Goal: Task Accomplishment & Management: Use online tool/utility

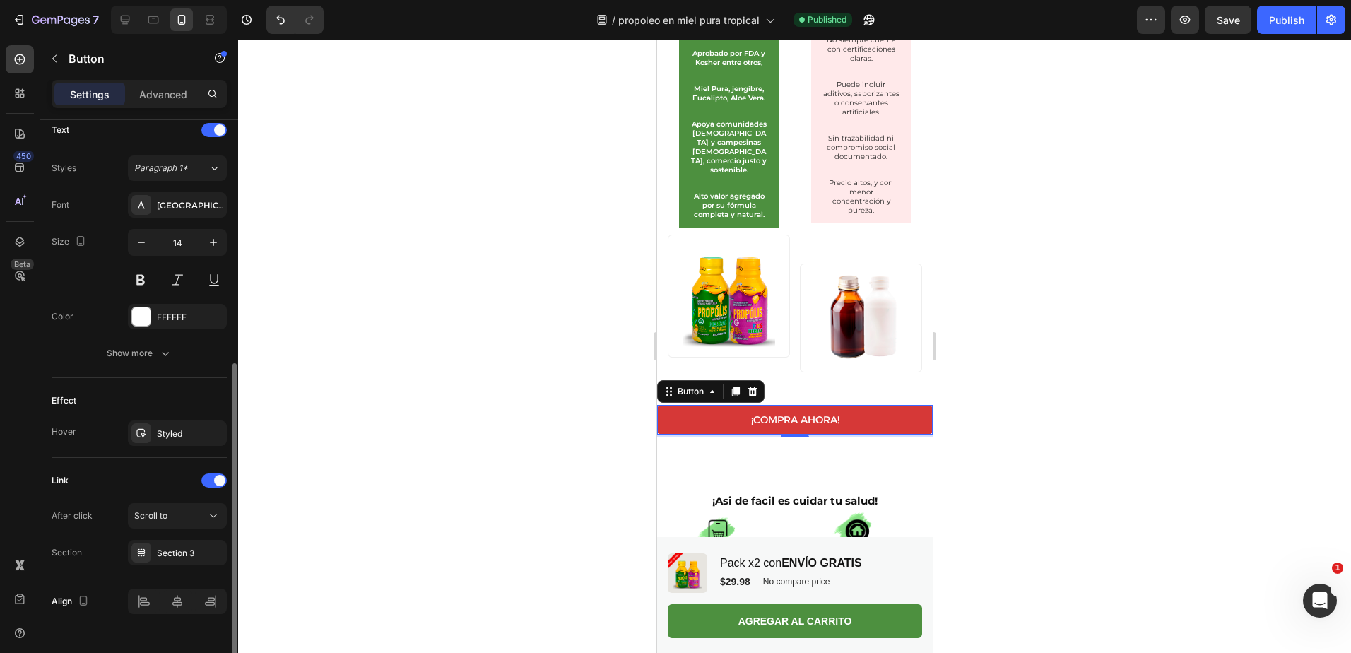
scroll to position [514, 0]
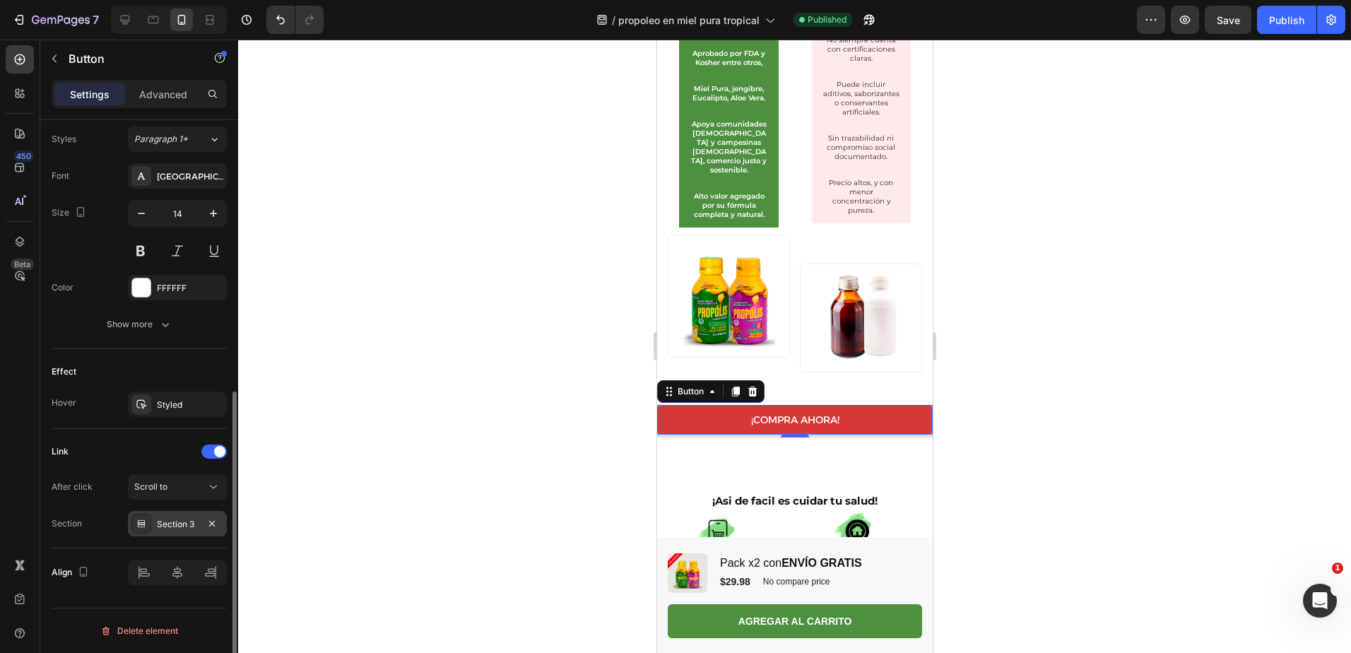
click at [197, 525] on div "Section 3" at bounding box center [177, 524] width 41 height 13
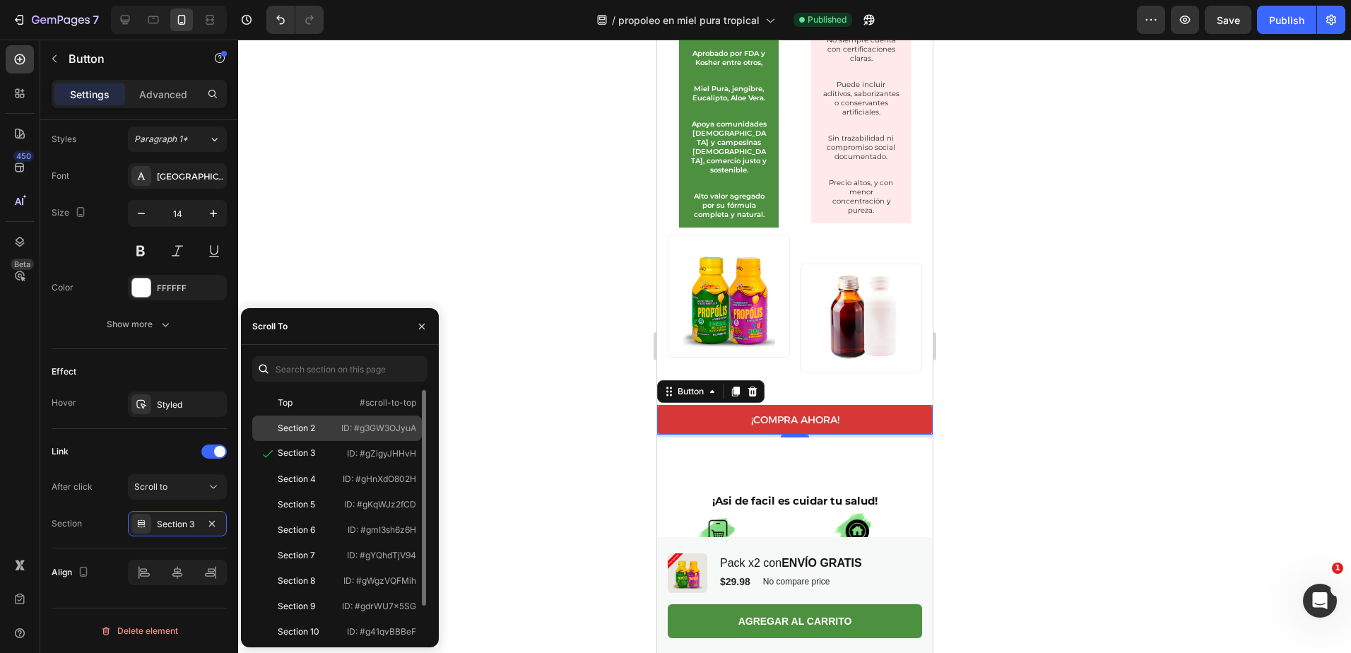
click at [319, 429] on div "Section 2" at bounding box center [297, 428] width 78 height 13
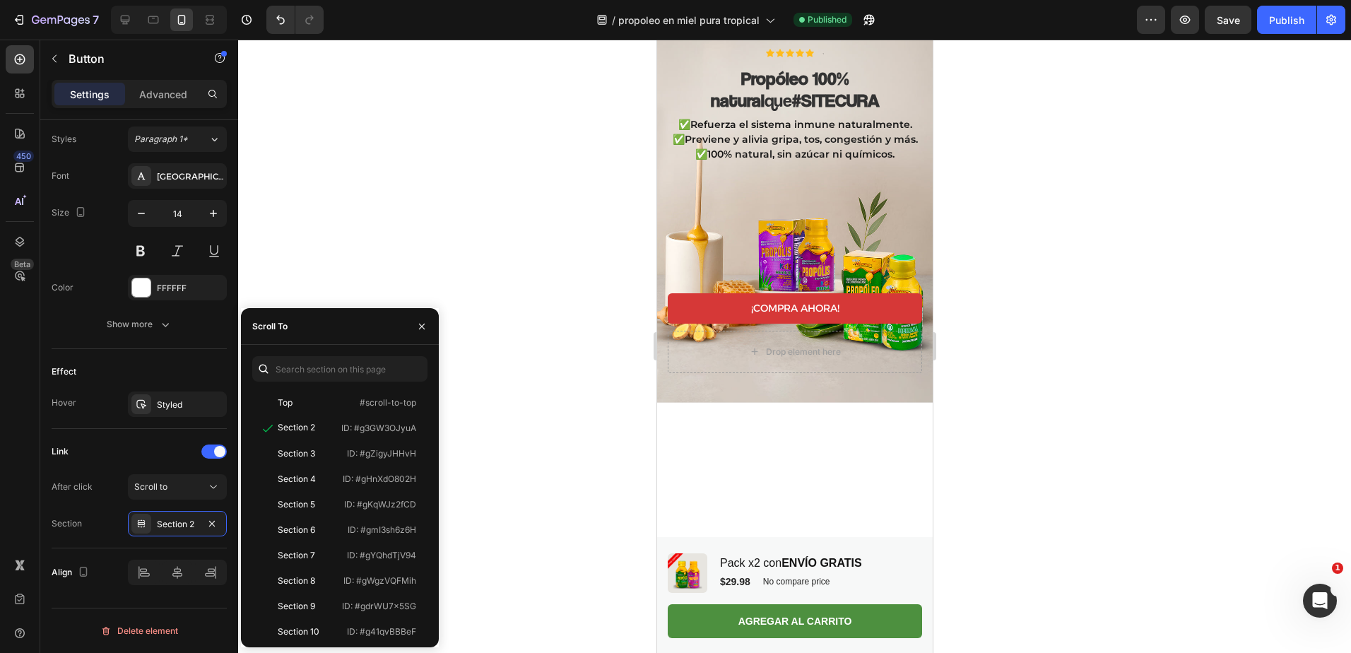
scroll to position [0, 0]
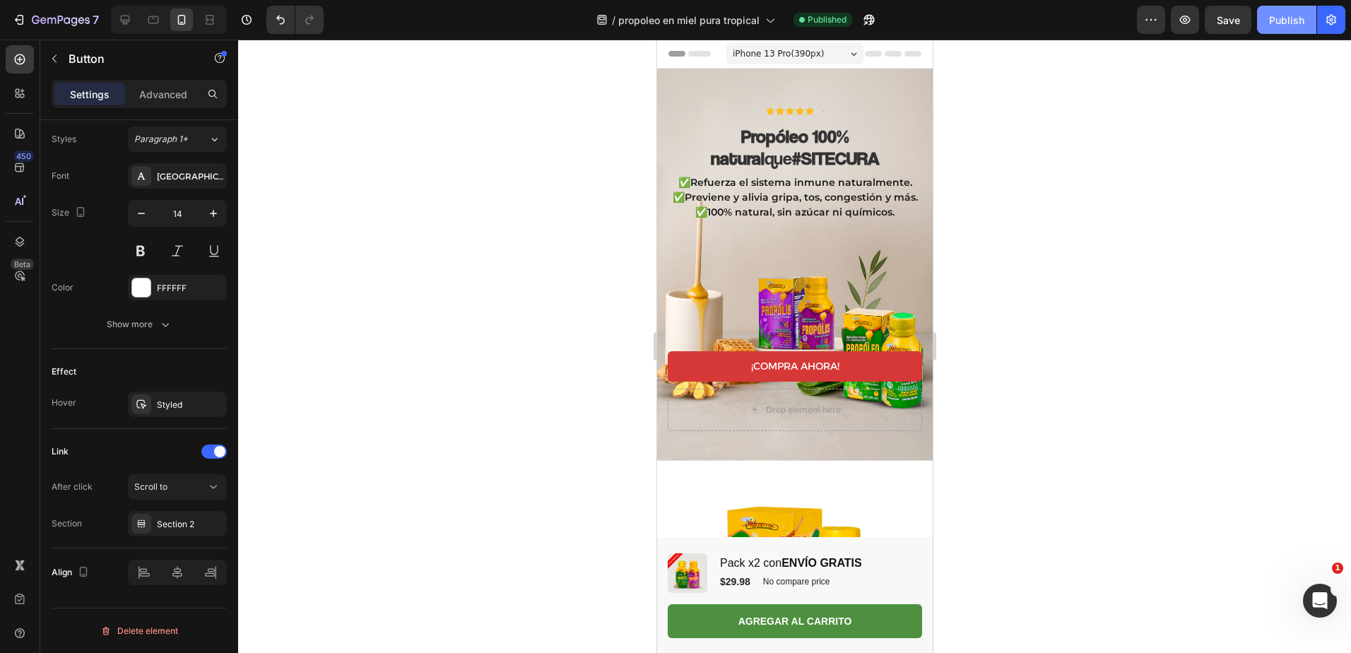
click at [1281, 18] on div "Publish" at bounding box center [1286, 20] width 35 height 15
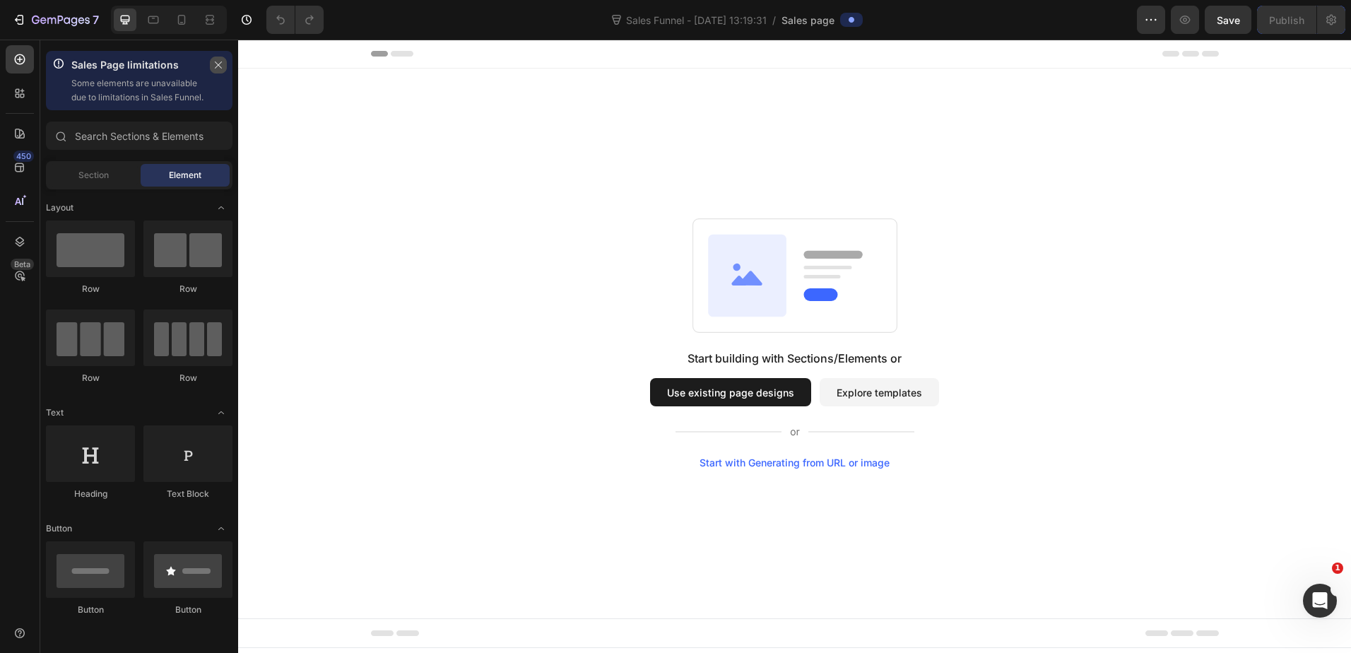
click at [220, 66] on icon "button" at bounding box center [218, 65] width 10 height 10
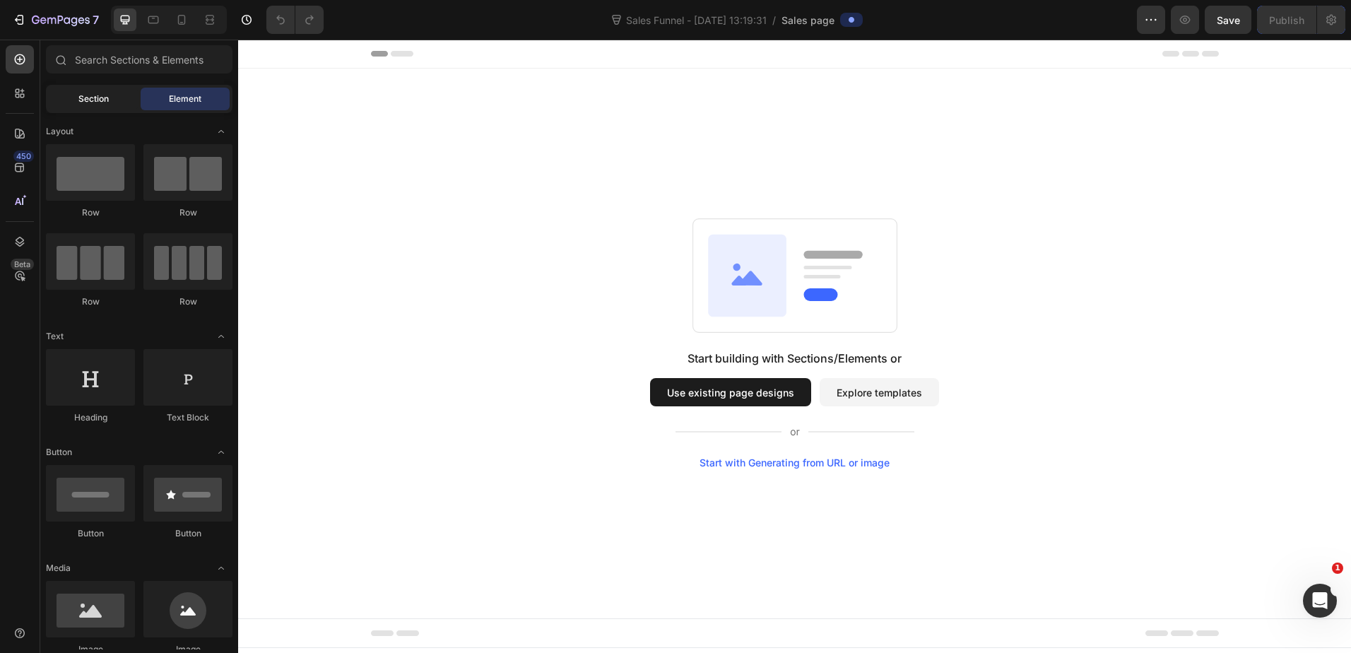
click at [100, 95] on span "Section" at bounding box center [93, 99] width 30 height 13
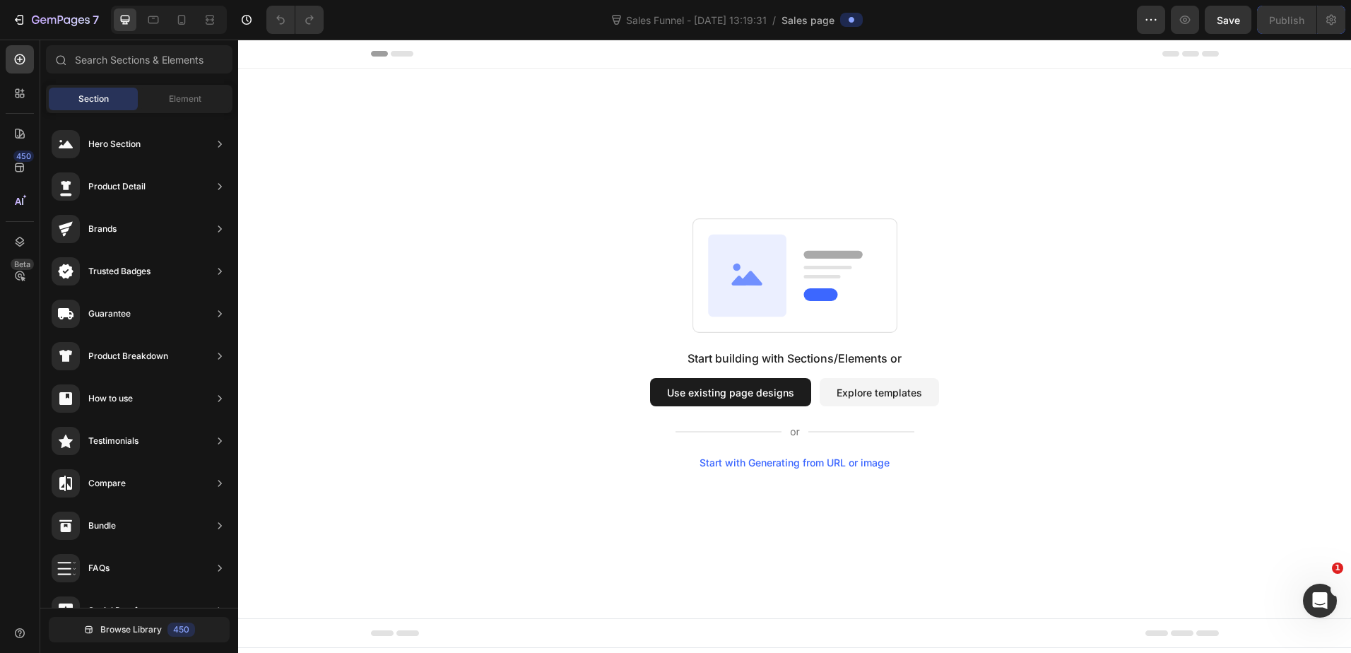
click at [742, 394] on button "Use existing page designs" at bounding box center [730, 392] width 161 height 28
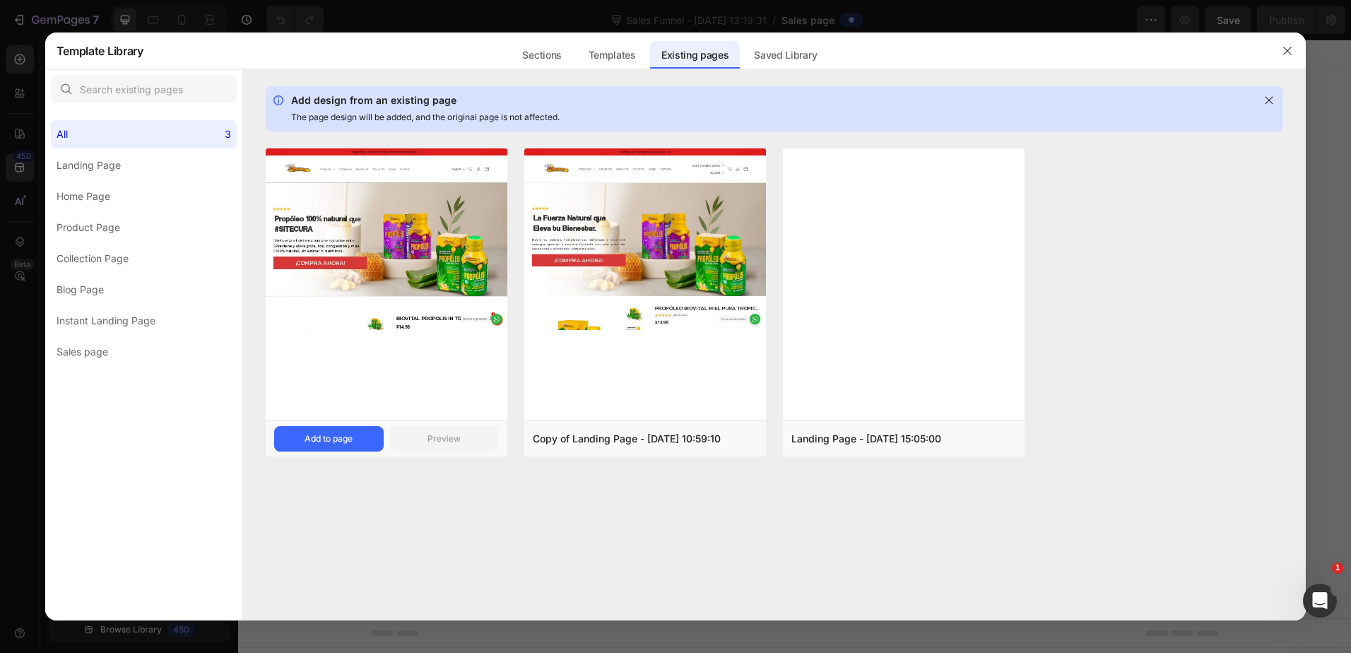
click at [410, 223] on img at bounding box center [387, 239] width 242 height 182
click at [332, 439] on div "Add to page" at bounding box center [329, 439] width 48 height 13
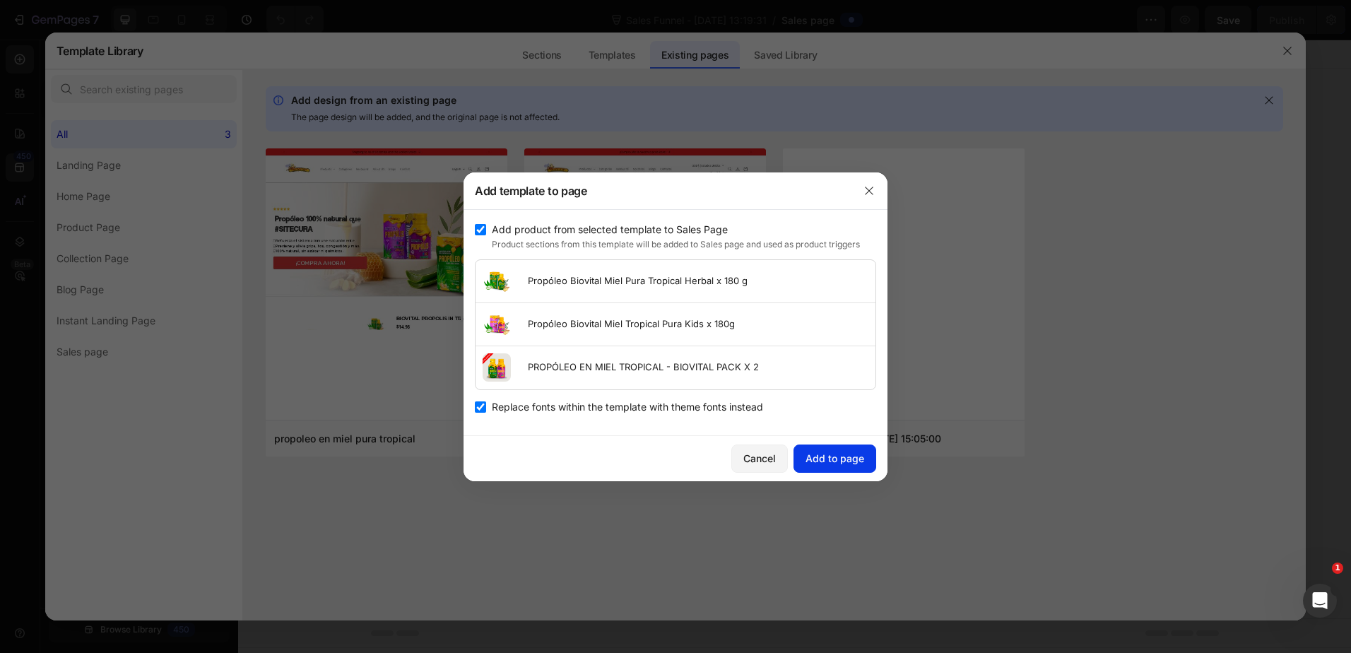
click at [857, 455] on div "Add to page" at bounding box center [835, 458] width 59 height 15
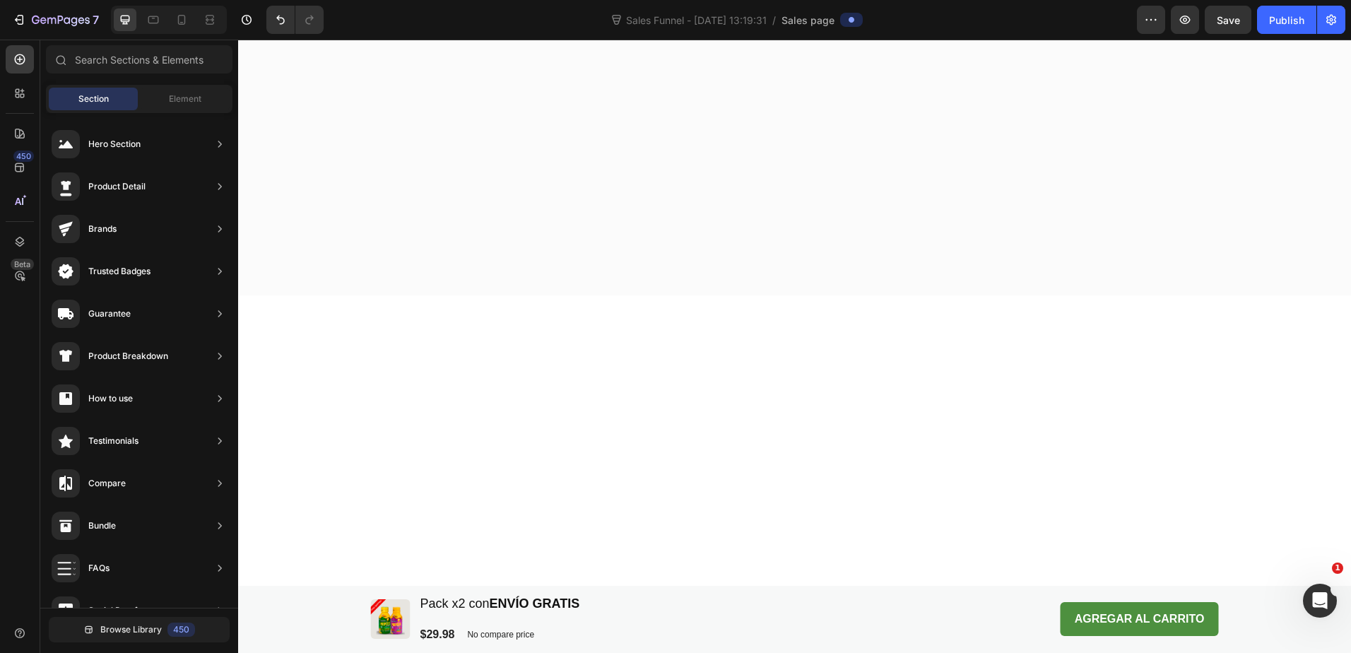
scroll to position [327, 0]
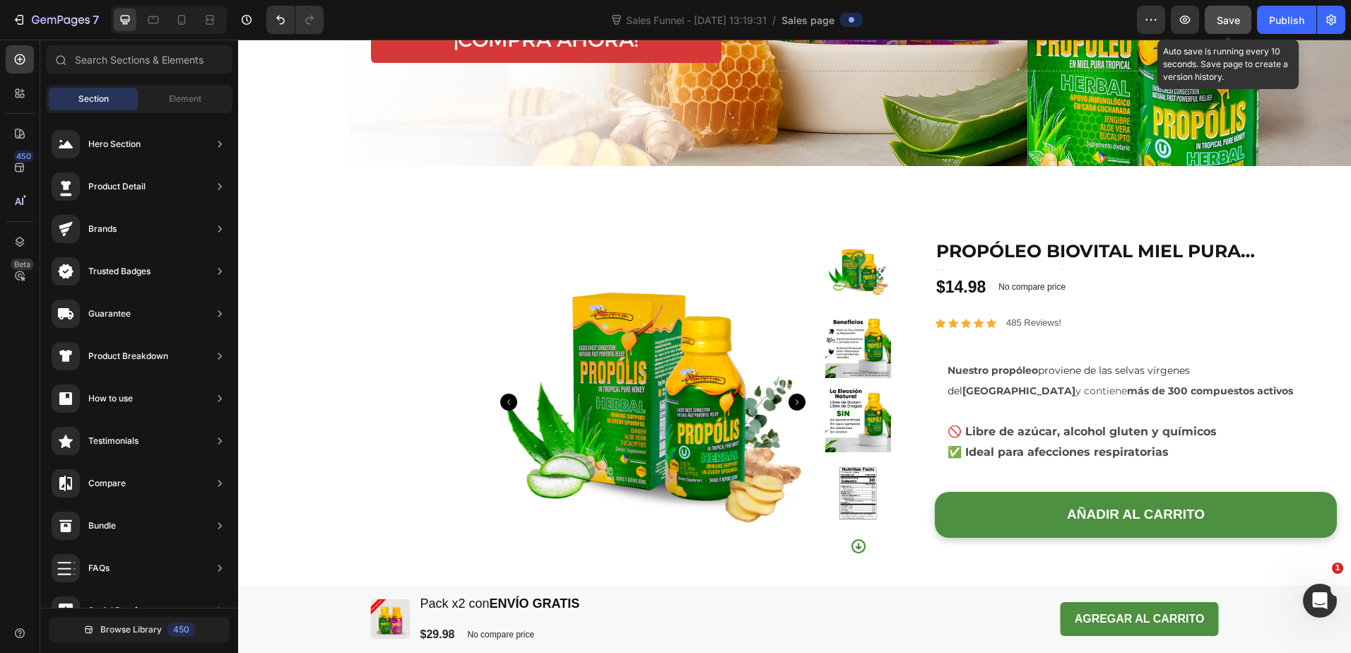
click at [1226, 28] on button "Save" at bounding box center [1228, 20] width 47 height 28
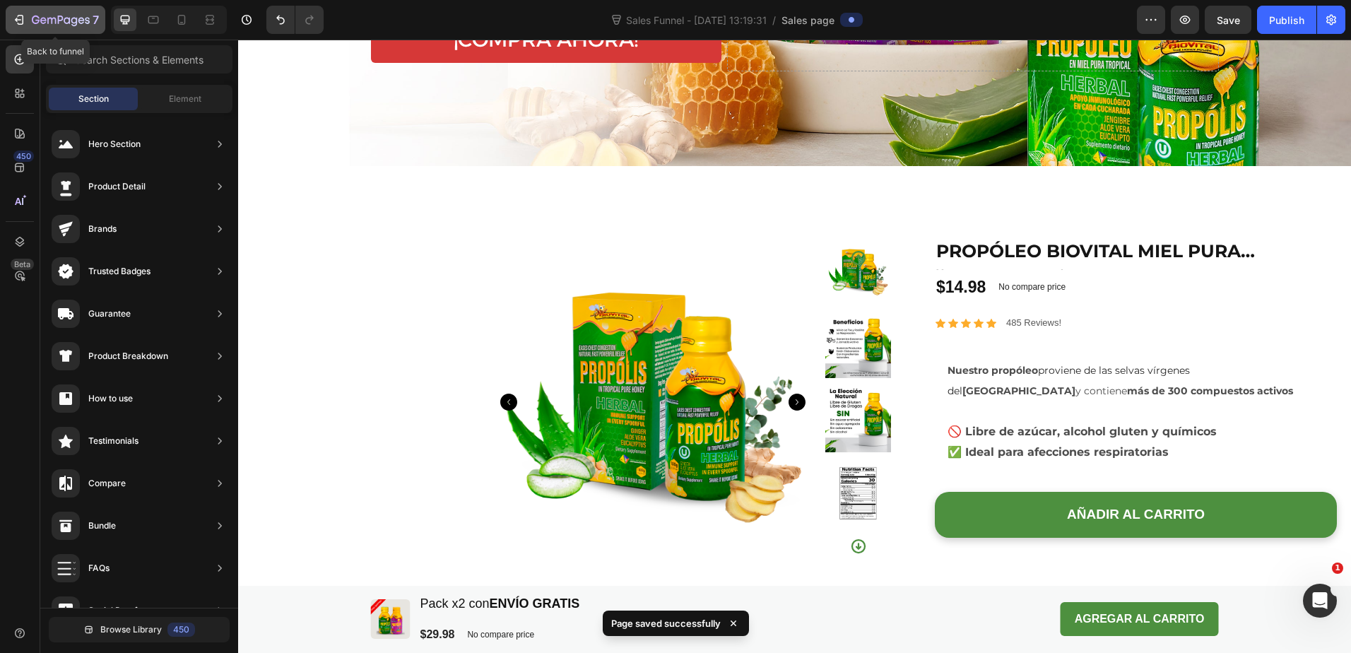
click at [19, 18] on icon "button" at bounding box center [19, 20] width 14 height 14
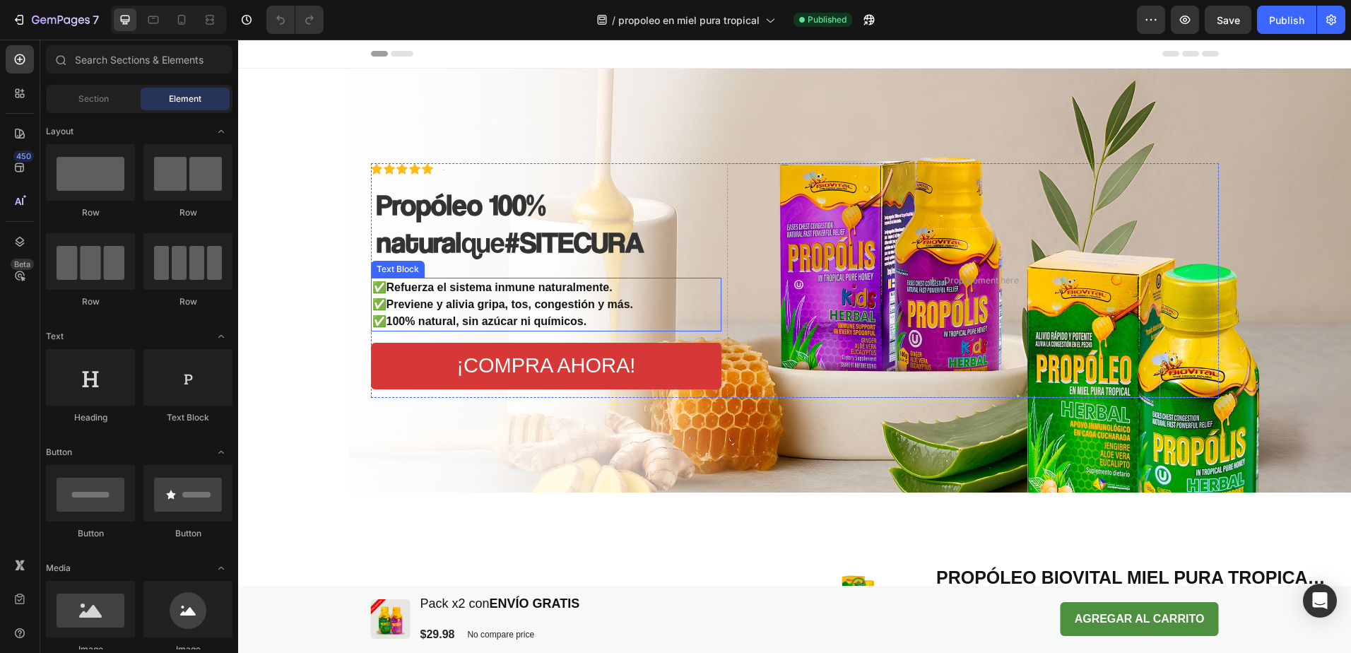
click at [525, 315] on p "✅100% natural, sin azúcar ni químicos." at bounding box center [546, 321] width 348 height 17
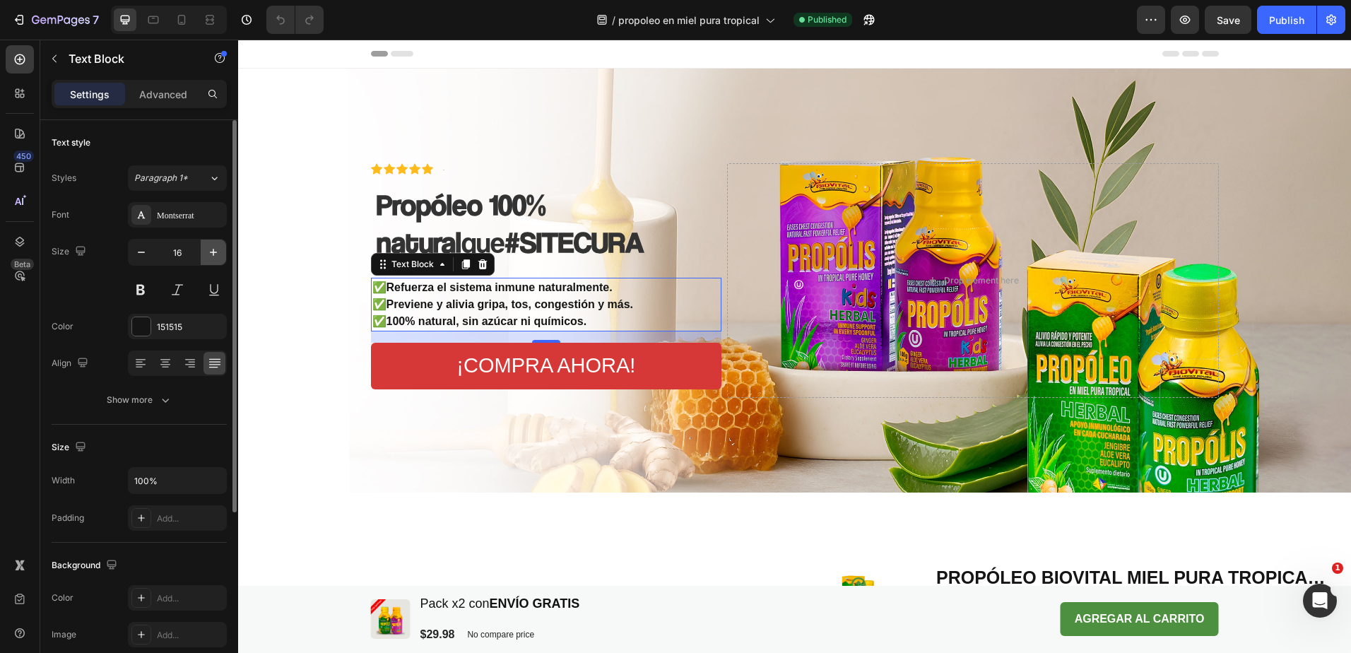
click at [210, 252] on icon "button" at bounding box center [213, 252] width 7 height 7
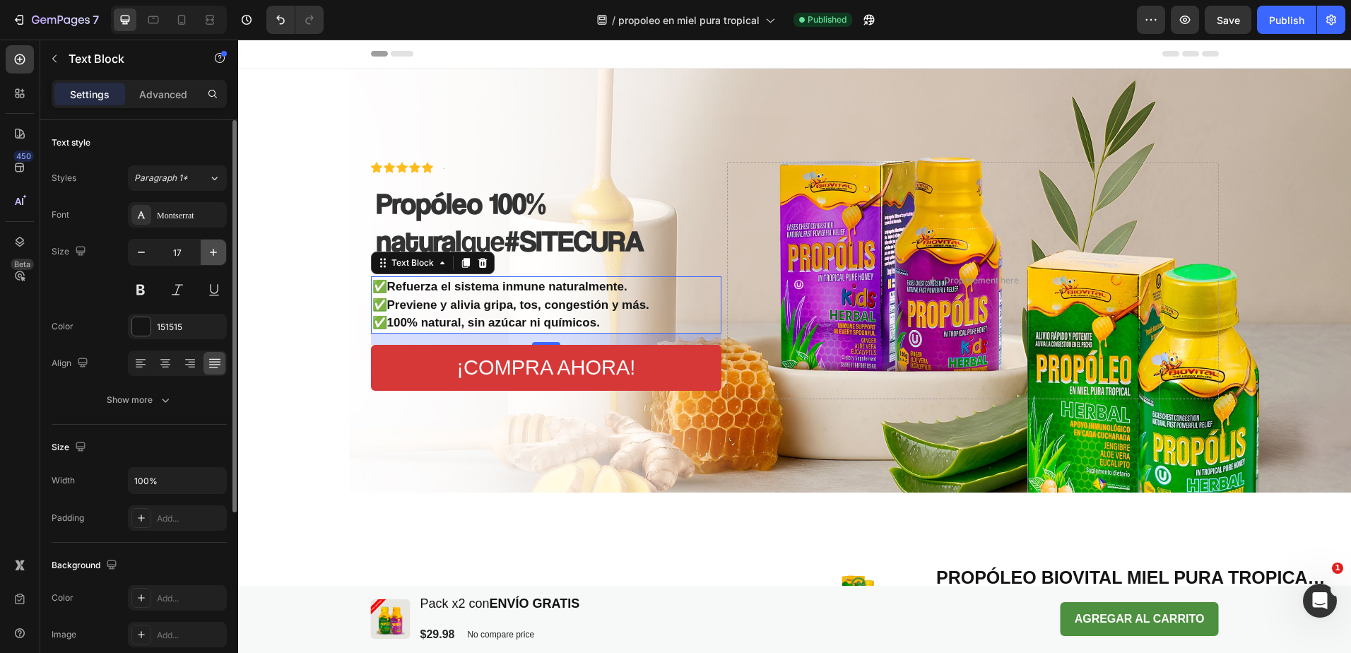
click at [210, 252] on icon "button" at bounding box center [213, 252] width 7 height 7
type input "18"
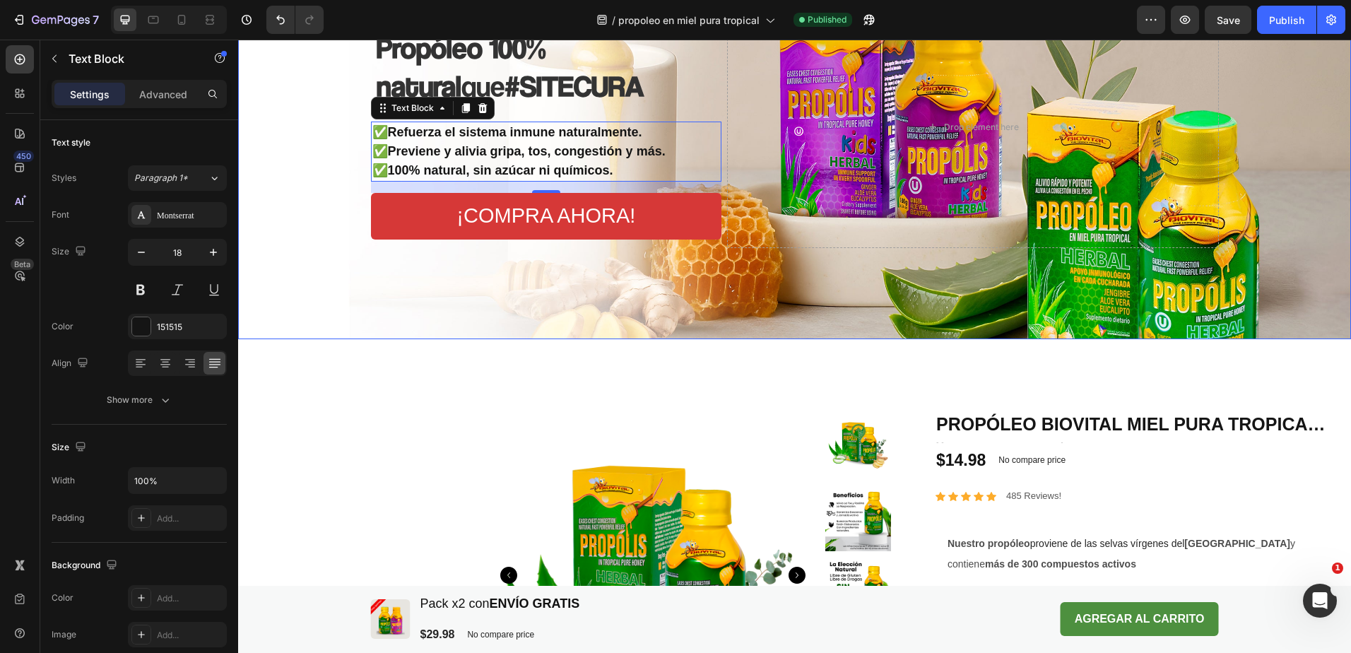
scroll to position [290, 0]
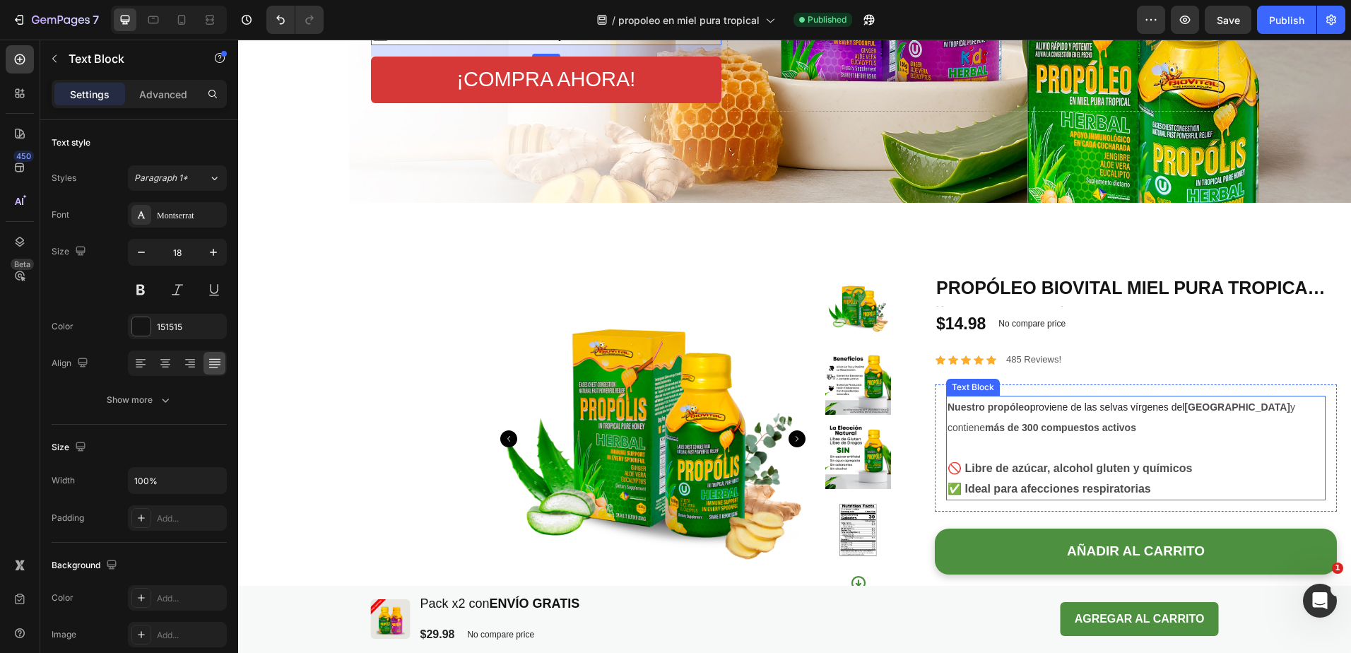
click at [1033, 436] on p "Nuestro propóleo proviene de las selvas vírgenes del Amazonas y contiene más de…" at bounding box center [1136, 427] width 377 height 61
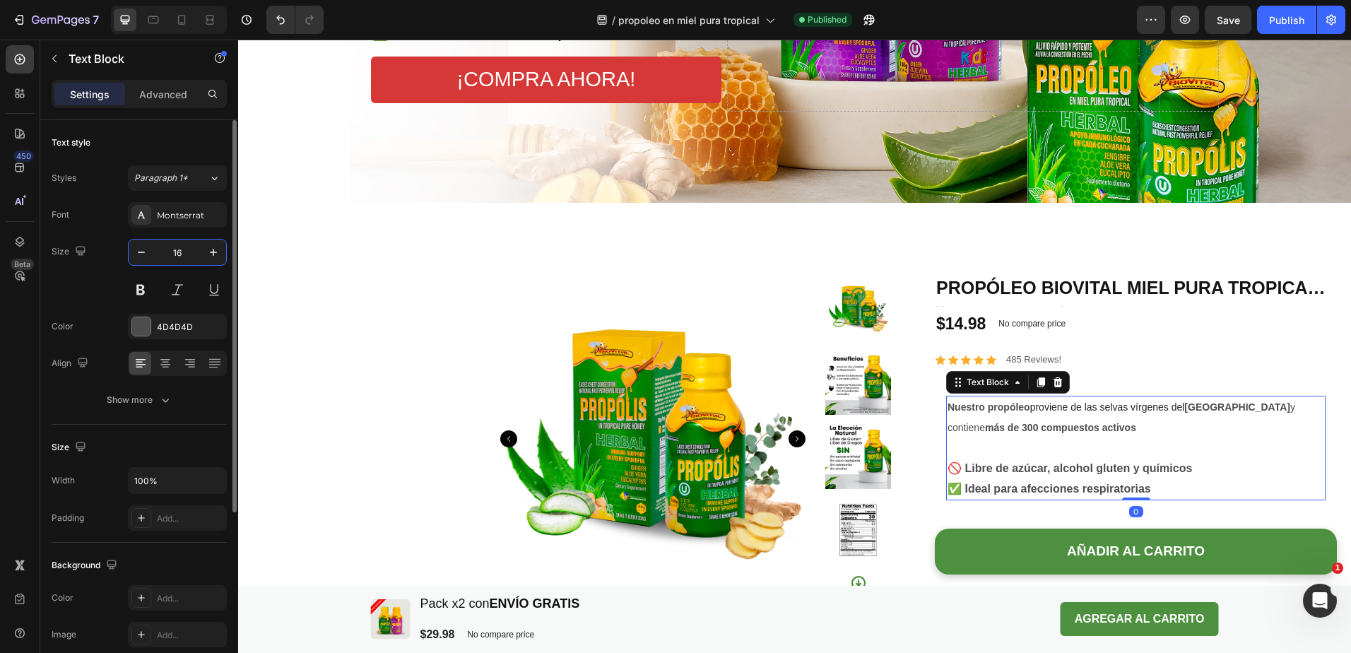
click at [180, 248] on input "16" at bounding box center [177, 252] width 47 height 25
type input "20"
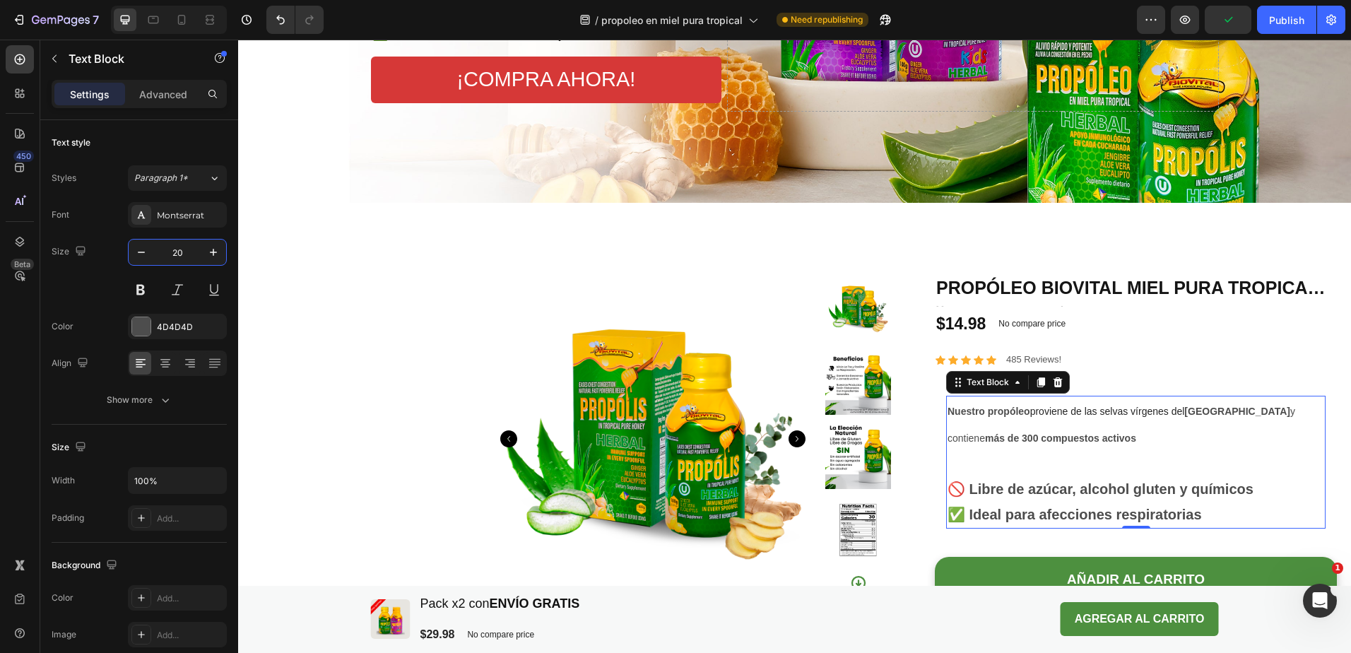
click at [1119, 446] on p "Nuestro propóleo proviene de las selvas vírgenes del Amazonas y contiene más de…" at bounding box center [1136, 436] width 377 height 79
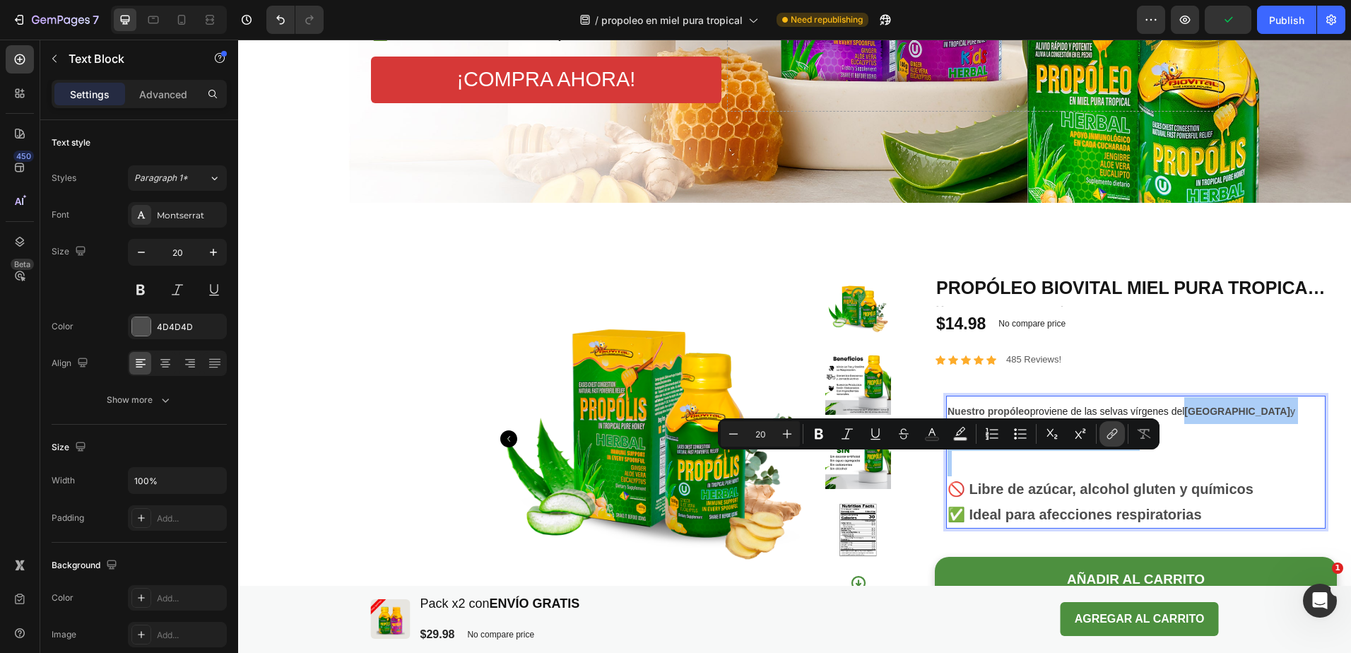
click at [1110, 438] on icon "Editor contextual toolbar" at bounding box center [1112, 434] width 14 height 14
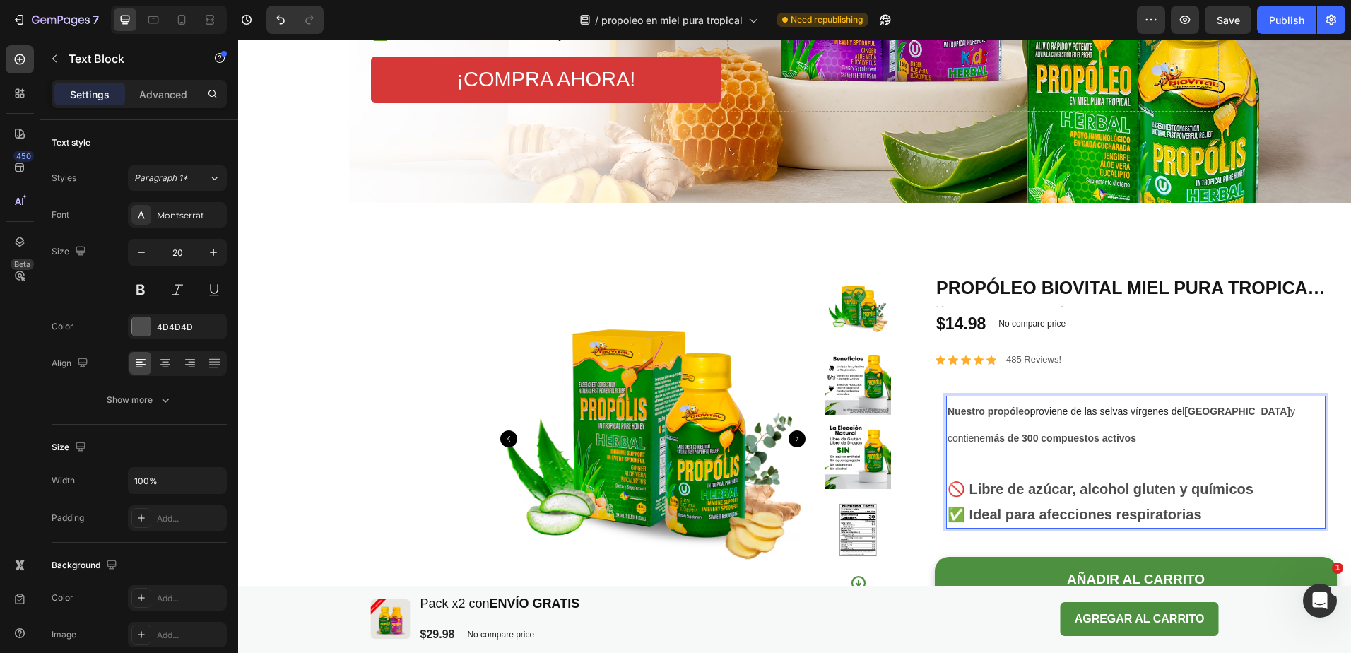
click at [1183, 493] on strong "🚫 Libre de azúcar, alcohol gluten y químicos" at bounding box center [1101, 489] width 306 height 16
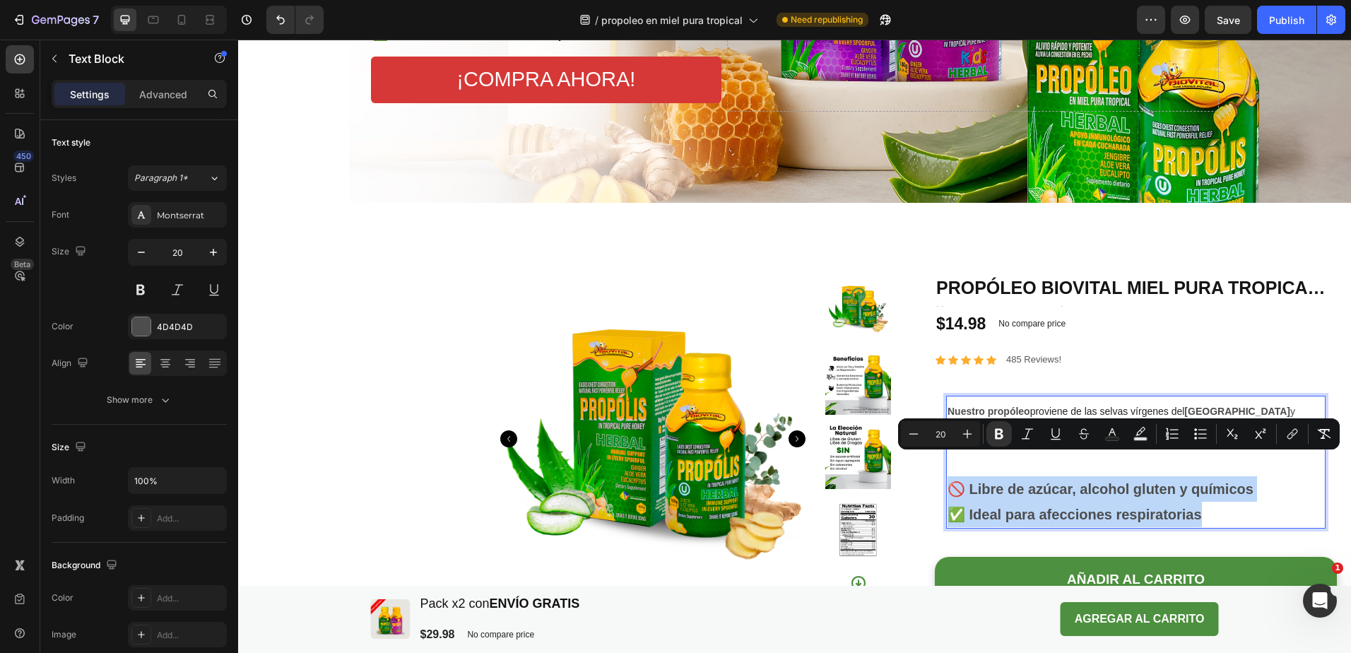
type input "14"
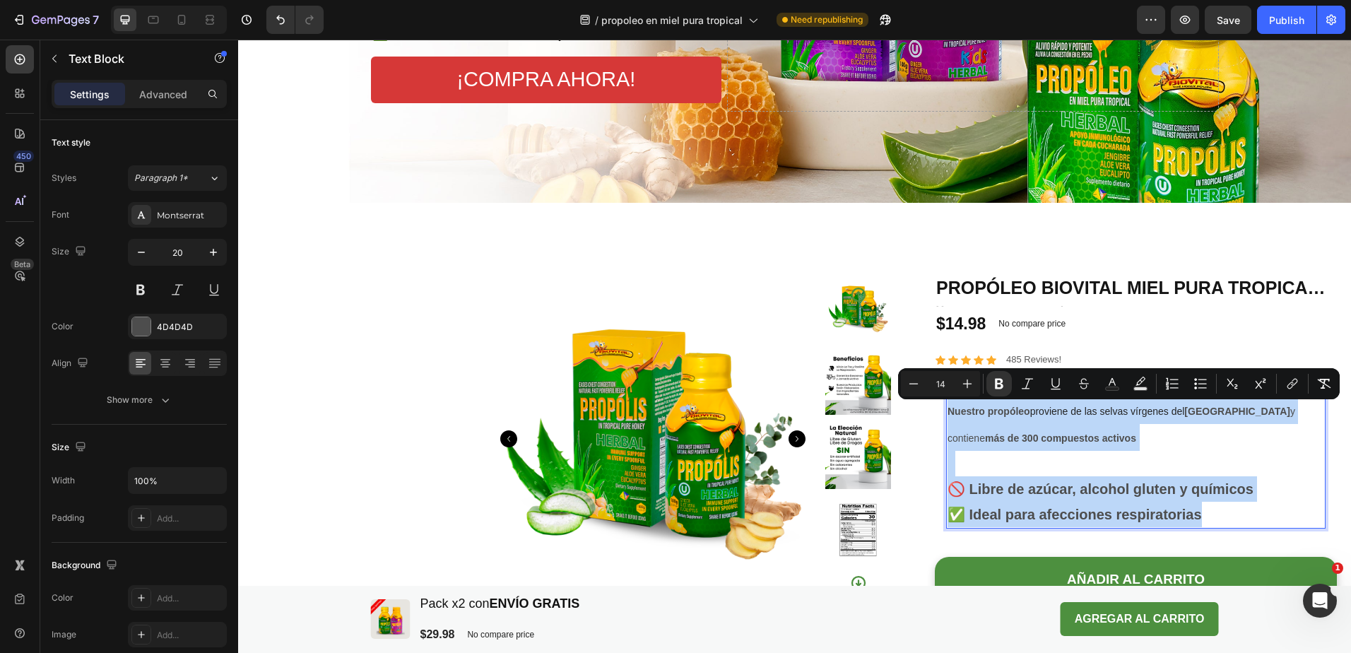
drag, startPoint x: 1224, startPoint y: 514, endPoint x: 941, endPoint y: 406, distance: 303.3
click at [946, 406] on div "Nuestro propóleo proviene de las selvas vírgenes del Amazonas y contiene más de…" at bounding box center [1136, 462] width 380 height 133
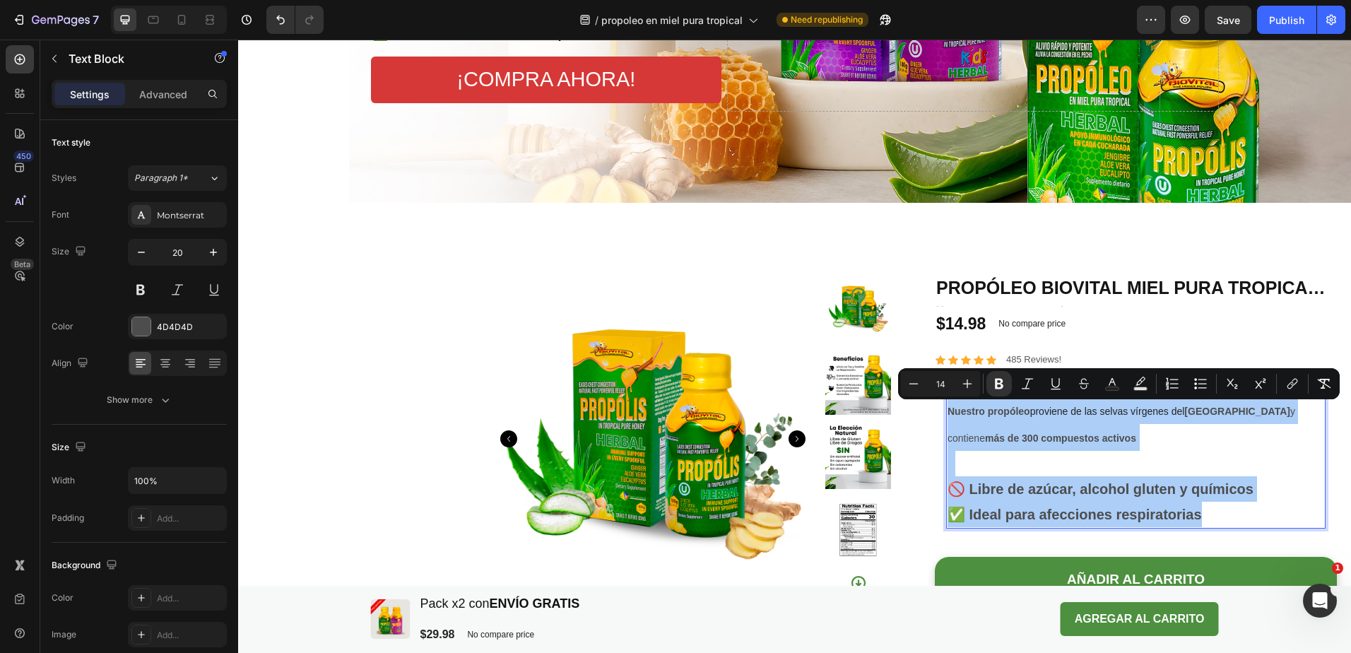
click at [941, 380] on input "14" at bounding box center [941, 383] width 28 height 17
click at [943, 383] on input "14" at bounding box center [941, 383] width 28 height 17
click at [943, 384] on input "14" at bounding box center [941, 383] width 28 height 17
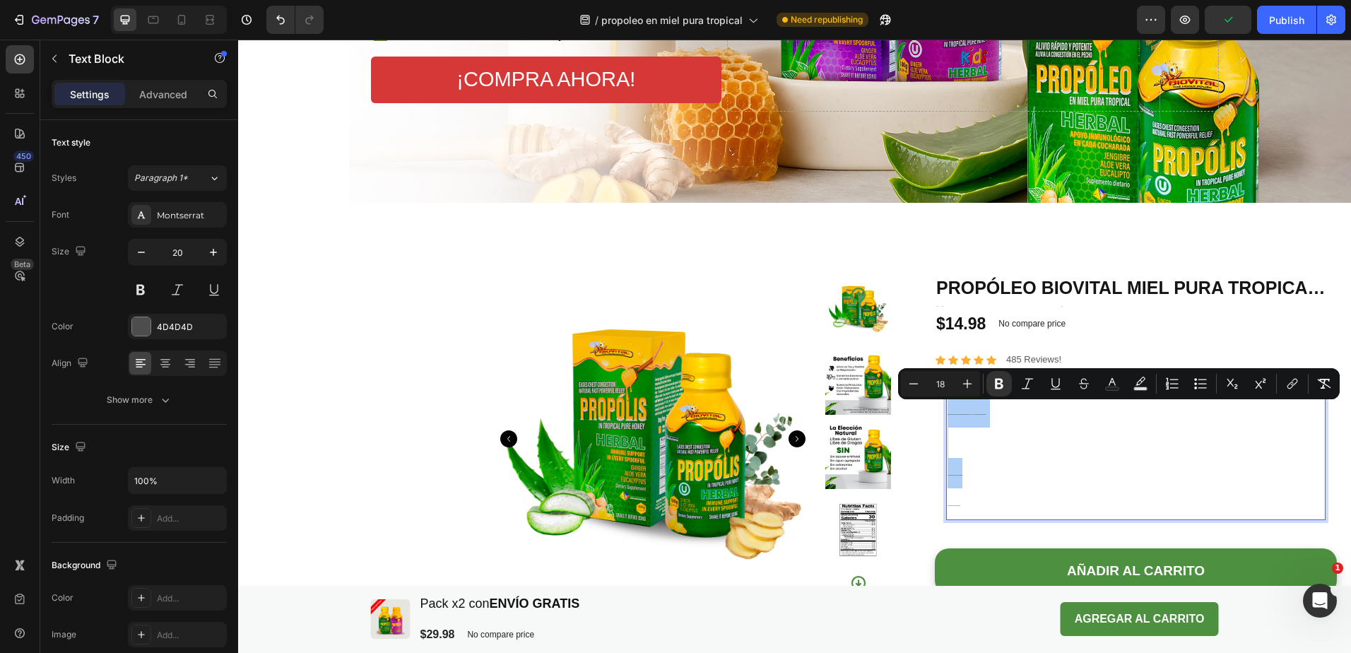
type input "18"
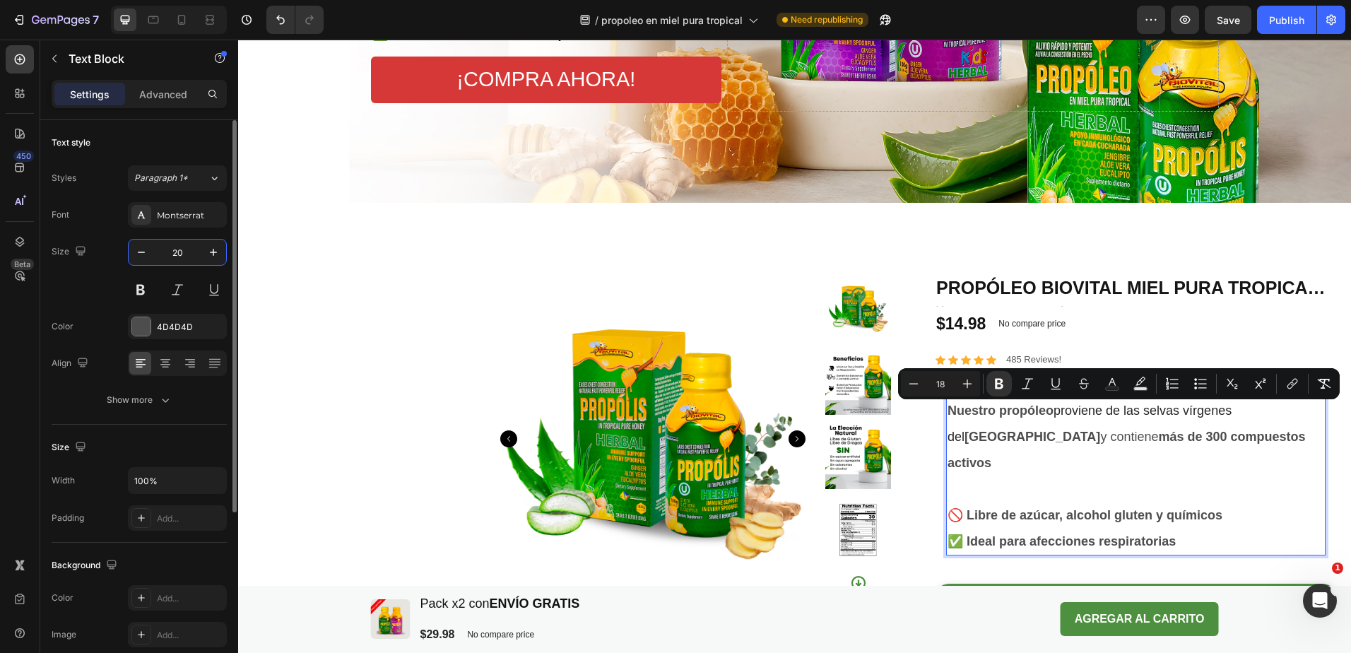
click at [188, 255] on input "20" at bounding box center [177, 252] width 47 height 25
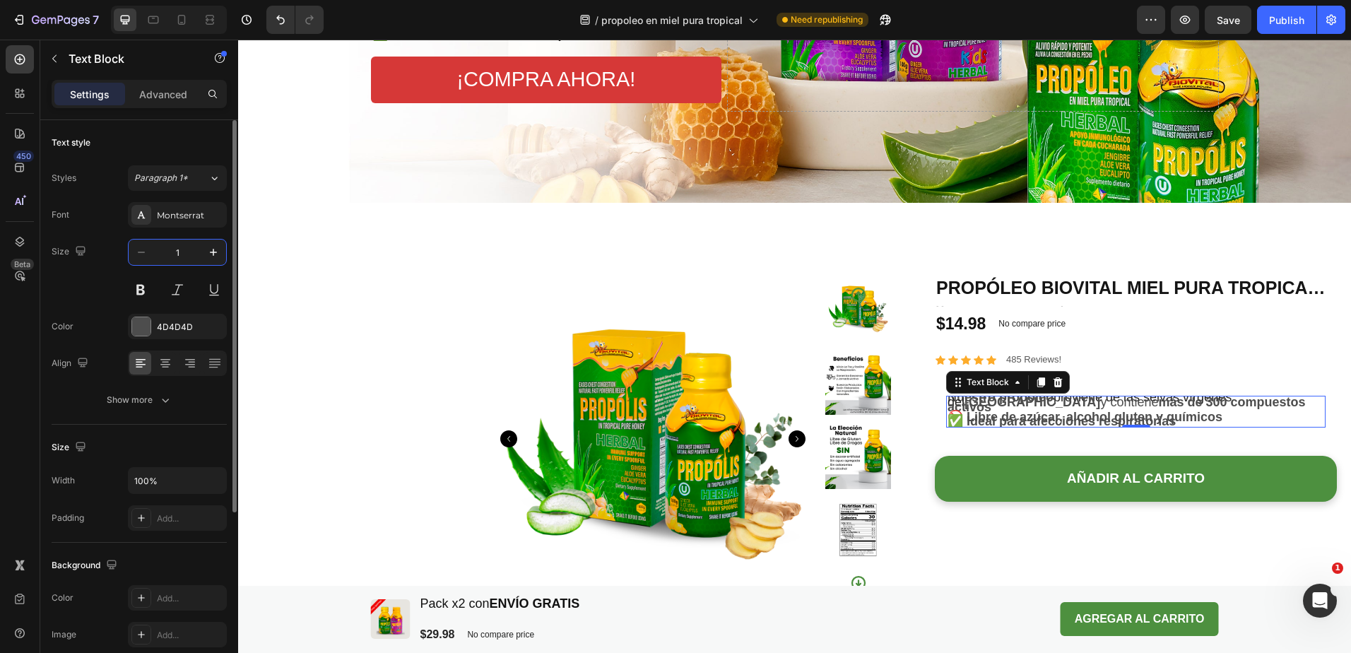
type input "18"
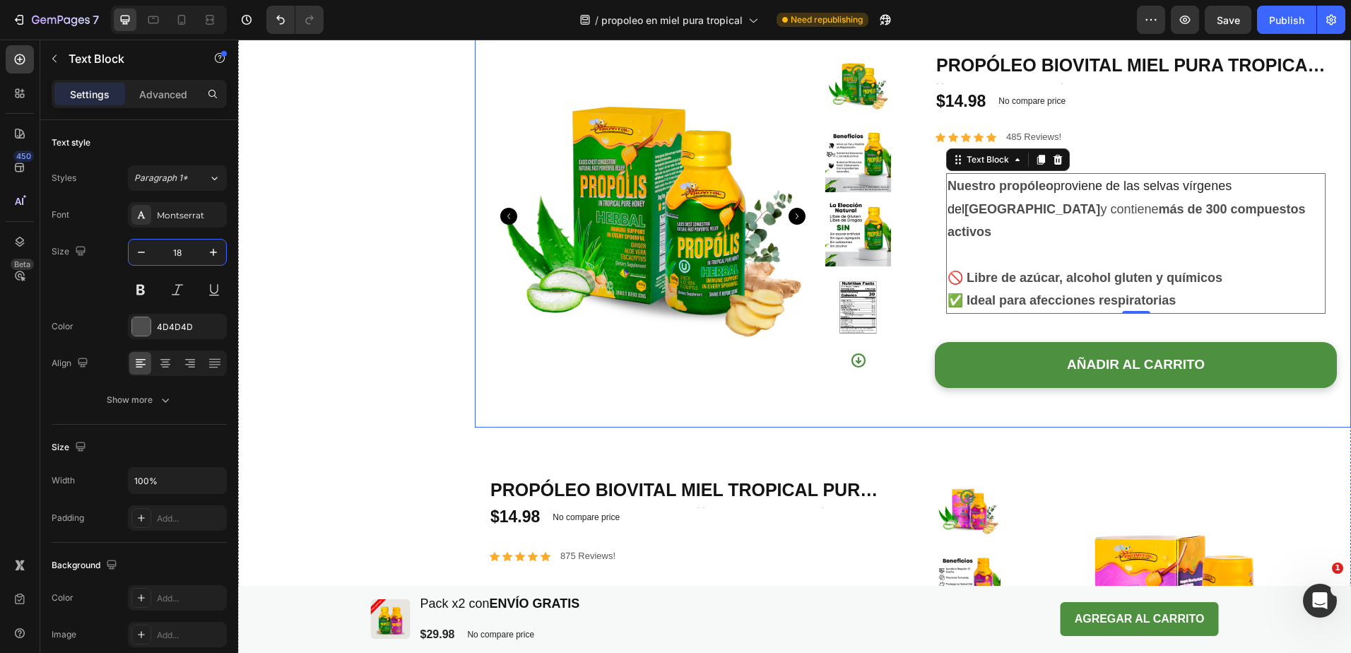
scroll to position [743, 0]
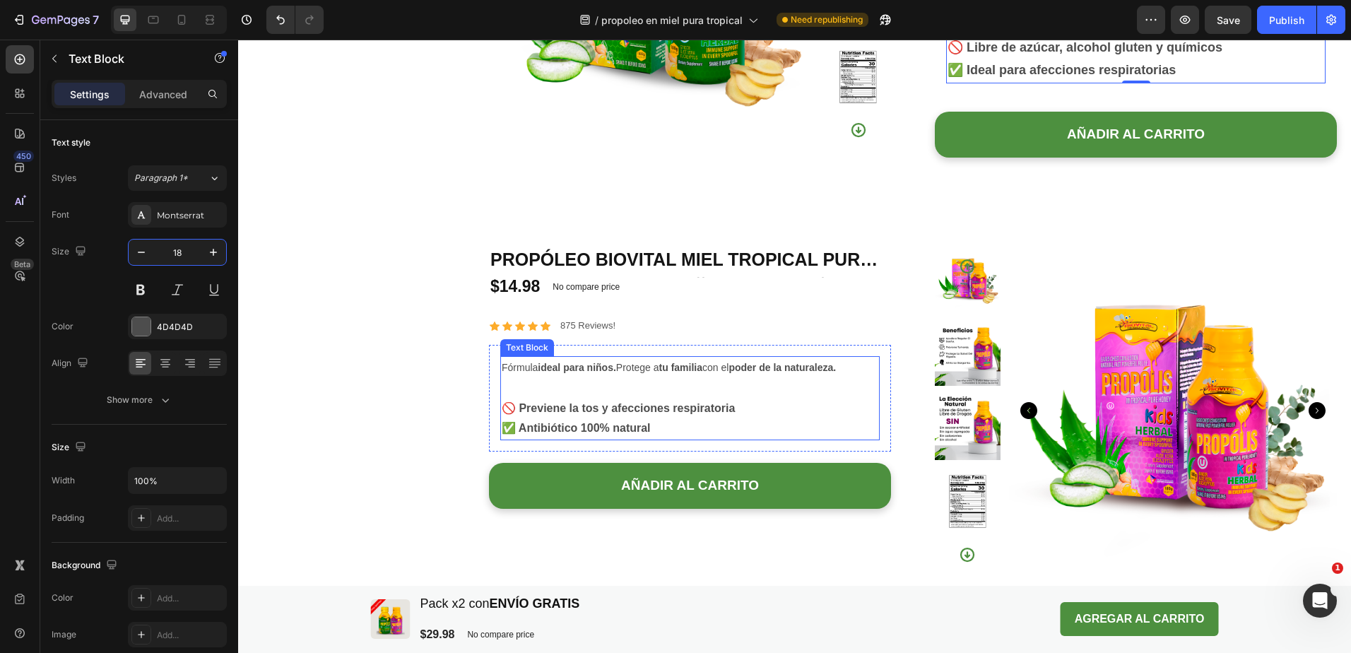
click at [637, 399] on p "Fórmula ideal para niños. Protege a tu familia con el poder de la naturaleza." at bounding box center [690, 378] width 377 height 41
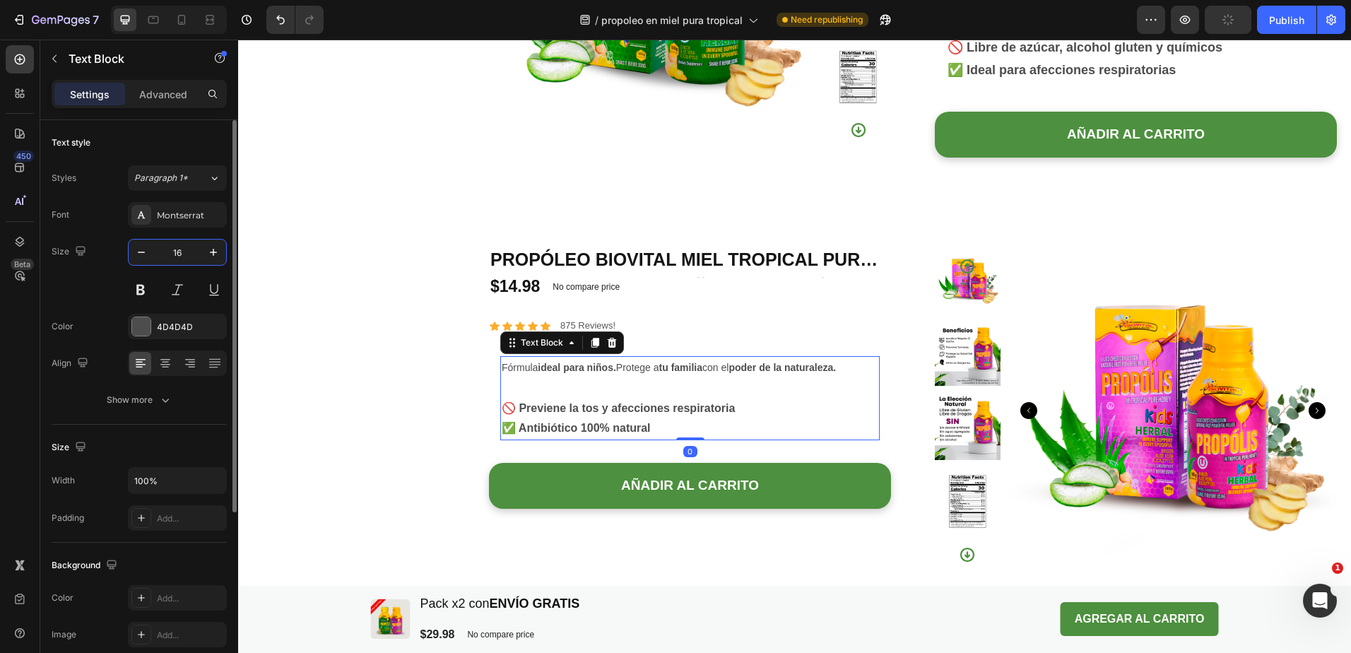
click at [187, 249] on input "16" at bounding box center [177, 252] width 47 height 25
type input "18"
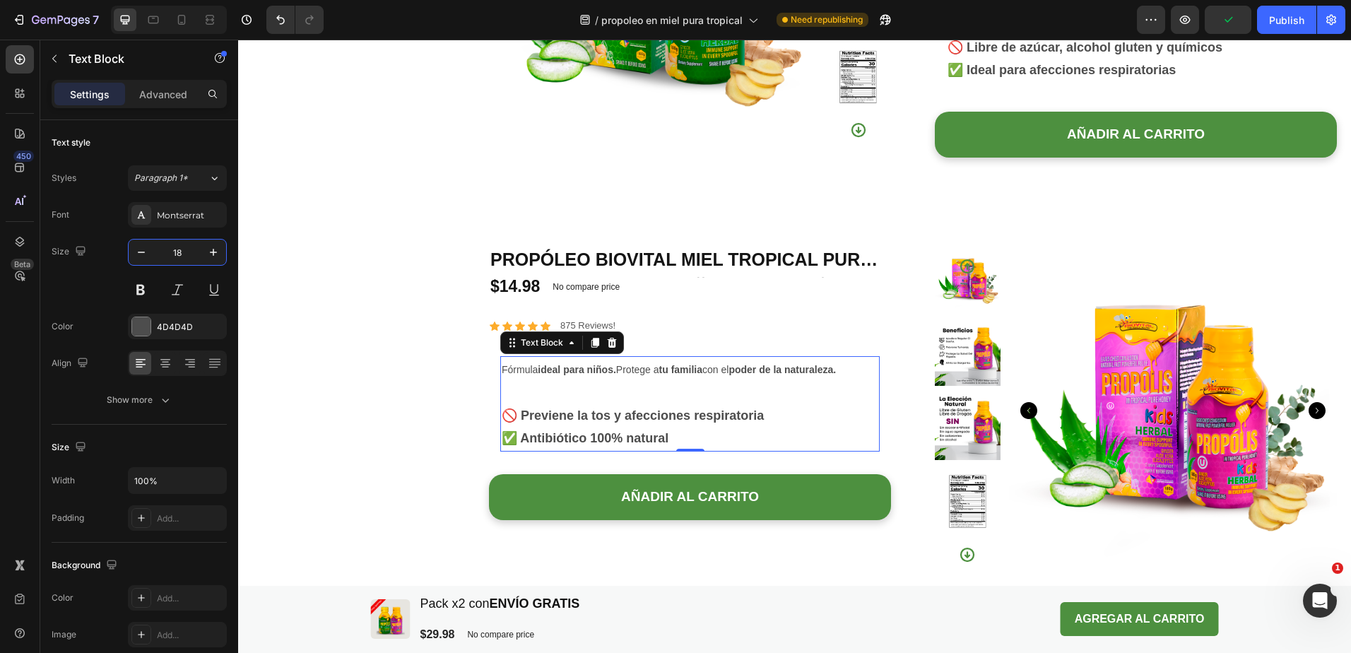
click at [574, 382] on p "Fórmula ideal para niños. Protege a tu familia con el poder de la naturaleza." at bounding box center [690, 381] width 377 height 47
click at [695, 449] on p "✅ Antibiótico 100% natural" at bounding box center [690, 438] width 377 height 23
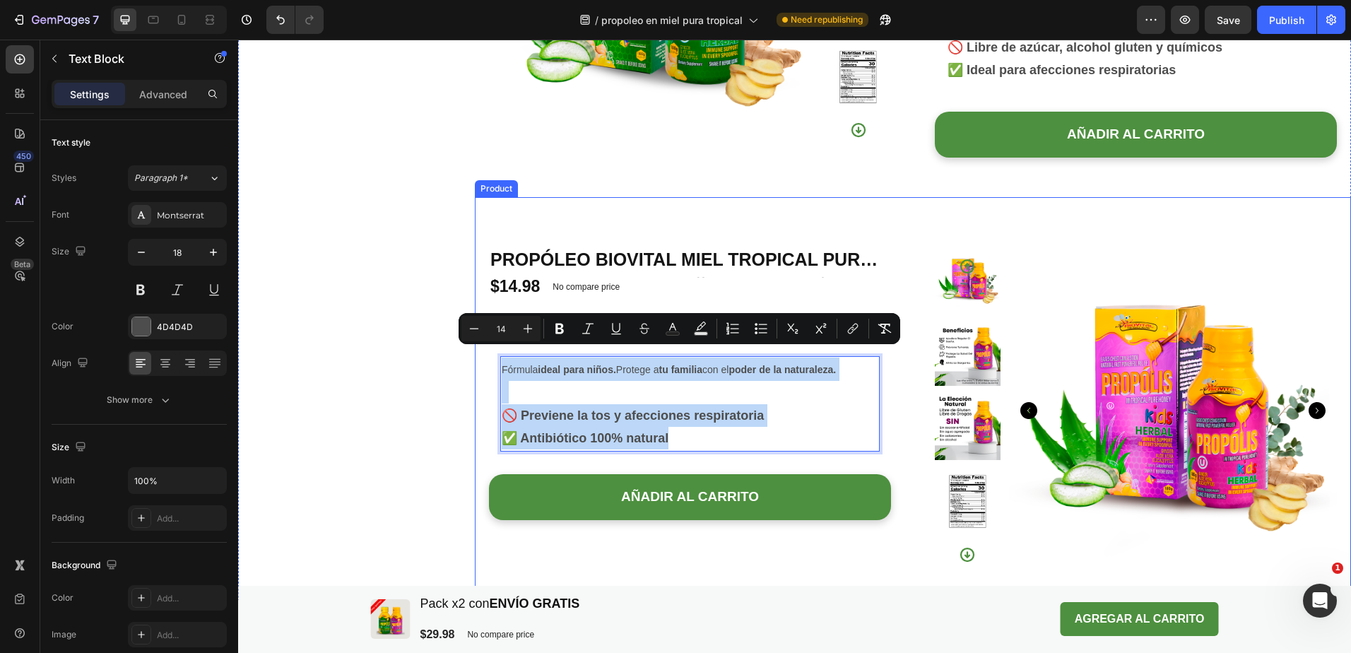
drag, startPoint x: 695, startPoint y: 449, endPoint x: 475, endPoint y: 362, distance: 237.0
click at [475, 362] on div "Product Images Propóleo Biovital Miel Tropical Pura Kids x 180g Product Title $…" at bounding box center [913, 402] width 876 height 411
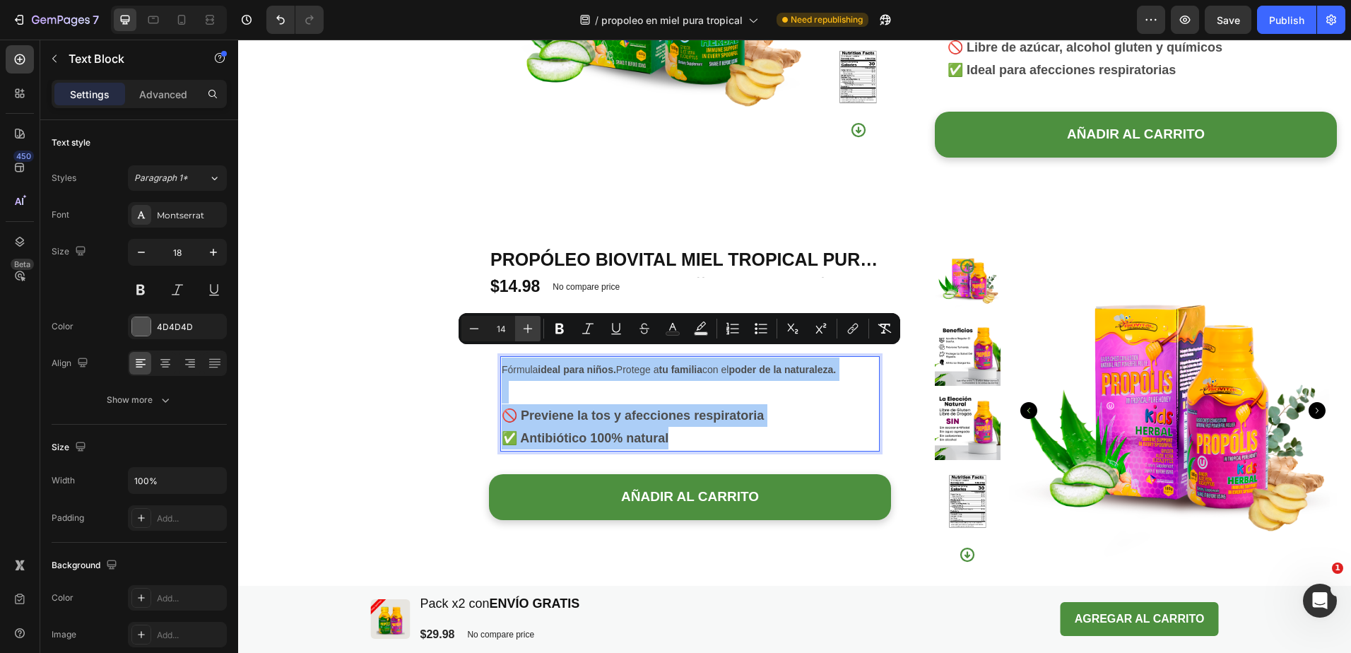
click at [528, 329] on icon "Editor contextual toolbar" at bounding box center [528, 328] width 9 height 9
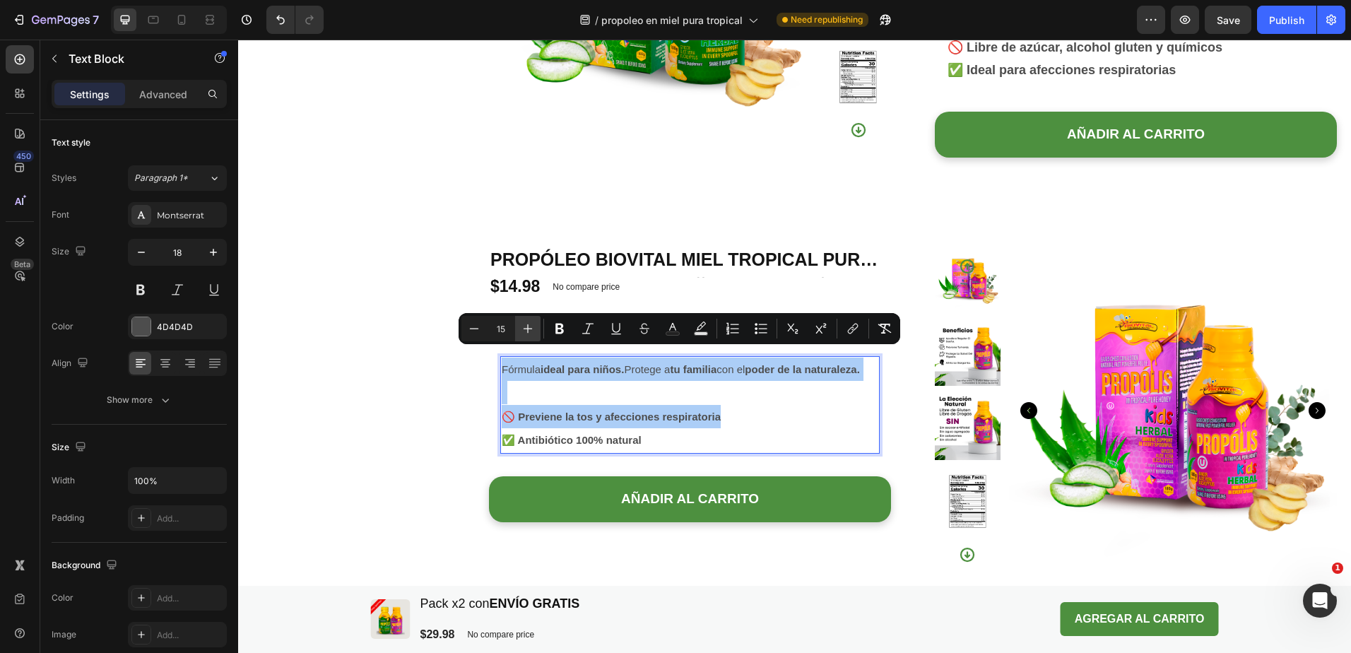
click at [528, 329] on icon "Editor contextual toolbar" at bounding box center [528, 328] width 9 height 9
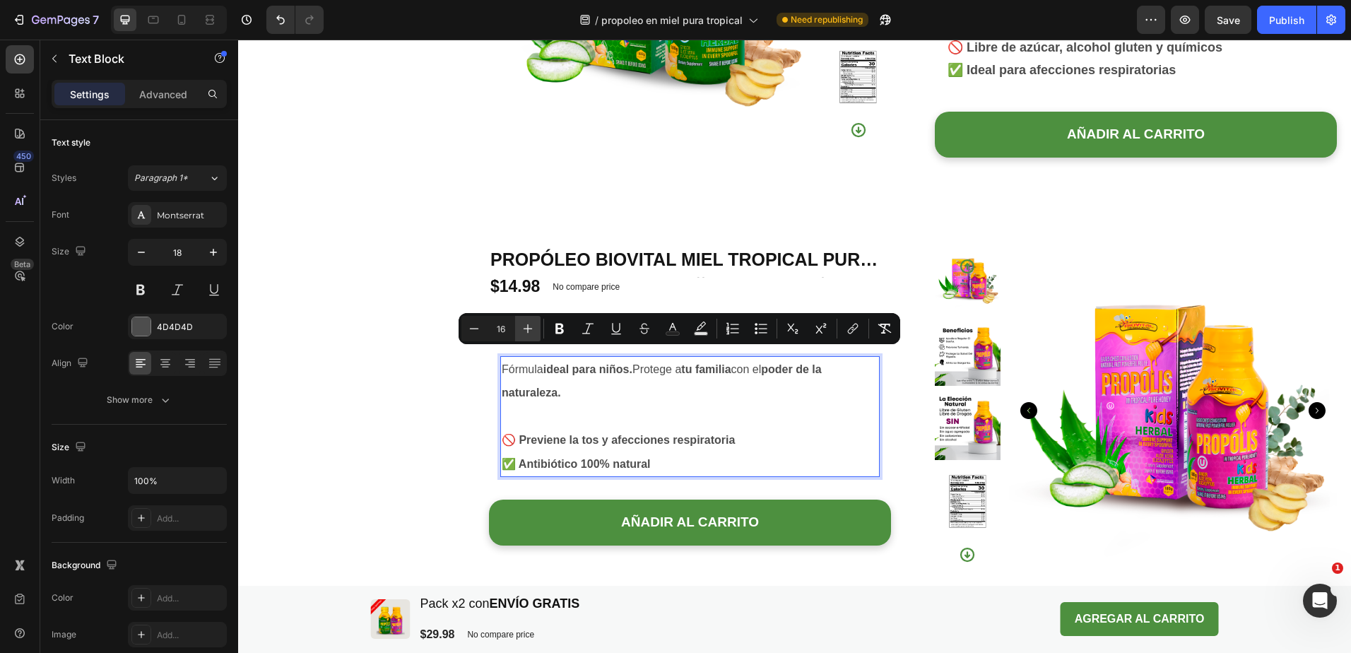
click at [528, 329] on icon "Editor contextual toolbar" at bounding box center [528, 328] width 9 height 9
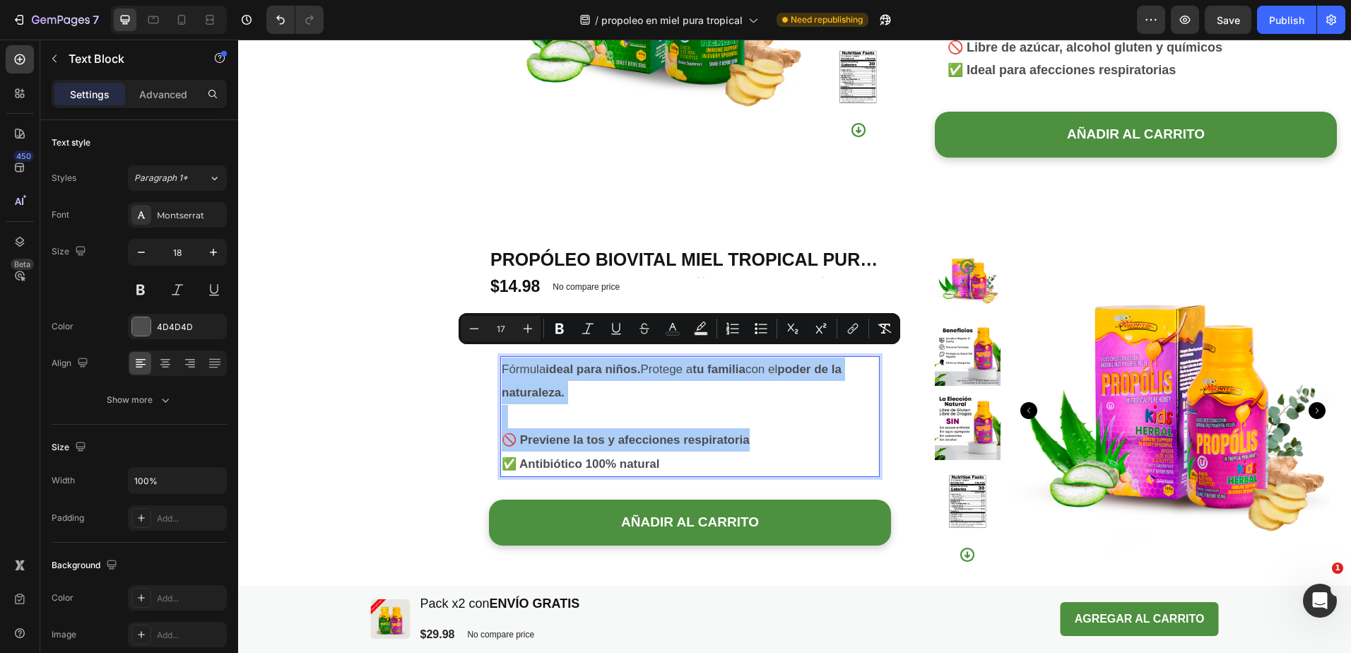
click at [500, 328] on input "17" at bounding box center [501, 328] width 28 height 17
click at [504, 329] on input "17" at bounding box center [501, 328] width 28 height 17
type input "18"
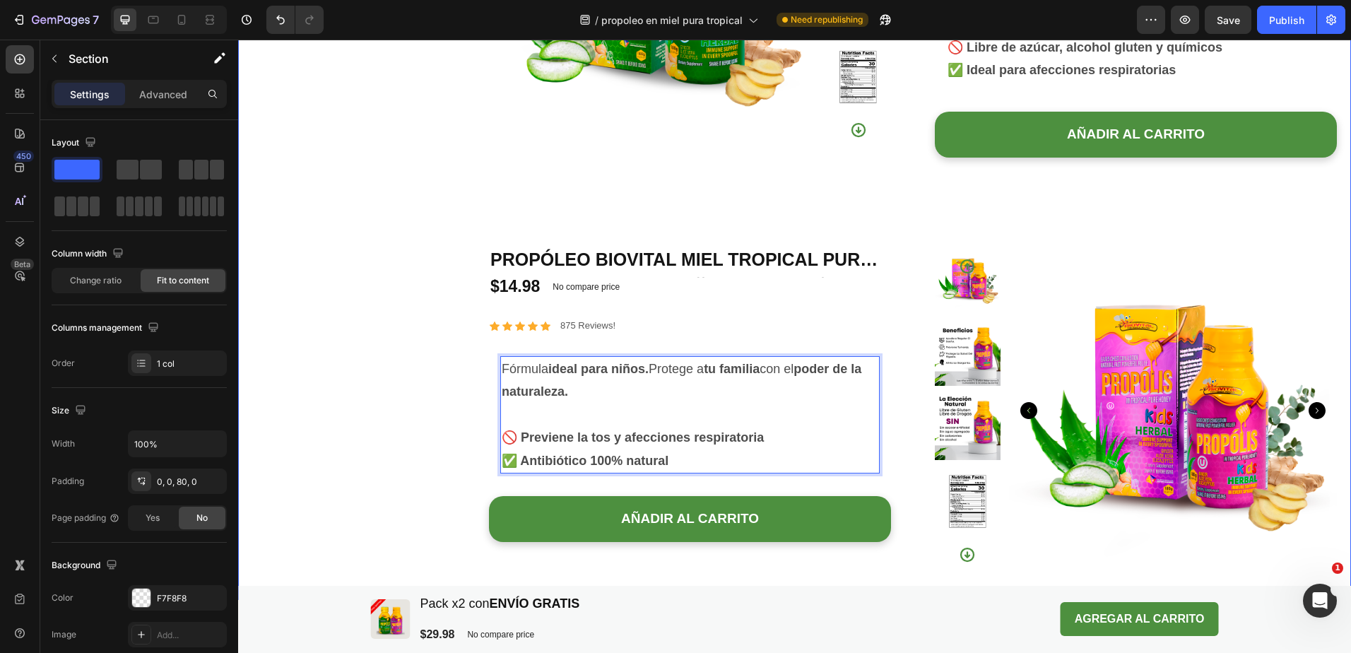
click at [436, 452] on div "Product Images Propóleo Biovital Miel Pura Tropical Herbal x 180 g Product Titl…" at bounding box center [794, 207] width 1113 height 915
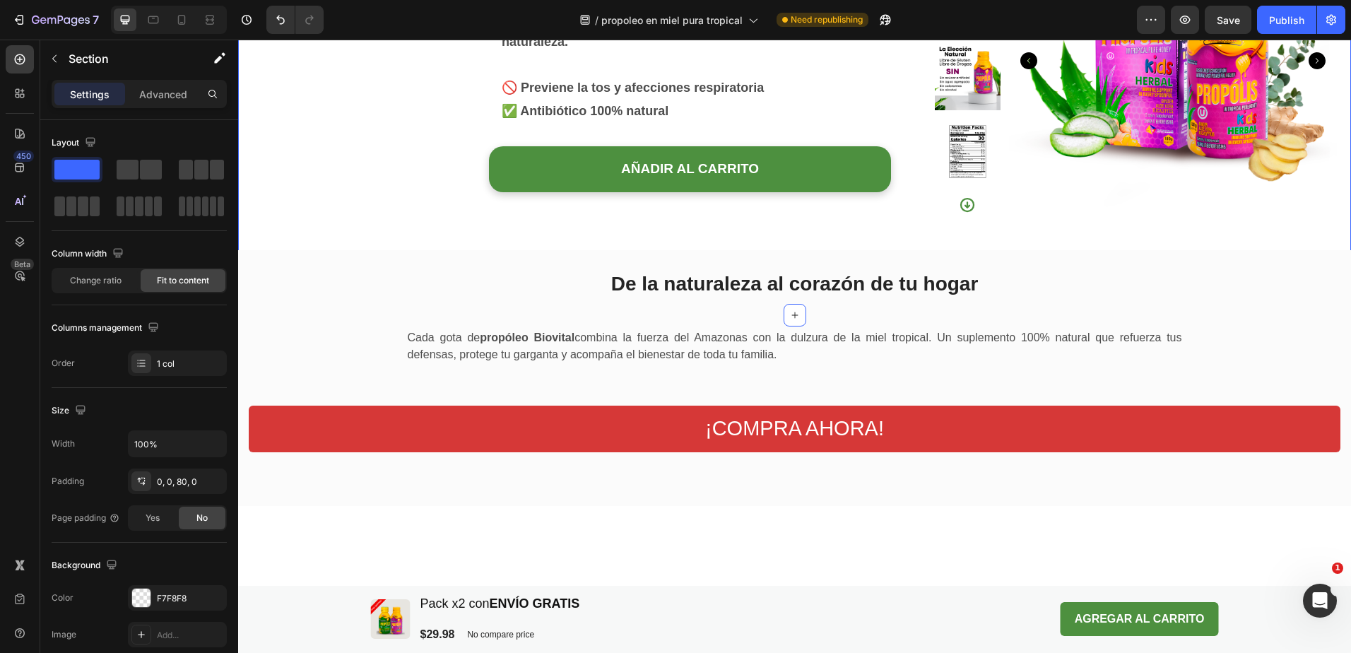
scroll to position [1094, 0]
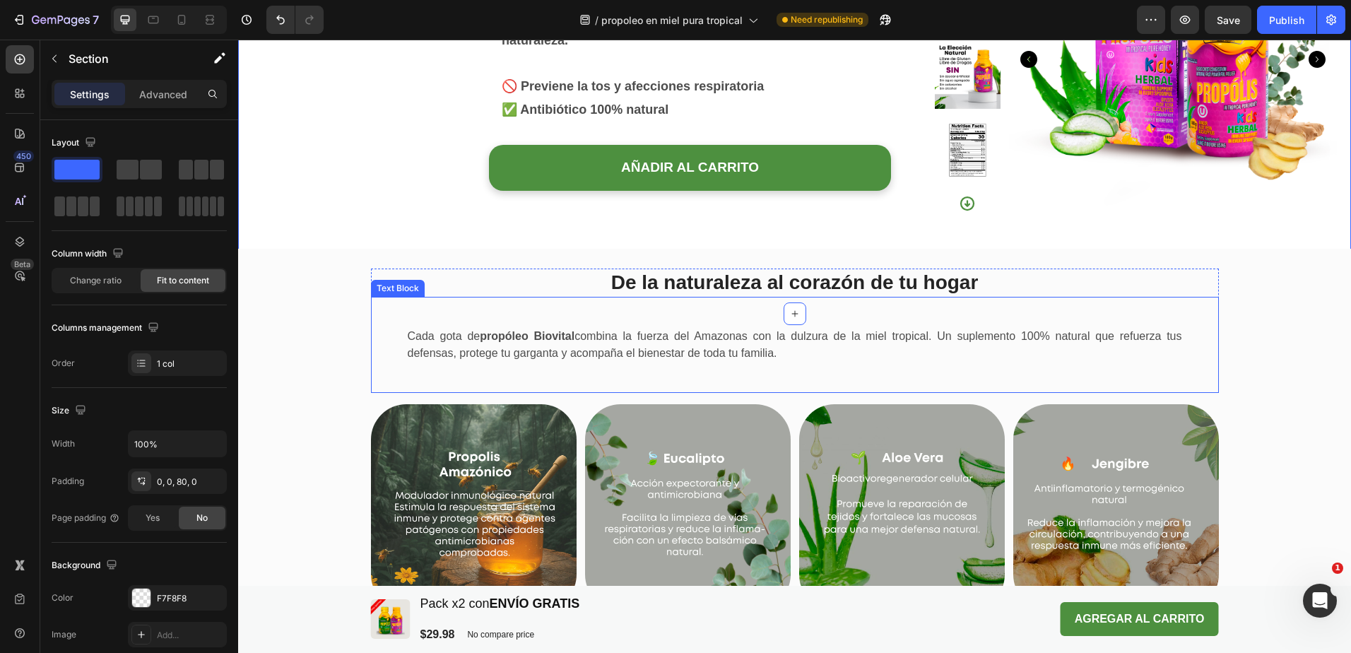
click at [554, 339] on p "Cada gota de propóleo Biovital combina la fuerza del Amazonas con la dulzura de…" at bounding box center [795, 345] width 775 height 34
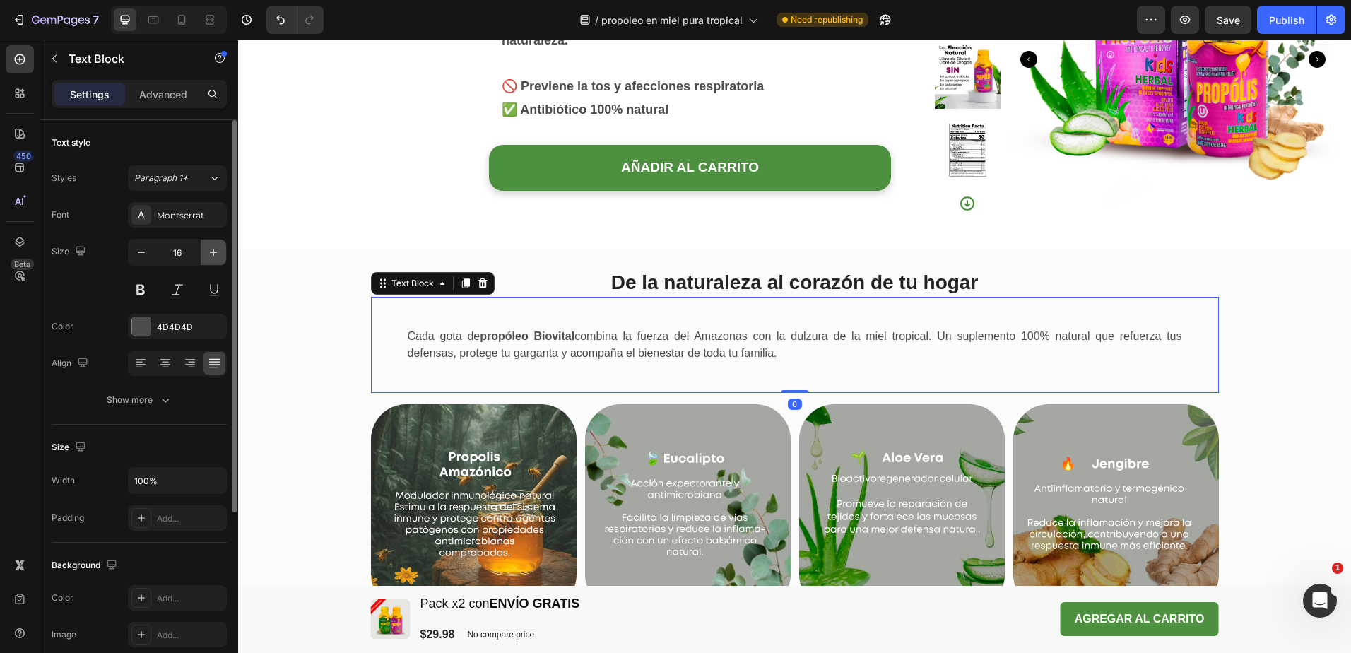
click at [220, 255] on button "button" at bounding box center [213, 252] width 25 height 25
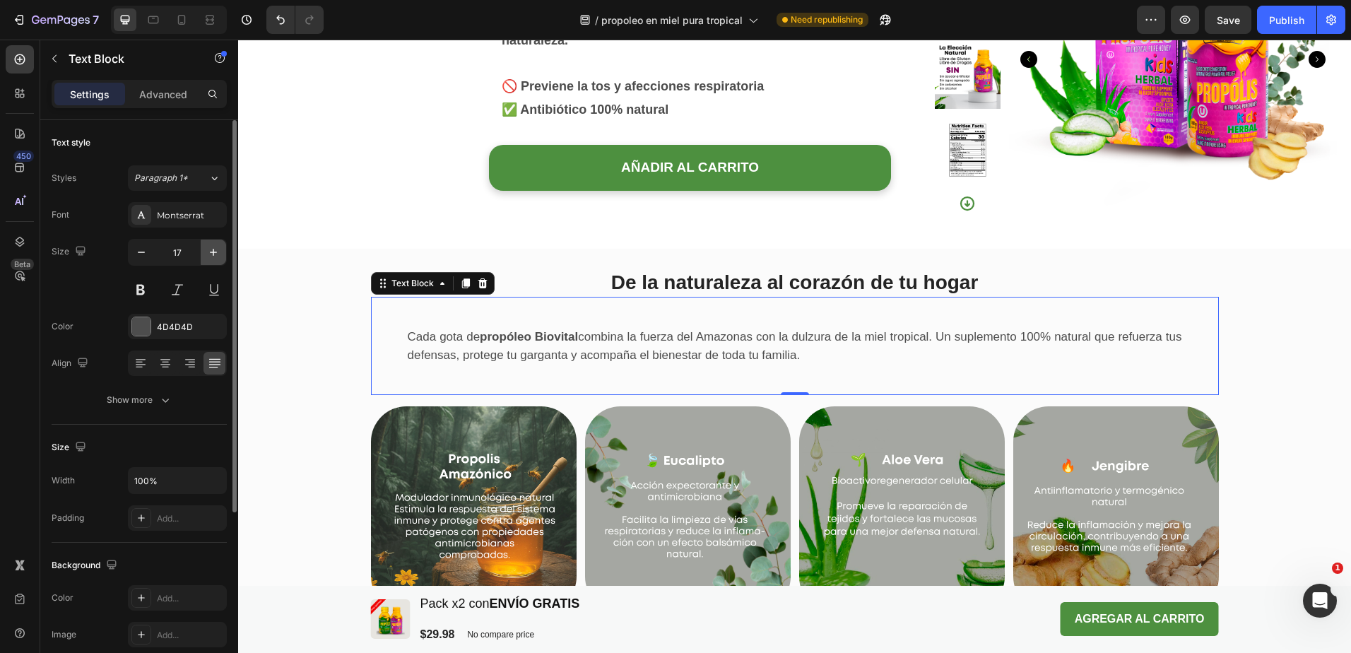
type input "18"
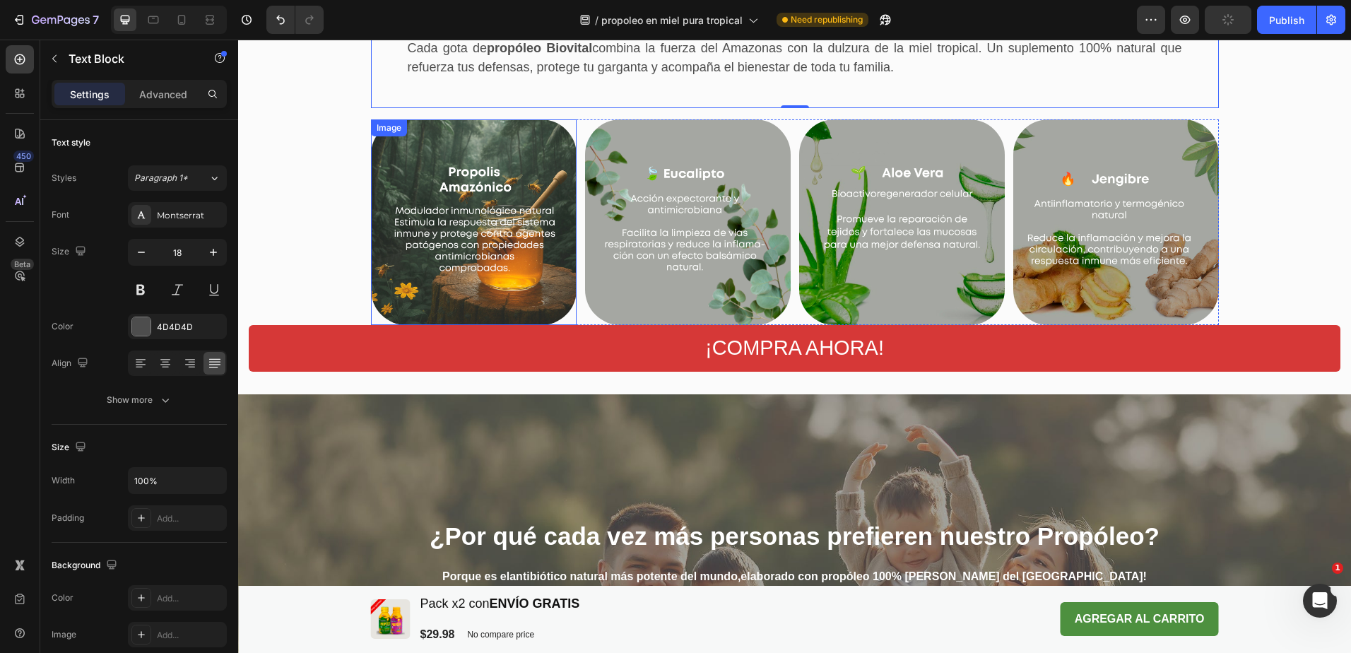
scroll to position [1660, 0]
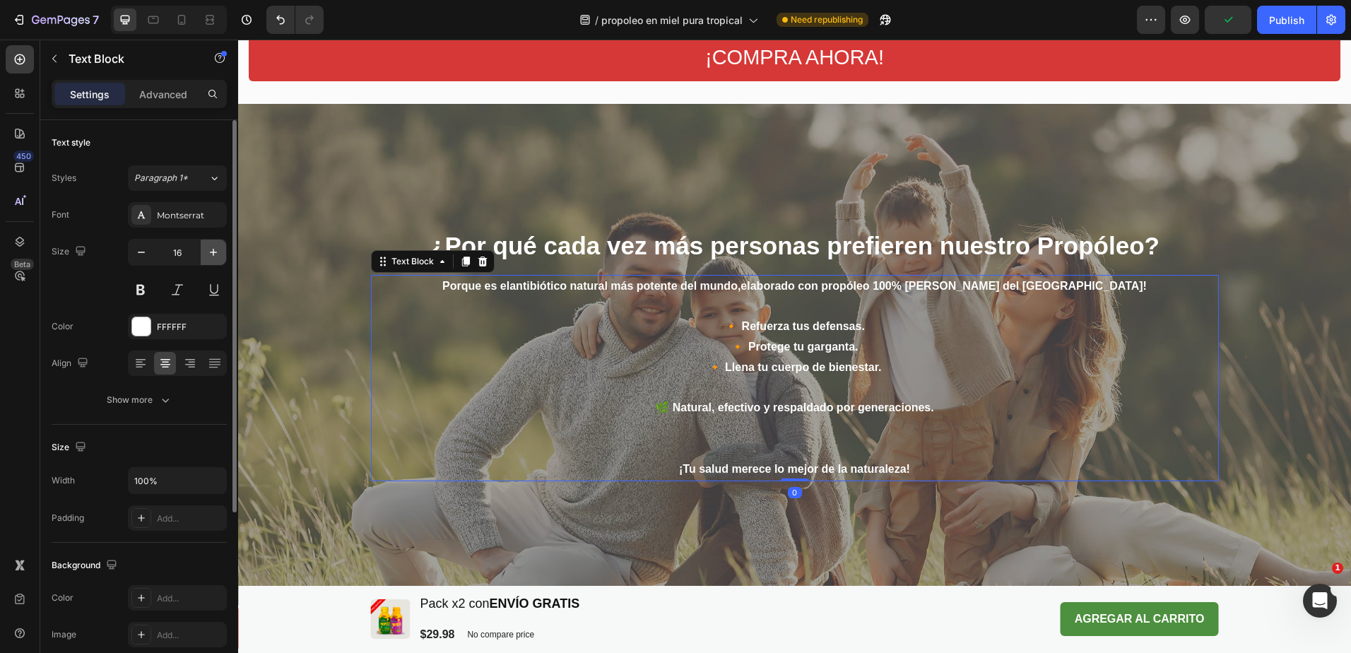
click at [217, 257] on icon "button" at bounding box center [213, 252] width 14 height 14
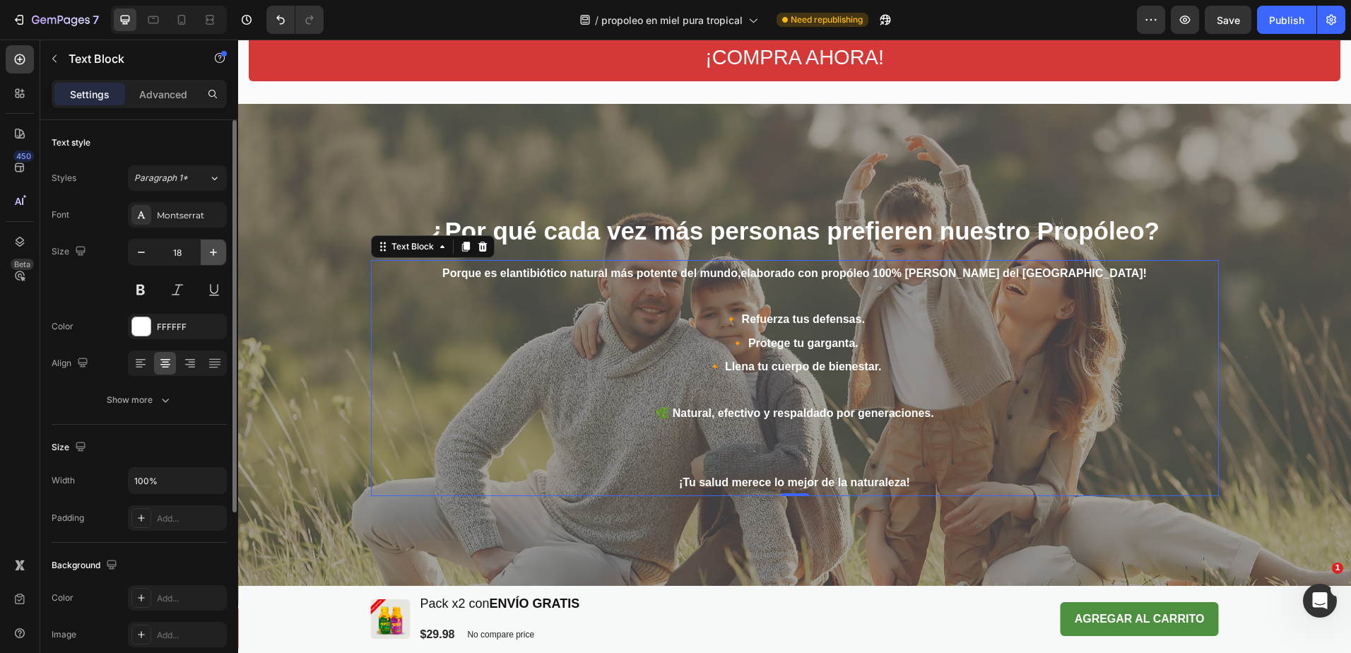
click at [217, 257] on icon "button" at bounding box center [213, 252] width 14 height 14
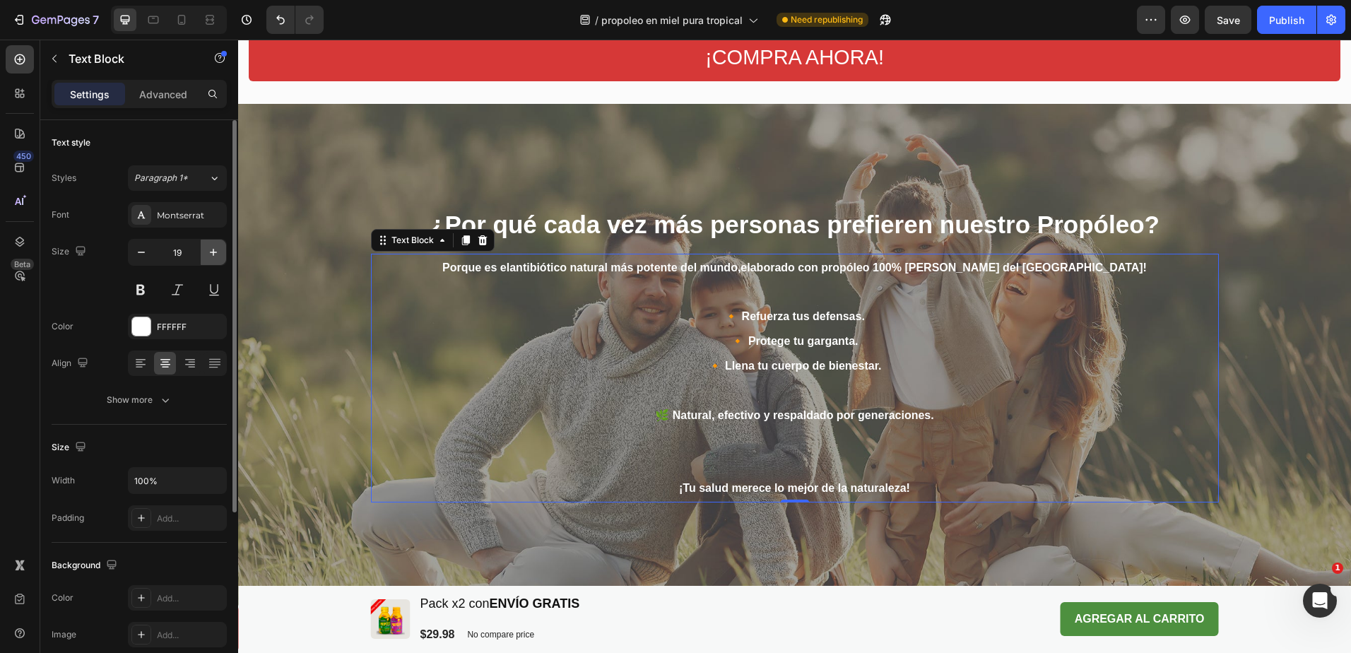
click at [217, 257] on icon "button" at bounding box center [213, 252] width 14 height 14
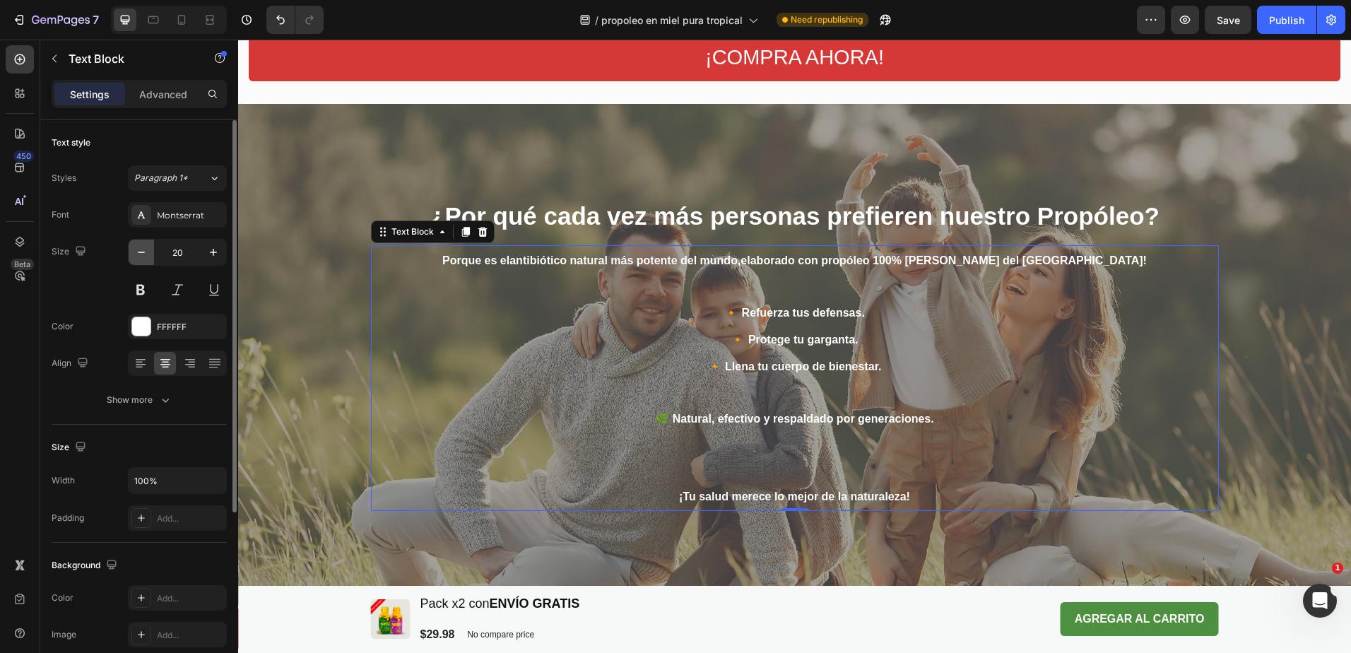
click at [136, 257] on icon "button" at bounding box center [141, 252] width 14 height 14
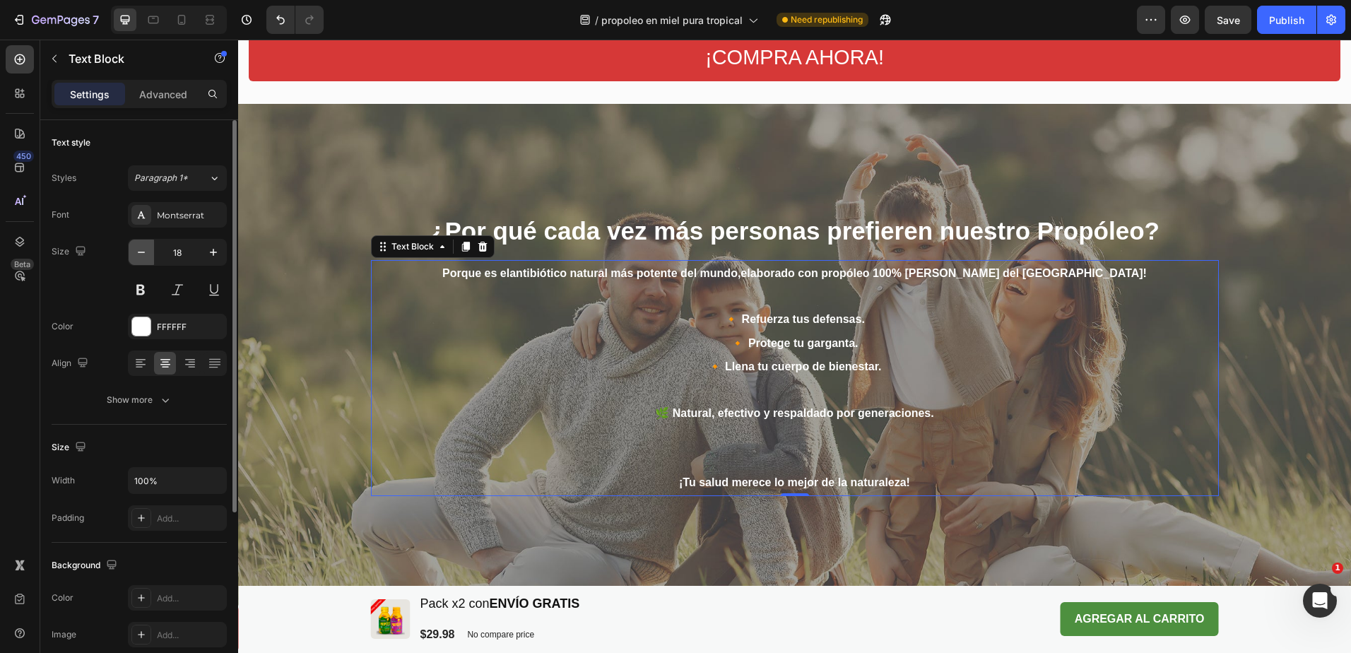
click at [136, 257] on icon "button" at bounding box center [141, 252] width 14 height 14
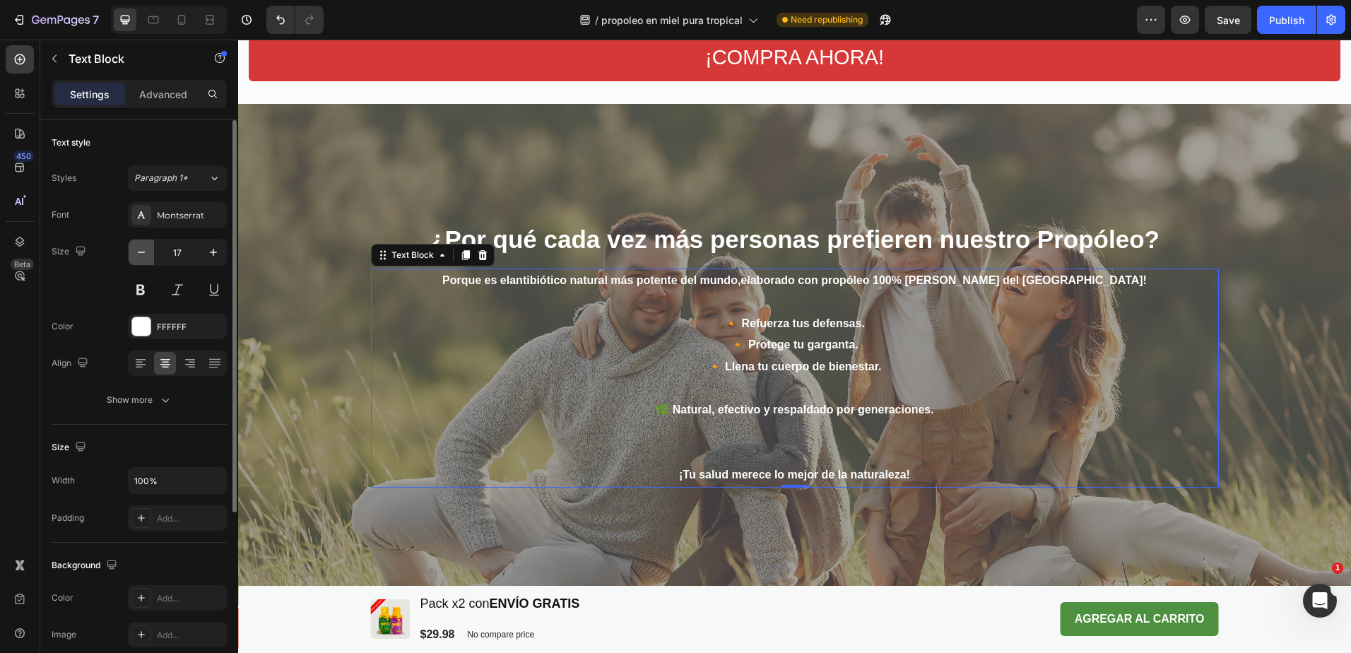
click at [141, 257] on icon "button" at bounding box center [141, 252] width 14 height 14
type input "16"
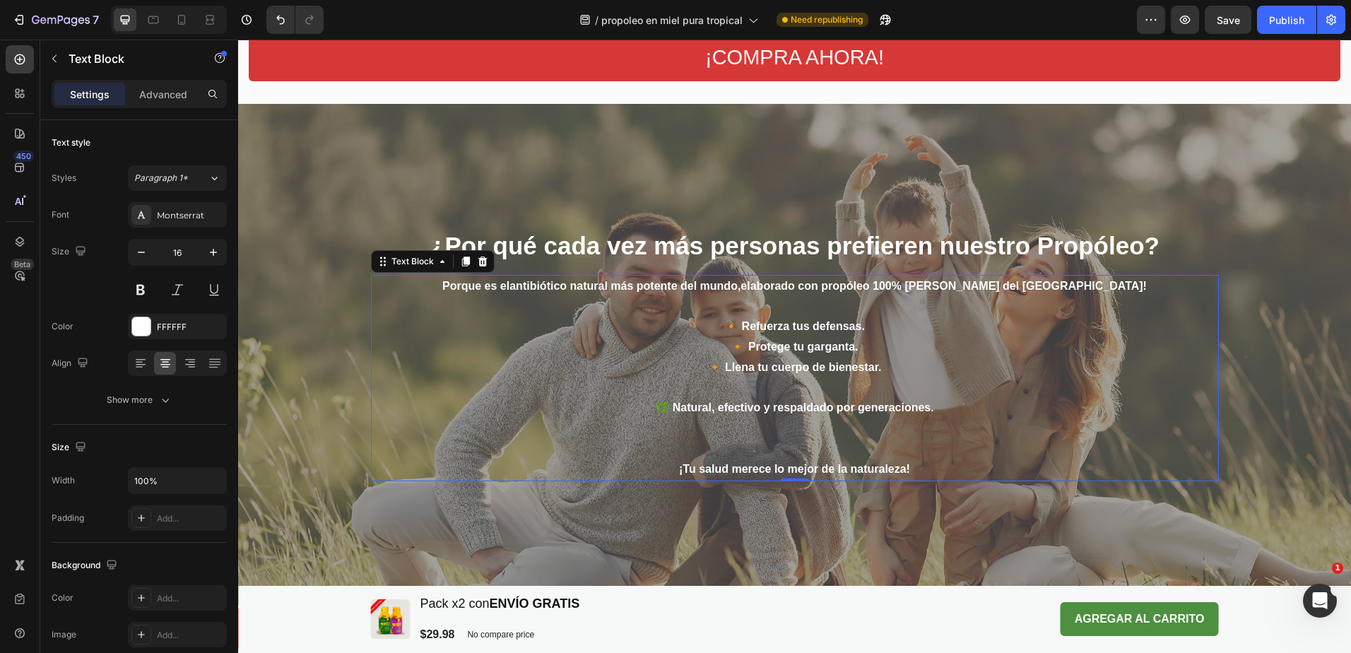
click at [846, 371] on span "🔸 Llena tu cuerpo de bienestar." at bounding box center [795, 367] width 174 height 12
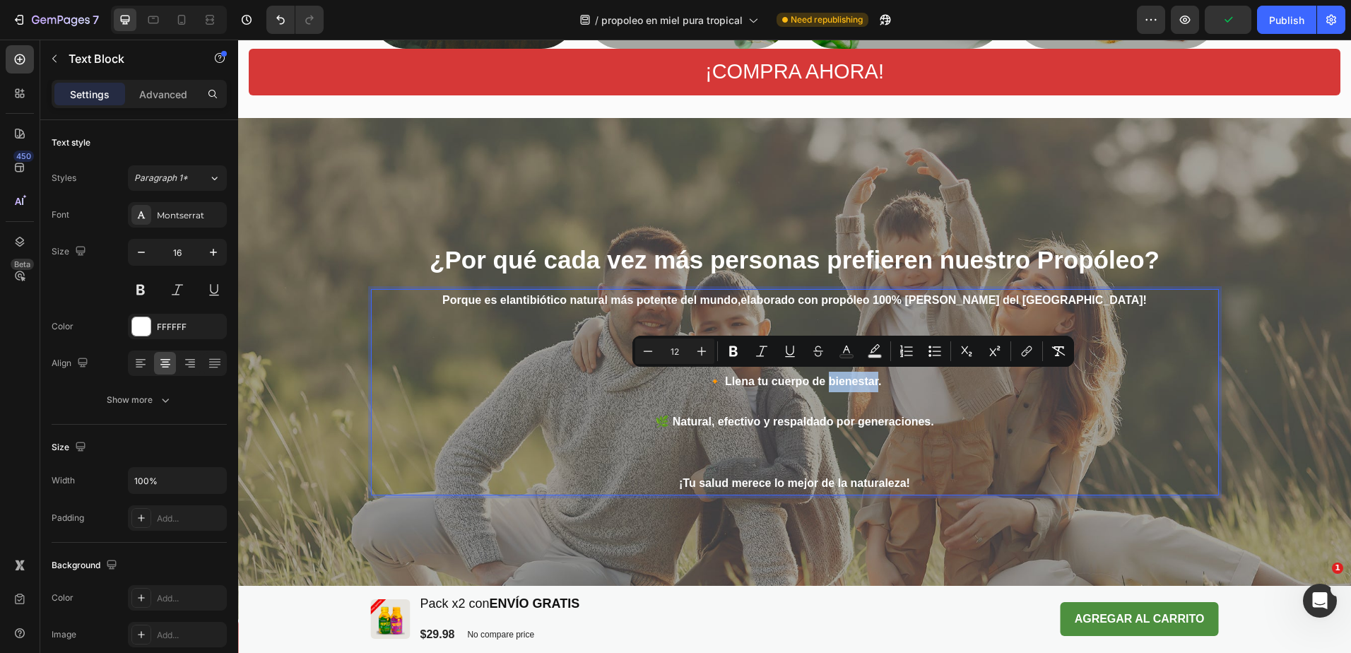
scroll to position [1645, 0]
click at [939, 463] on p "¡Tu salud merece lo mejor de la naturaleza!" at bounding box center [794, 474] width 845 height 41
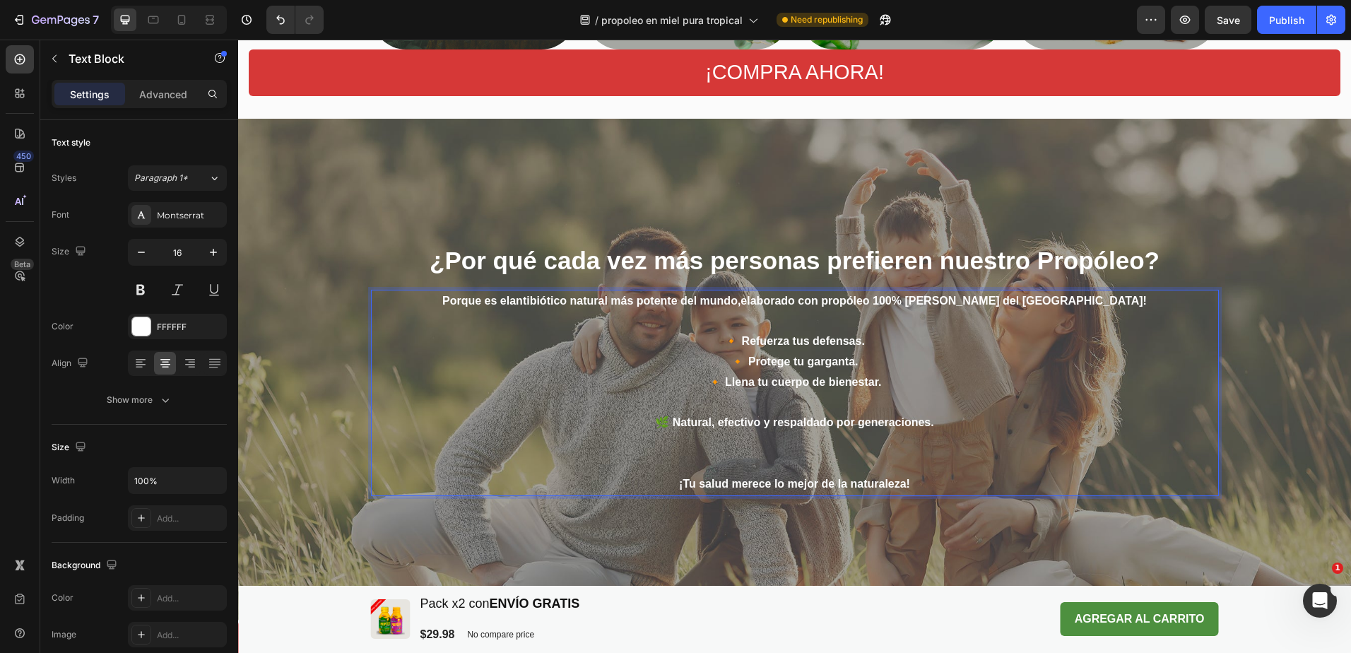
scroll to position [1656, 0]
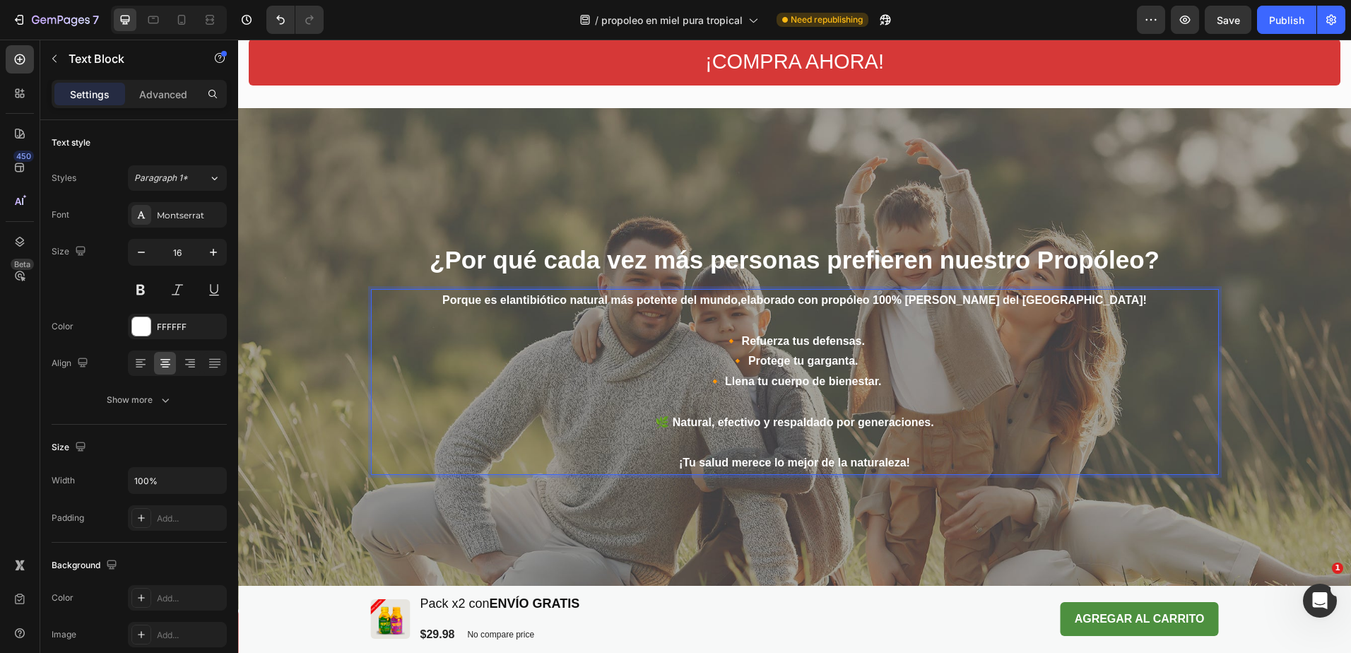
click at [821, 375] on span "🔸 Llena tu cuerpo de bienestar." at bounding box center [795, 381] width 174 height 12
click at [813, 367] on p "🔸 Refuerza tus defensas. 🔸 Protege tu garganta. 🔸 Llena tu cuerpo de bienestar." at bounding box center [794, 351] width 845 height 81
click at [803, 394] on p "Rich Text Editor. Editing area: main" at bounding box center [794, 402] width 845 height 20
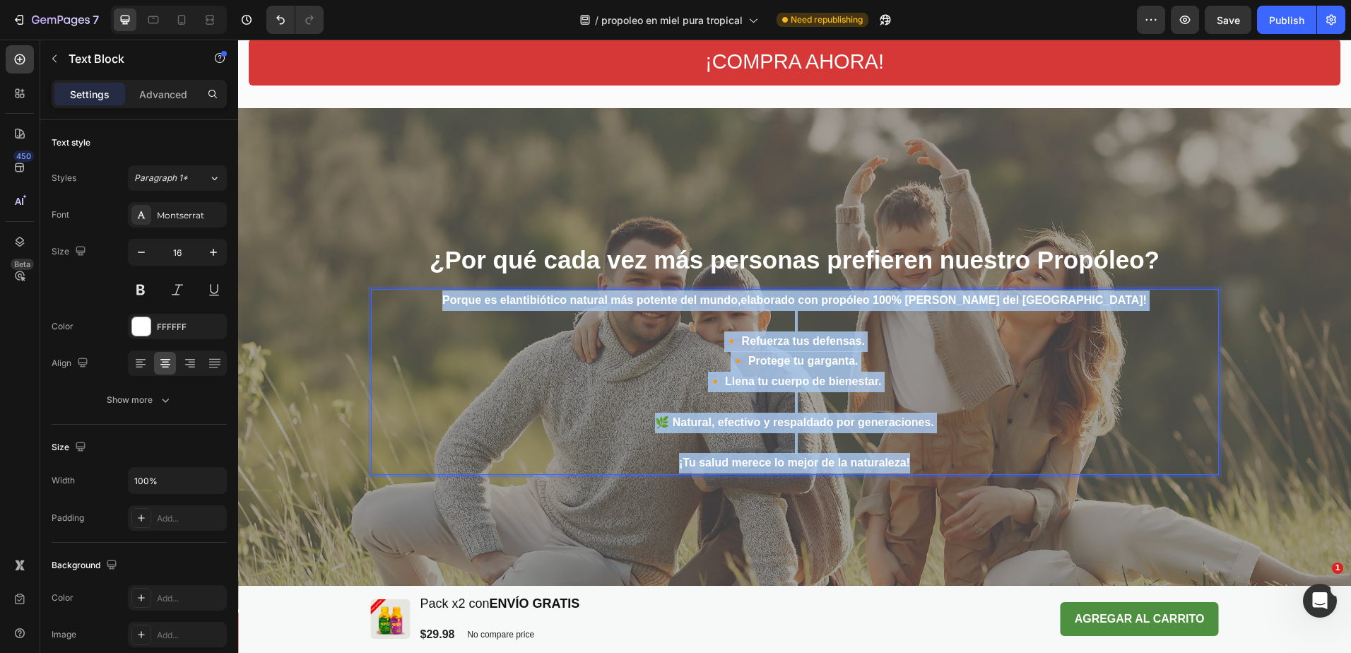
drag, startPoint x: 945, startPoint y: 460, endPoint x: 452, endPoint y: 296, distance: 519.8
click at [452, 296] on div "Porque es el antibiótico natural más potente del mundo, elaborado con propóleo …" at bounding box center [795, 382] width 848 height 186
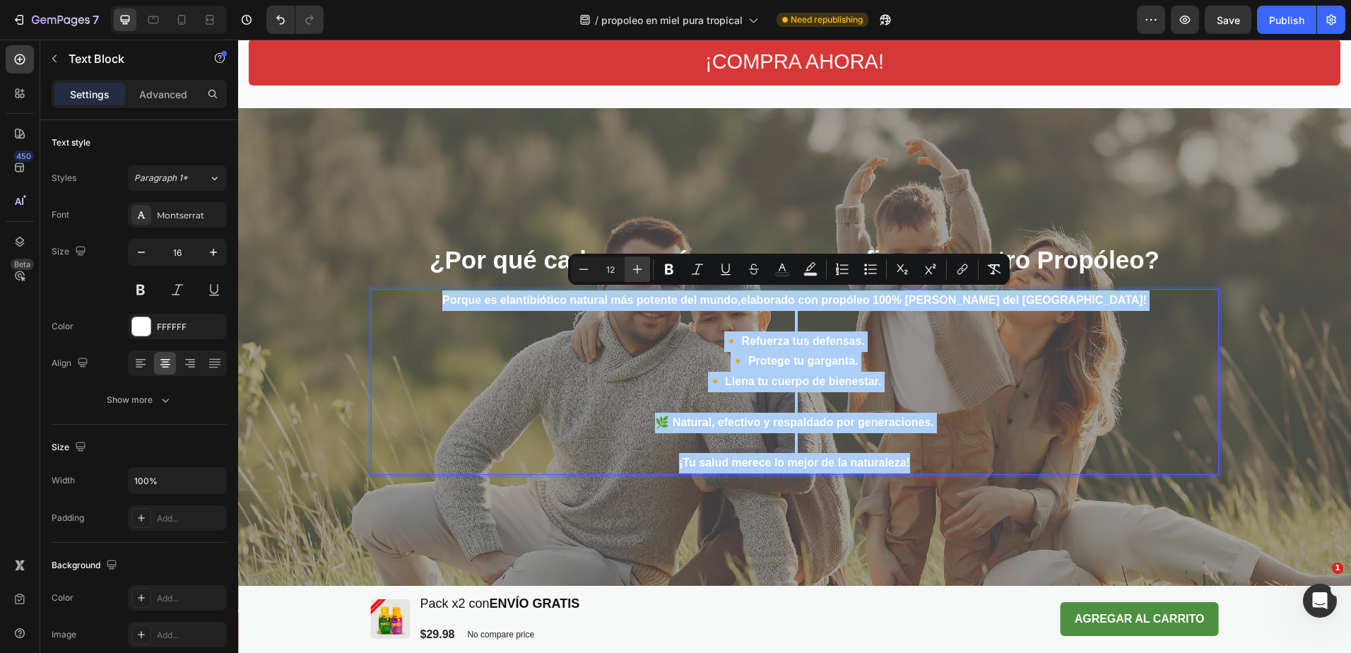
click at [640, 267] on icon "Editor contextual toolbar" at bounding box center [637, 269] width 14 height 14
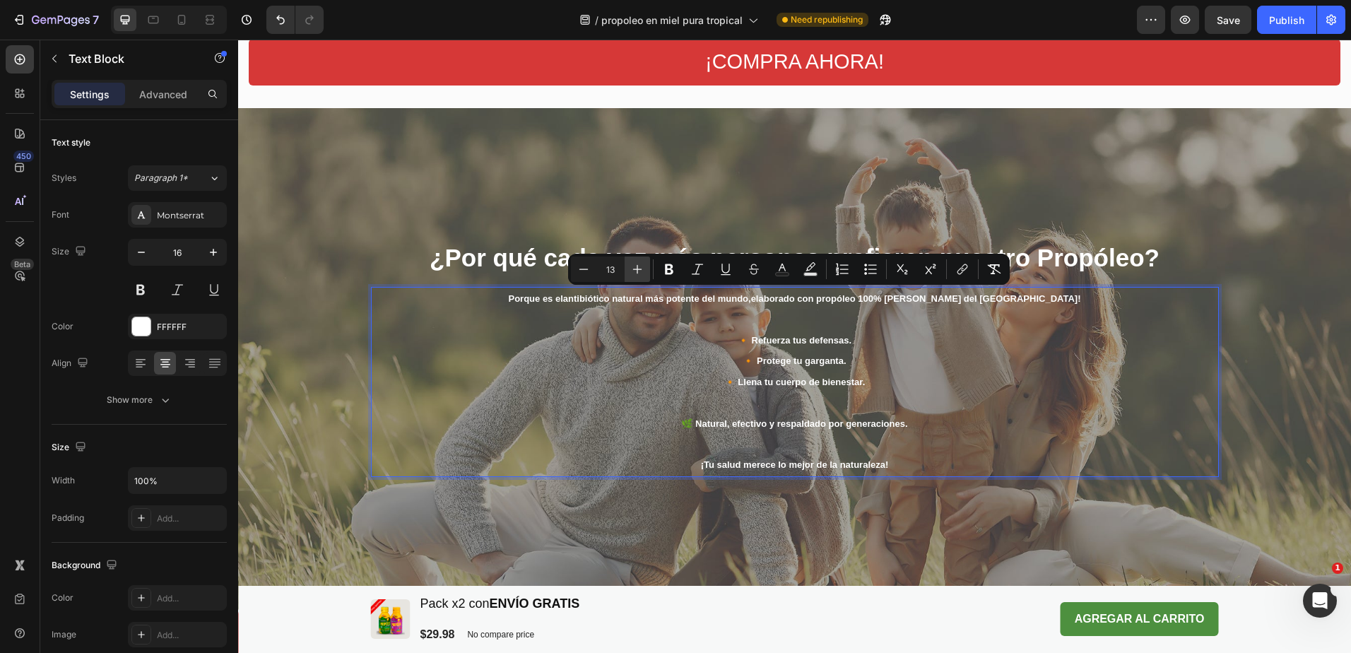
click at [640, 267] on icon "Editor contextual toolbar" at bounding box center [637, 269] width 14 height 14
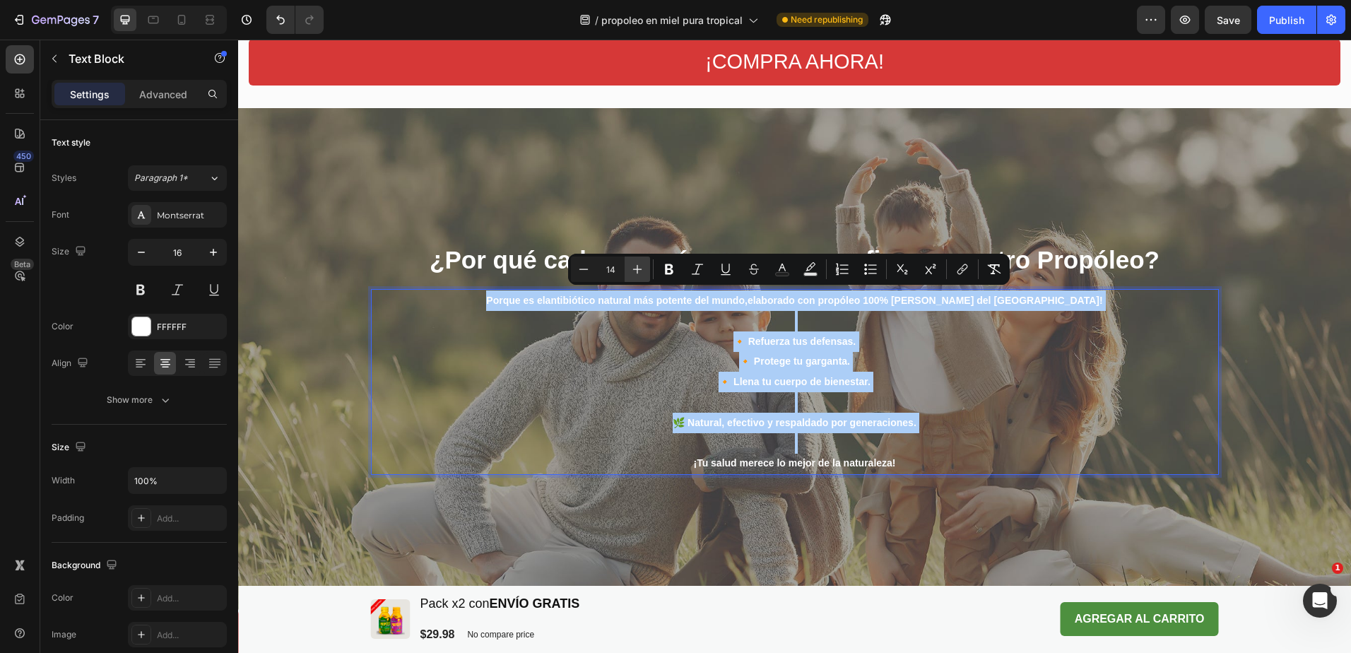
click at [640, 267] on icon "Editor contextual toolbar" at bounding box center [637, 269] width 14 height 14
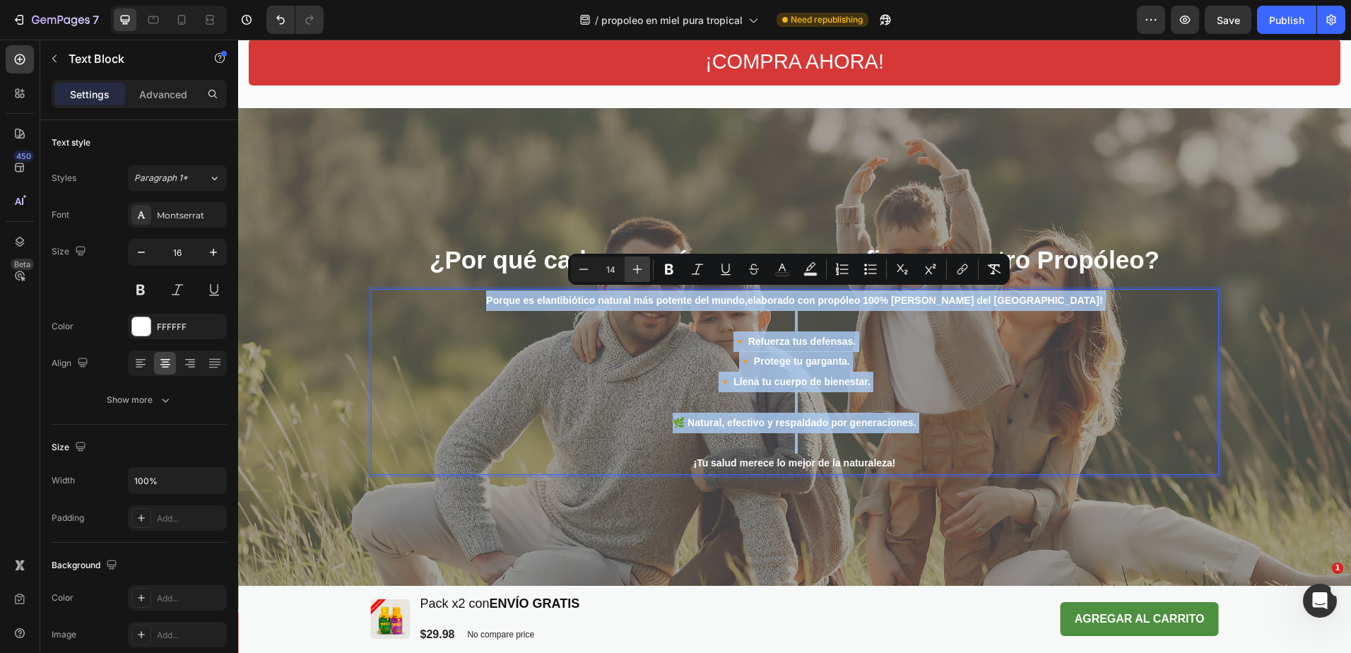
type input "15"
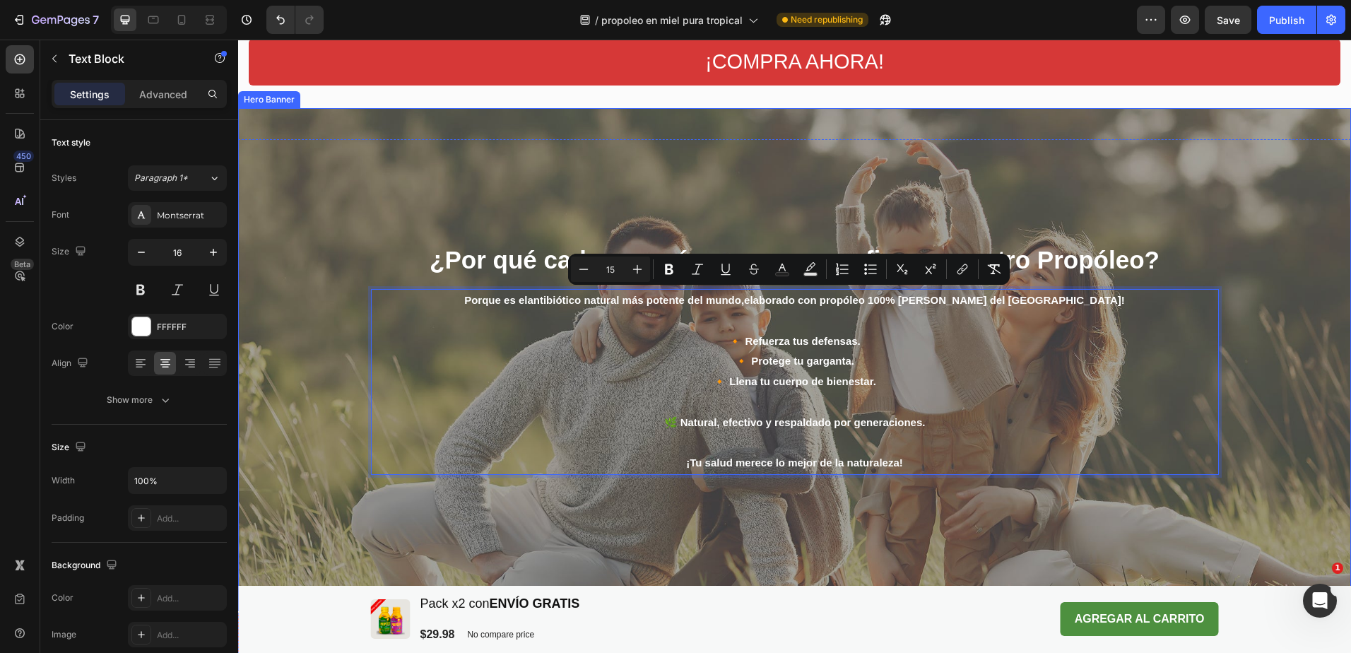
click at [616, 510] on div "Background Image" at bounding box center [794, 358] width 1113 height 501
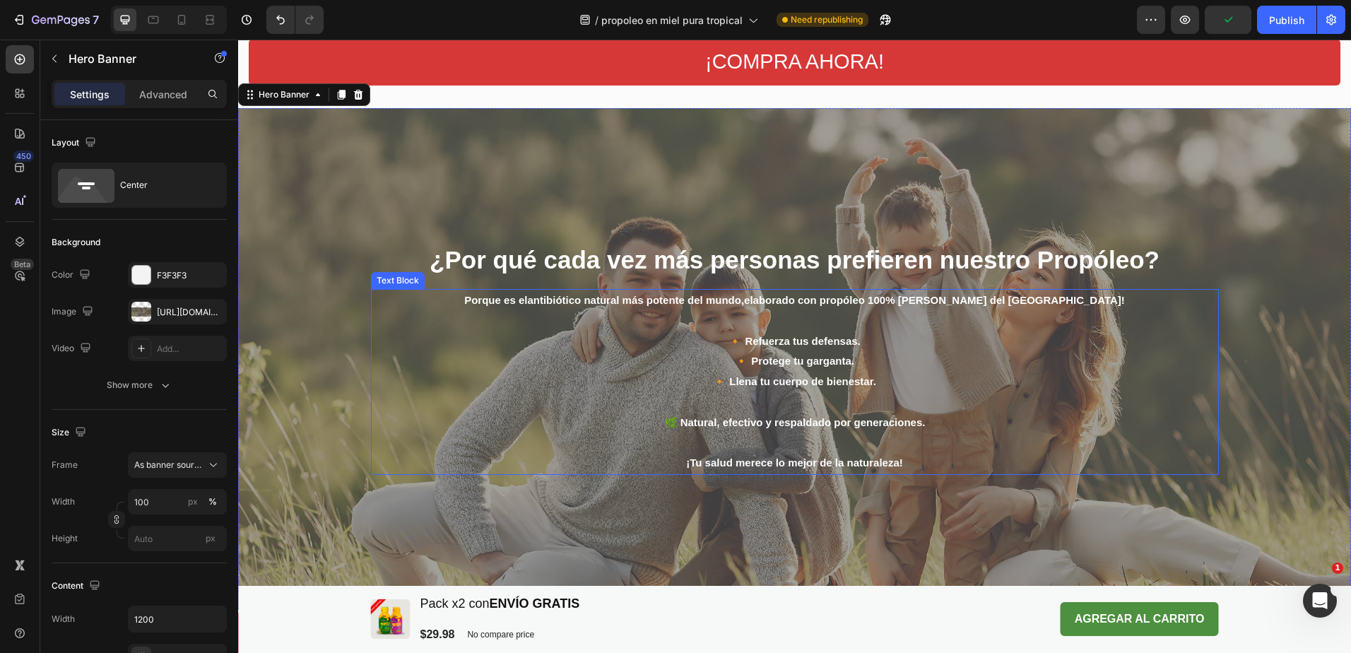
click at [803, 388] on p "🔸 Refuerza tus defensas. 🔸 Protege tu garganta. 🔸 Llena tu cuerpo de bienestar." at bounding box center [794, 351] width 845 height 81
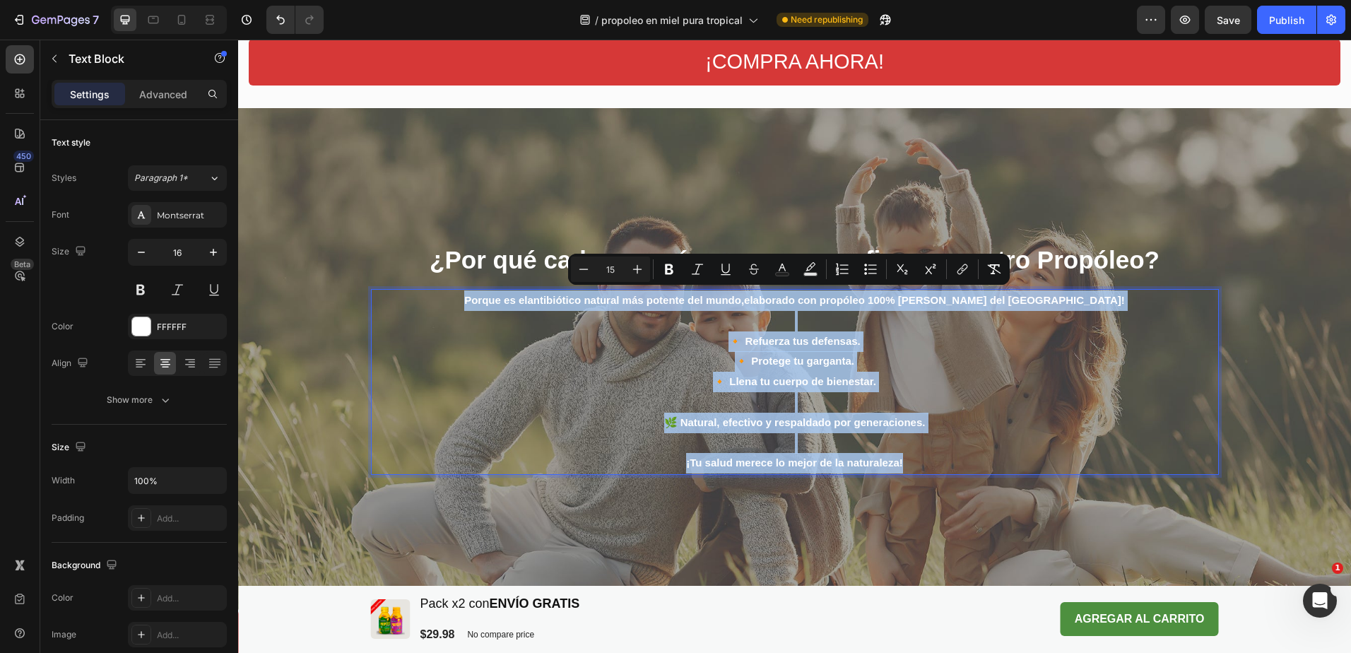
drag, startPoint x: 924, startPoint y: 456, endPoint x: 478, endPoint y: 294, distance: 475.1
click at [478, 294] on div "Porque es el antibiótico natural más potente del mundo, elaborado con propóleo …" at bounding box center [795, 382] width 848 height 186
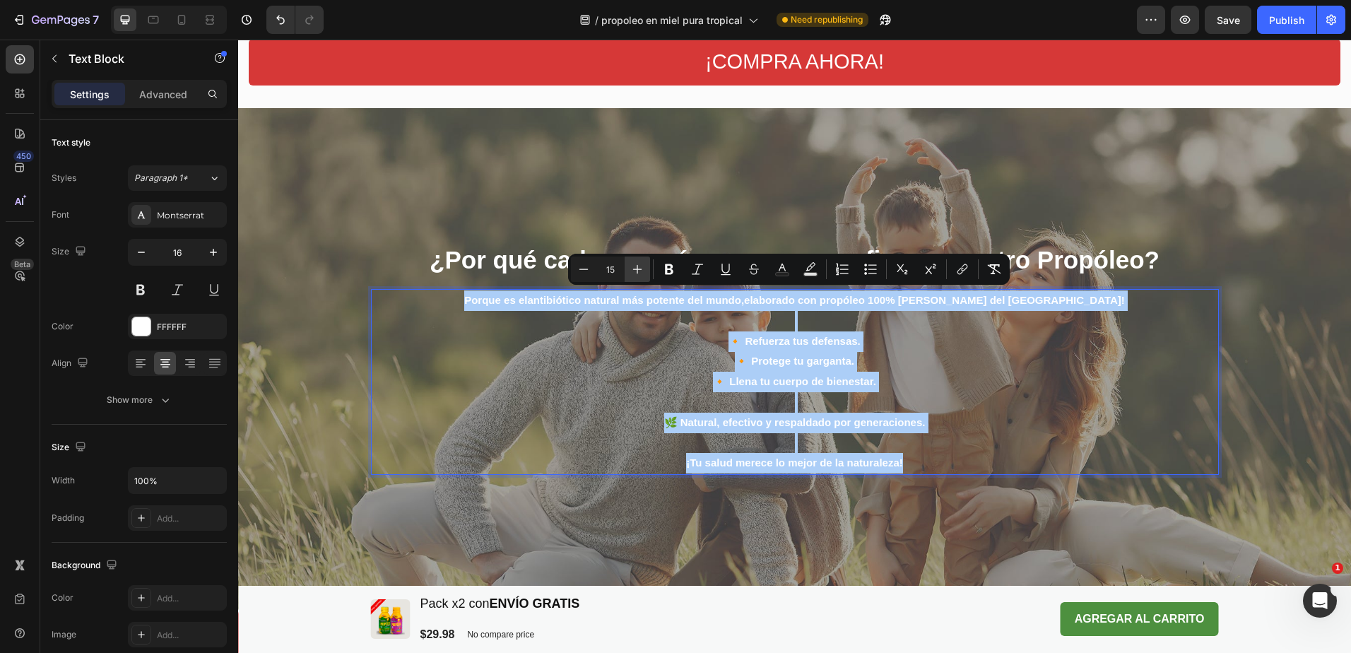
click at [636, 264] on icon "Editor contextual toolbar" at bounding box center [637, 269] width 14 height 14
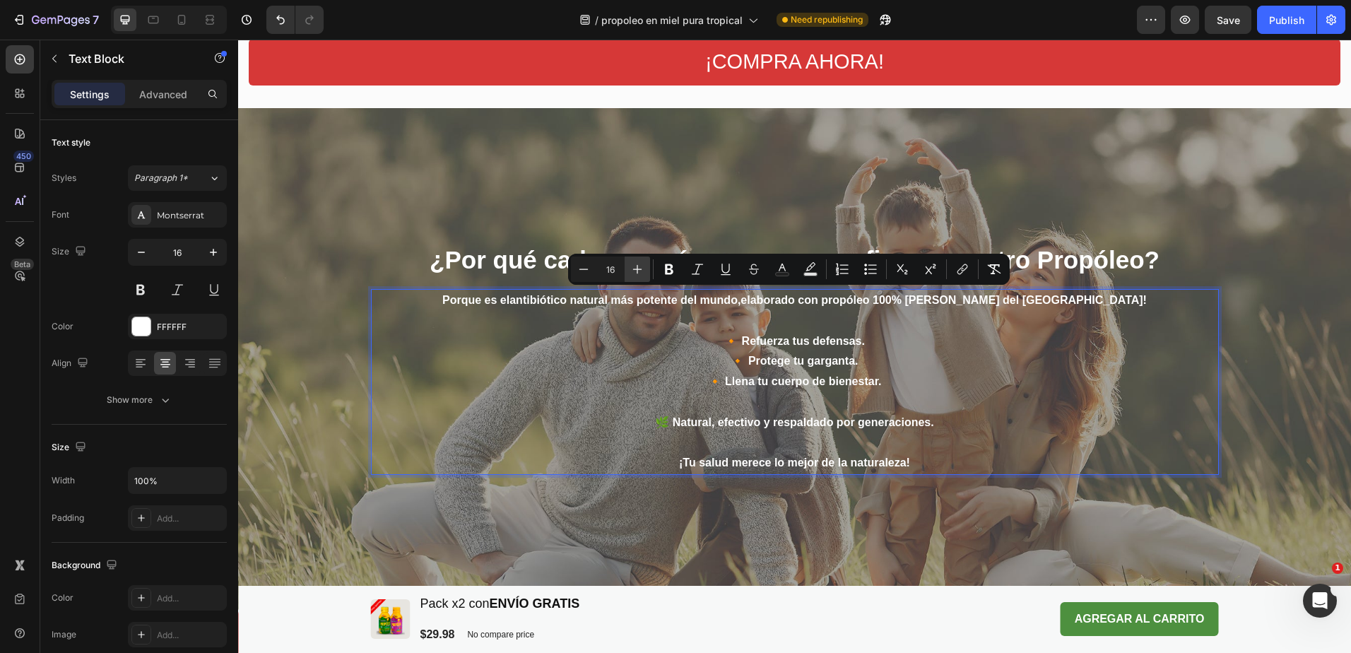
click at [636, 264] on icon "Editor contextual toolbar" at bounding box center [637, 269] width 14 height 14
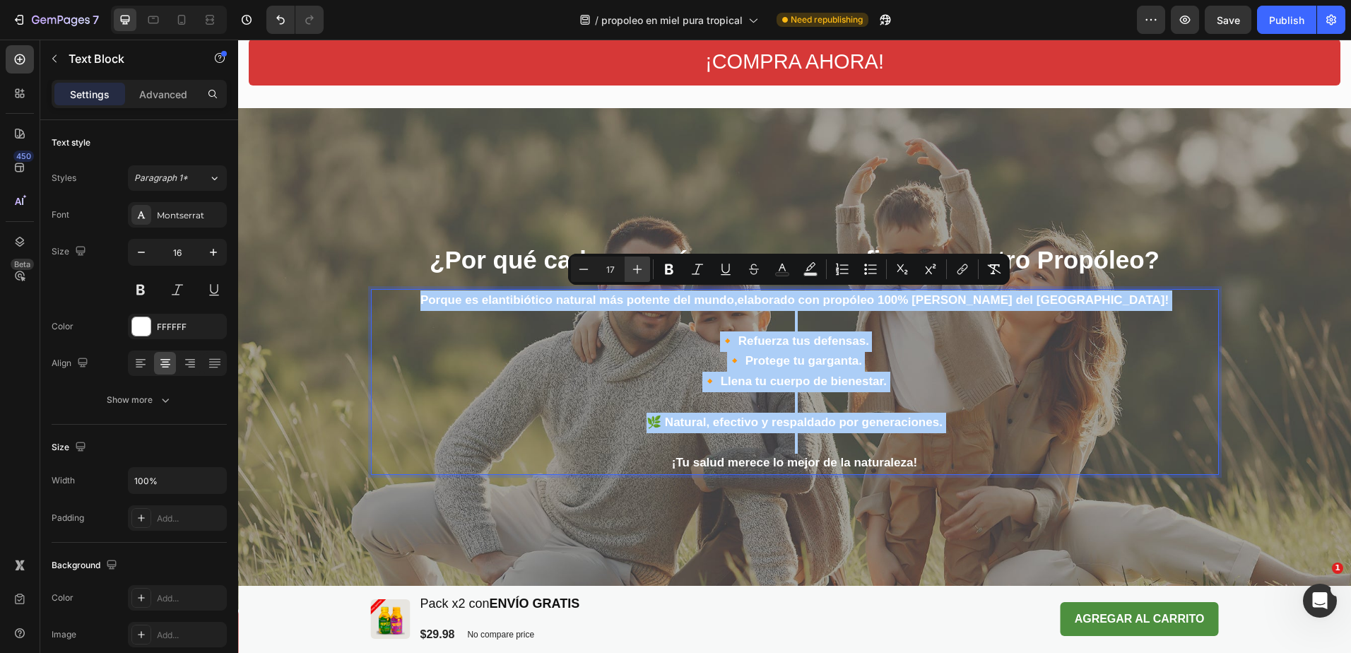
click at [636, 264] on icon "Editor contextual toolbar" at bounding box center [637, 269] width 14 height 14
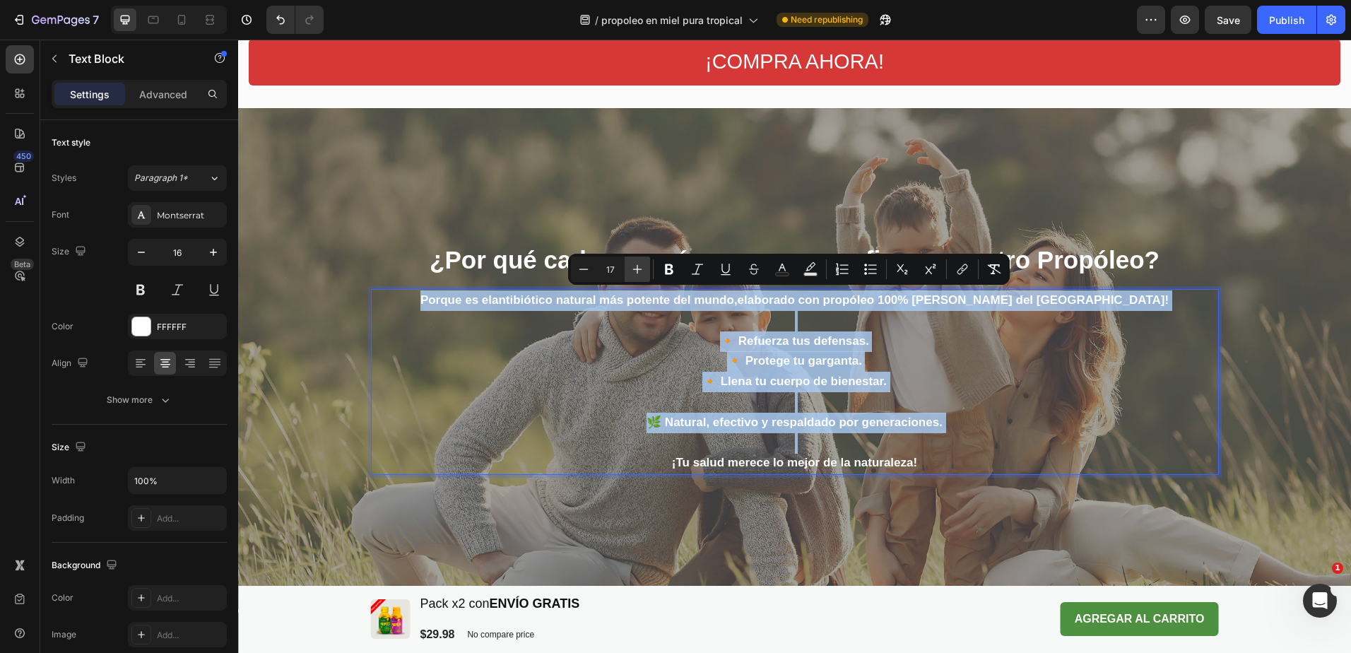
type input "18"
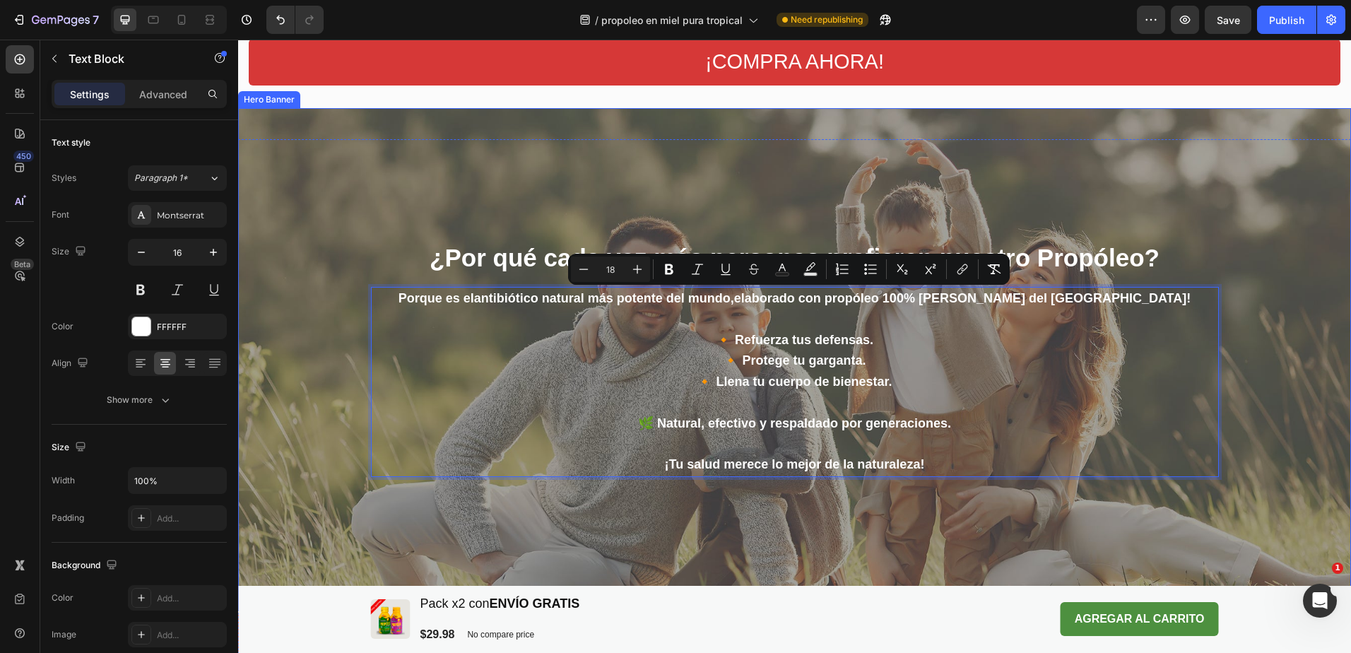
click at [681, 484] on div "¿Por qué cada vez más personas prefieren nuestro Propóleo? Heading Porque es el…" at bounding box center [795, 359] width 848 height 282
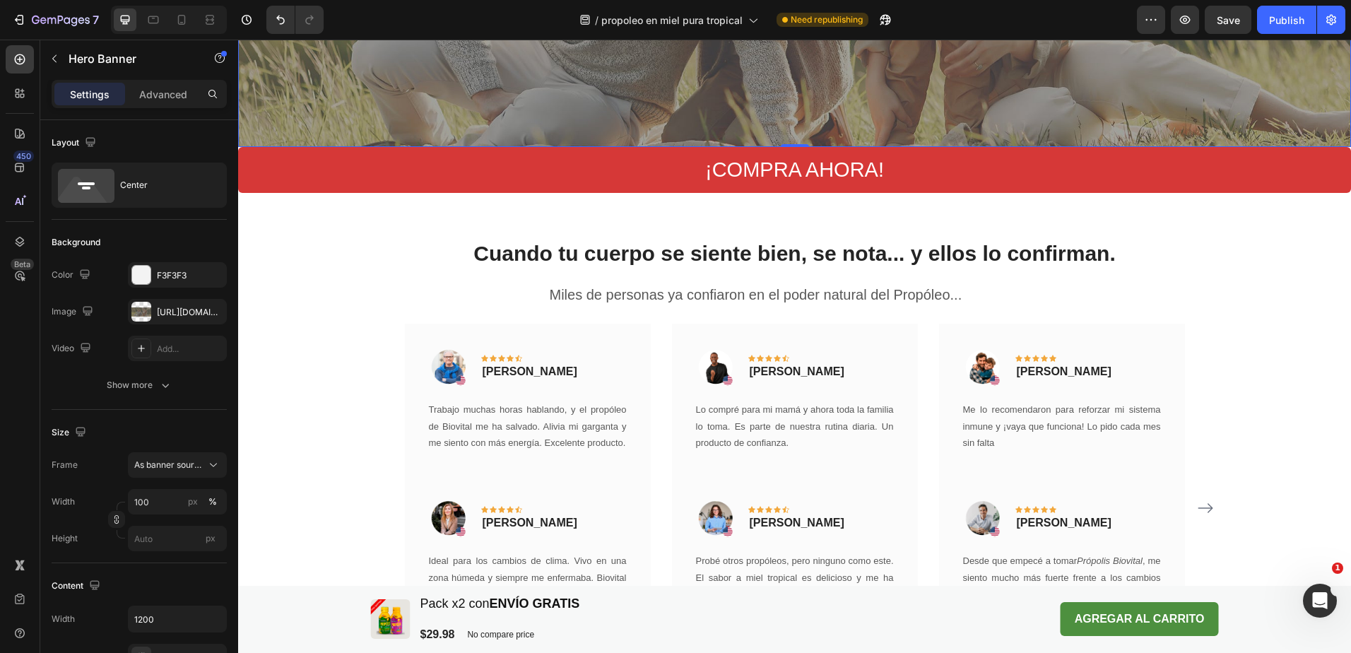
scroll to position [2119, 0]
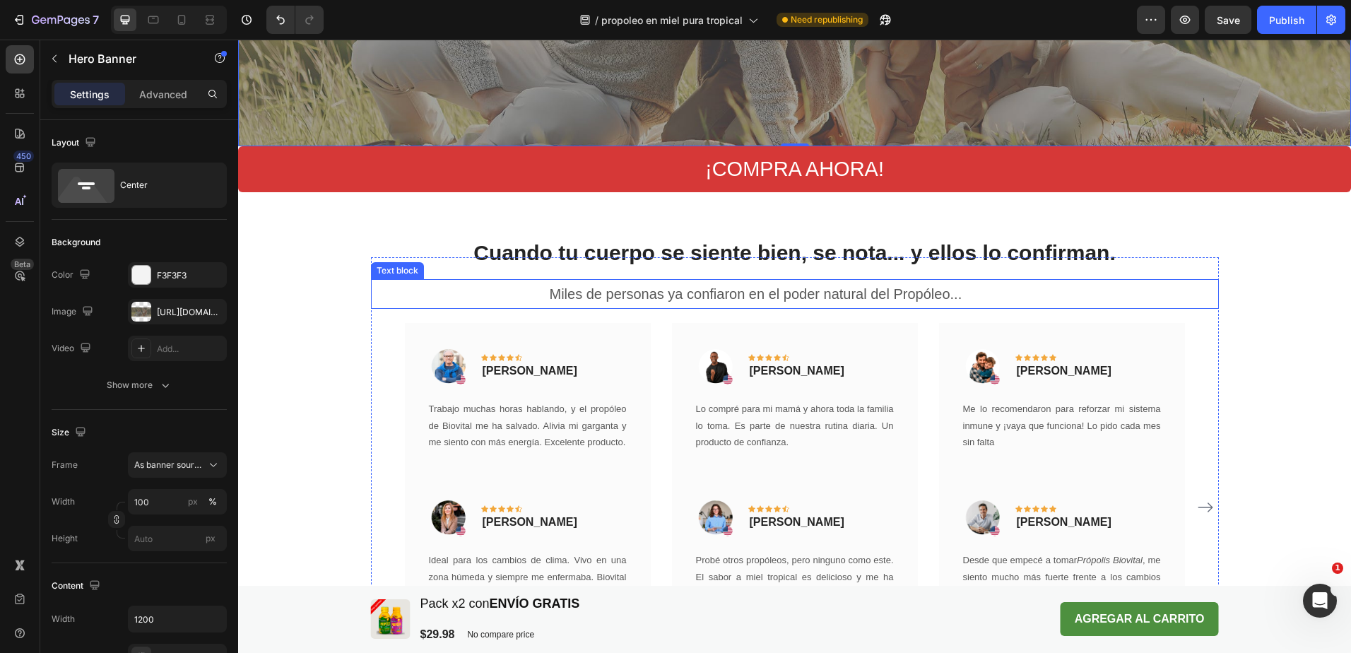
click at [773, 288] on p "Miles de personas ya confiaron en el poder natural del Propóleo..." at bounding box center [795, 294] width 490 height 18
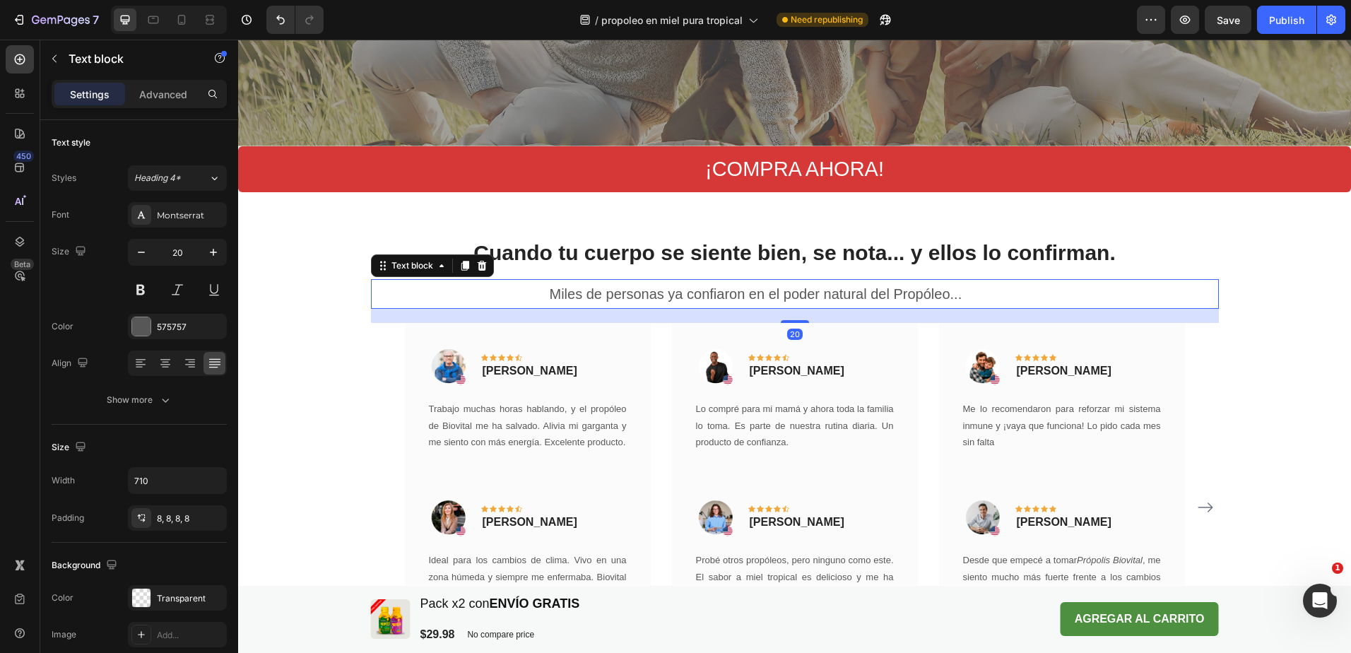
click at [804, 293] on p "Miles de personas ya confiaron en el poder natural del Propóleo..." at bounding box center [795, 294] width 490 height 18
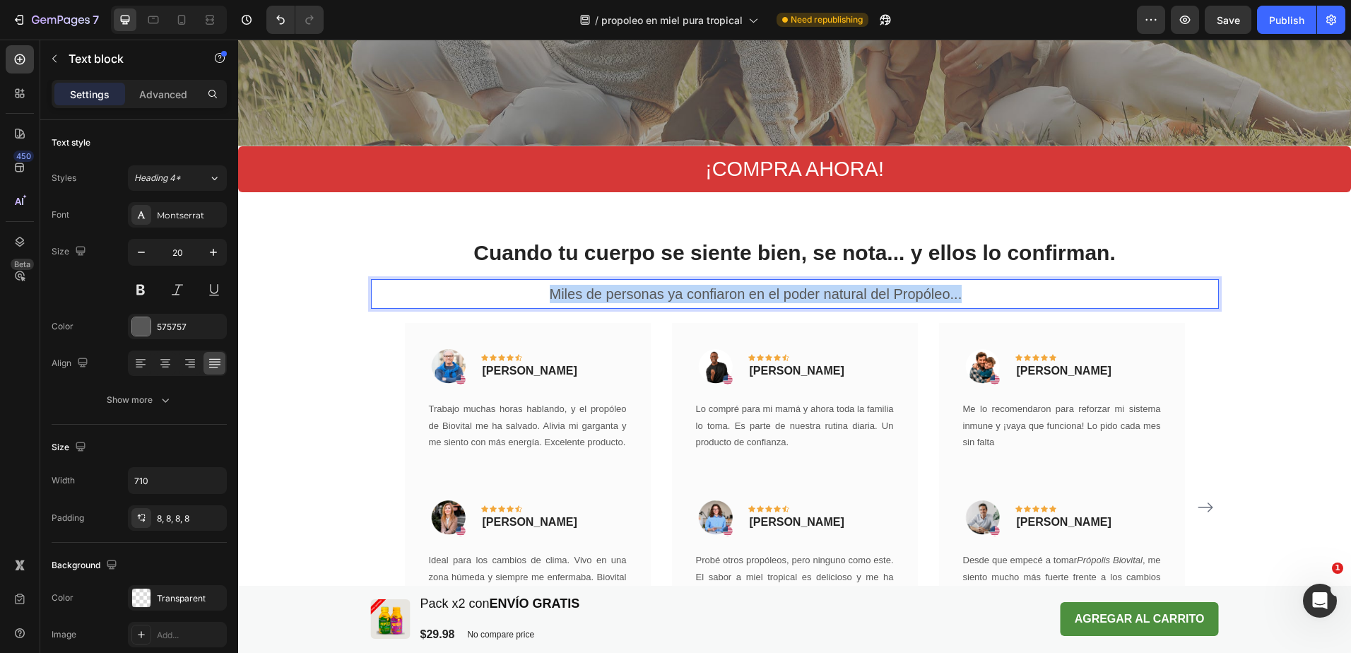
click at [804, 293] on p "Miles de personas ya confiaron en el poder natural del Propóleo..." at bounding box center [795, 294] width 490 height 18
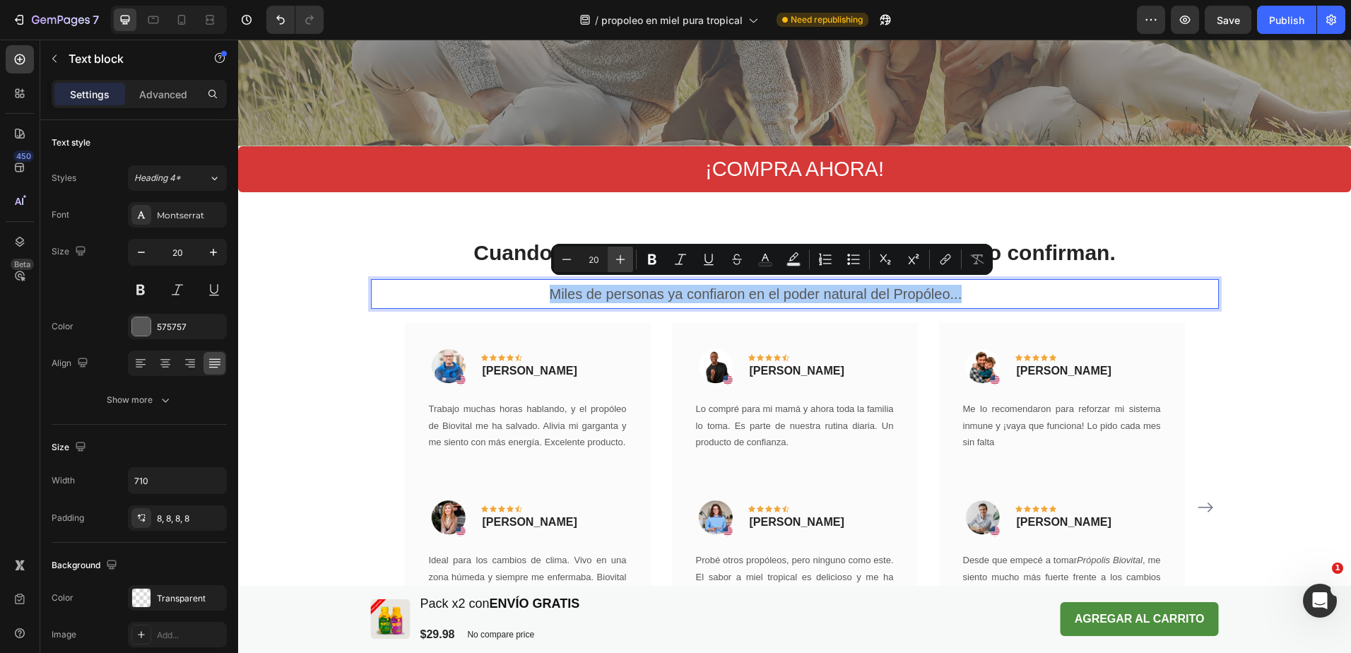
click at [618, 258] on icon "Editor contextual toolbar" at bounding box center [620, 259] width 14 height 14
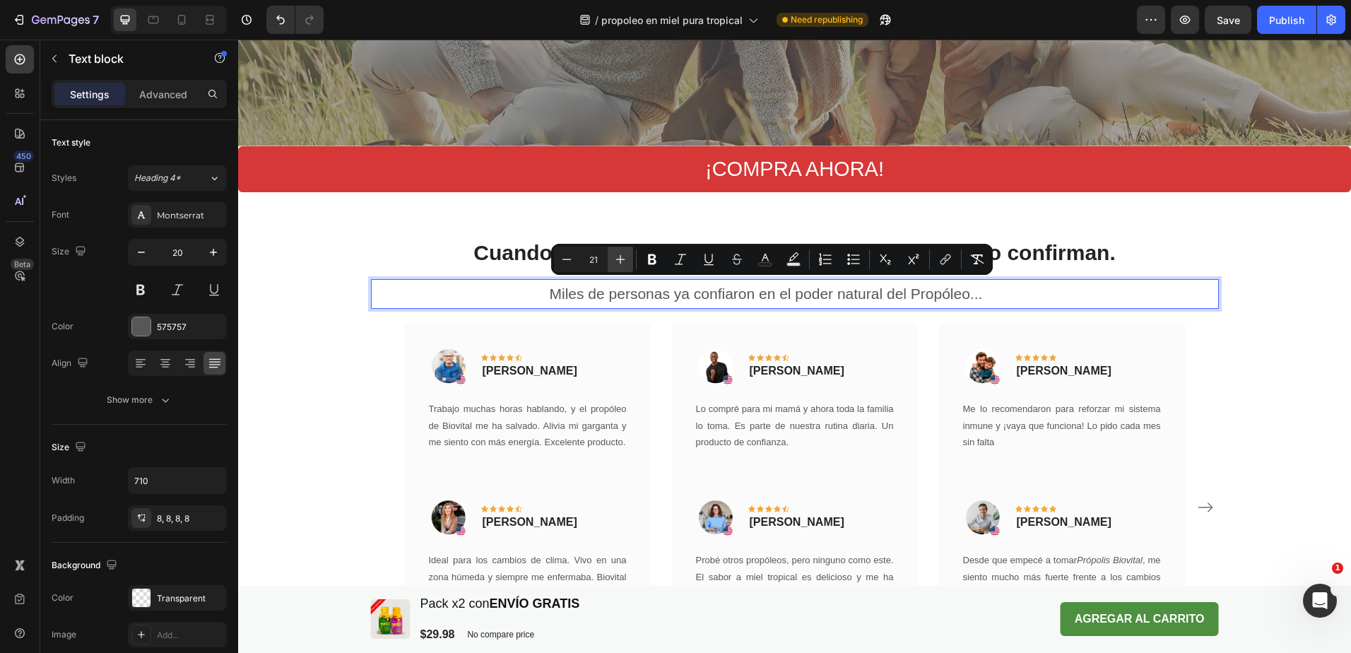
click at [618, 258] on icon "Editor contextual toolbar" at bounding box center [620, 259] width 14 height 14
click at [567, 262] on icon "Editor contextual toolbar" at bounding box center [567, 259] width 14 height 14
type input "21"
click at [1038, 247] on h2 "Cuando tu cuerpo se siente bien, se nota... y ellos lo confirman." at bounding box center [795, 252] width 848 height 30
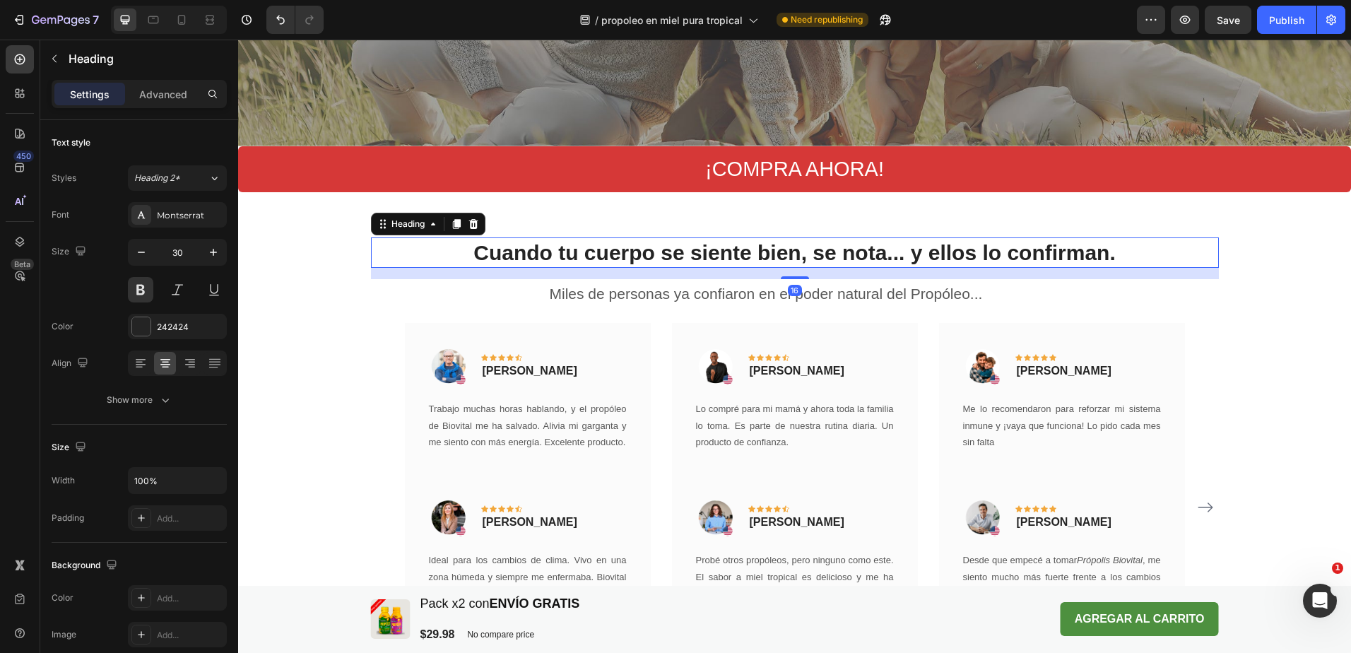
click at [945, 244] on h2 "Cuando tu cuerpo se siente bien, se nota... y ellos lo confirman." at bounding box center [795, 252] width 848 height 30
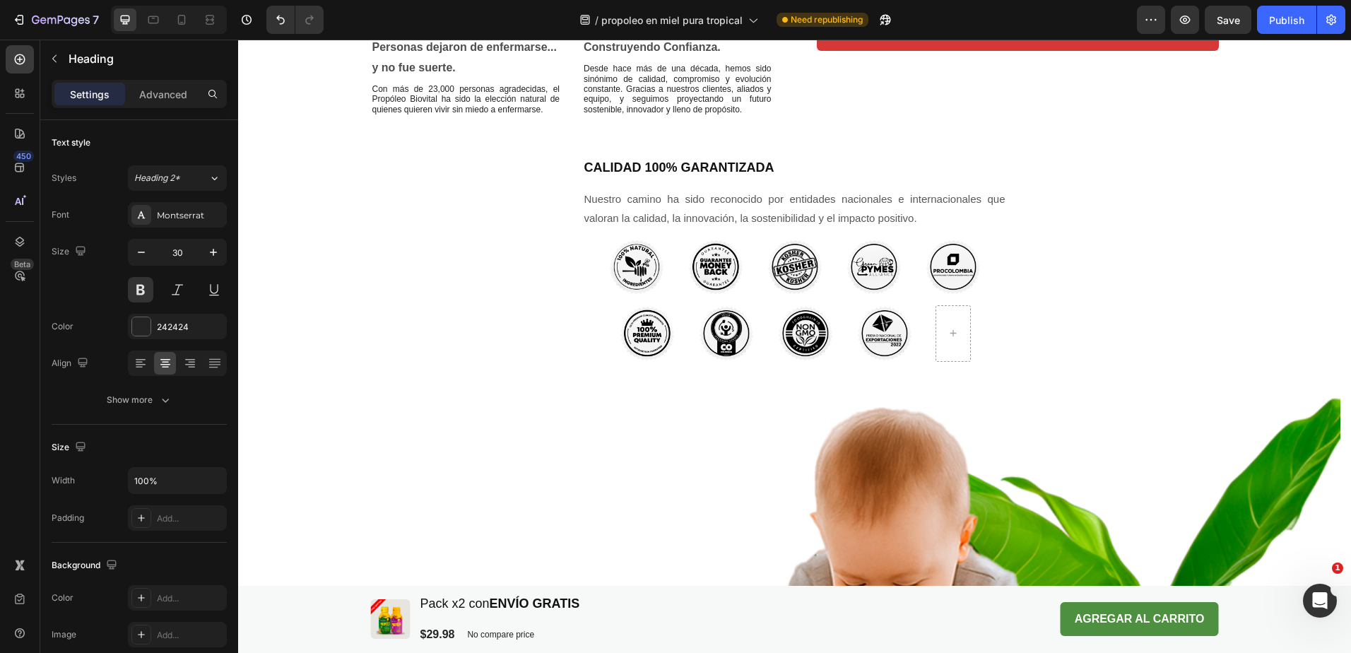
scroll to position [2926, 0]
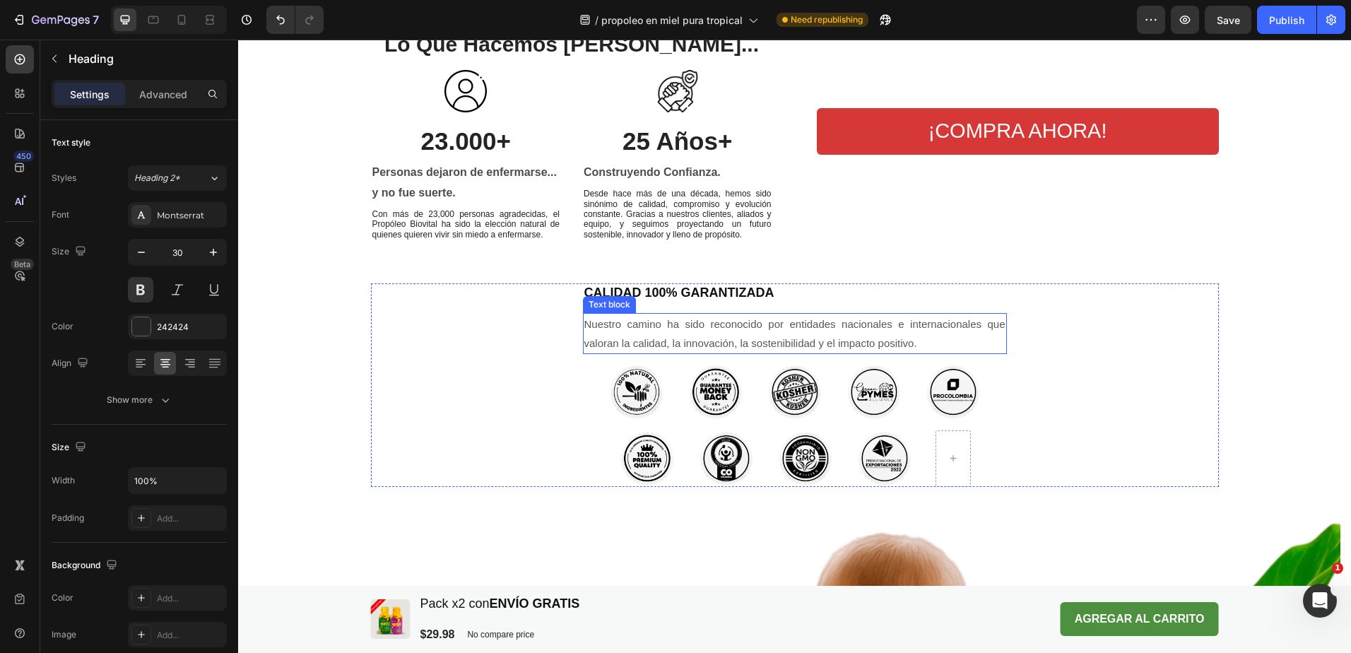
click at [774, 348] on p "Nuestro camino ha sido reconocido por entidades nacionales e internacionales qu…" at bounding box center [794, 333] width 421 height 38
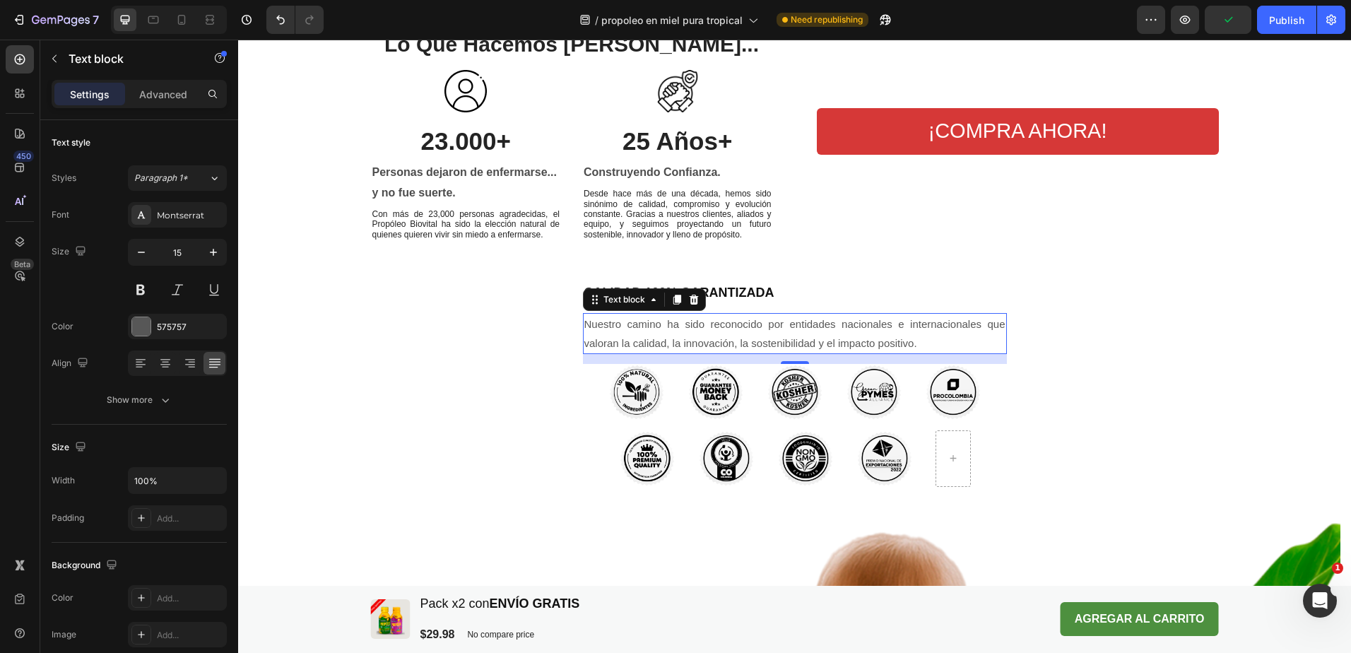
click at [693, 353] on p "Nuestro camino ha sido reconocido por entidades nacionales e internacionales qu…" at bounding box center [794, 333] width 421 height 38
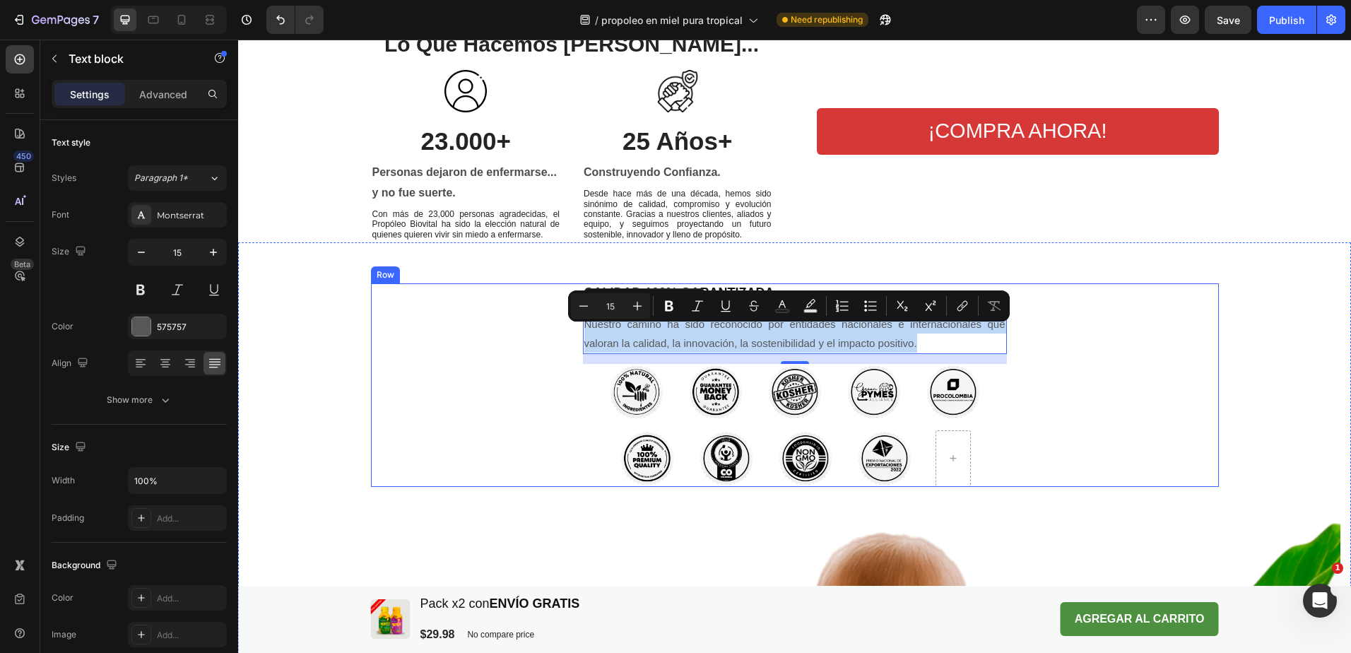
drag, startPoint x: 690, startPoint y: 367, endPoint x: 565, endPoint y: 331, distance: 131.1
click at [565, 331] on div "CALIDAD 100% GARANTIZADA Heading Nuestro camino ha sido reconocido por entidade…" at bounding box center [795, 384] width 848 height 203
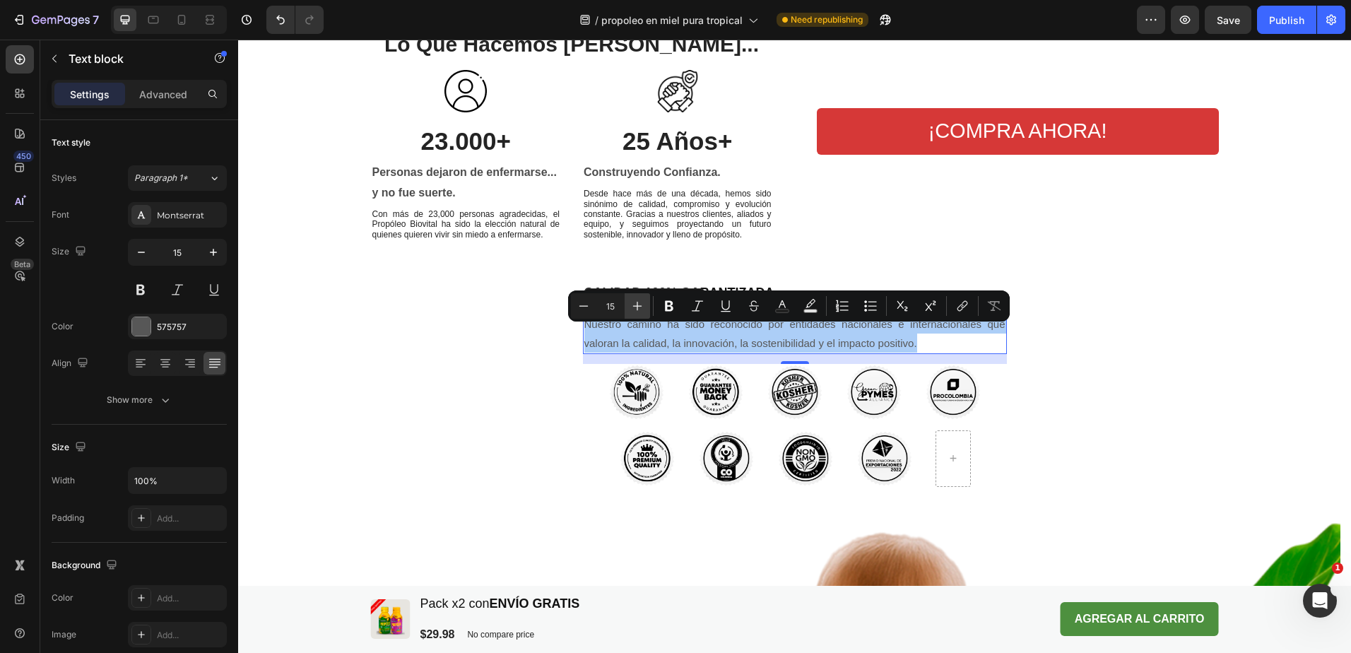
click at [636, 305] on icon "Editor contextual toolbar" at bounding box center [637, 306] width 14 height 14
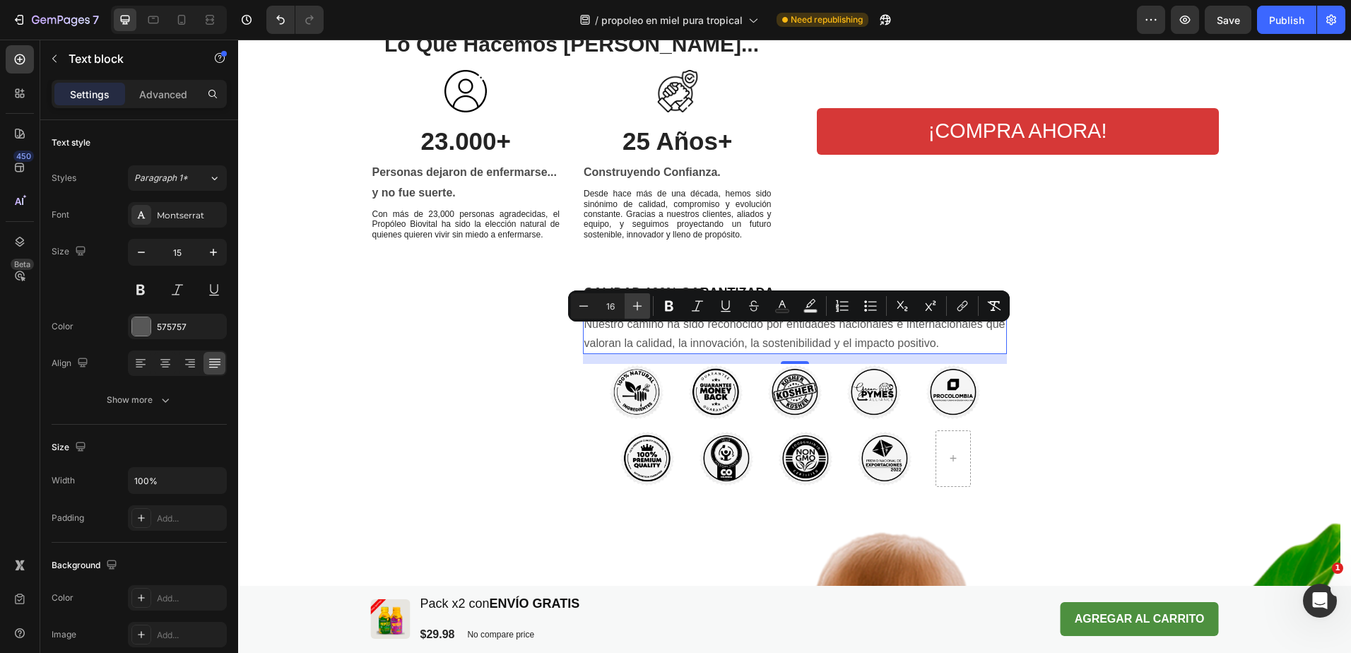
click at [636, 305] on icon "Editor contextual toolbar" at bounding box center [637, 306] width 14 height 14
type input "18"
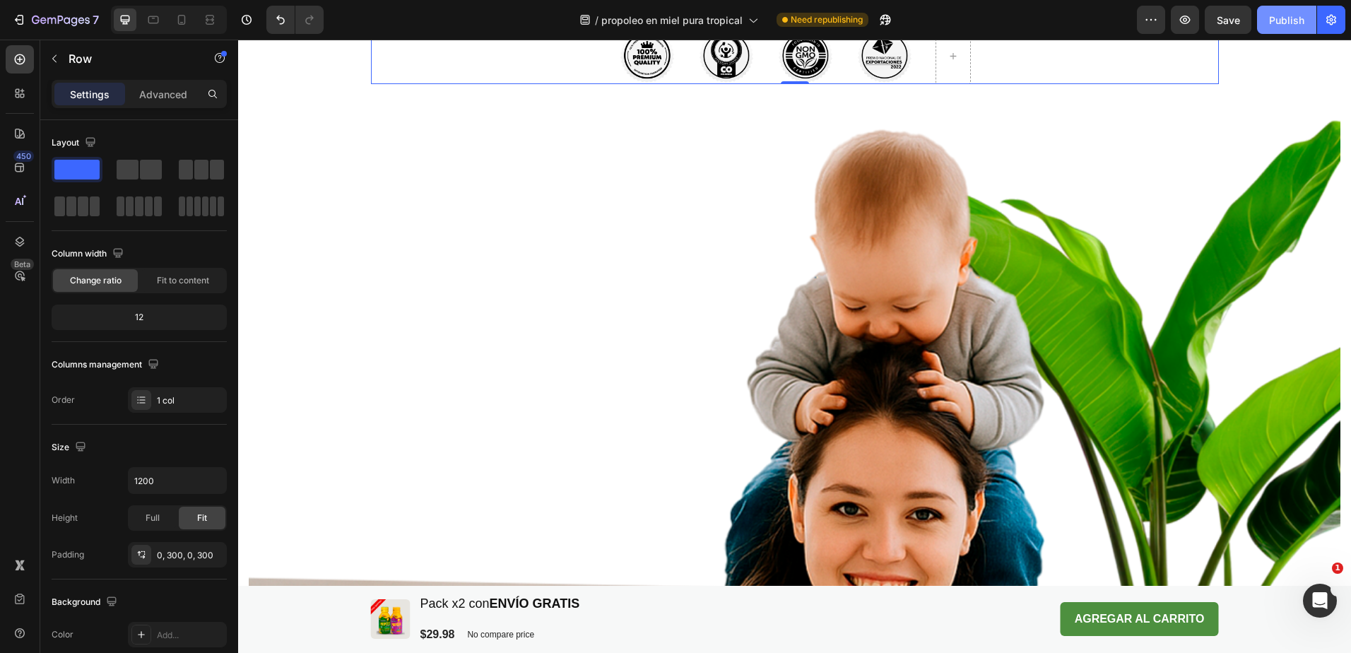
scroll to position [2589, 0]
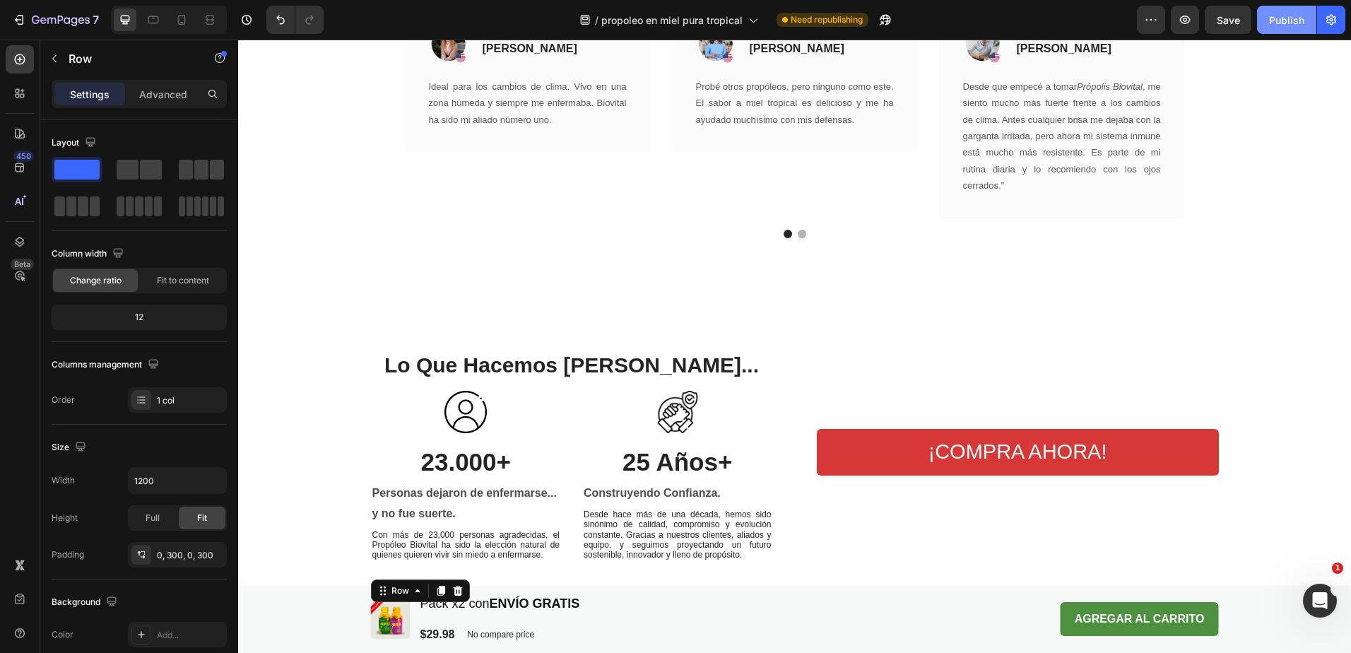
click at [1287, 17] on div "Publish" at bounding box center [1286, 20] width 35 height 15
click at [181, 22] on icon at bounding box center [182, 20] width 8 height 10
type input "100%"
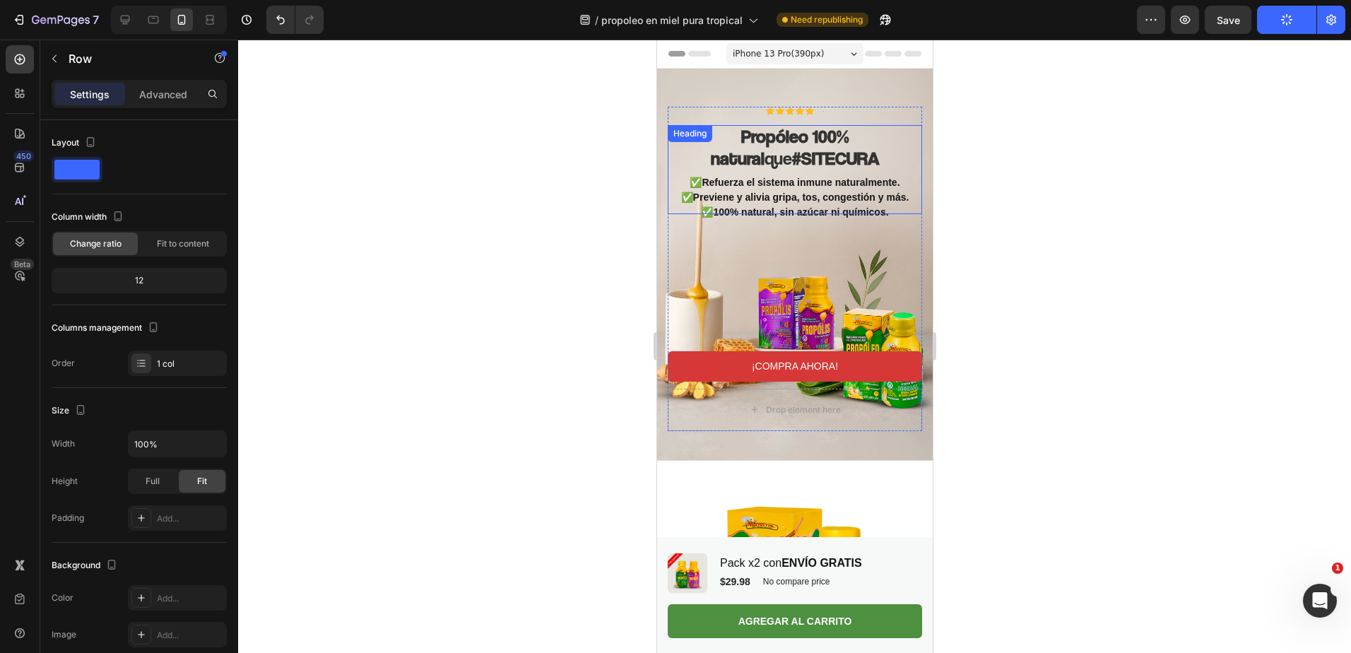
click at [763, 155] on h2 "Propóleo 100% natural que #SITECURA" at bounding box center [794, 169] width 254 height 89
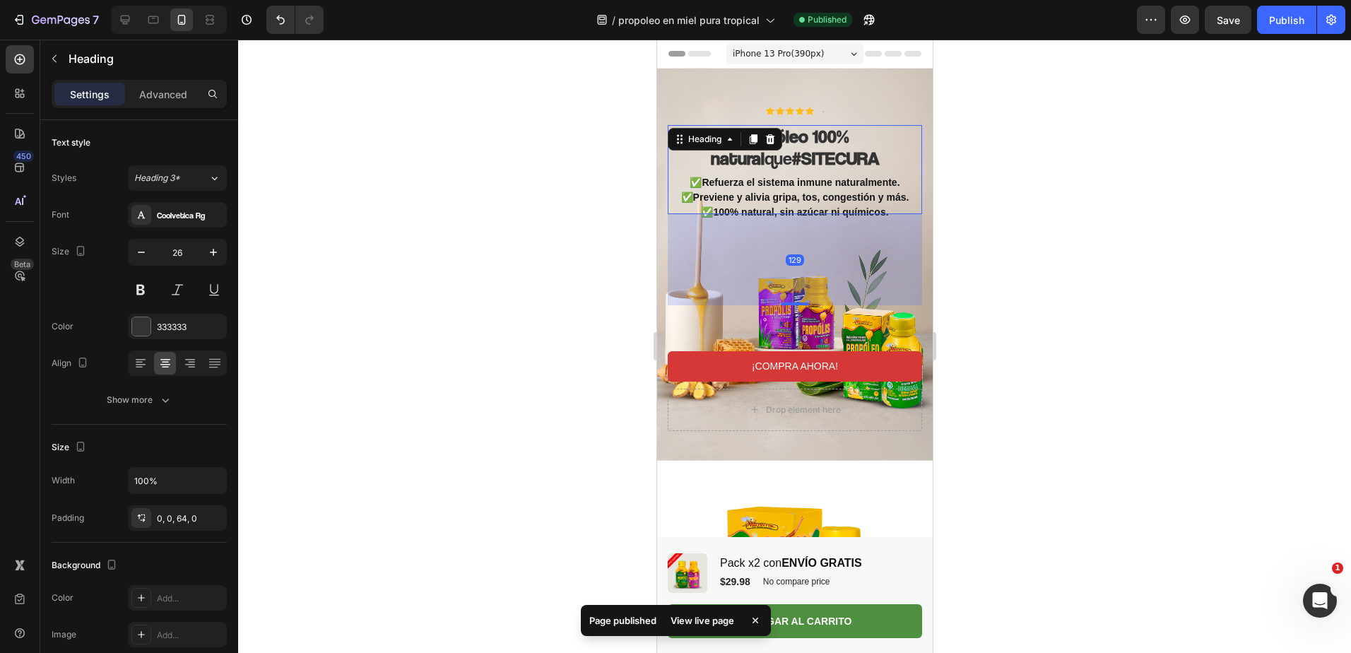
click at [781, 214] on div "129" at bounding box center [794, 259] width 254 height 91
click at [783, 158] on h2 "Propóleo 100% natural que #SITECURA" at bounding box center [794, 169] width 254 height 89
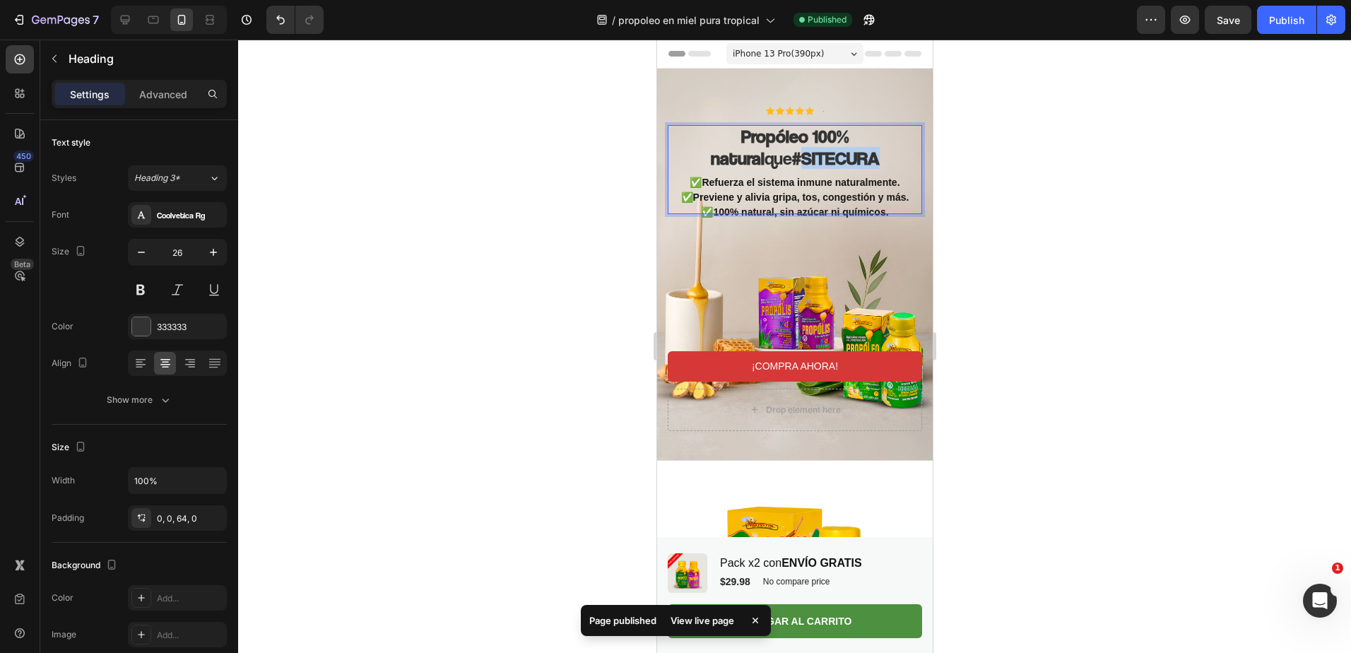
click at [783, 158] on h2 "Propóleo 100% natural que #SITECURA" at bounding box center [794, 169] width 254 height 89
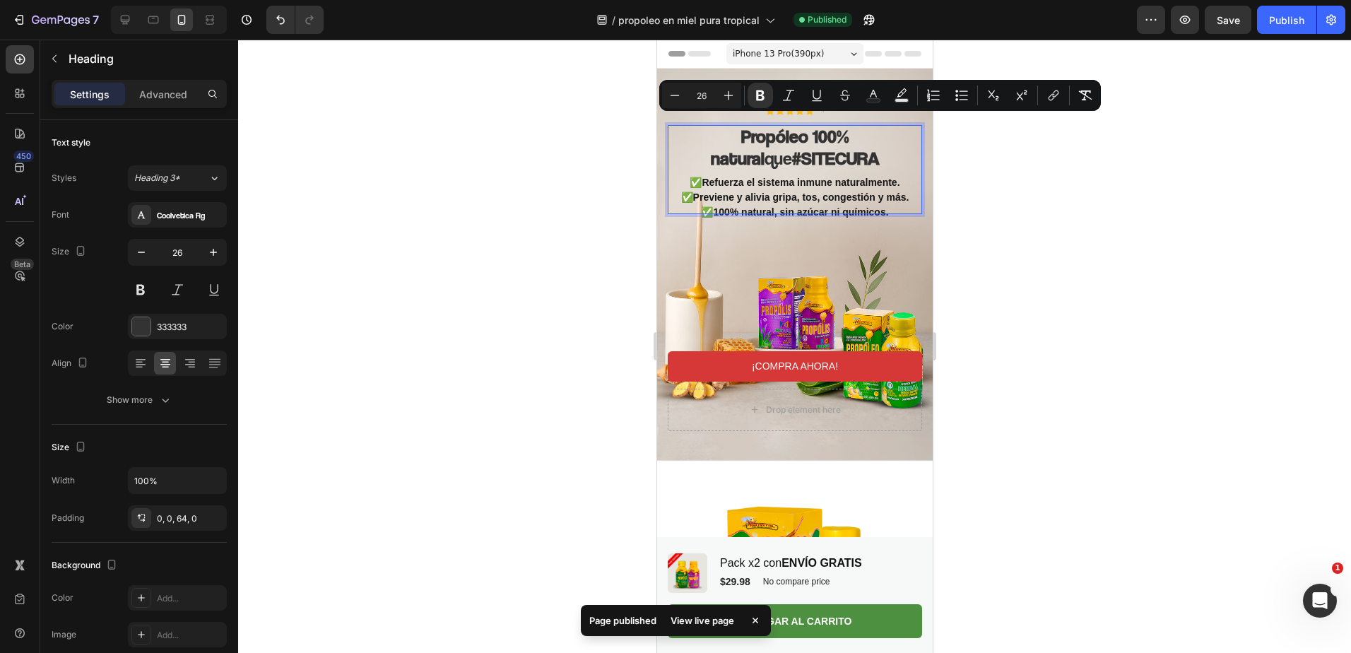
click at [729, 155] on h2 "Propóleo 100% natural que #SITECURA" at bounding box center [794, 169] width 254 height 89
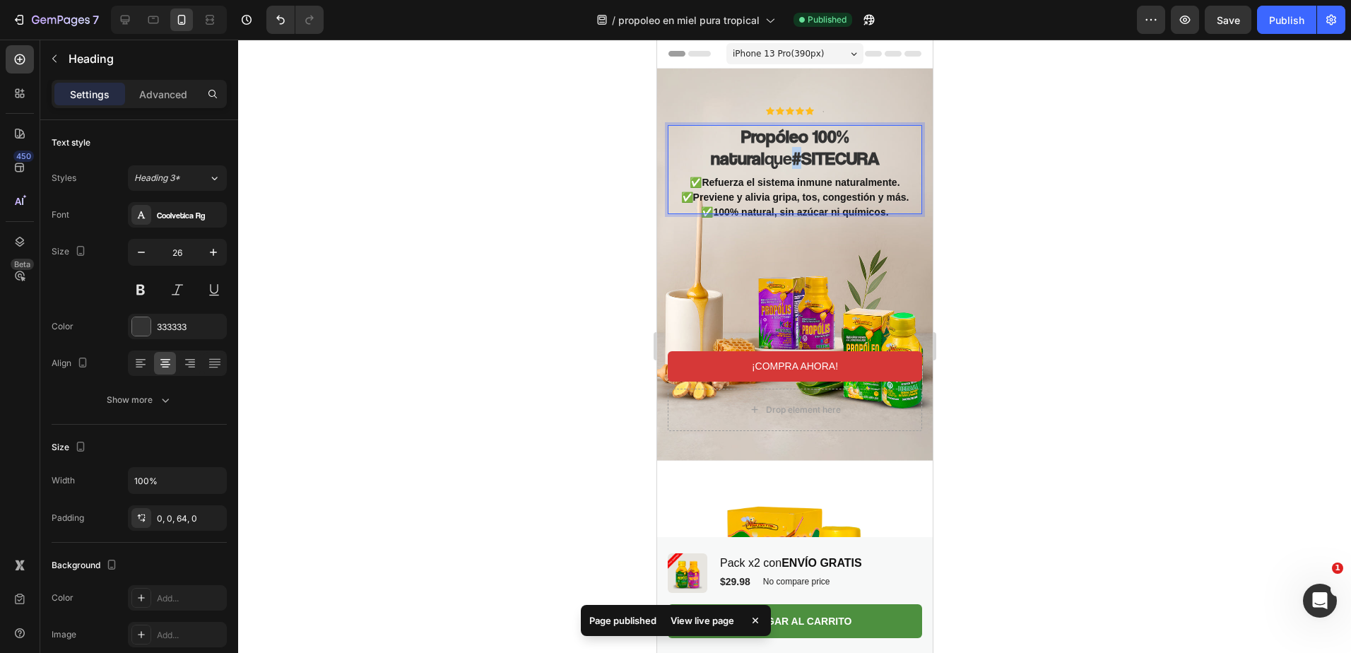
click at [729, 155] on h2 "Propóleo 100% natural que #SITECURA" at bounding box center [794, 169] width 254 height 89
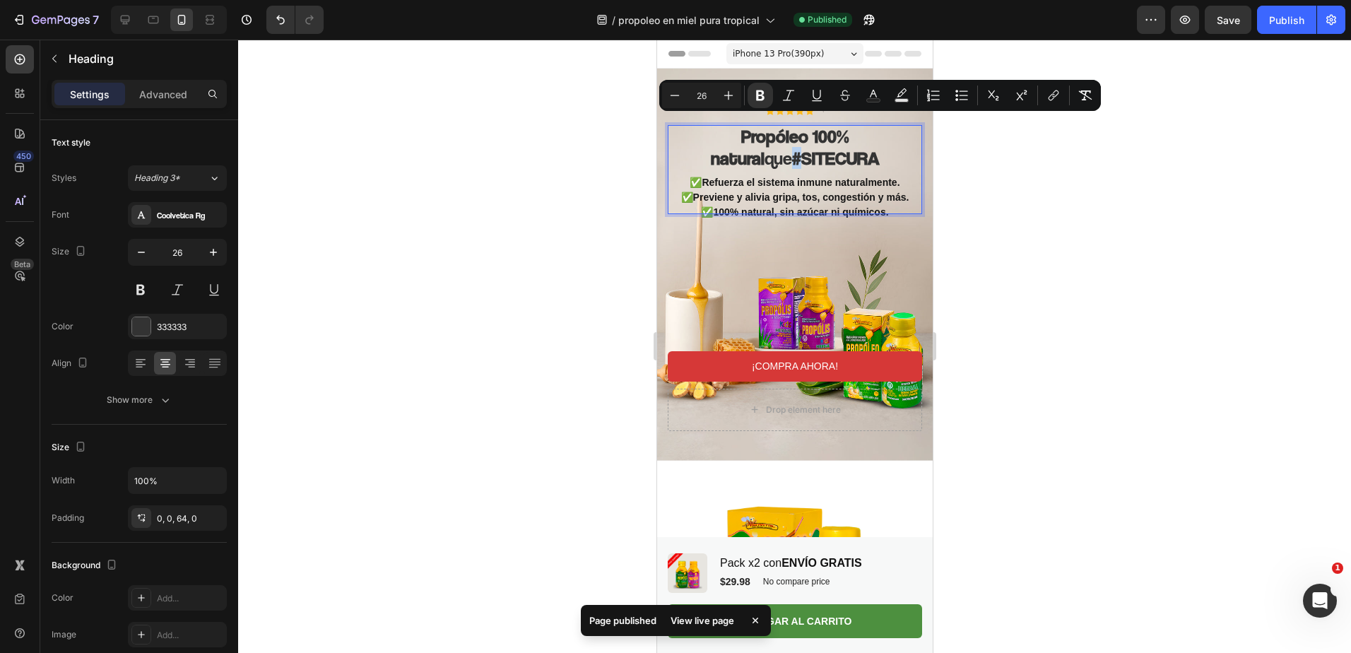
click at [744, 208] on div "✅Refuerza el sistema inmune naturalmente. ✅Previene y alivia gripa, tos, conges…" at bounding box center [794, 233] width 254 height 118
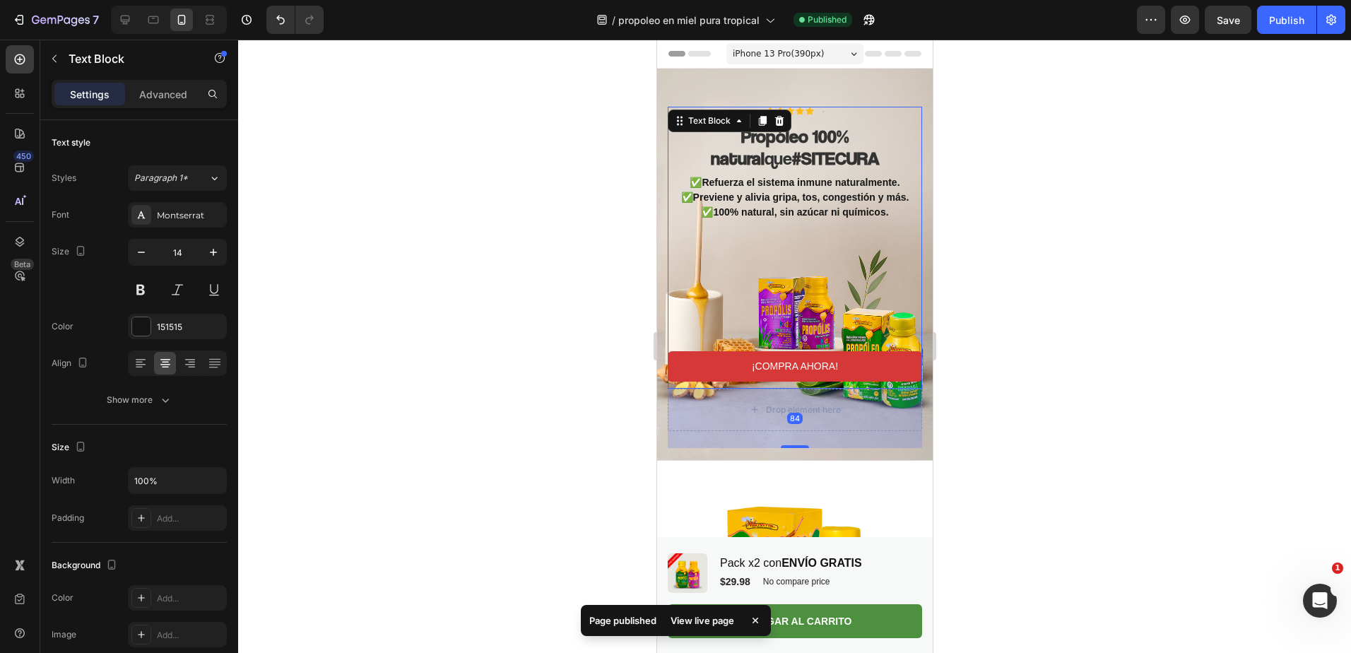
click at [802, 190] on p "✅Previene y alivia gripa, tos, congestión y más." at bounding box center [795, 197] width 252 height 15
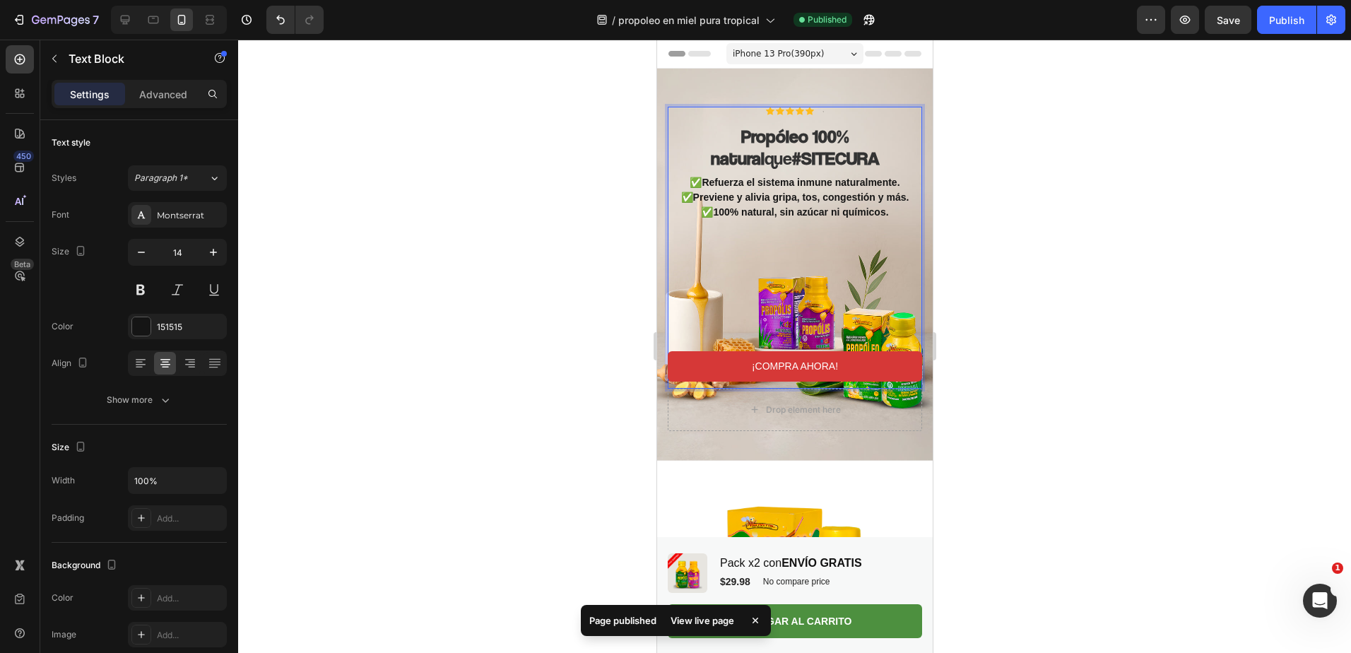
click at [802, 190] on p "✅Previene y alivia gripa, tos, congestión y más." at bounding box center [795, 197] width 252 height 15
click at [890, 205] on p "✅100% natural, sin azúcar ni químicos." at bounding box center [795, 212] width 252 height 15
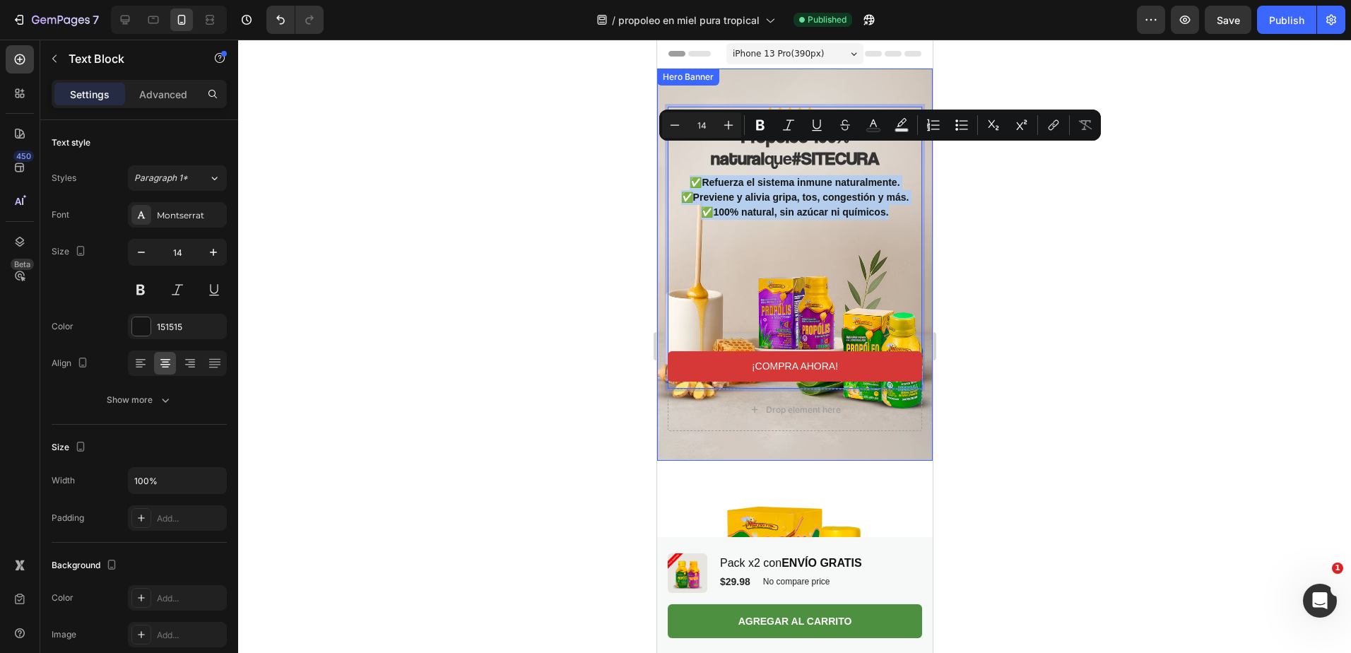
drag, startPoint x: 890, startPoint y: 197, endPoint x: 661, endPoint y: 154, distance: 233.0
click at [661, 154] on div "Icon Icon Icon Icon Icon Icon List Text Block Row ⁠⁠⁠⁠⁠⁠⁠ Propóleo 100% natural…" at bounding box center [795, 272] width 276 height 377
click at [727, 130] on icon "Editor contextual toolbar" at bounding box center [729, 125] width 14 height 14
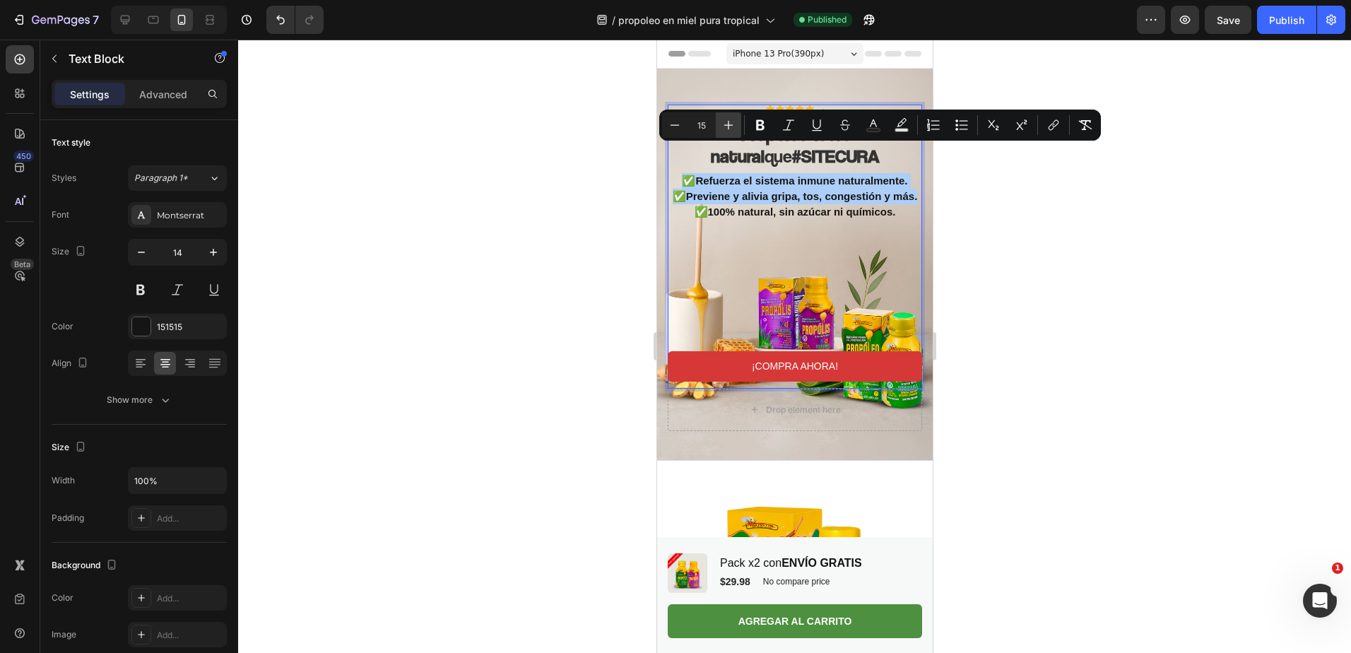
click at [727, 130] on icon "Editor contextual toolbar" at bounding box center [729, 125] width 14 height 14
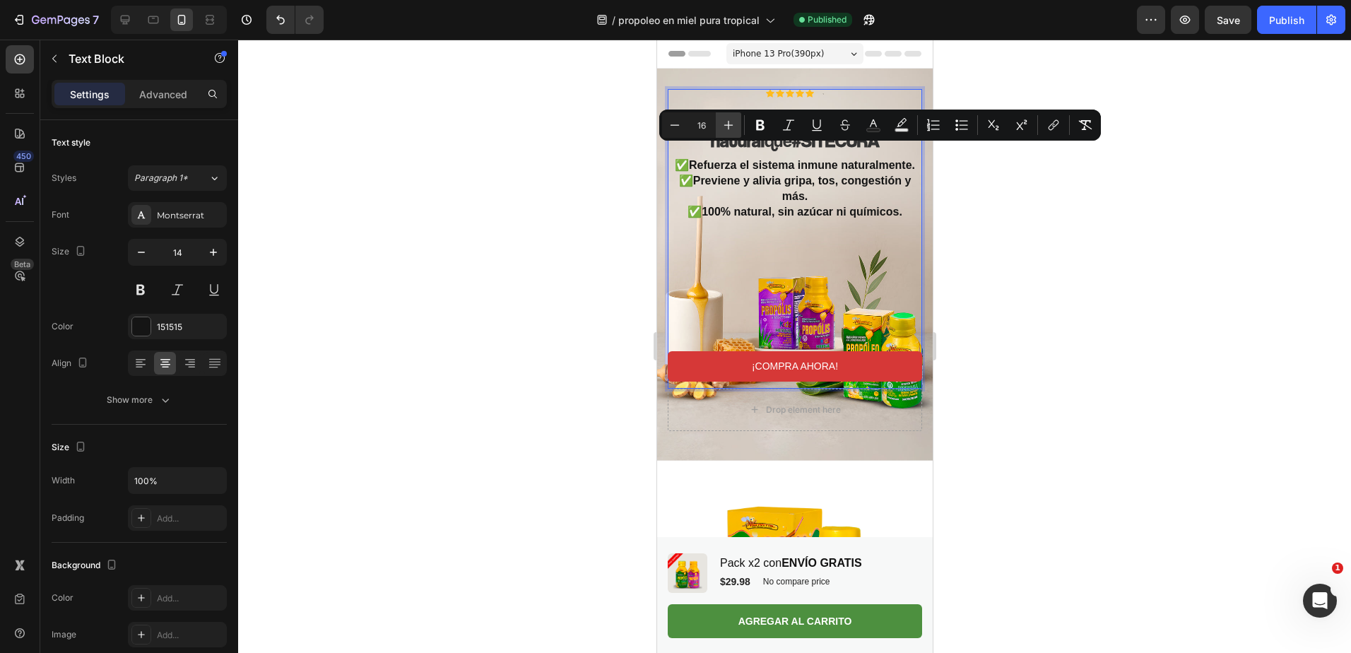
click at [727, 130] on icon "Editor contextual toolbar" at bounding box center [729, 125] width 14 height 14
type input "18"
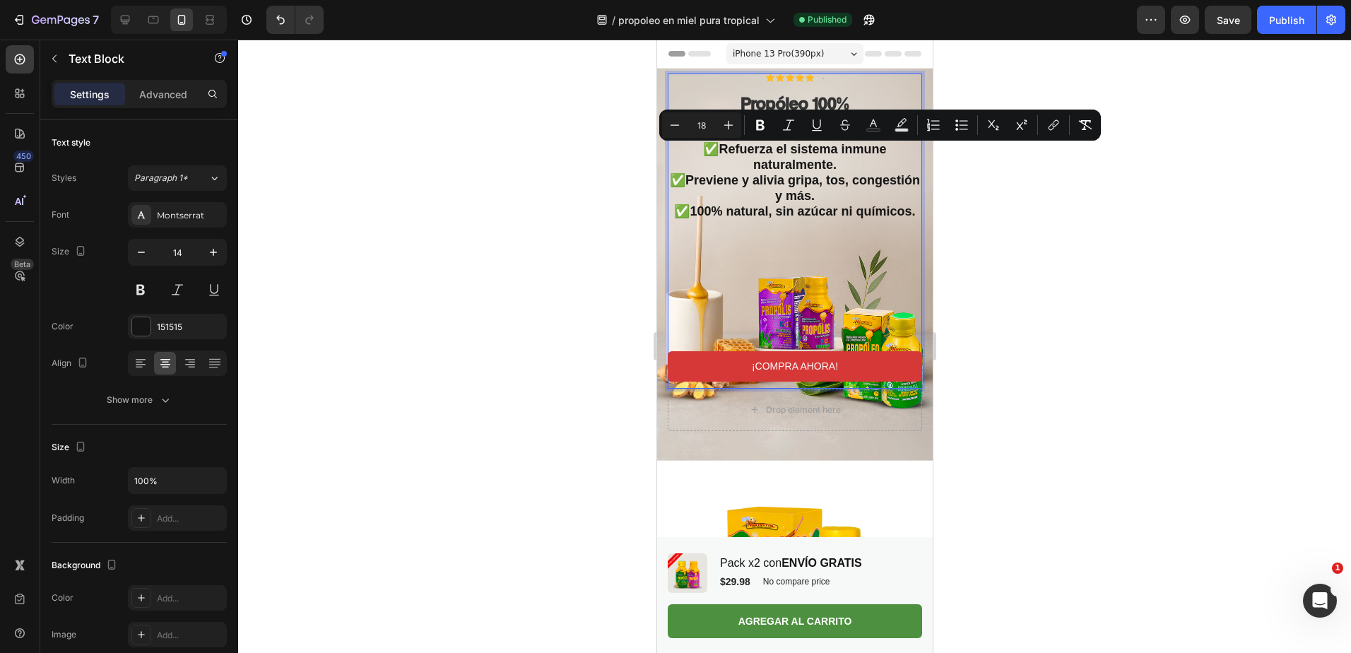
click at [1037, 228] on div at bounding box center [794, 346] width 1113 height 613
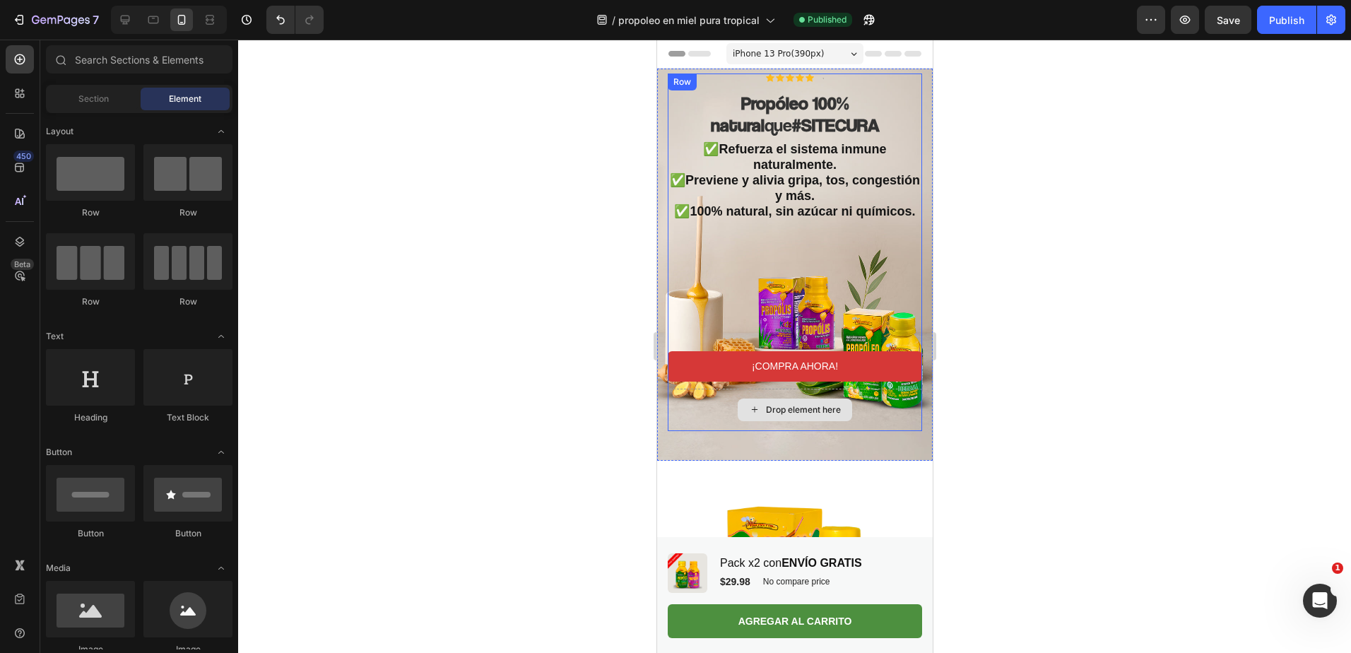
click at [852, 410] on div "Drop element here" at bounding box center [794, 410] width 254 height 42
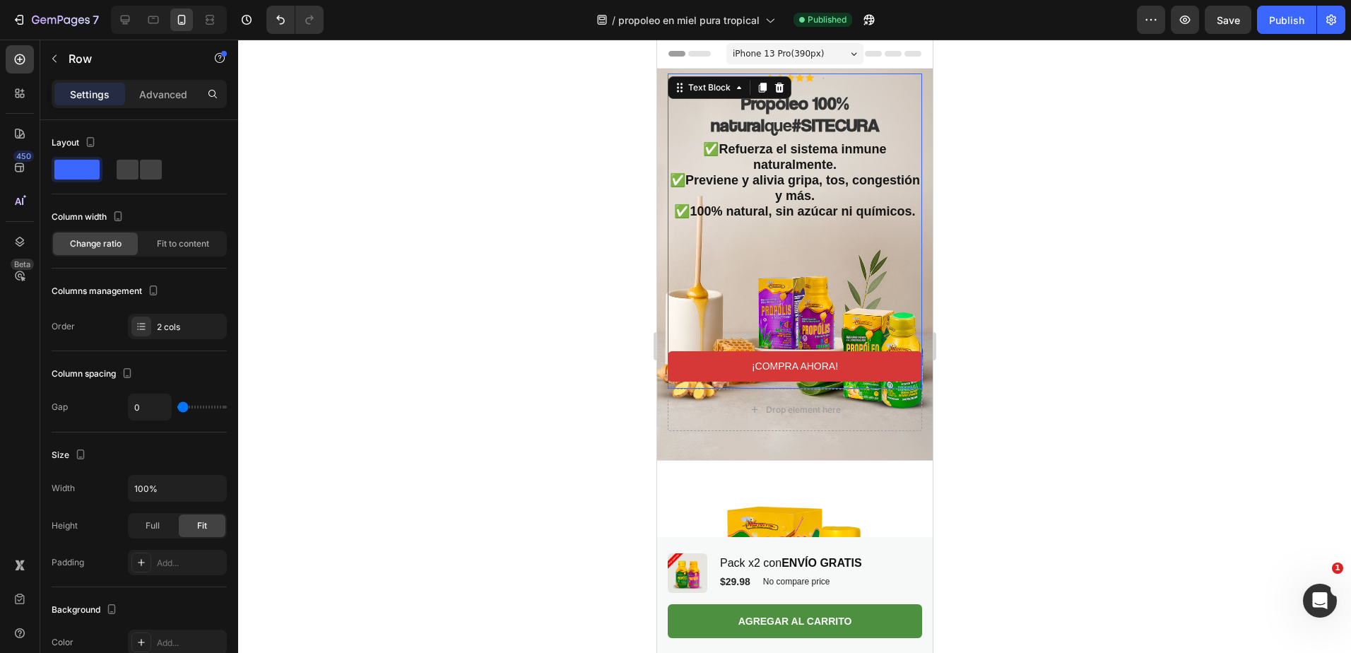
click at [792, 214] on div "✅Refuerza el sistema inmune naturalmente. ✅Previene y alivia gripa, tos, conges…" at bounding box center [794, 216] width 254 height 151
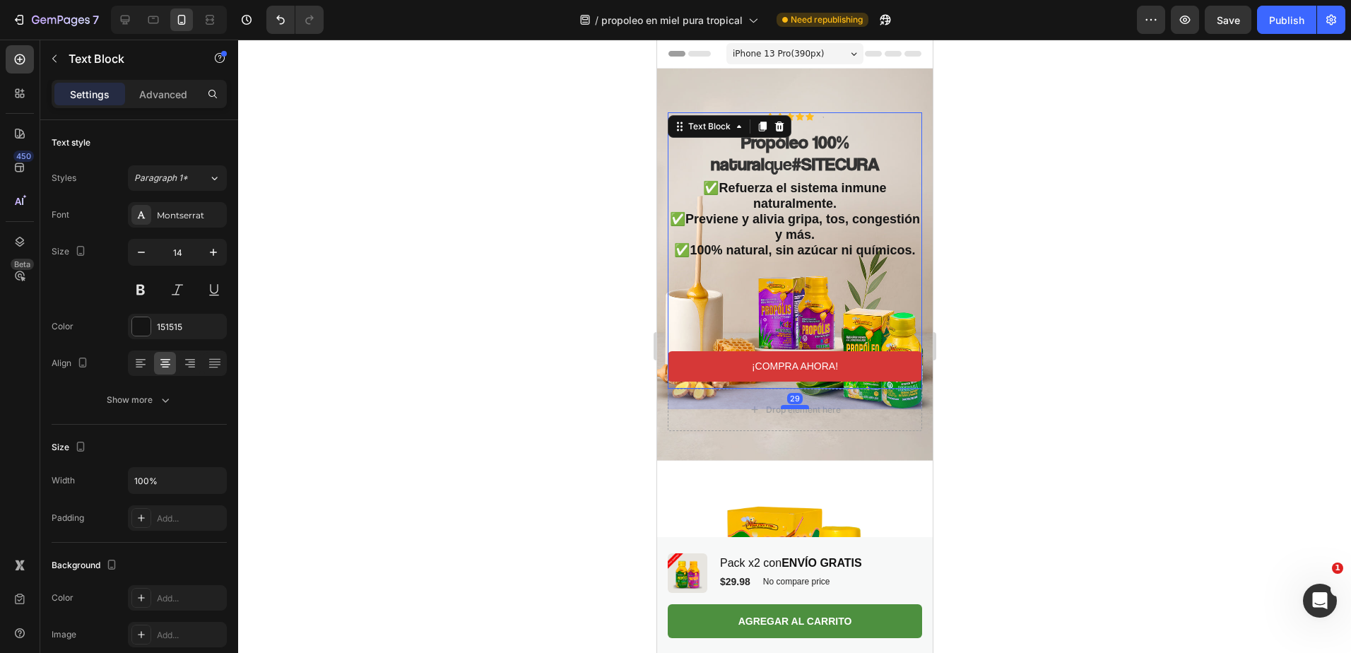
click at [780, 405] on div at bounding box center [794, 407] width 28 height 4
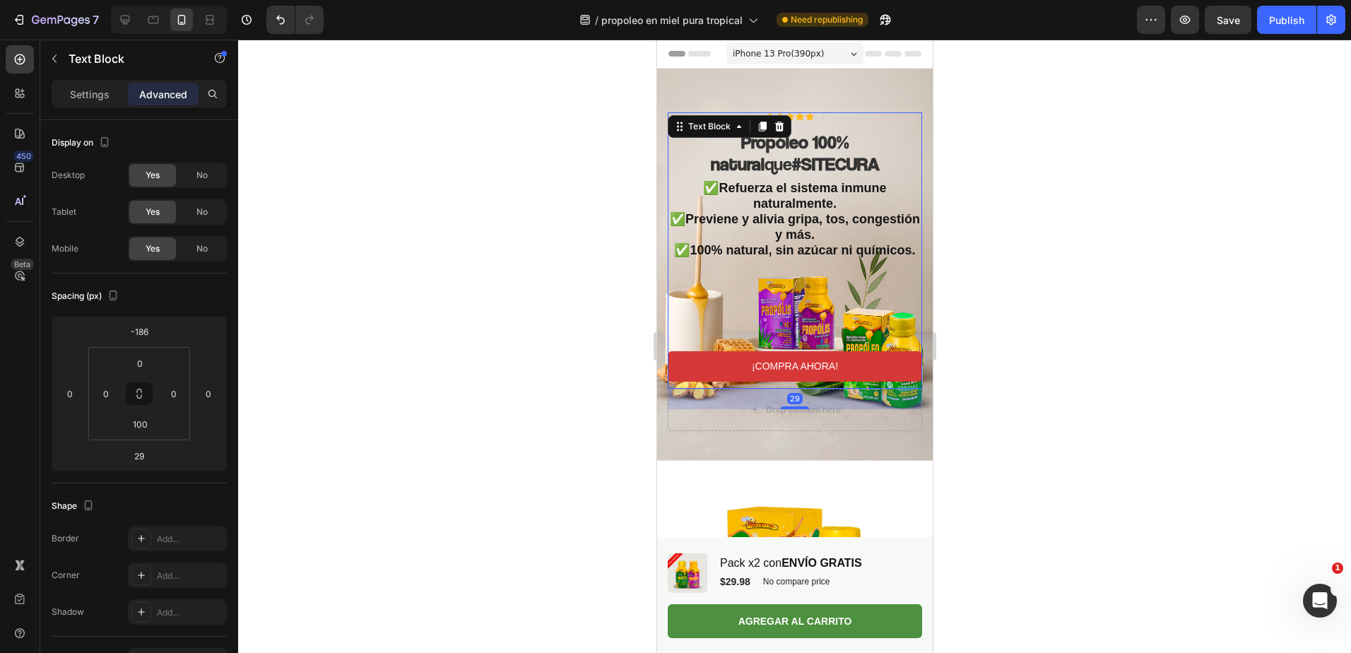
click at [1061, 307] on div at bounding box center [794, 346] width 1113 height 613
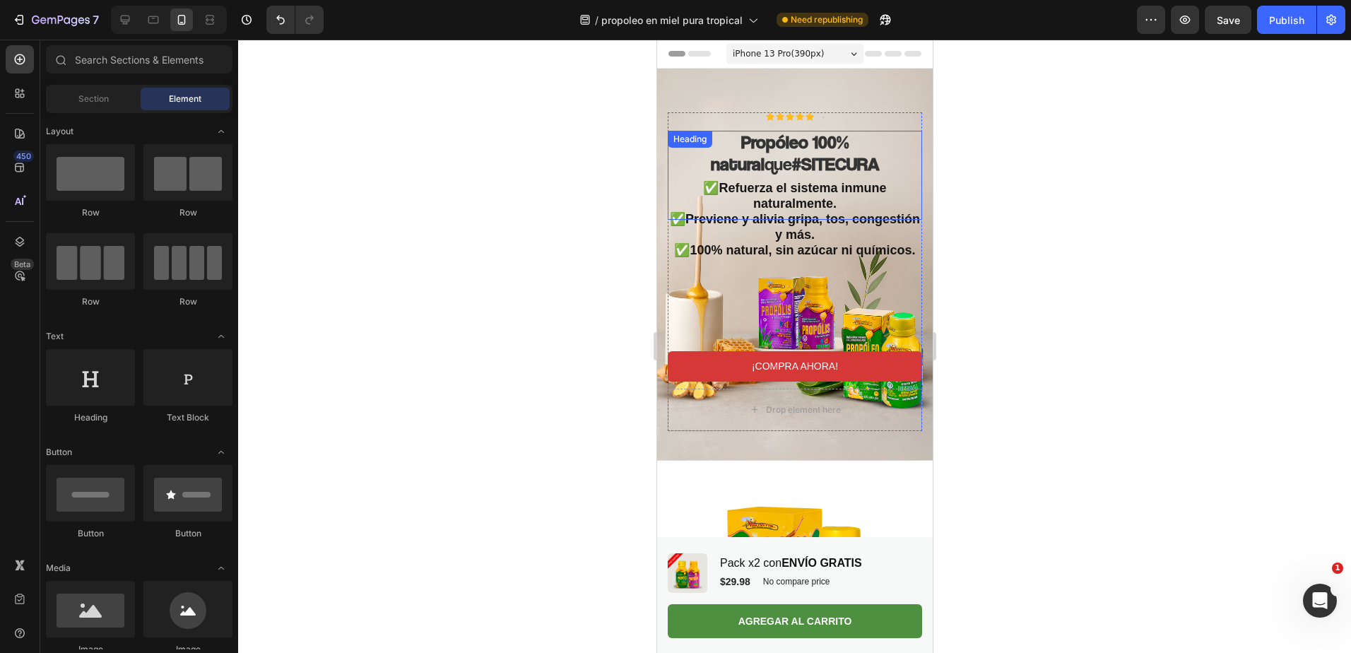
click at [801, 153] on strong "#SITECURA" at bounding box center [836, 164] width 88 height 22
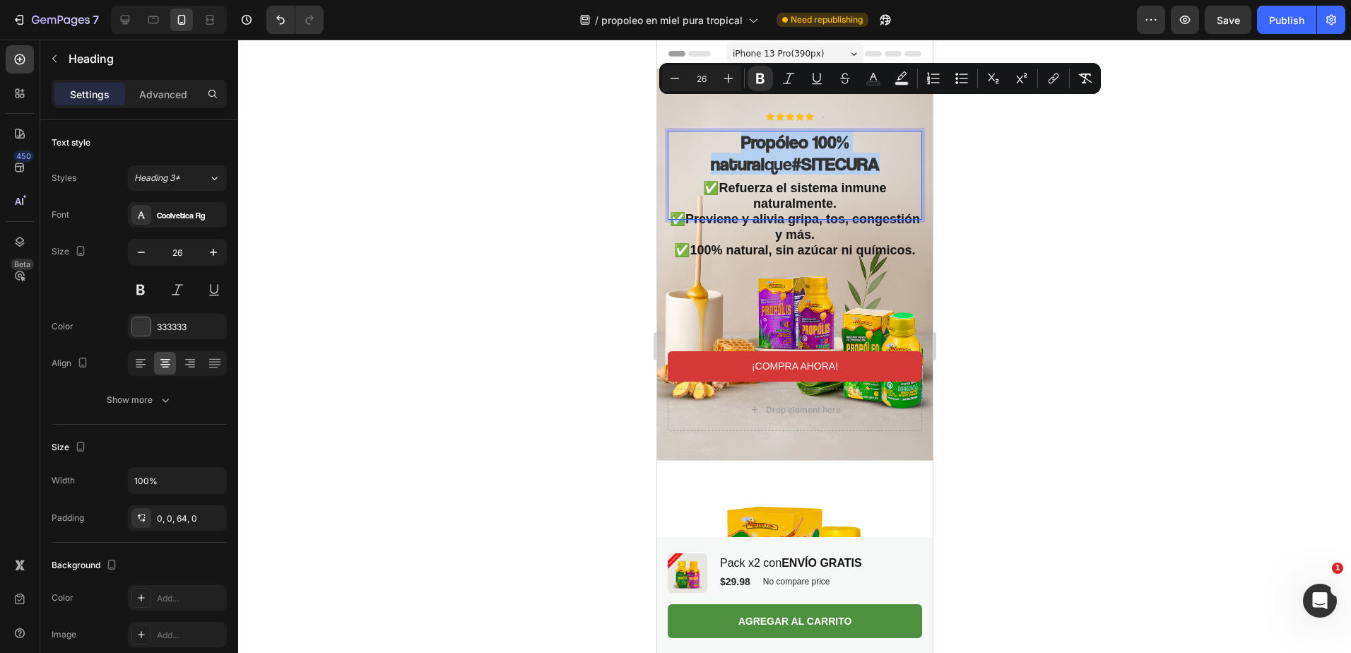
drag, startPoint x: 835, startPoint y: 134, endPoint x: 690, endPoint y: 114, distance: 146.2
click at [690, 131] on p "Propóleo 100% natural que #SITECURA" at bounding box center [794, 153] width 254 height 44
click at [731, 81] on icon "Editor contextual toolbar" at bounding box center [729, 78] width 14 height 14
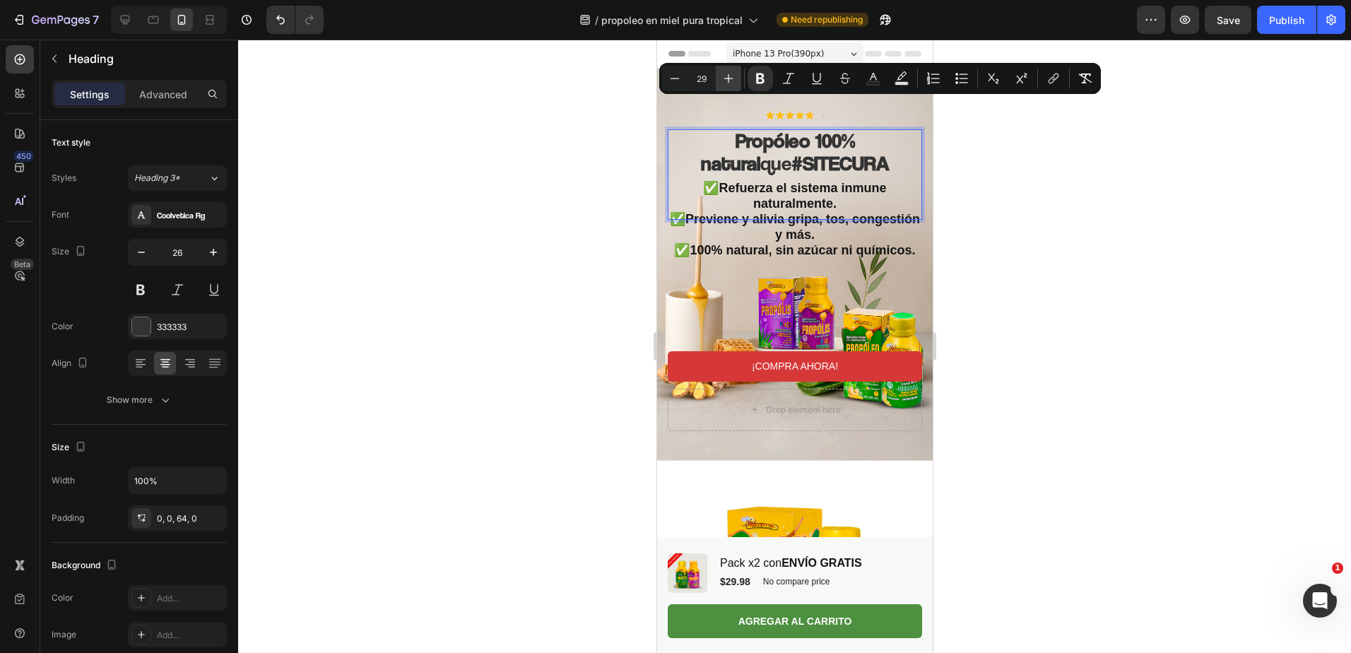
click at [731, 81] on icon "Editor contextual toolbar" at bounding box center [729, 78] width 14 height 14
type input "30"
click at [1108, 240] on div at bounding box center [794, 346] width 1113 height 613
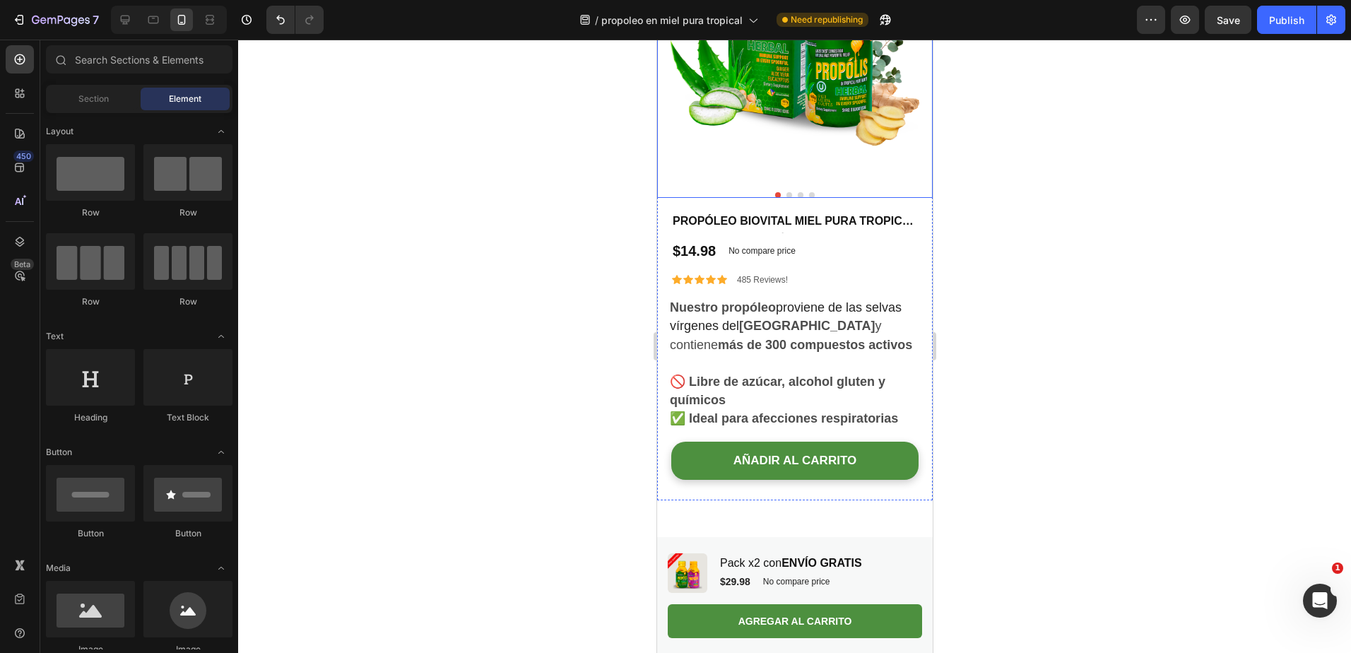
scroll to position [566, 0]
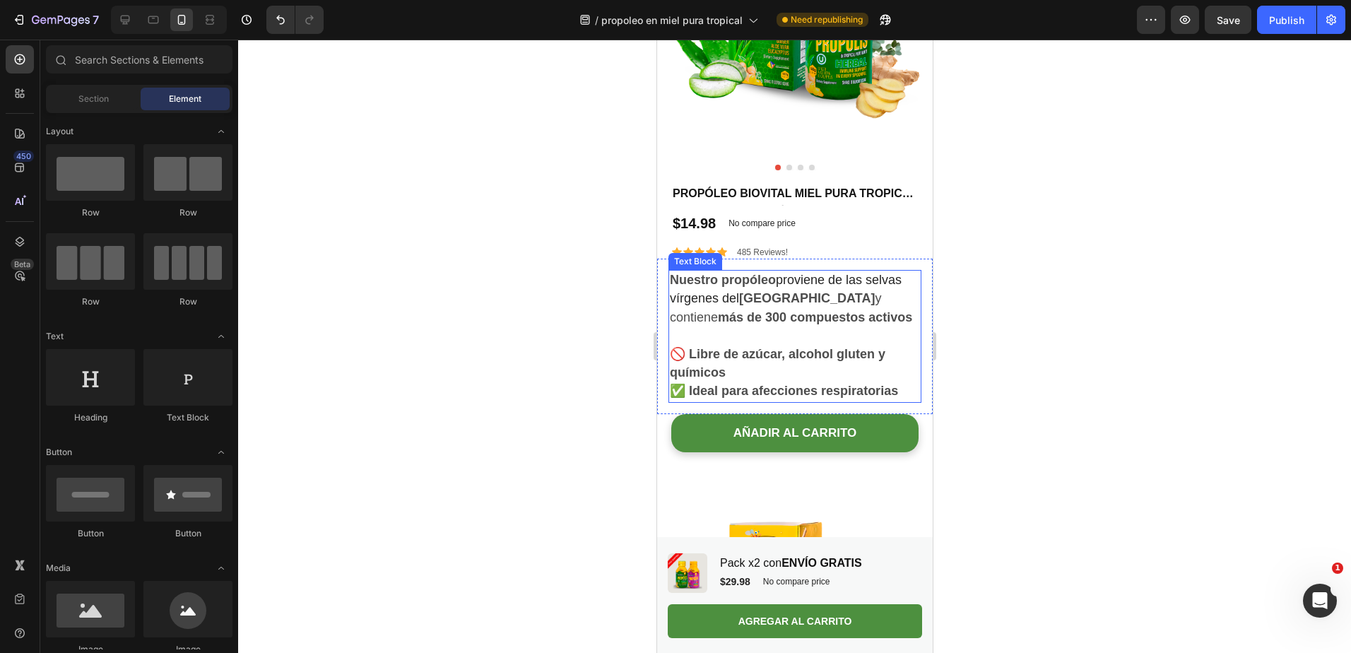
click at [768, 361] on strong "🚫 Libre de azúcar, alcohol gluten y químicos" at bounding box center [777, 363] width 216 height 33
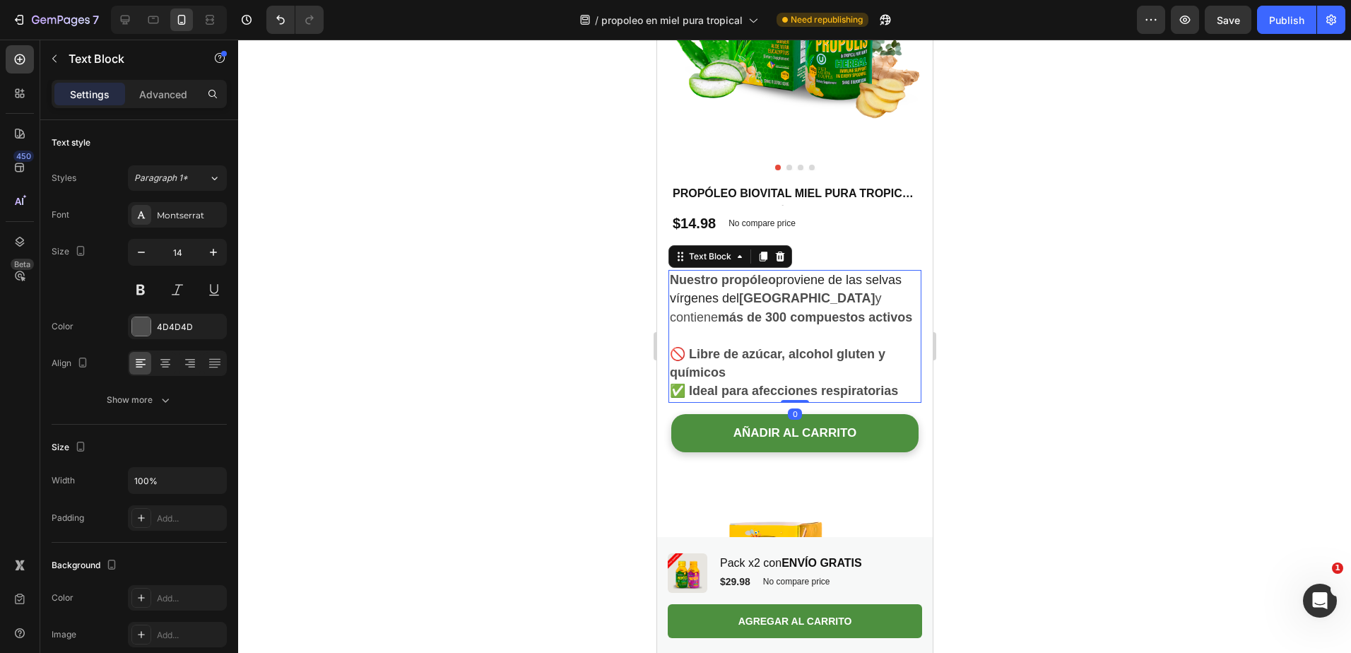
click at [718, 314] on span "Amazonas y contiene más de 300 compuestos activos" at bounding box center [790, 307] width 242 height 33
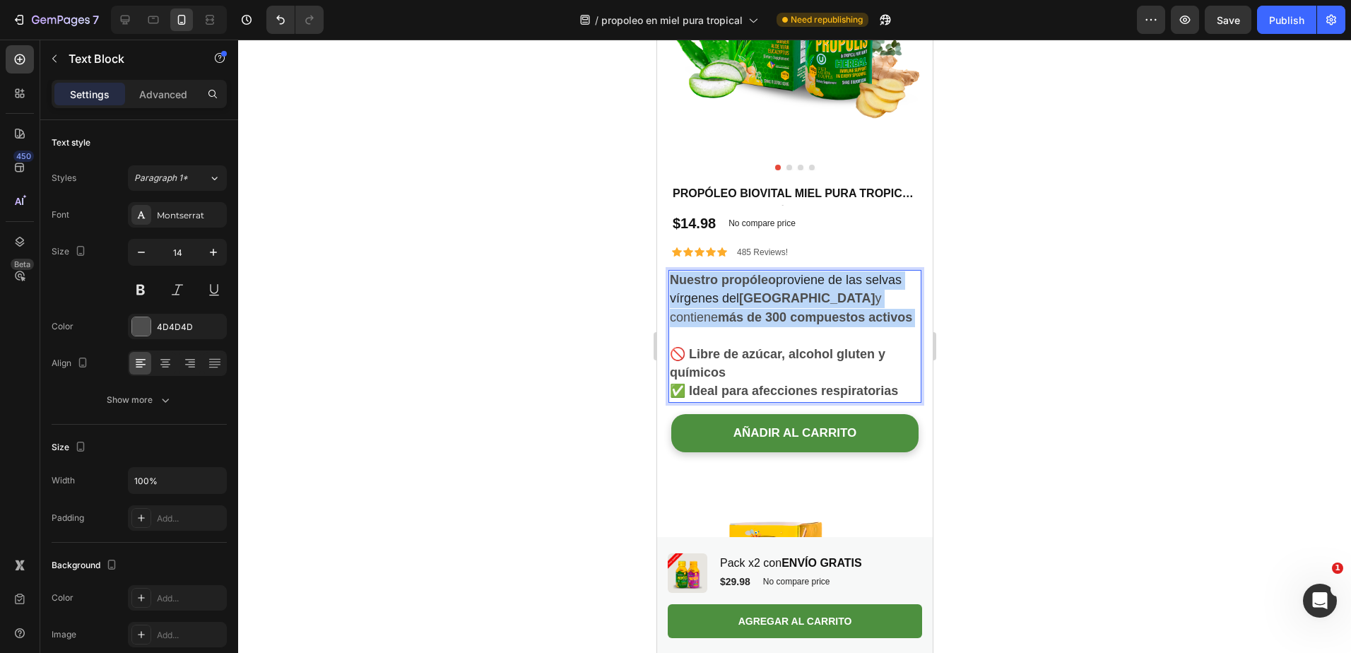
click at [718, 314] on span "Amazonas y contiene más de 300 compuestos activos" at bounding box center [790, 307] width 242 height 33
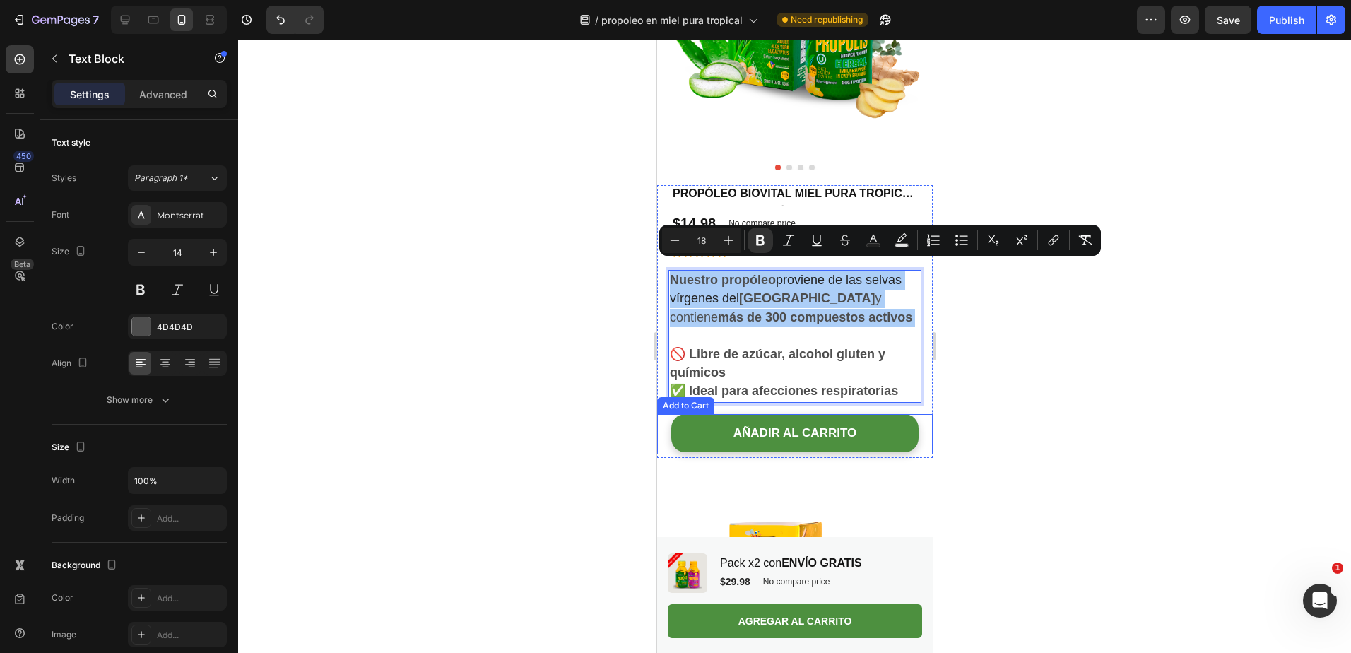
click at [1007, 480] on div at bounding box center [794, 346] width 1113 height 613
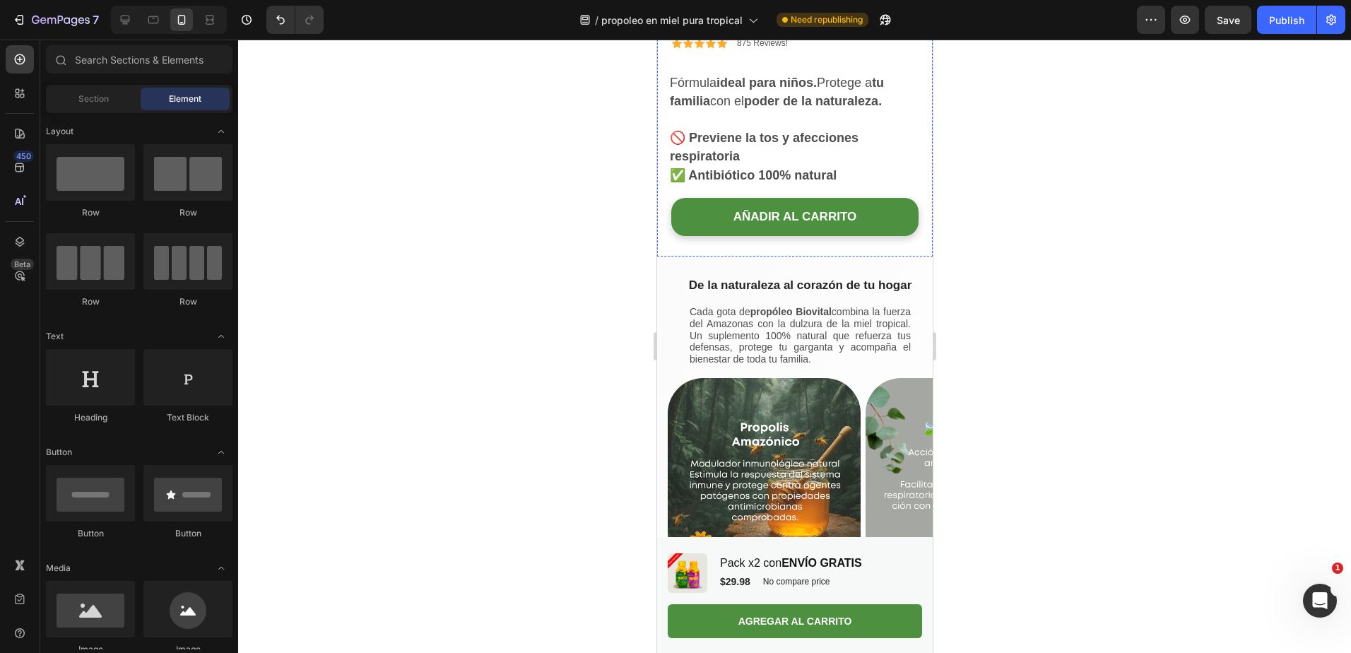
scroll to position [1389, 0]
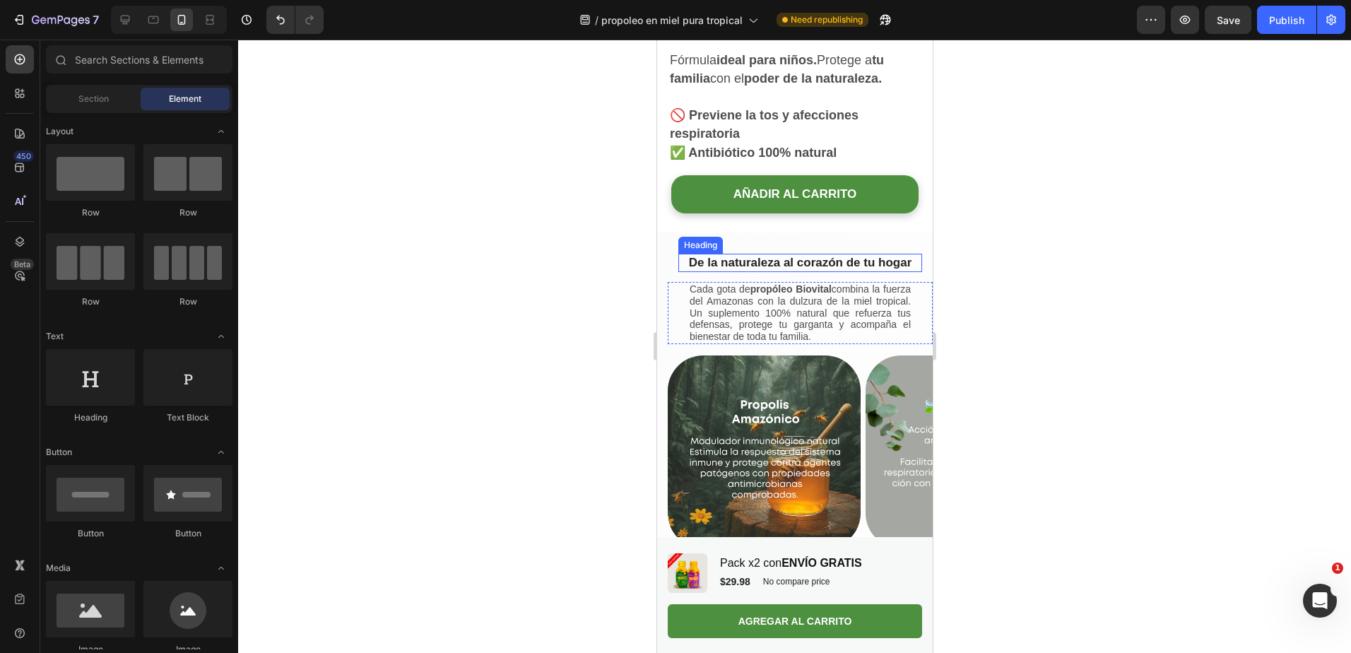
click at [780, 272] on h2 "De la naturaleza al corazón de tu hogar" at bounding box center [800, 263] width 244 height 18
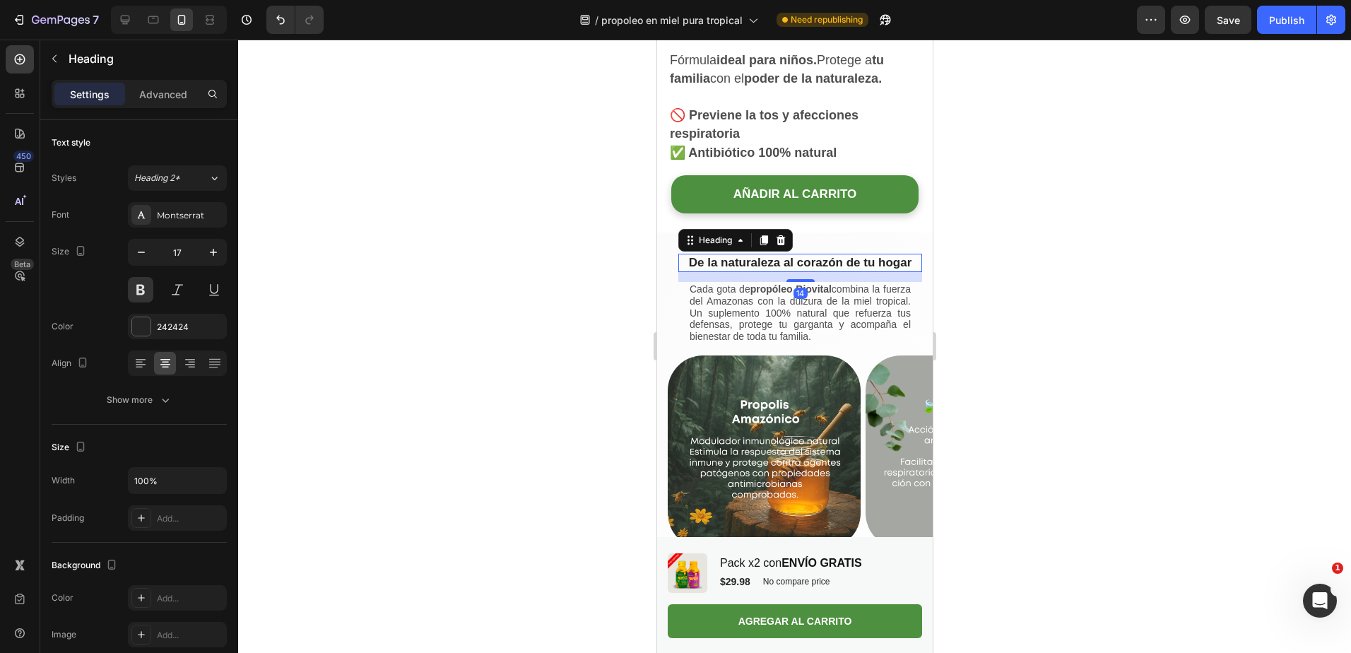
click at [780, 272] on h2 "De la naturaleza al corazón de tu hogar" at bounding box center [800, 263] width 244 height 18
click at [780, 271] on p "De la naturaleza al corazón de tu hogar" at bounding box center [799, 263] width 241 height 16
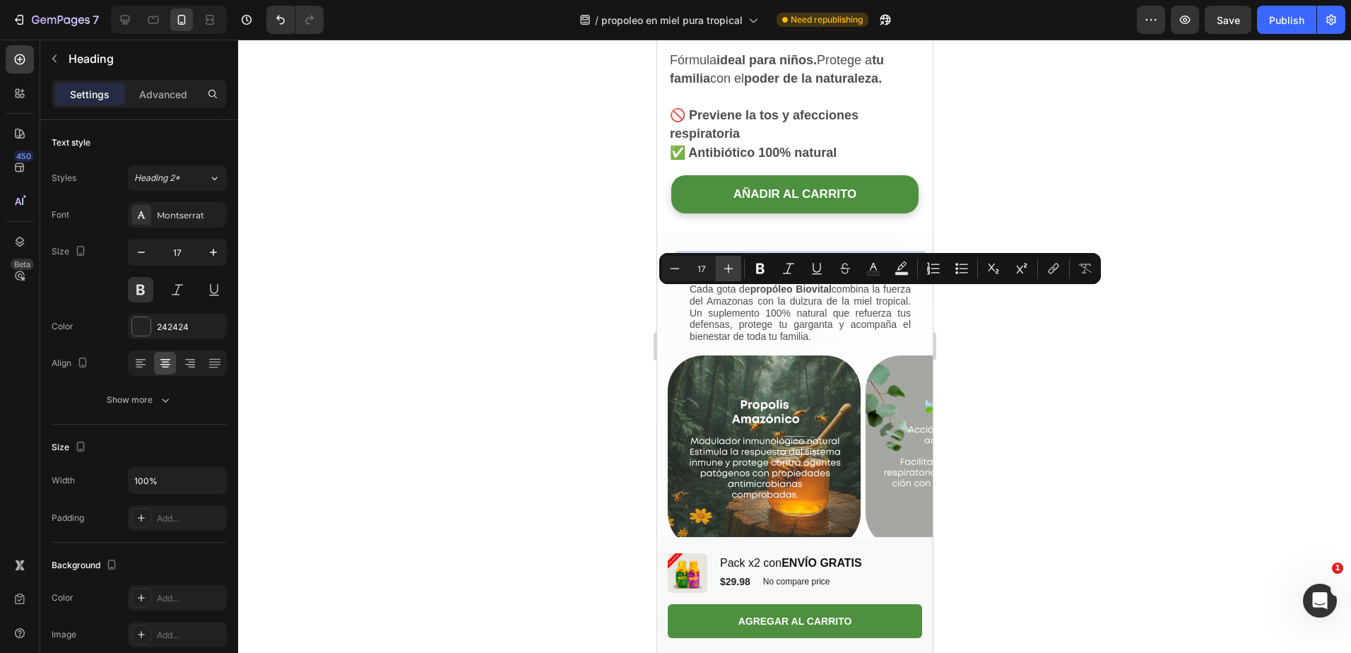
click at [722, 267] on icon "Editor contextual toolbar" at bounding box center [729, 268] width 14 height 14
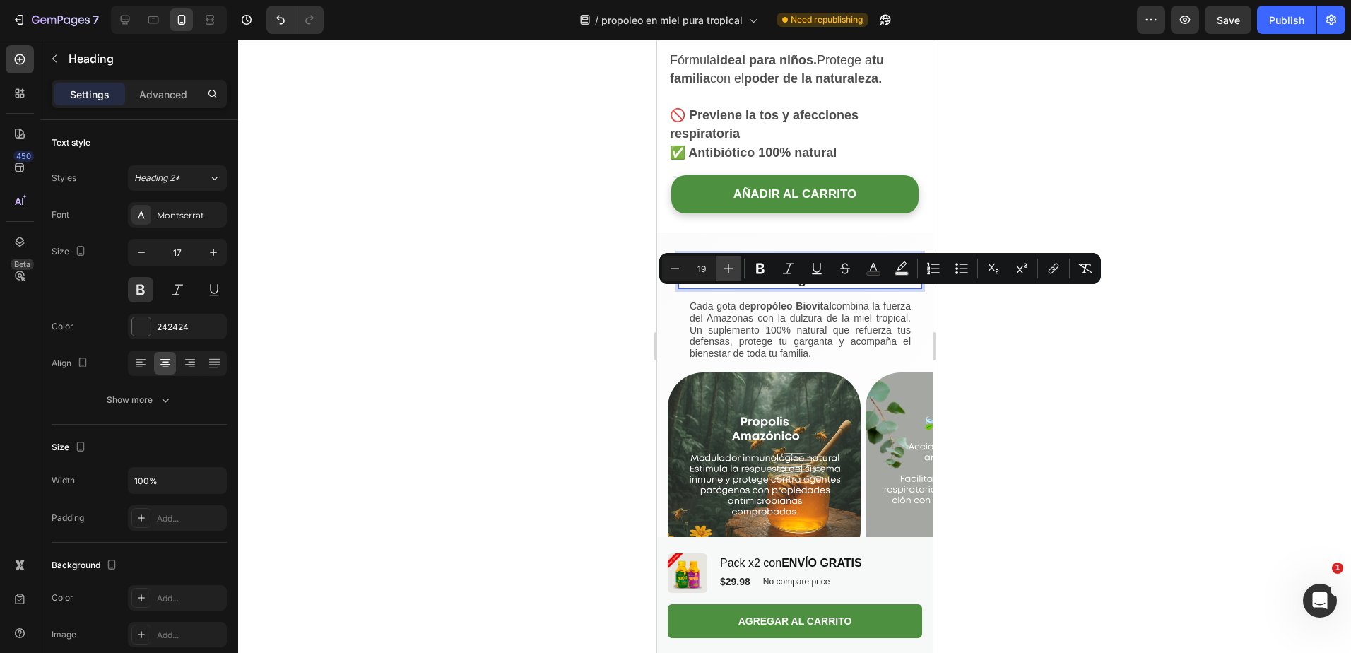
click at [722, 267] on icon "Editor contextual toolbar" at bounding box center [729, 268] width 14 height 14
type input "20"
click at [748, 361] on p "Cada gota de propóleo Biovital combina la fuerza del Amazonas con la dulzura de…" at bounding box center [799, 331] width 221 height 59
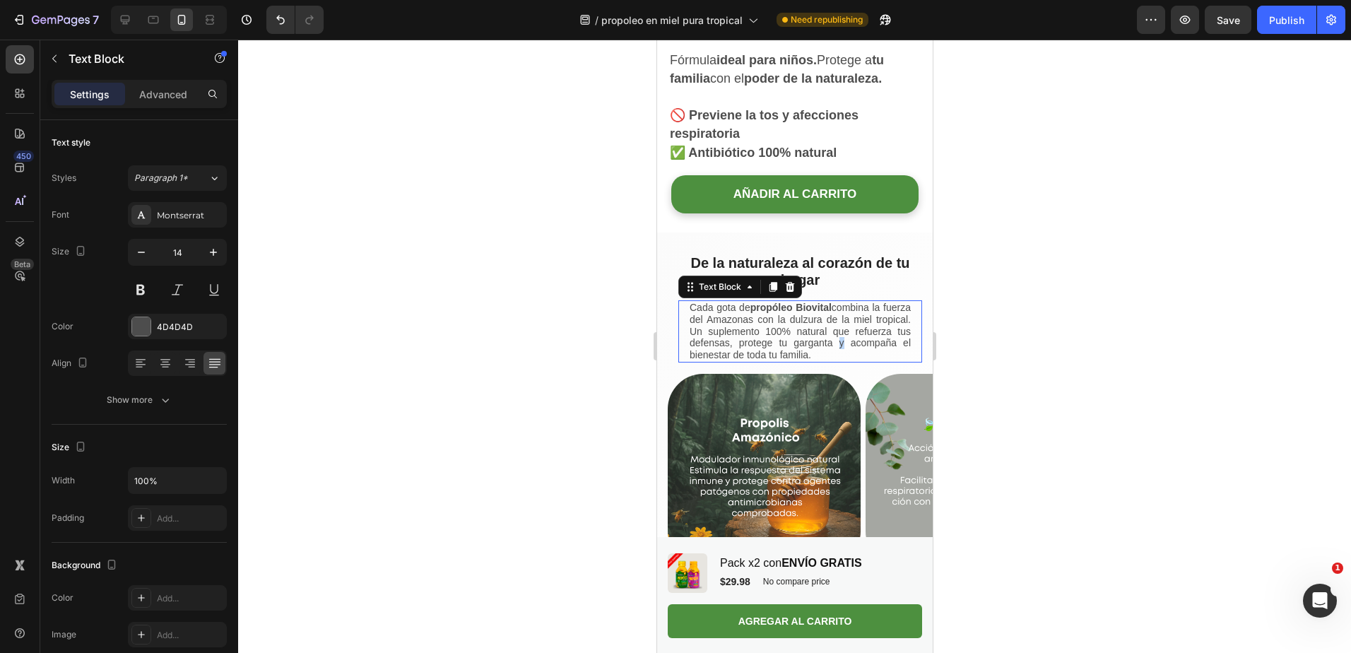
click at [748, 361] on p "Cada gota de propóleo Biovital combina la fuerza del Amazonas con la dulzura de…" at bounding box center [799, 331] width 221 height 59
click at [765, 361] on p "Cada gota de propóleo Biovital combina la fuerza del Amazonas con la dulzura de…" at bounding box center [799, 331] width 221 height 59
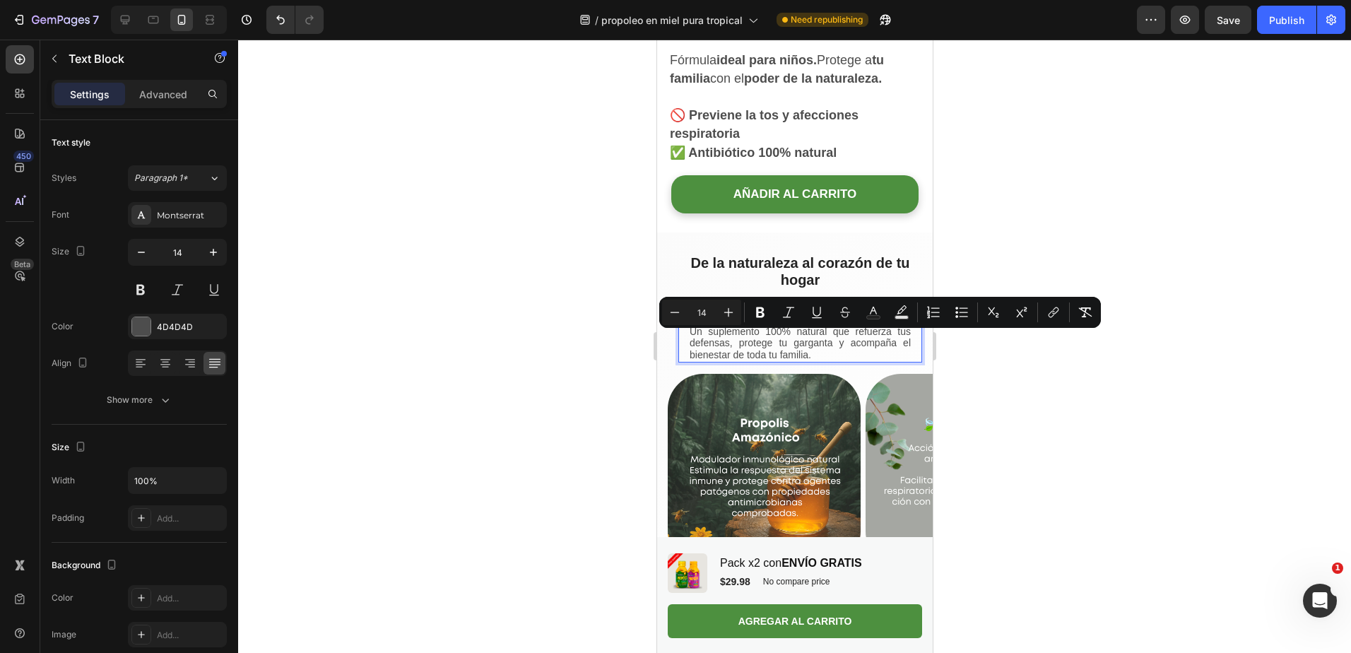
drag, startPoint x: 765, startPoint y: 401, endPoint x: 678, endPoint y: 345, distance: 103.3
click at [678, 345] on div "Cada gota de propóleo Biovital combina la fuerza del Amazonas con la dulzura de…" at bounding box center [800, 331] width 244 height 62
click at [731, 307] on icon "Editor contextual toolbar" at bounding box center [729, 312] width 14 height 14
type input "16"
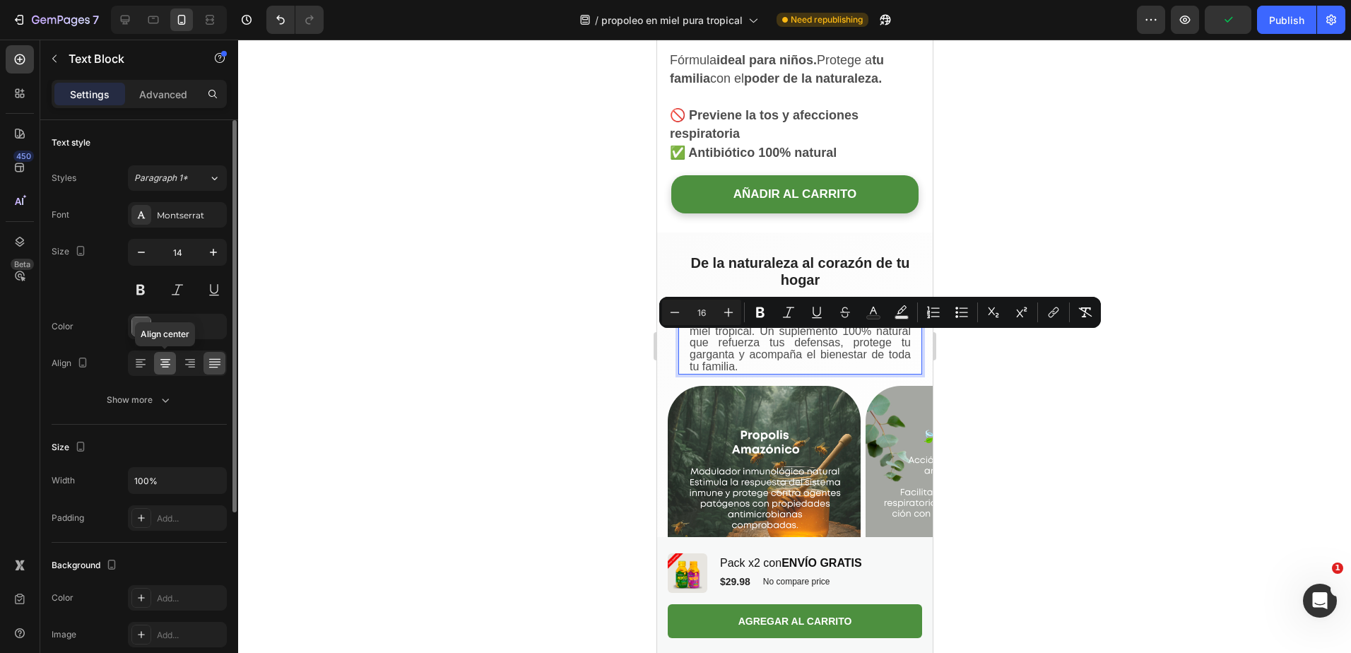
click at [163, 365] on icon at bounding box center [165, 364] width 10 height 1
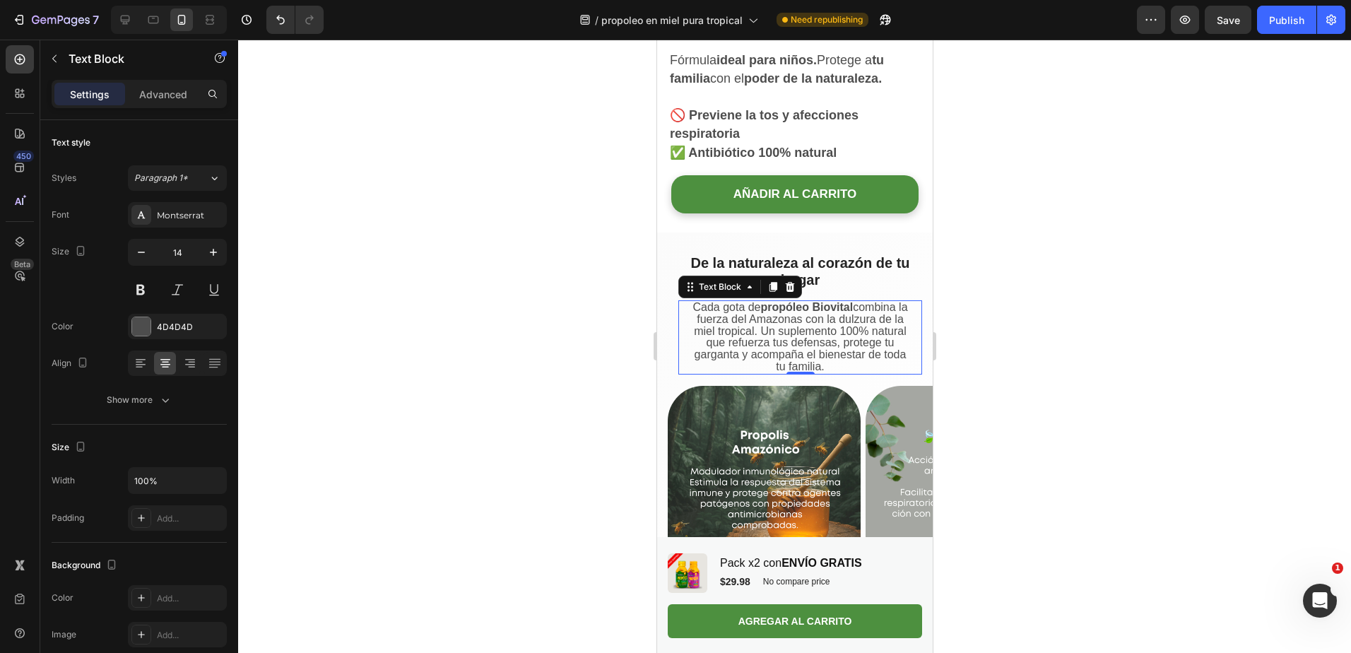
click at [518, 312] on div at bounding box center [794, 346] width 1113 height 613
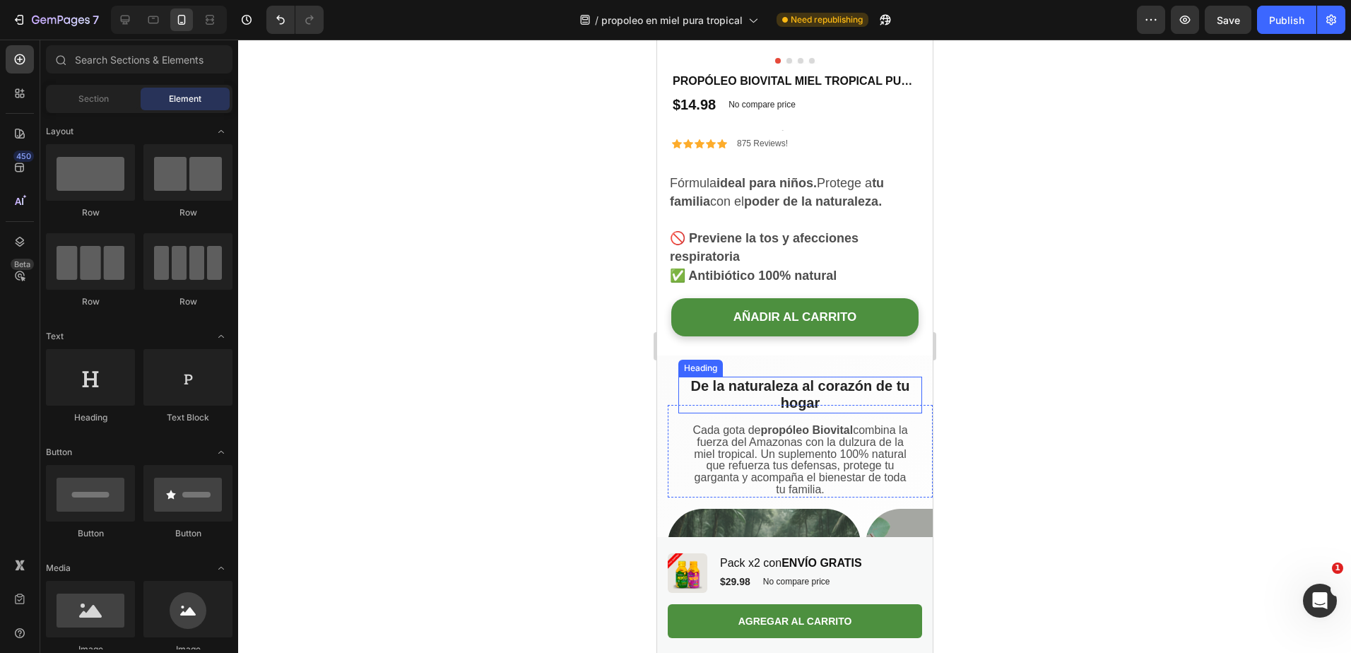
scroll to position [1265, 0]
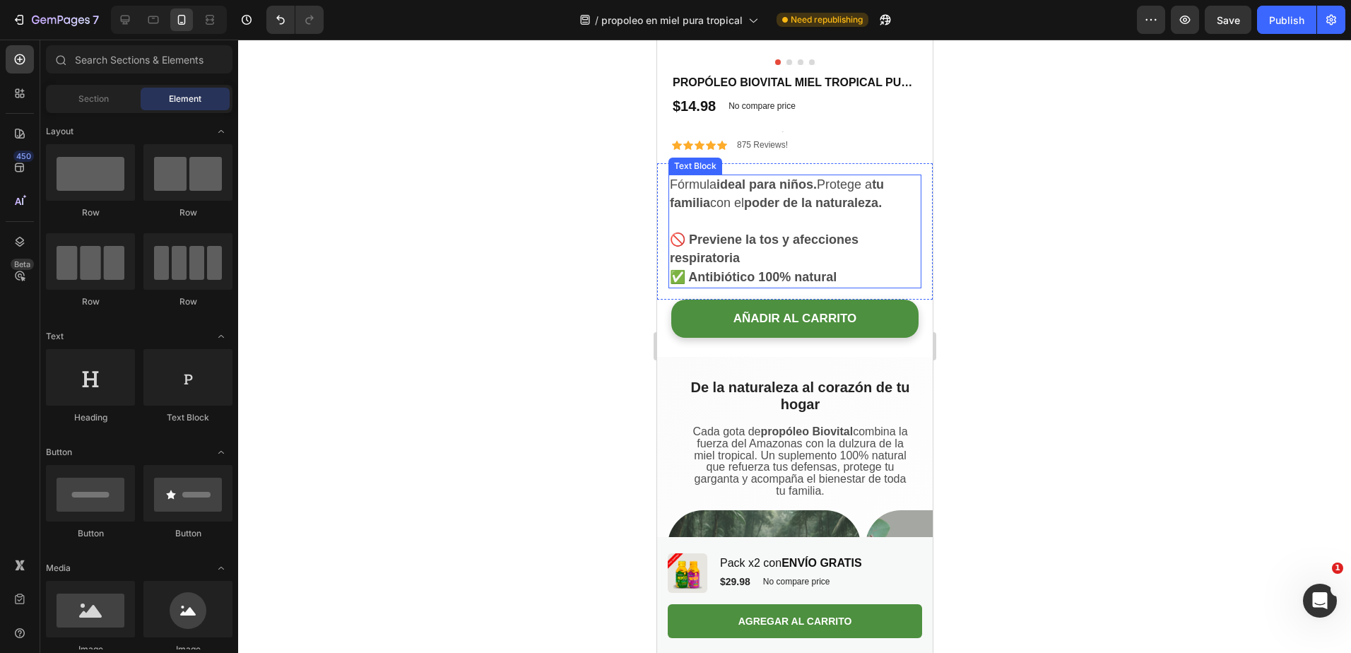
click at [869, 231] on p "Fórmula ideal para niños. Protege a tu familia con el poder de la naturaleza." at bounding box center [794, 204] width 250 height 56
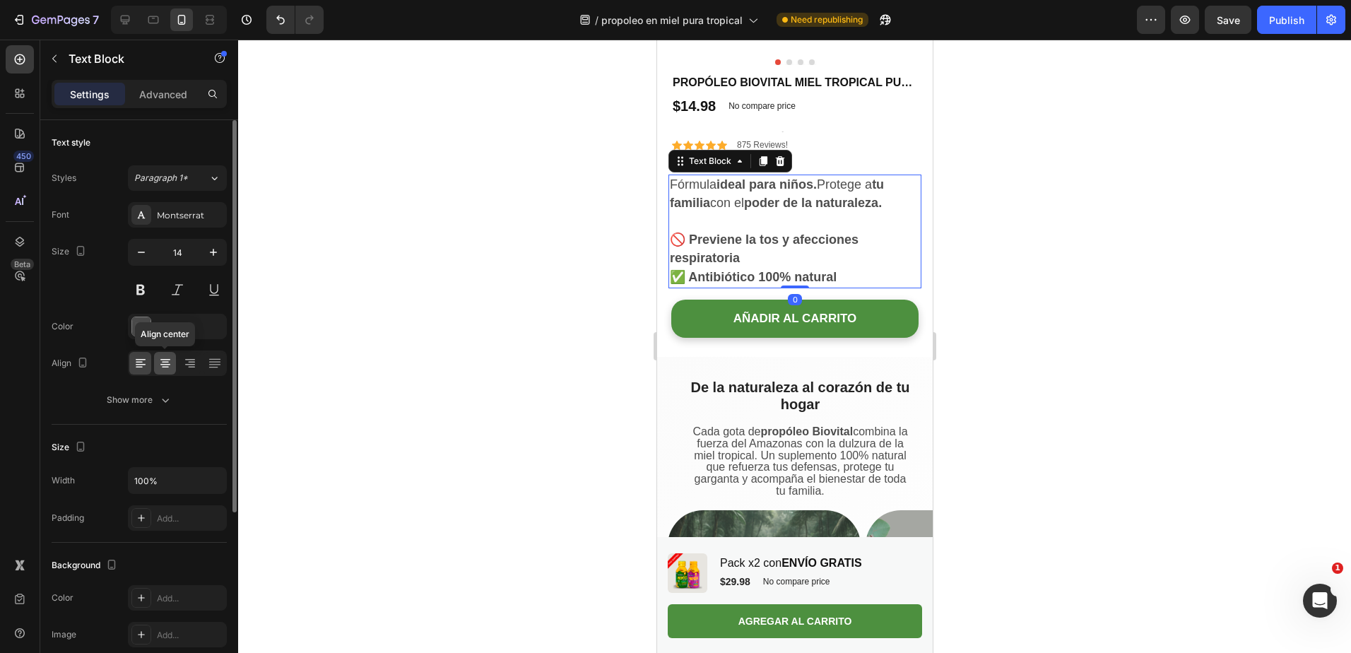
click at [165, 367] on icon at bounding box center [165, 367] width 7 height 1
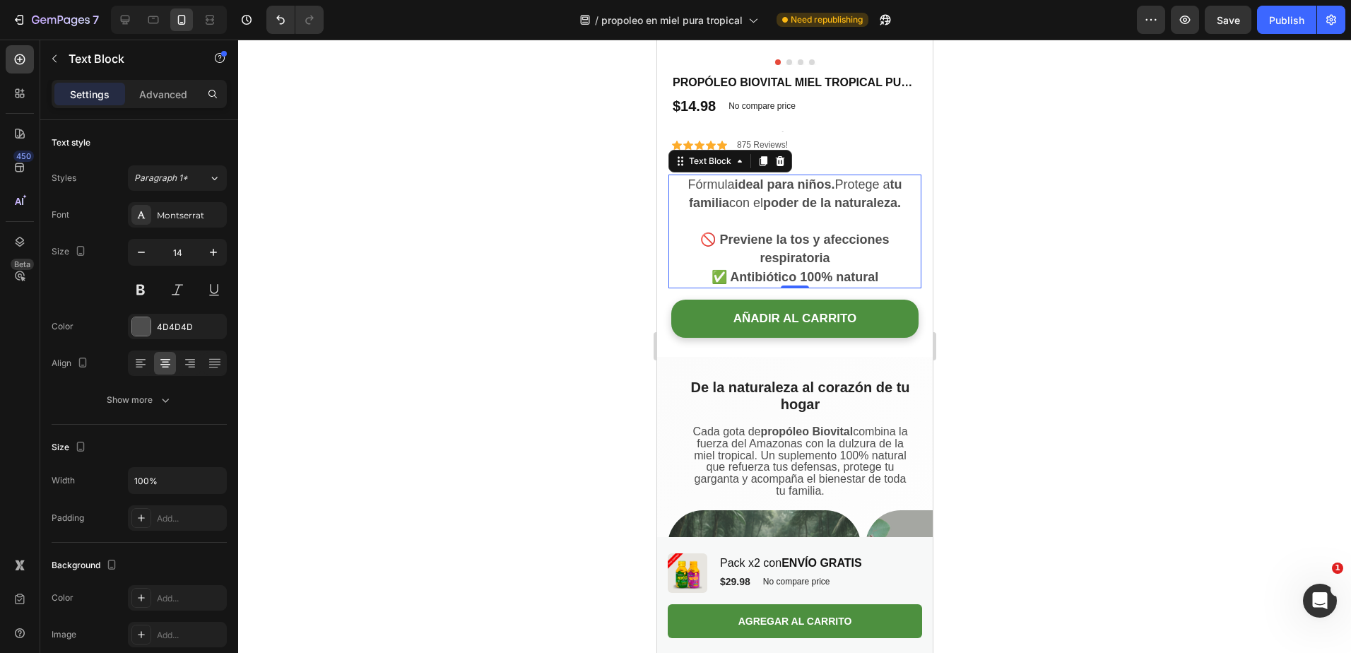
click at [526, 280] on div at bounding box center [794, 346] width 1113 height 613
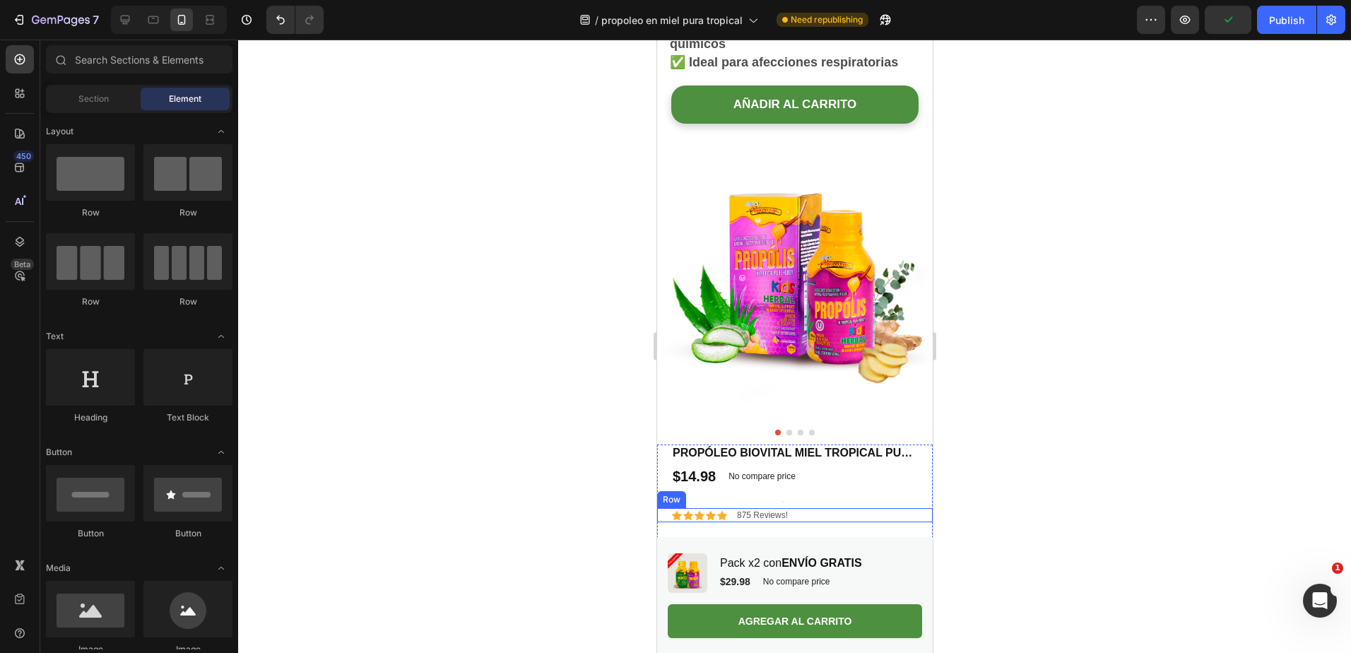
scroll to position [1122, 0]
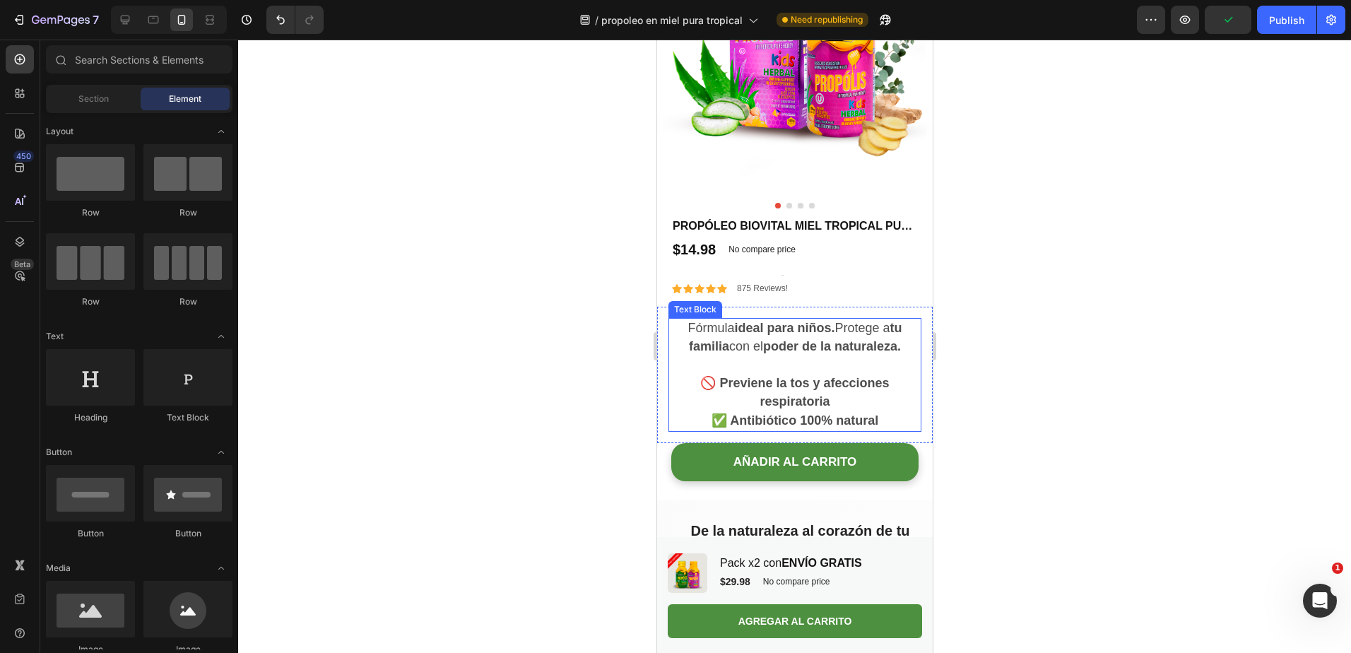
click at [796, 375] on p "Fórmula ideal para niños. Protege a tu familia con el poder de la naturaleza." at bounding box center [794, 347] width 250 height 56
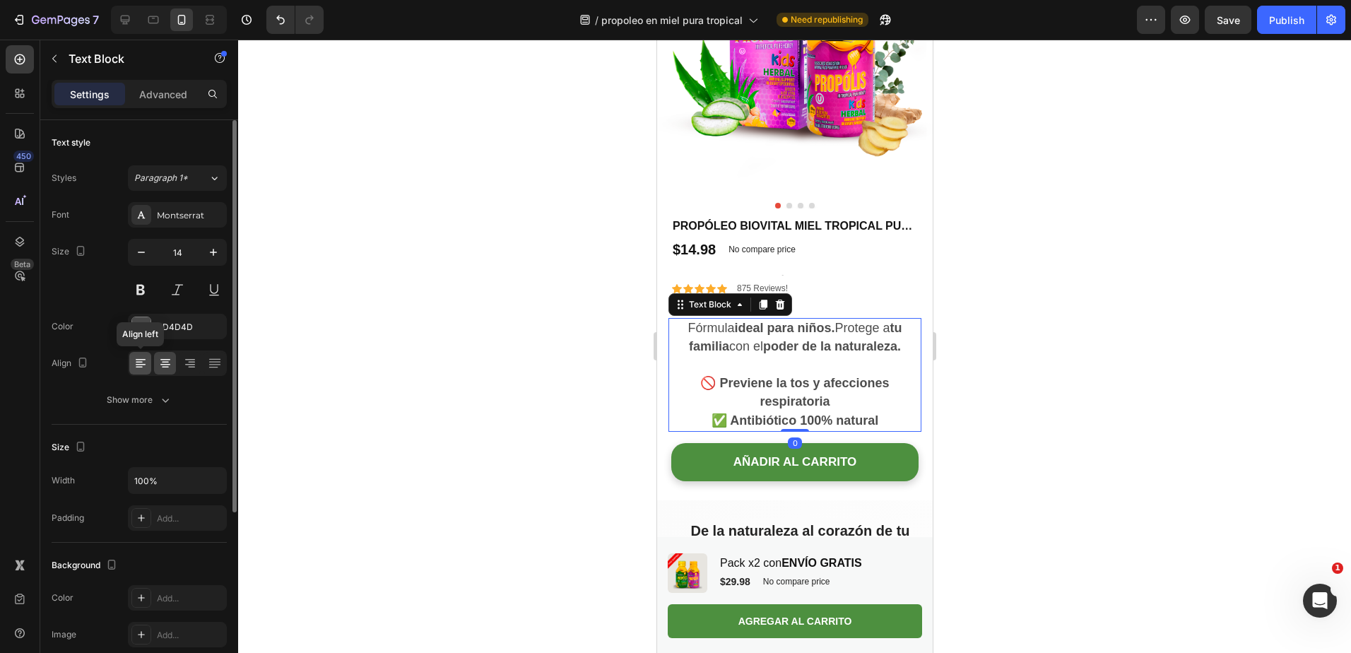
click at [134, 366] on icon at bounding box center [141, 363] width 14 height 14
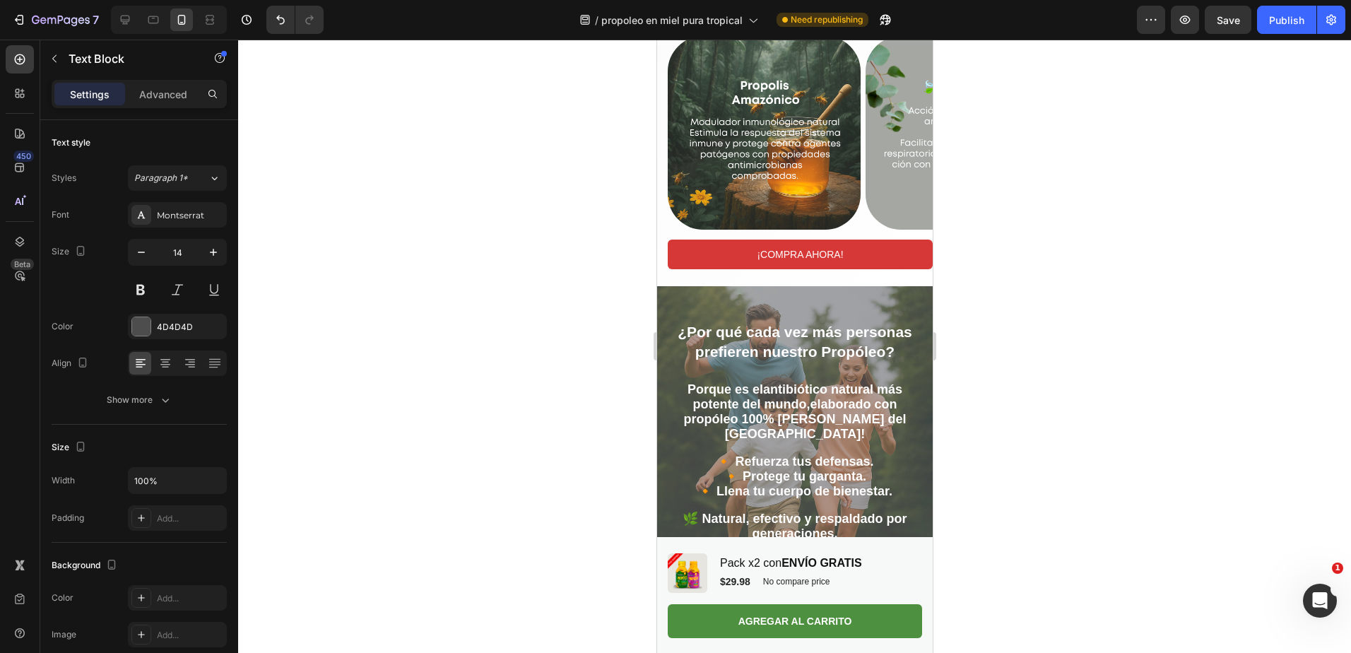
scroll to position [1893, 0]
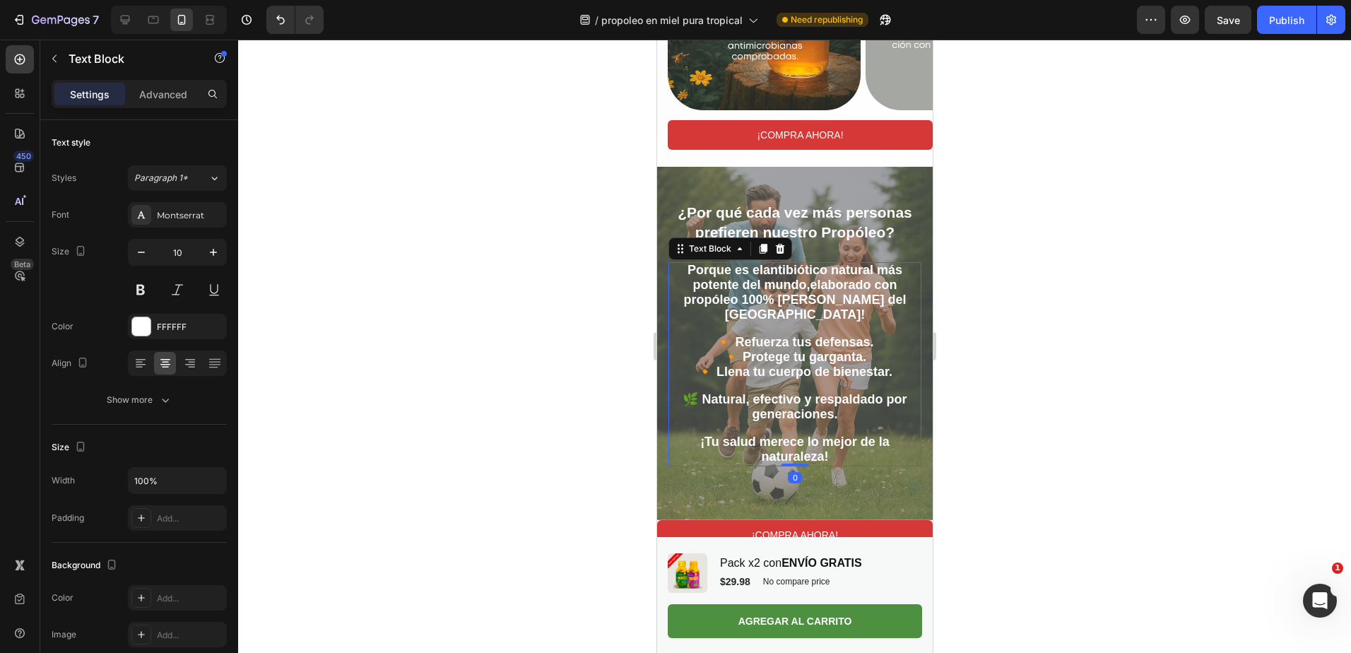
click at [782, 421] on span "🌿 Natural, efectivo y respaldado por generaciones." at bounding box center [794, 406] width 224 height 29
click at [847, 464] on span "¡Tu salud merece lo mejor de la naturaleza!" at bounding box center [794, 449] width 189 height 29
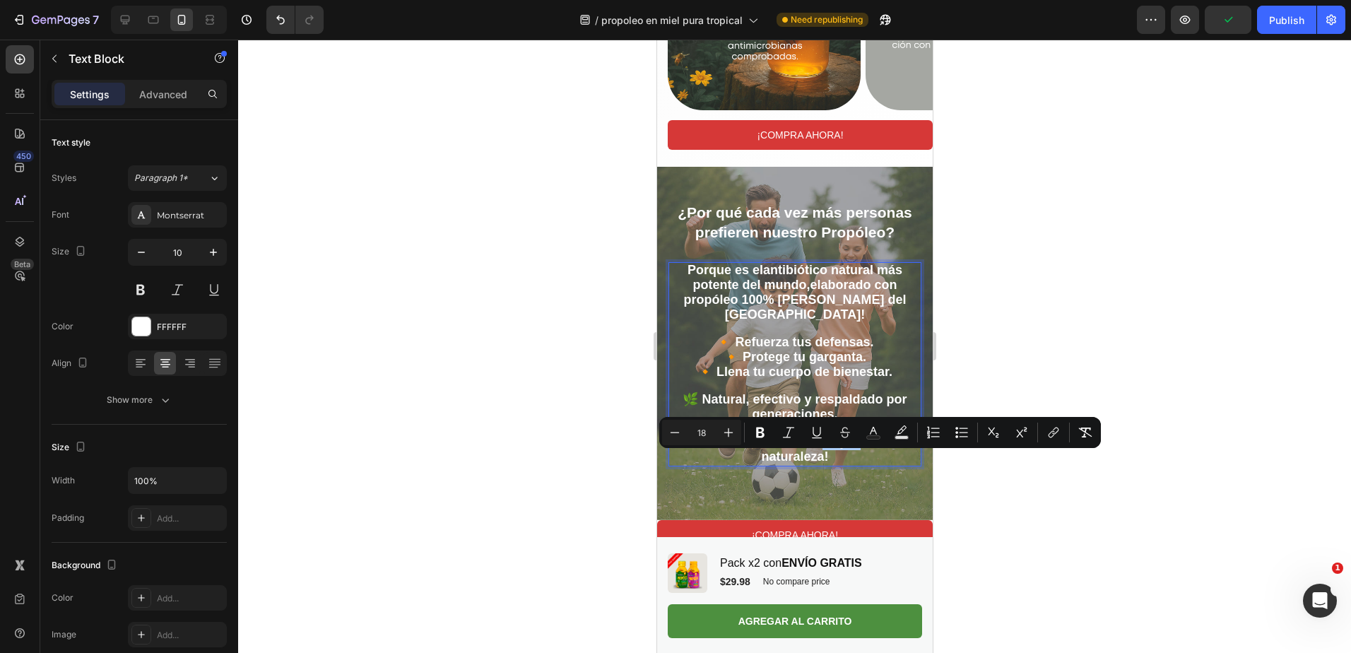
click at [554, 421] on div at bounding box center [794, 346] width 1113 height 613
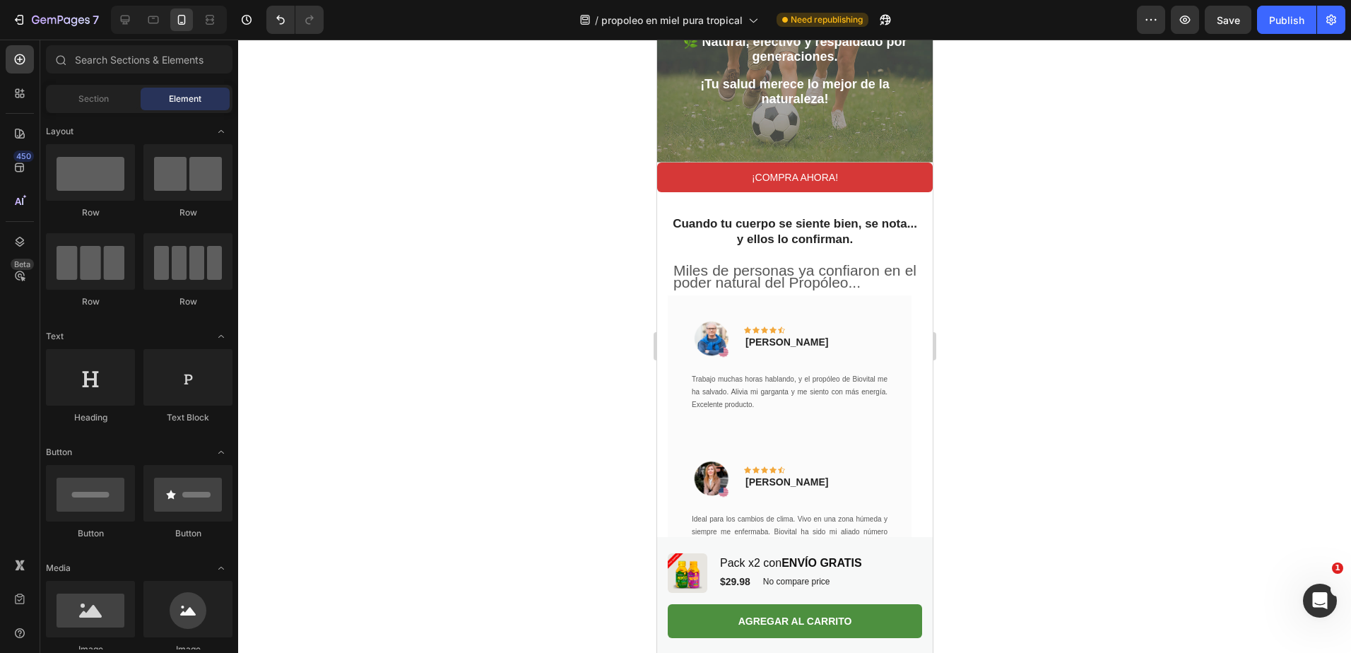
scroll to position [2259, 0]
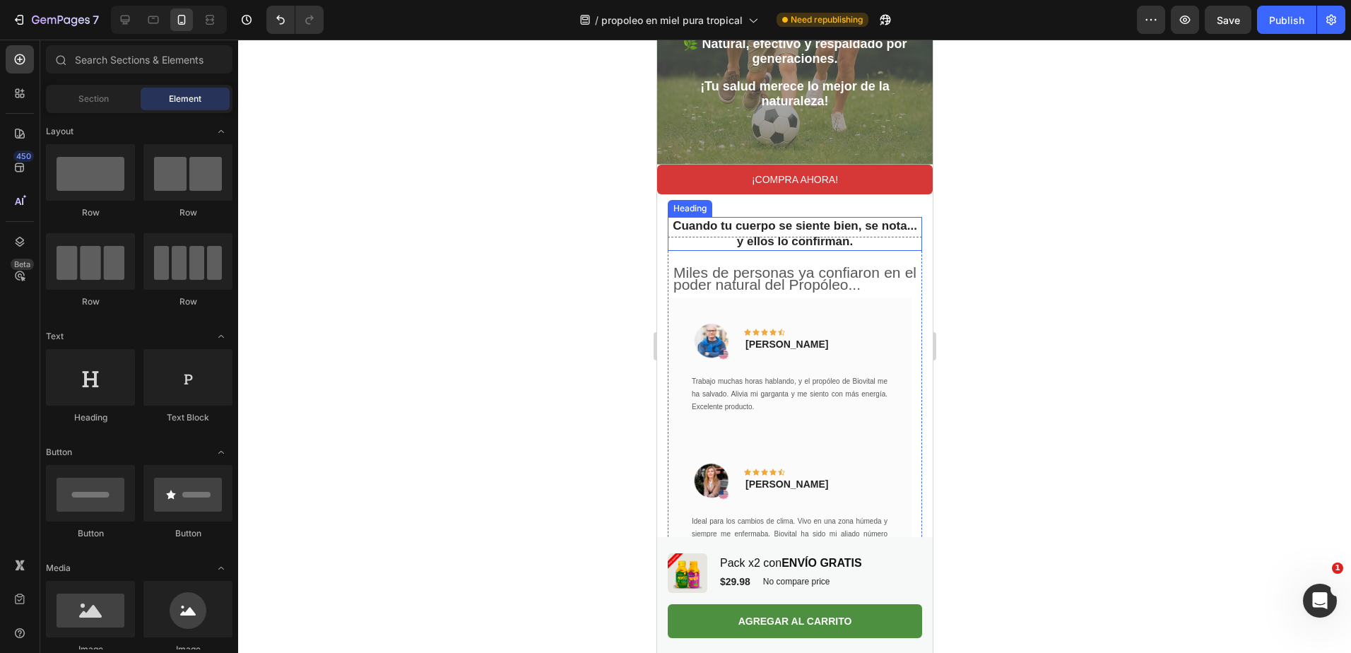
click at [829, 229] on h2 "Cuando tu cuerpo se siente bien, se nota... y ellos lo confirman." at bounding box center [794, 234] width 254 height 34
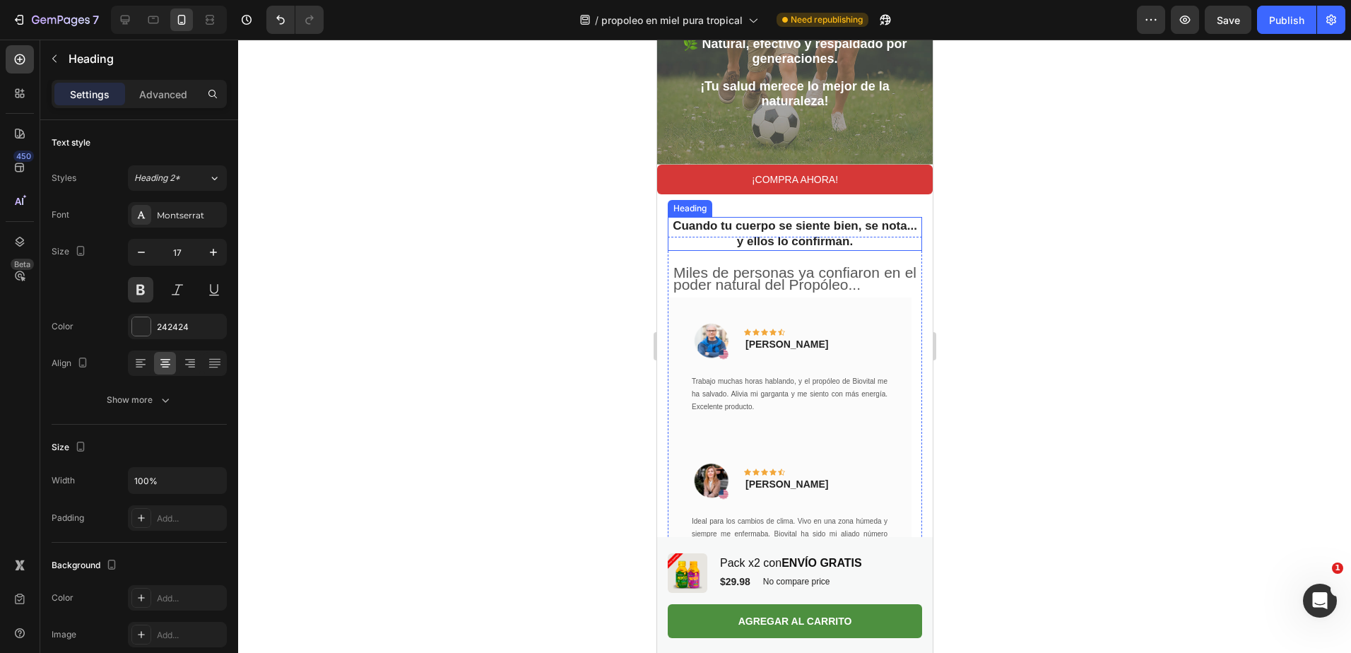
click at [829, 229] on h2 "Cuando tu cuerpo se siente bien, se nota... y ellos lo confirman." at bounding box center [794, 234] width 254 height 34
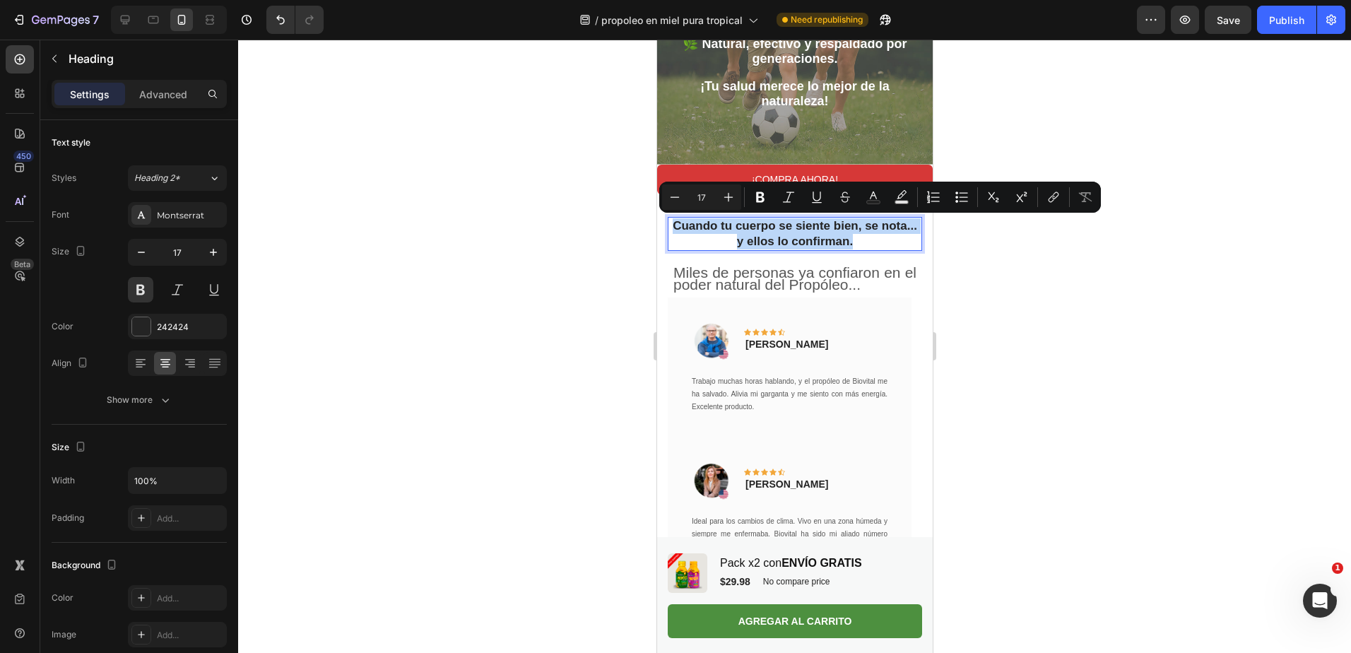
drag, startPoint x: 874, startPoint y: 242, endPoint x: 674, endPoint y: 224, distance: 201.5
click at [674, 224] on p "Cuando tu cuerpo se siente bien, se nota... y ellos lo confirman." at bounding box center [795, 233] width 252 height 31
click at [733, 198] on icon "Editor contextual toolbar" at bounding box center [729, 197] width 14 height 14
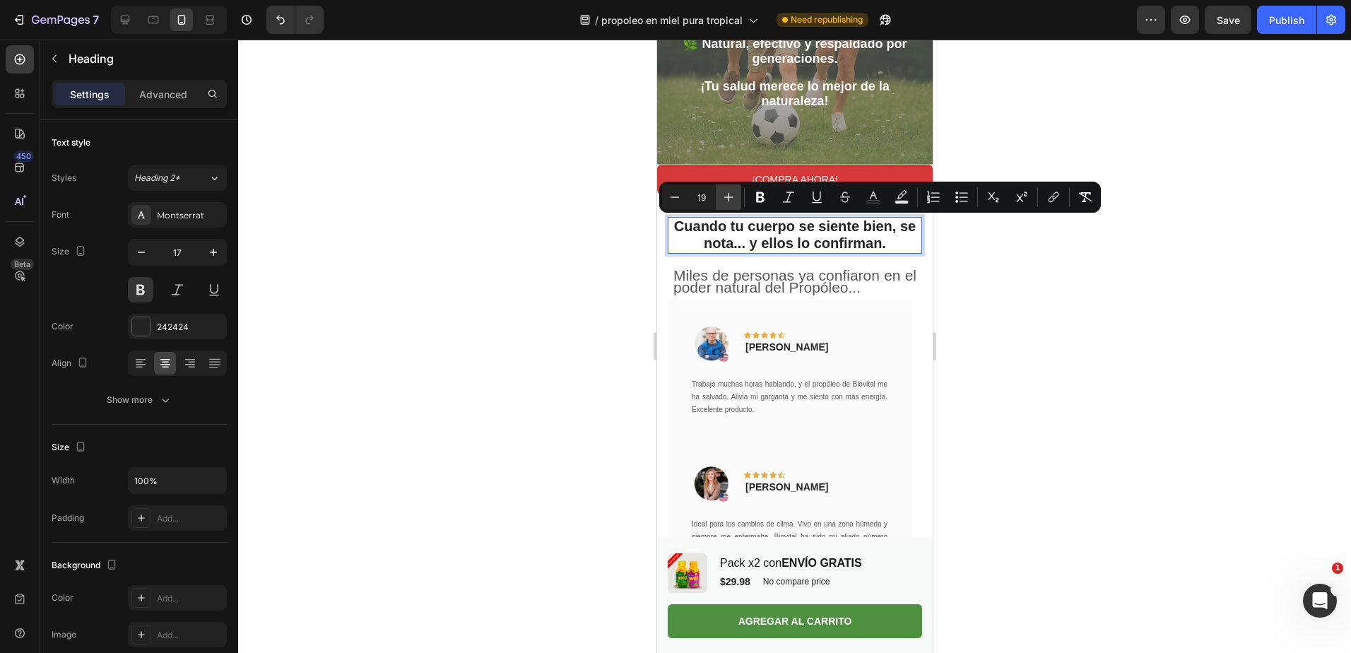
type input "20"
click at [1054, 312] on div at bounding box center [794, 346] width 1113 height 613
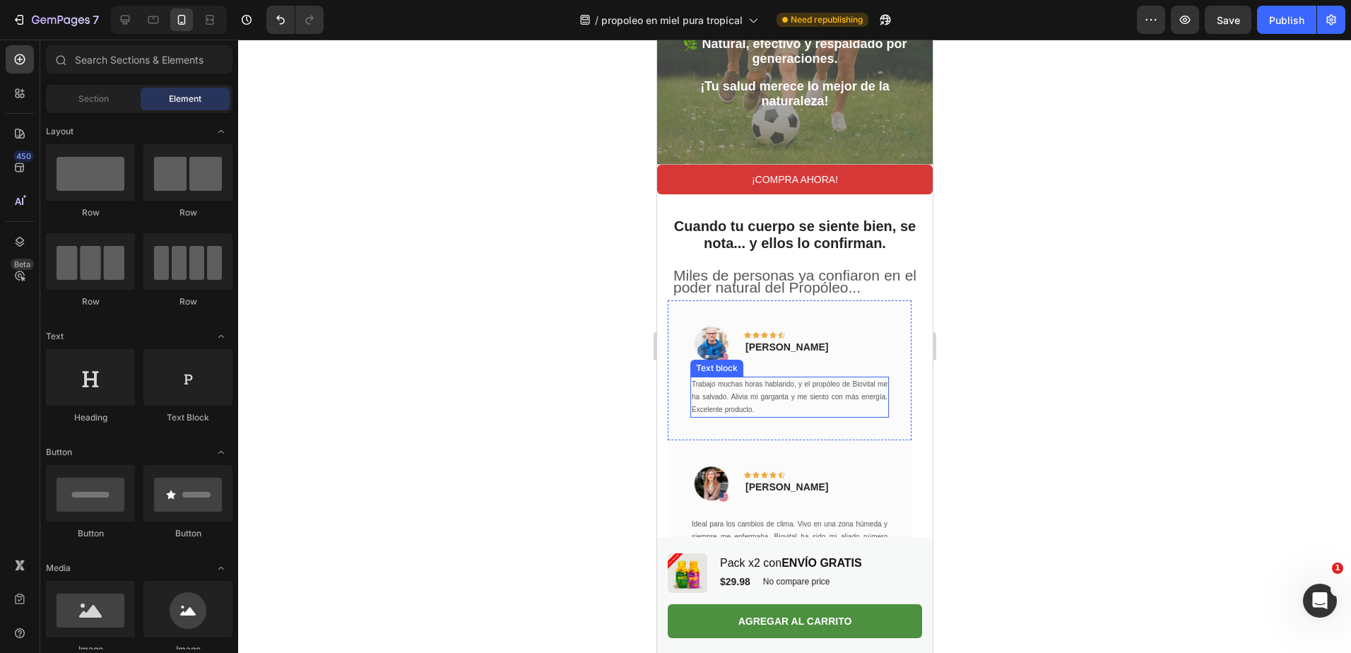
scroll to position [2280, 0]
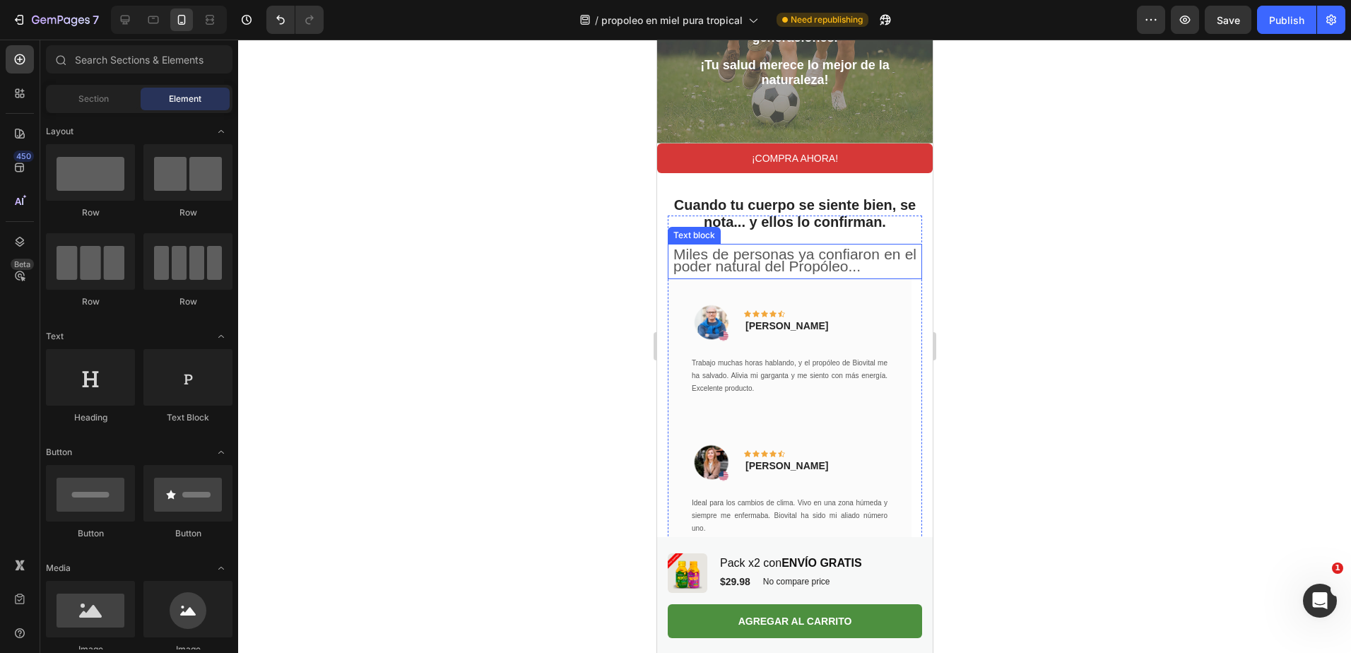
click at [797, 274] on p "Miles de personas ya confiaron en el poder natural del Propóleo..." at bounding box center [794, 261] width 243 height 24
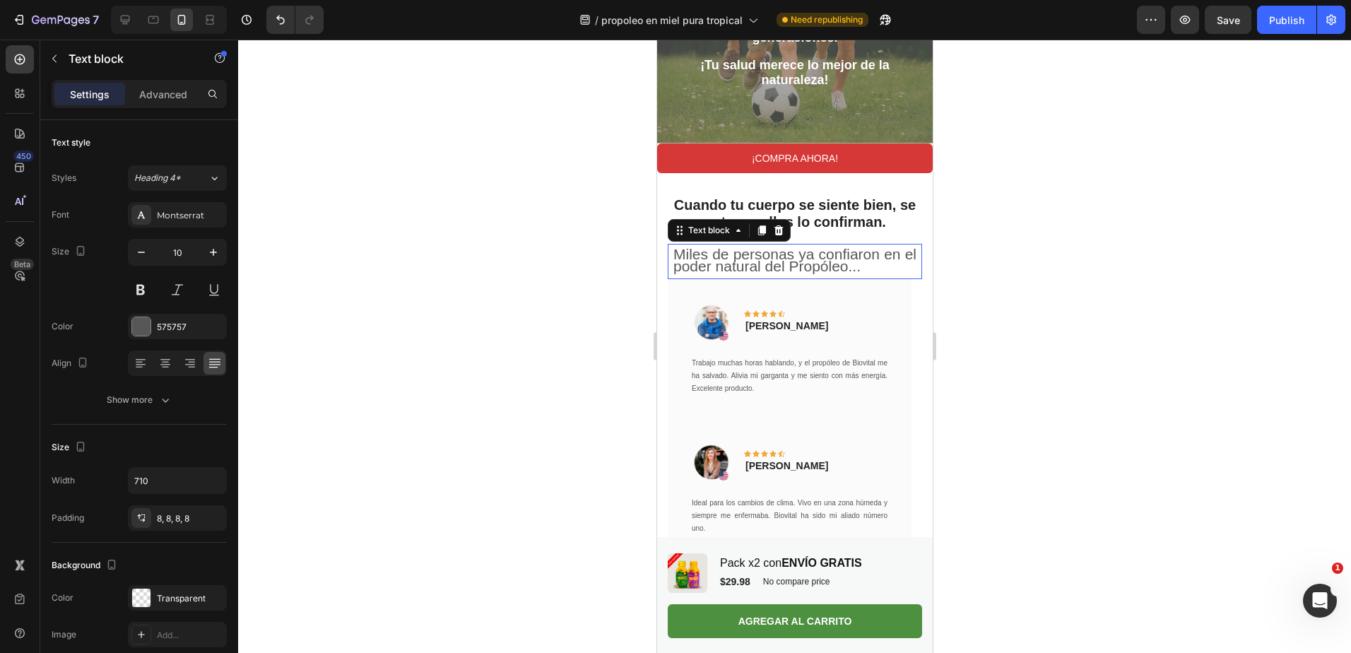
click at [797, 274] on p "Miles de personas ya confiaron en el poder natural del Propóleo..." at bounding box center [794, 261] width 243 height 24
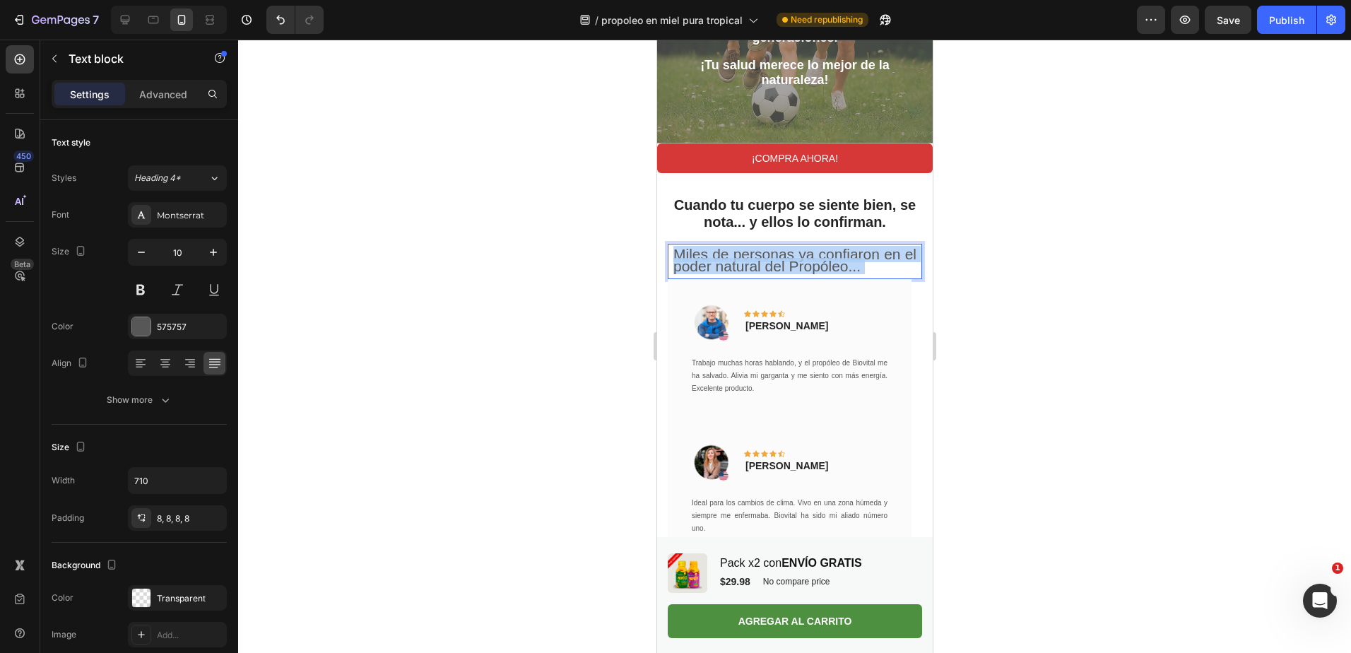
drag, startPoint x: 756, startPoint y: 295, endPoint x: 687, endPoint y: 266, distance: 75.1
click at [687, 266] on p "Miles de personas ya confiaron en el poder natural del Propóleo..." at bounding box center [794, 261] width 243 height 24
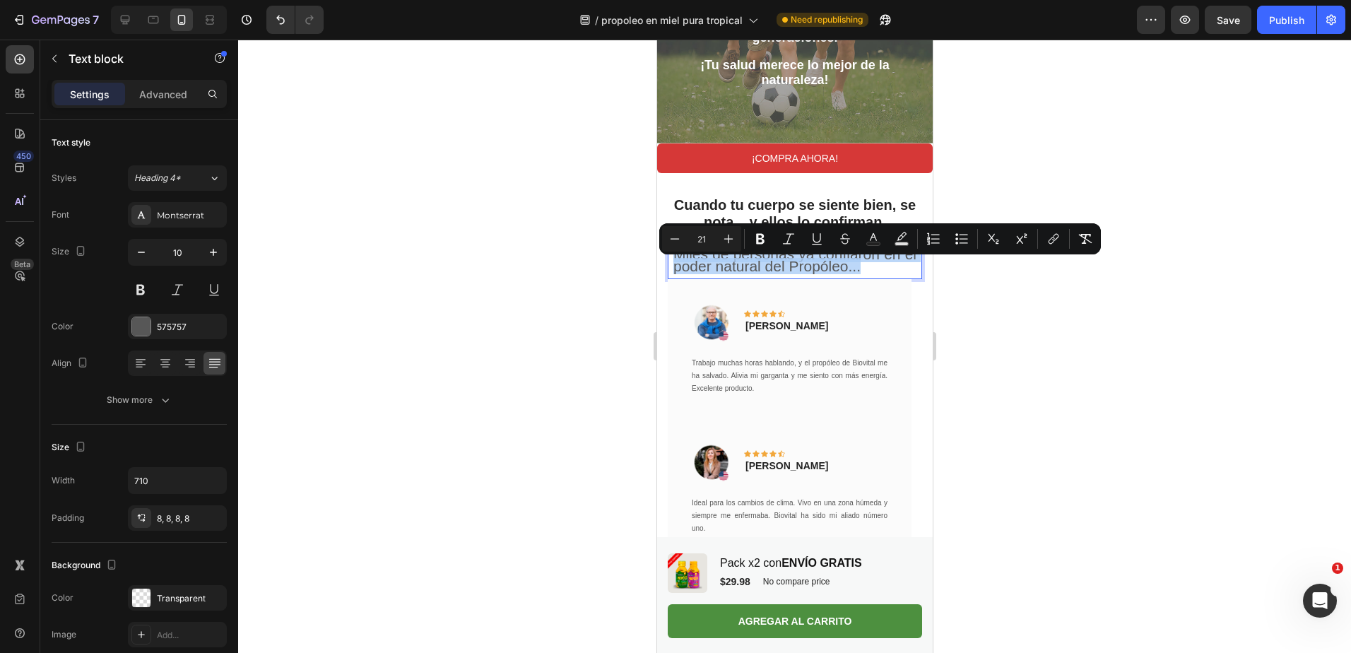
drag, startPoint x: 675, startPoint y: 266, endPoint x: 758, endPoint y: 295, distance: 88.3
click at [758, 274] on p "Miles de personas ya confiaron en el poder natural del Propóleo..." at bounding box center [794, 261] width 243 height 24
click at [678, 241] on icon "Editor contextual toolbar" at bounding box center [675, 239] width 14 height 14
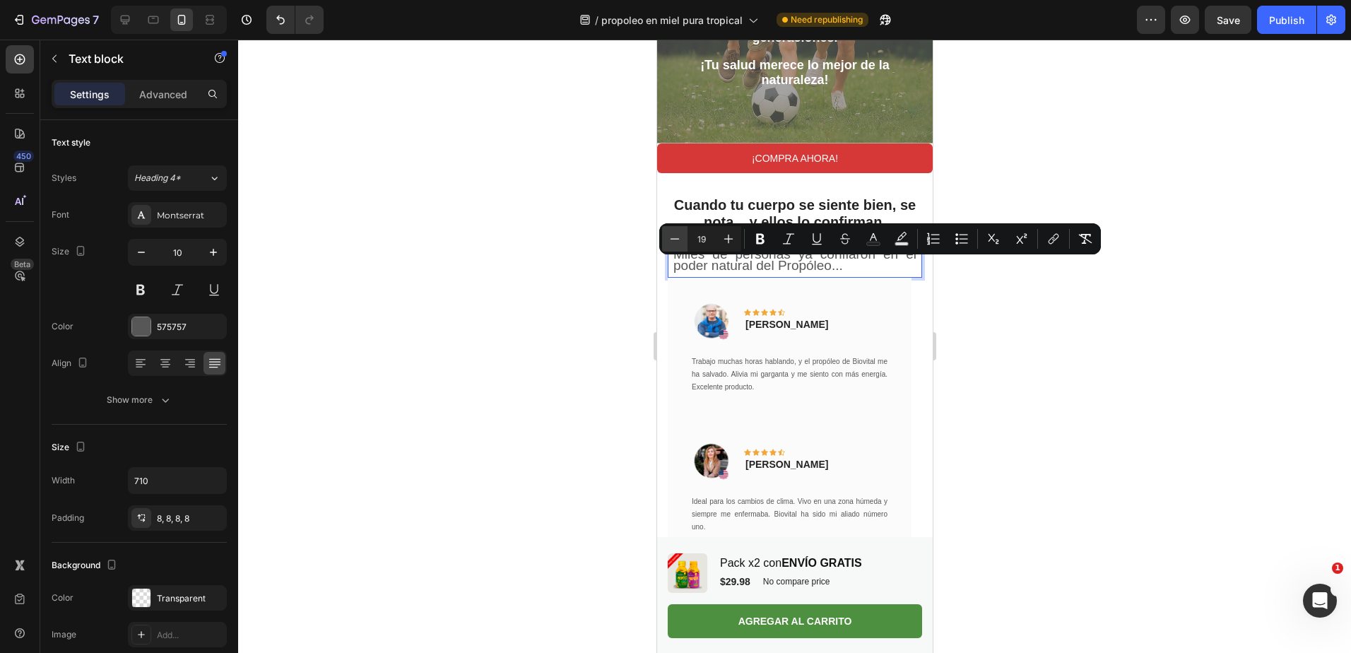
type input "18"
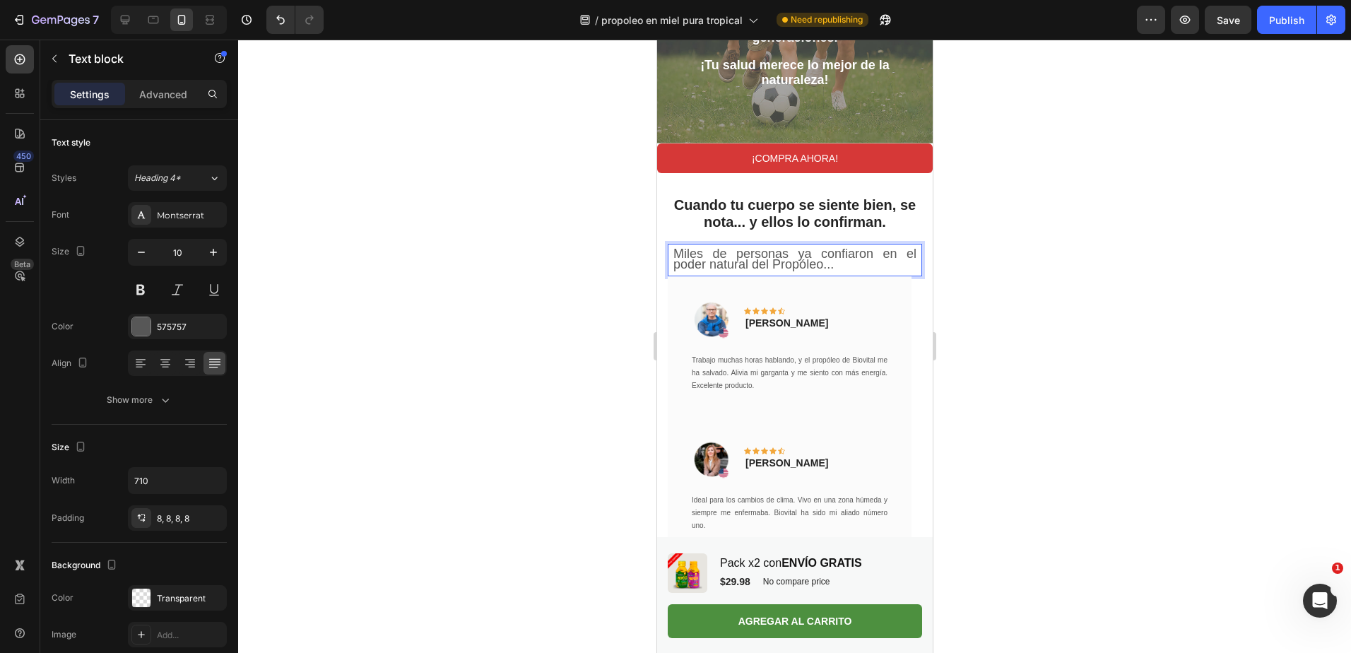
click at [517, 360] on div at bounding box center [794, 346] width 1113 height 613
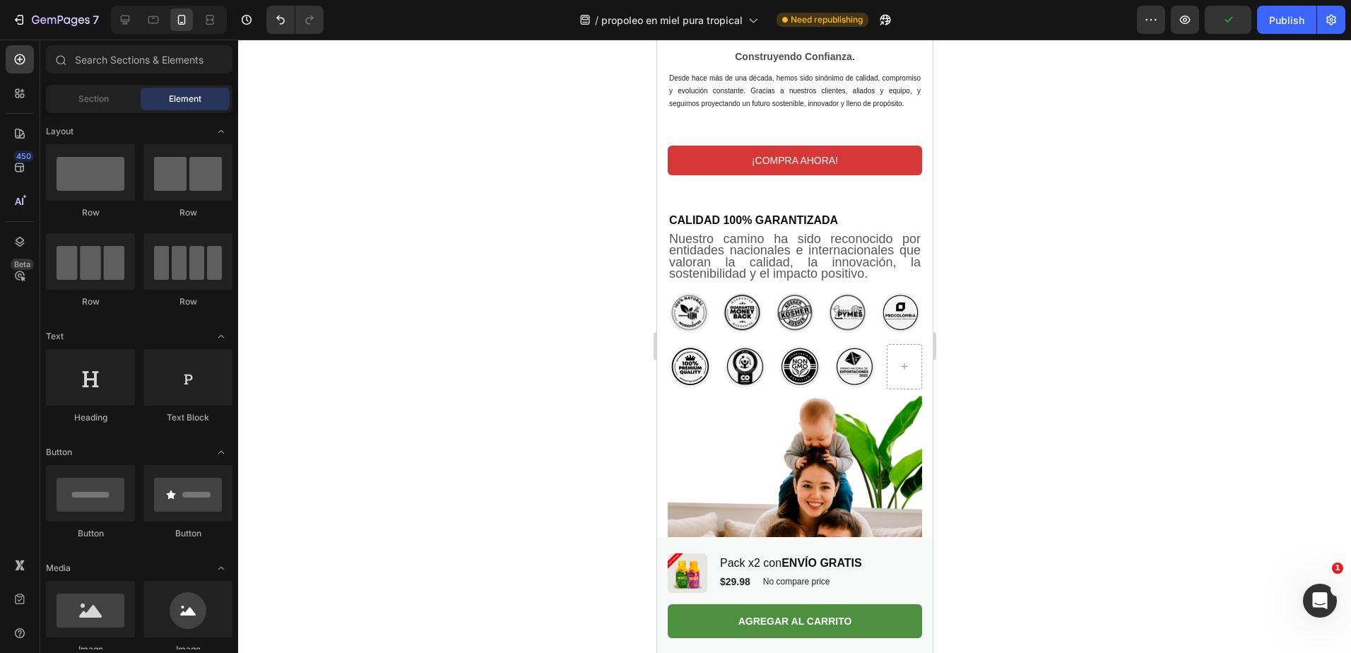
scroll to position [3165, 0]
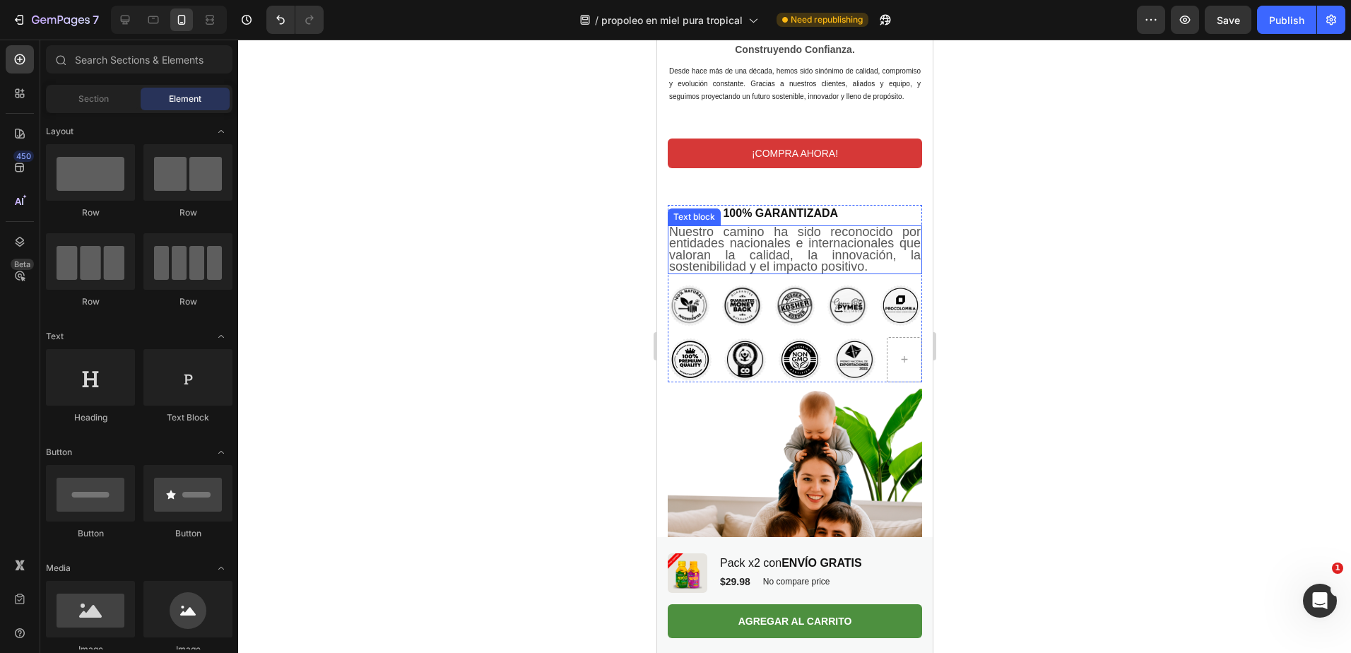
click at [867, 274] on span "Nuestro camino ha sido reconocido por entidades nacionales e internacionales qu…" at bounding box center [795, 249] width 252 height 49
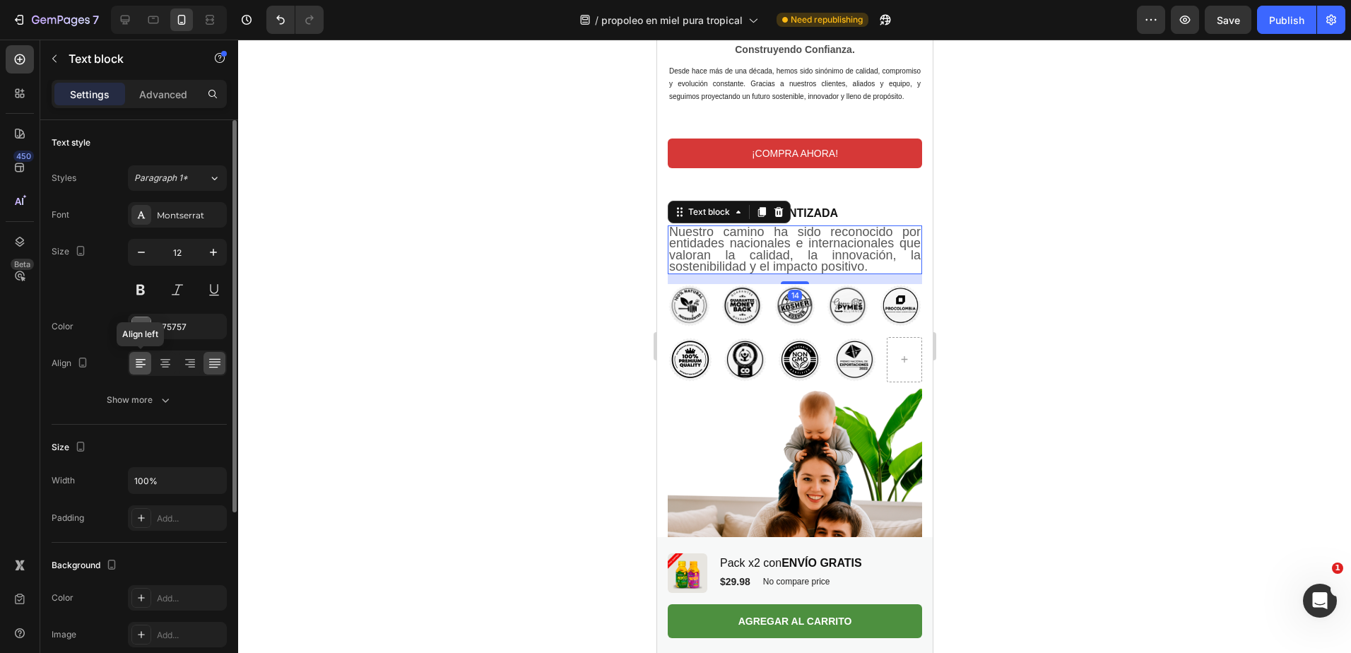
click at [138, 365] on icon at bounding box center [141, 364] width 10 height 1
click at [211, 363] on icon at bounding box center [215, 363] width 14 height 14
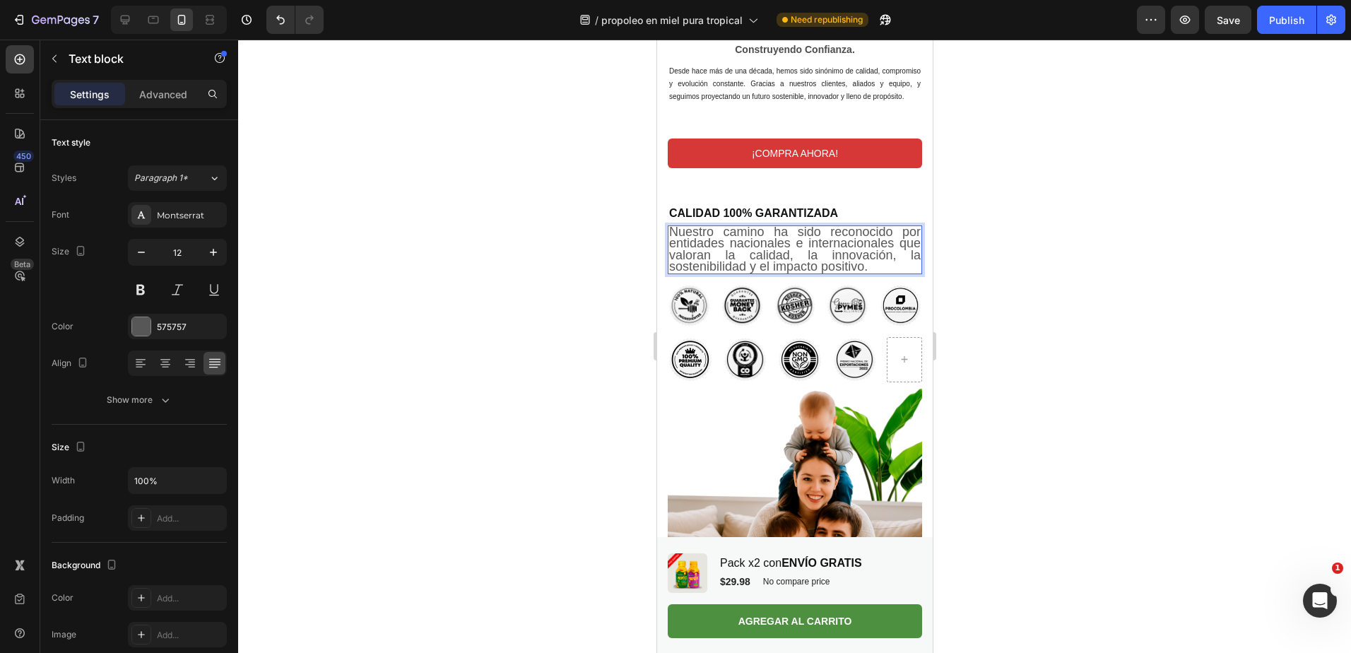
click at [747, 274] on span "Nuestro camino ha sido reconocido por entidades nacionales e internacionales qu…" at bounding box center [795, 249] width 252 height 49
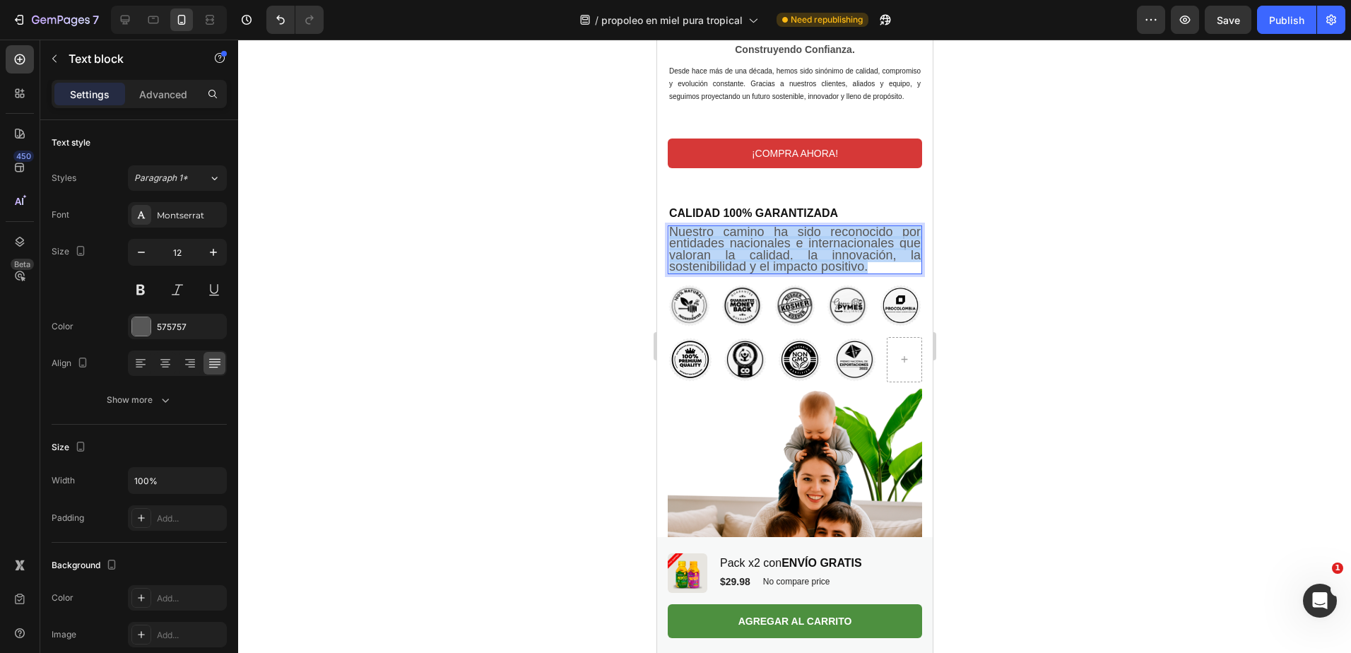
click at [747, 274] on span "Nuestro camino ha sido reconocido por entidades nacionales e internacionales qu…" at bounding box center [795, 249] width 252 height 49
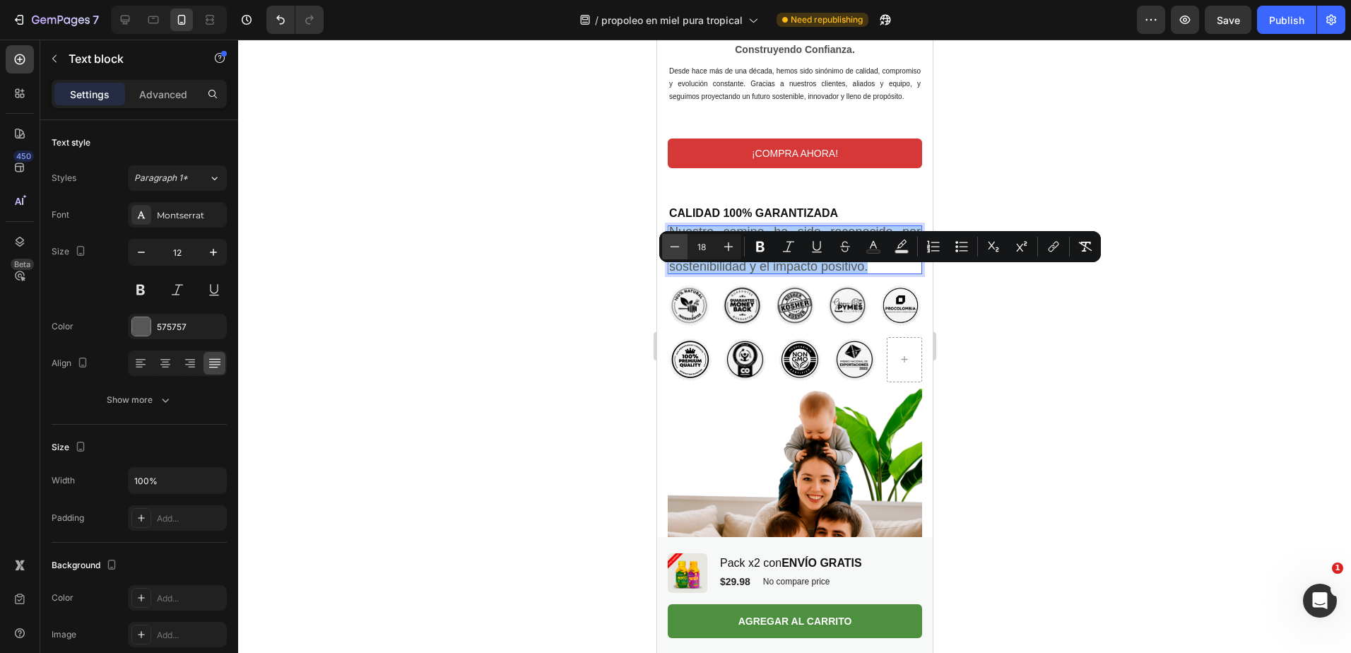
click at [675, 242] on icon "Editor contextual toolbar" at bounding box center [675, 247] width 14 height 14
type input "17"
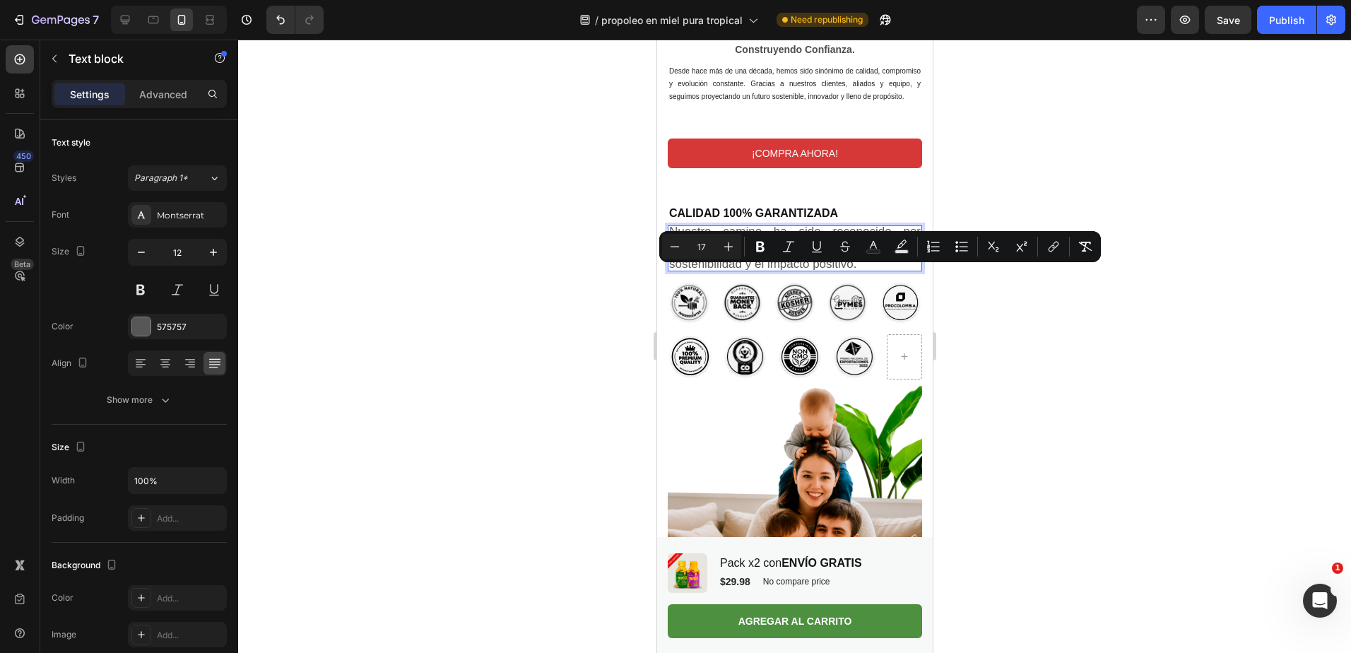
click at [595, 393] on div at bounding box center [794, 346] width 1113 height 613
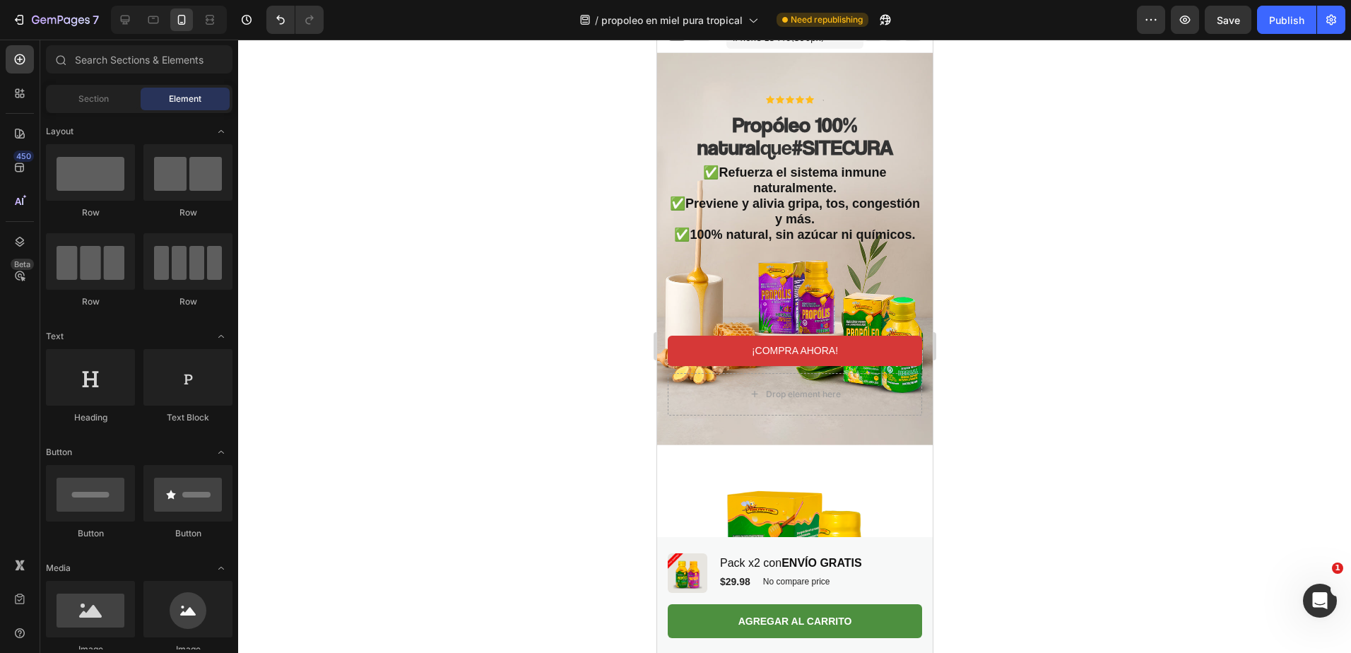
scroll to position [0, 0]
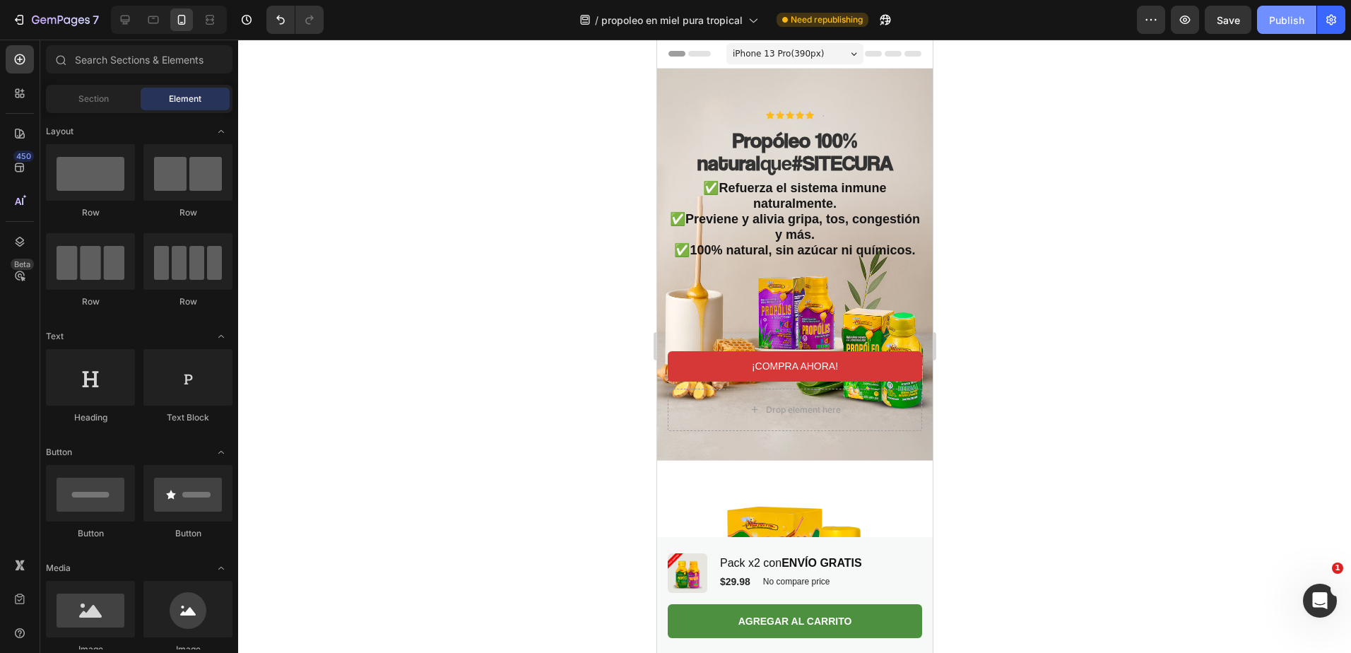
click at [1296, 14] on div "Publish" at bounding box center [1286, 20] width 35 height 15
click at [1285, 22] on icon "button" at bounding box center [1287, 20] width 16 height 16
click at [1285, 22] on icon "button" at bounding box center [1287, 19] width 13 height 13
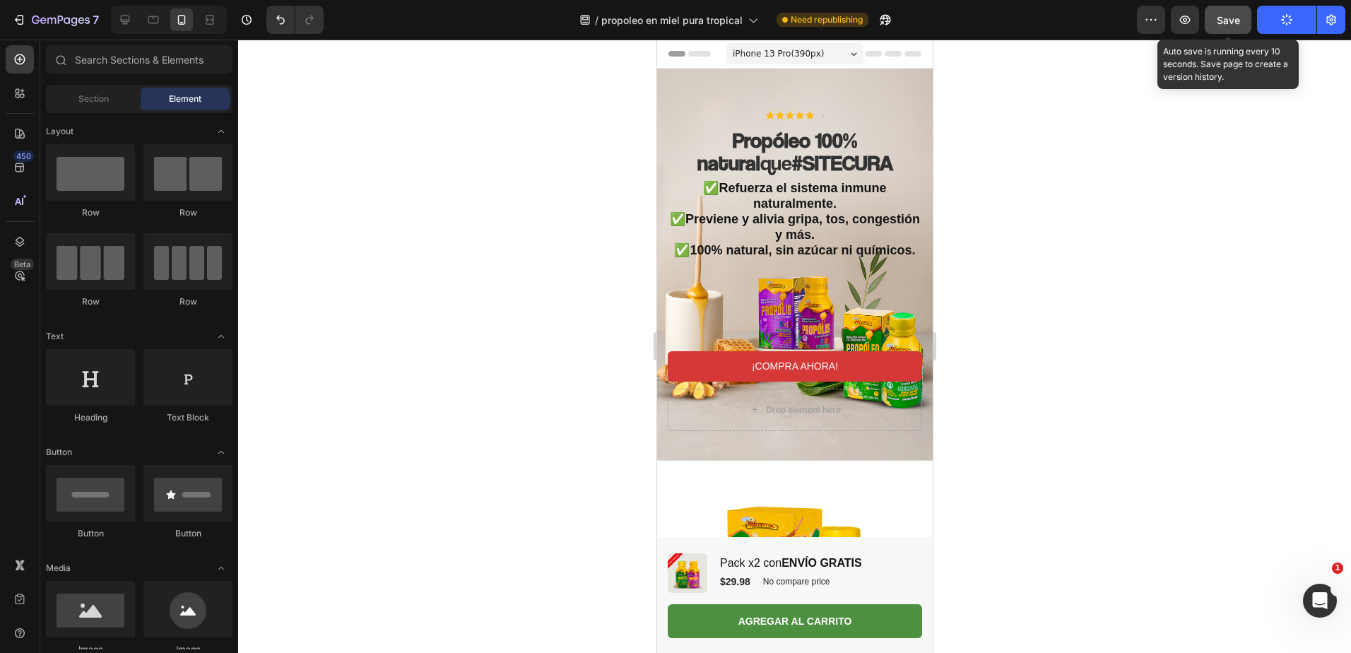
click at [1235, 17] on span "Save" at bounding box center [1228, 20] width 23 height 12
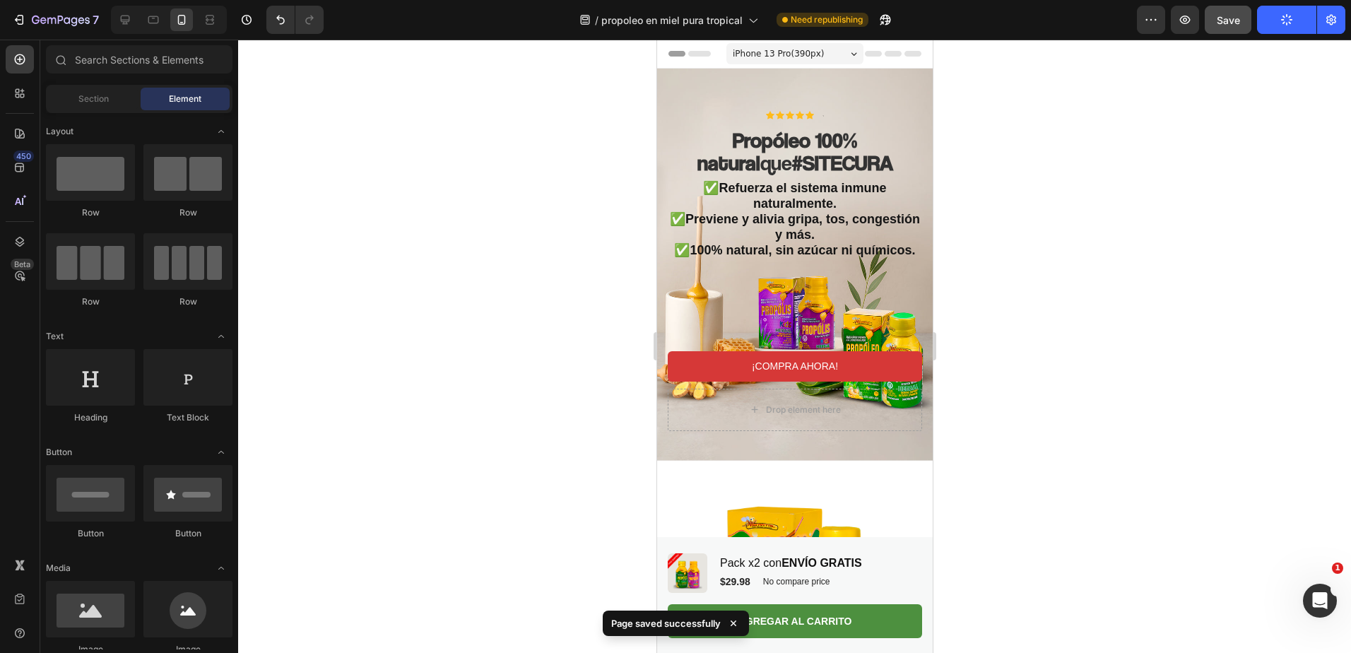
click at [733, 622] on icon at bounding box center [734, 623] width 14 height 14
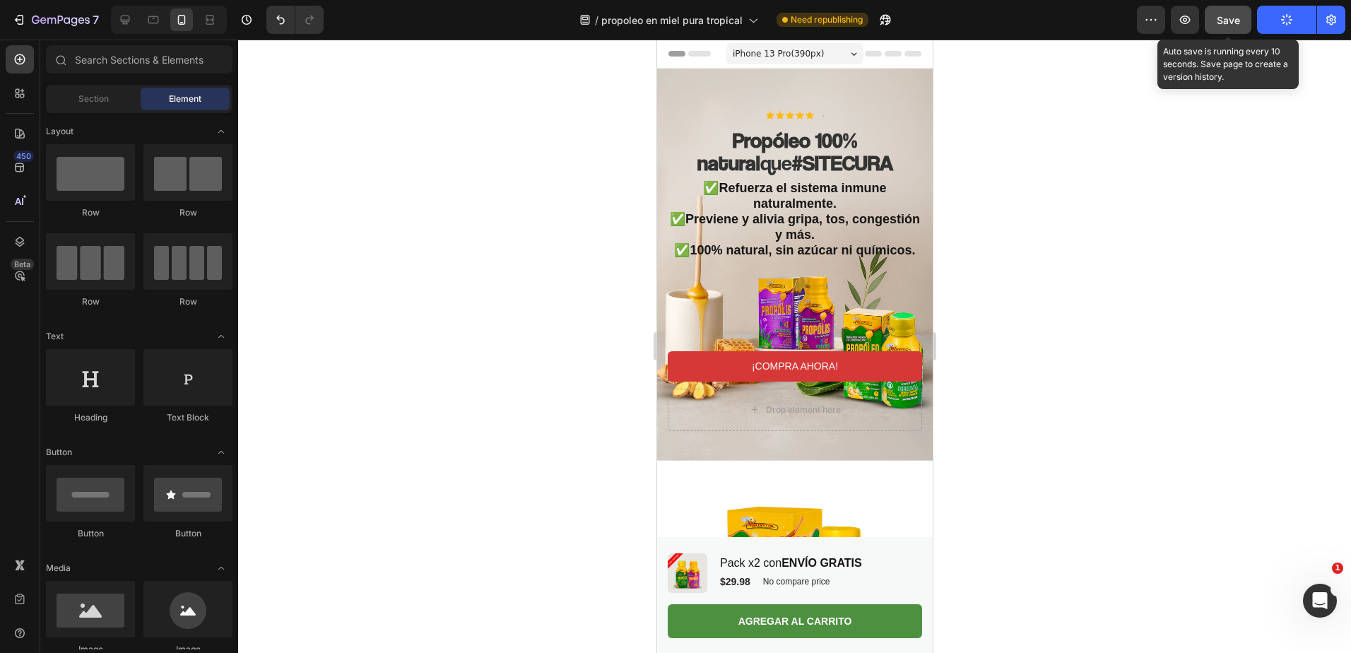
click at [1236, 18] on span "Save" at bounding box center [1228, 20] width 23 height 12
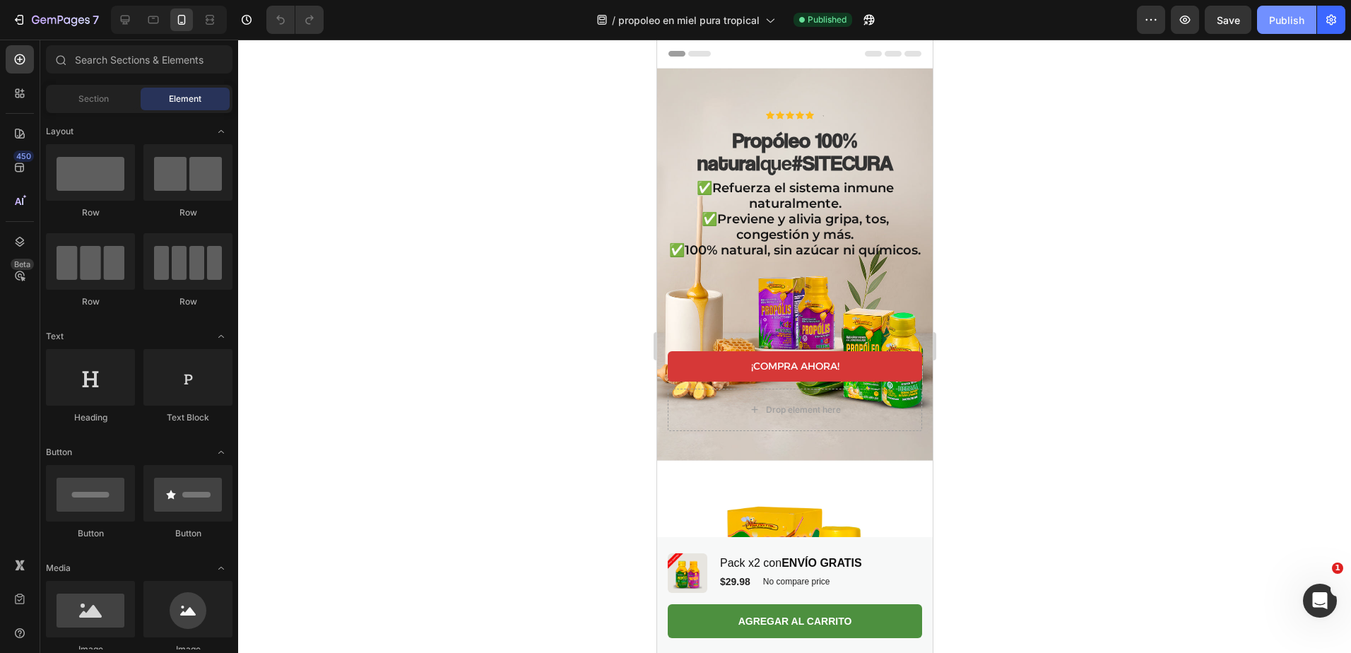
click at [1277, 18] on div "Publish" at bounding box center [1286, 20] width 35 height 15
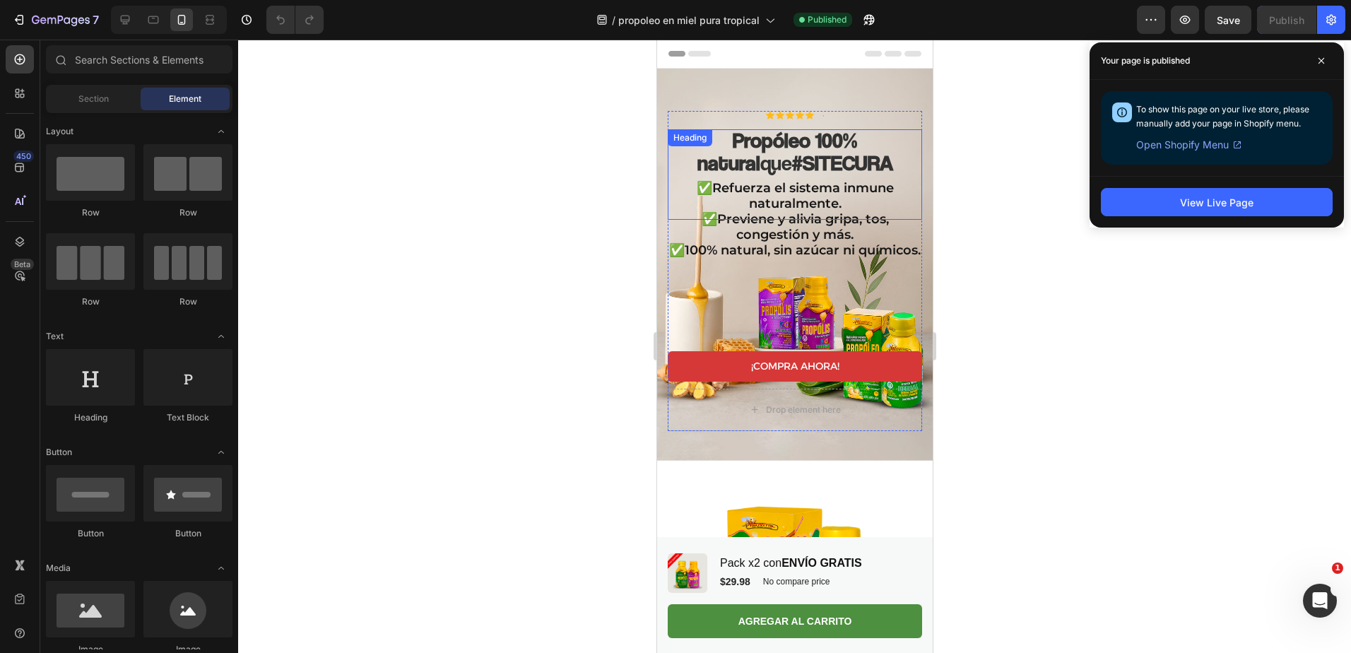
click at [807, 150] on h2 "Propóleo 100% natural que #SITECURA" at bounding box center [794, 174] width 254 height 90
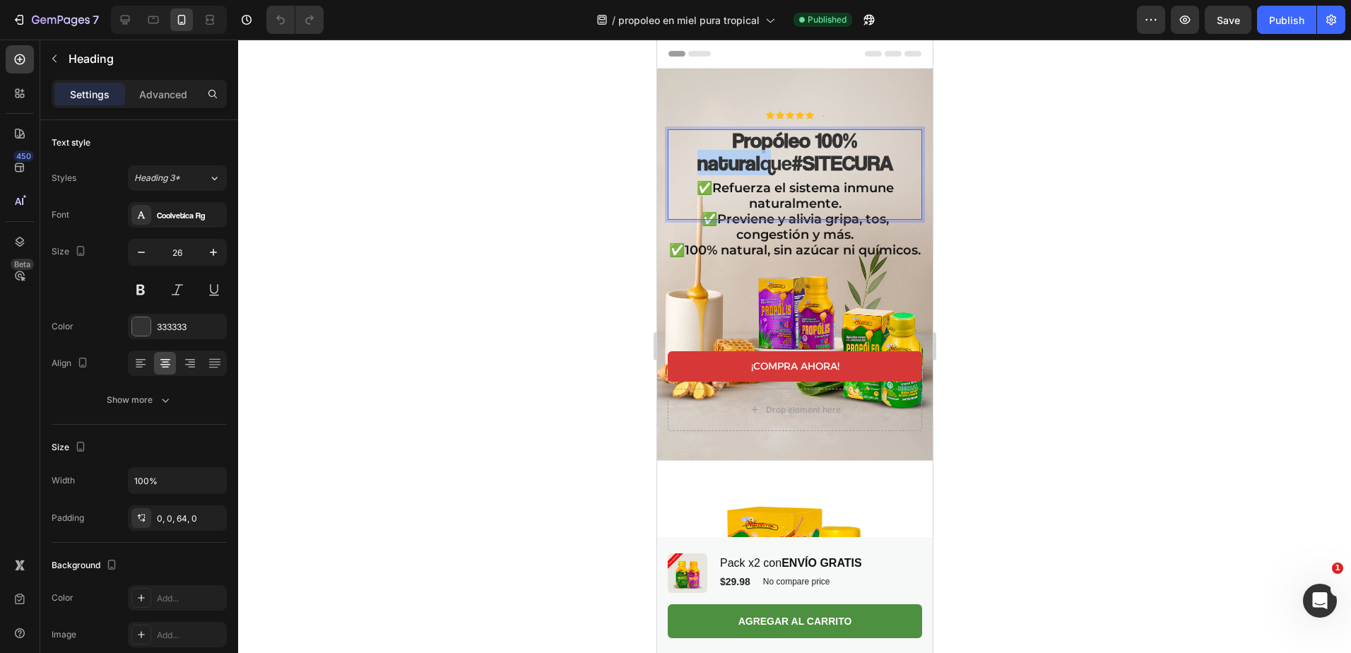
click at [816, 127] on strong "Propóleo 100% natural" at bounding box center [777, 151] width 160 height 48
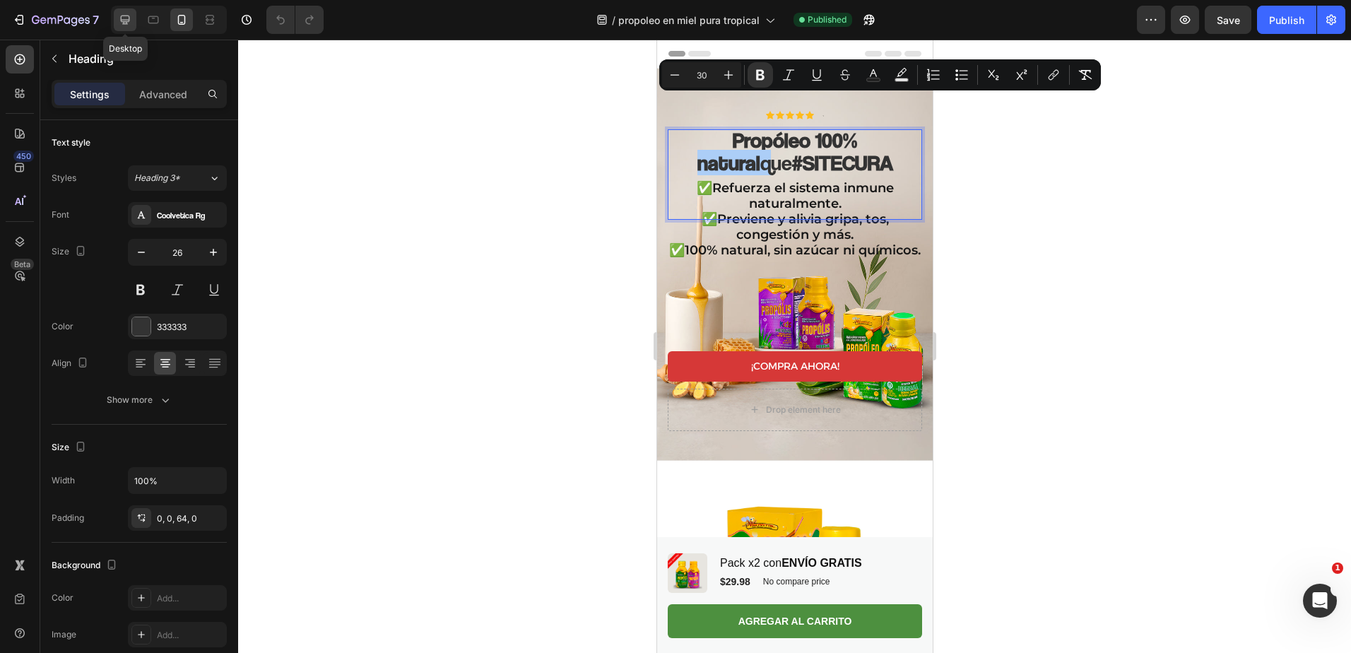
click at [131, 13] on icon at bounding box center [125, 20] width 14 height 14
type input "41"
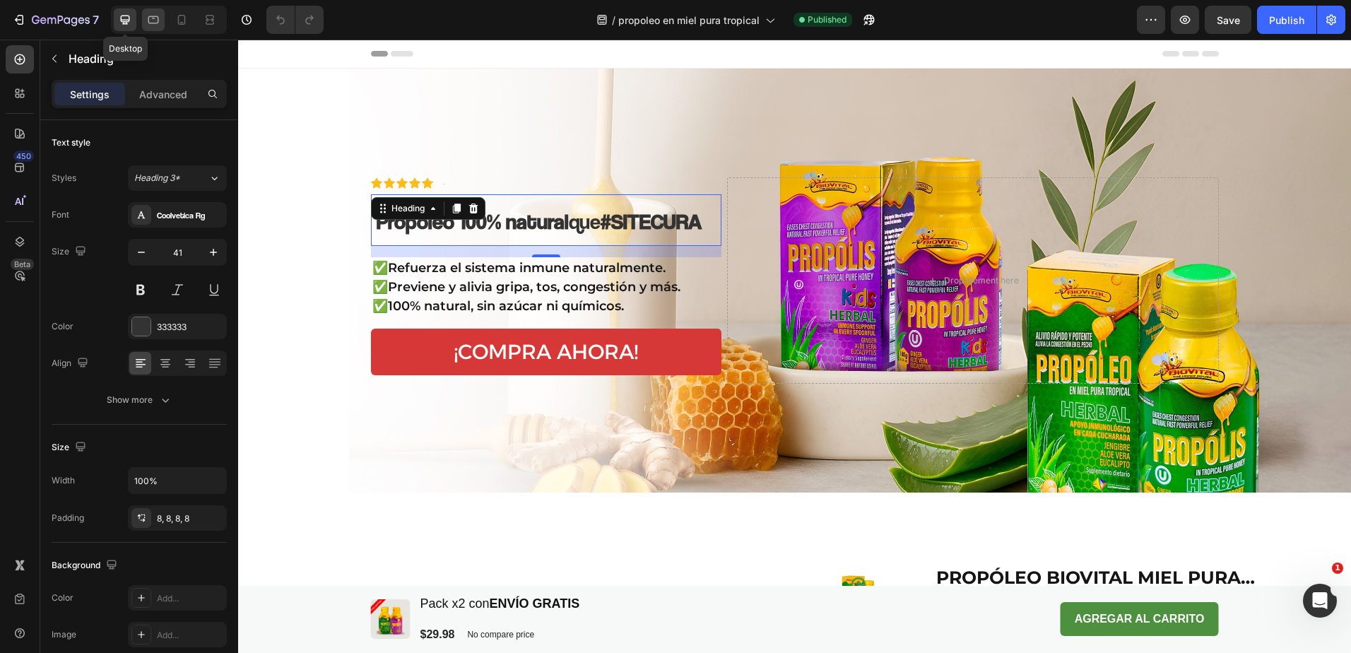
scroll to position [105, 0]
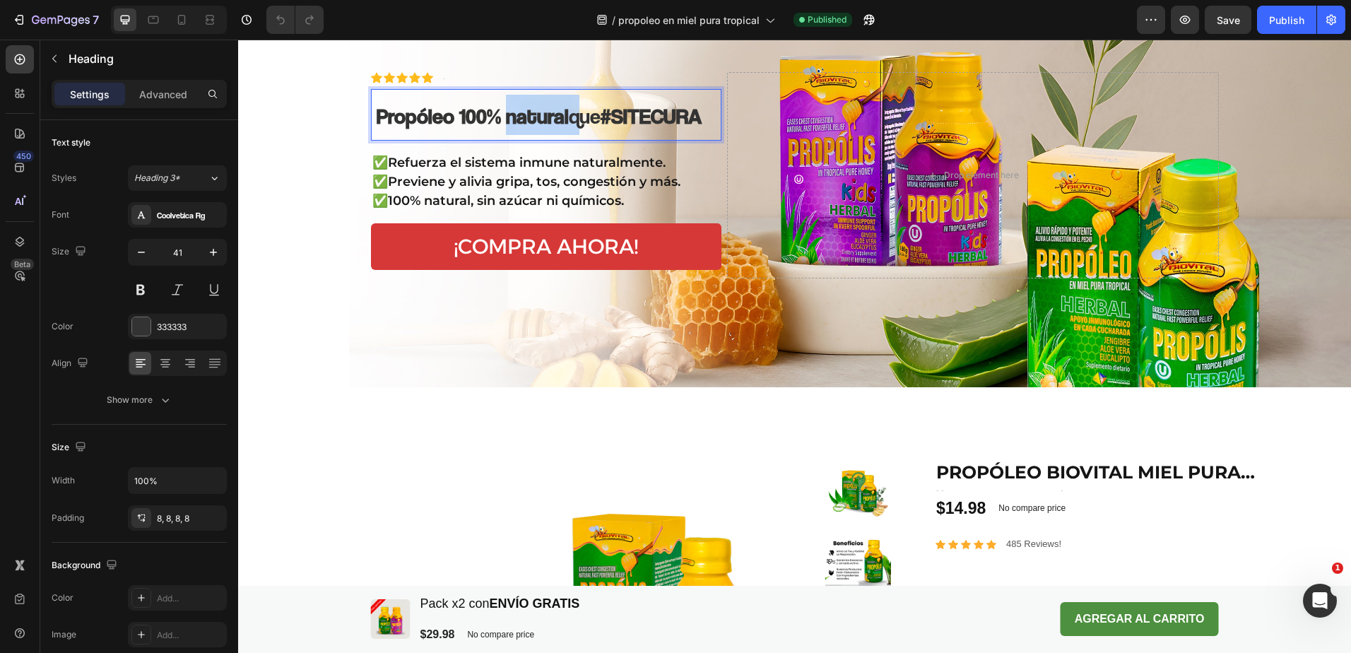
click at [540, 130] on p "Propóleo 100% natural que #SITECURA" at bounding box center [547, 115] width 340 height 40
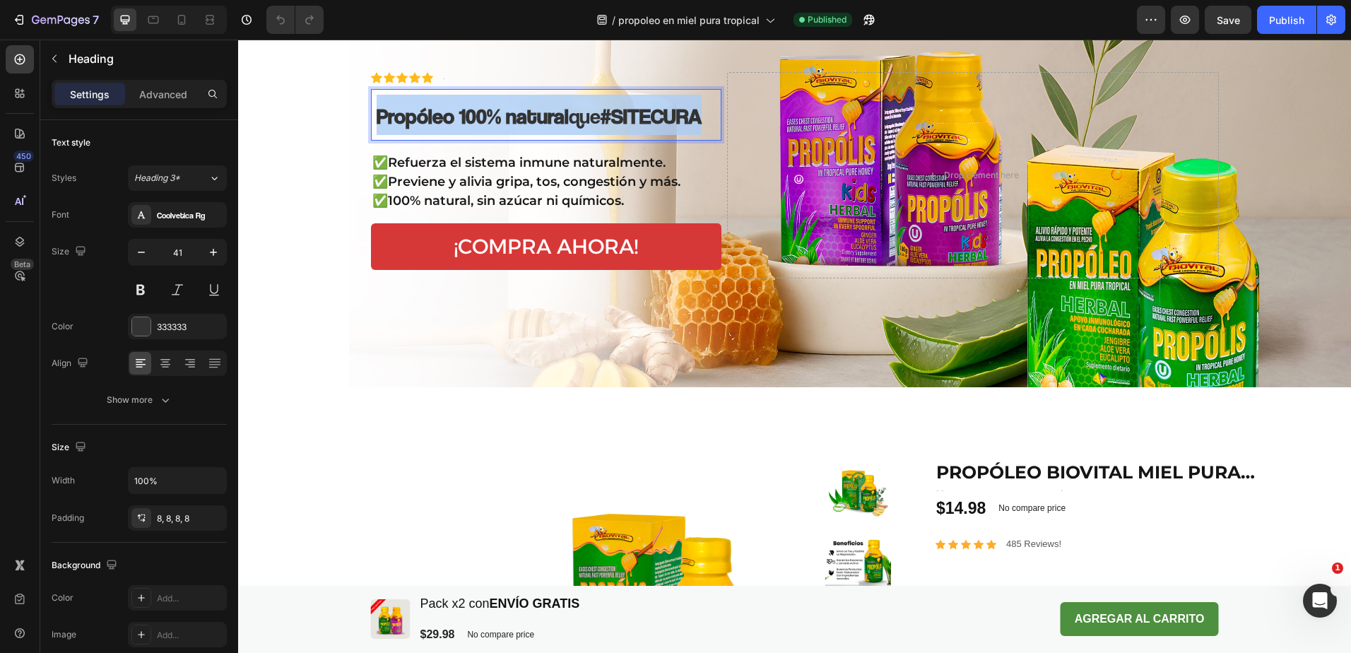
click at [540, 130] on p "Propóleo 100% natural que #SITECURA" at bounding box center [547, 115] width 340 height 40
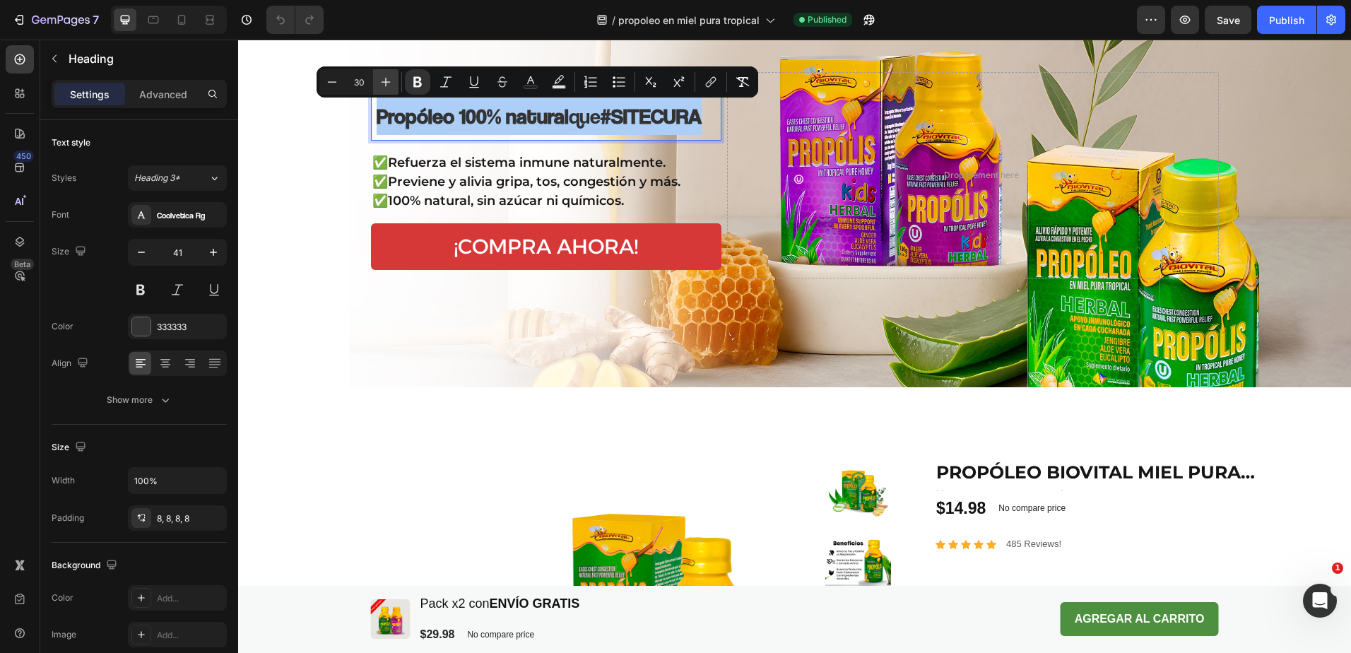
click at [387, 86] on icon "Editor contextual toolbar" at bounding box center [386, 82] width 14 height 14
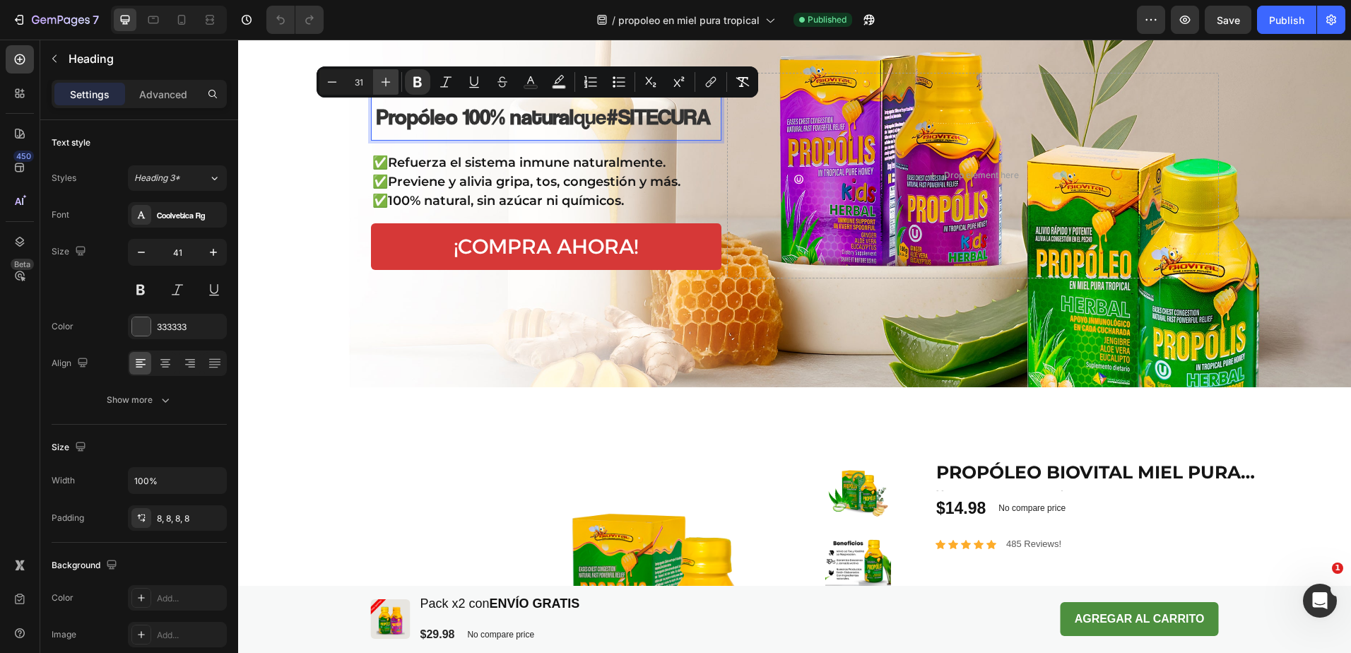
click at [387, 86] on icon "Editor contextual toolbar" at bounding box center [386, 82] width 14 height 14
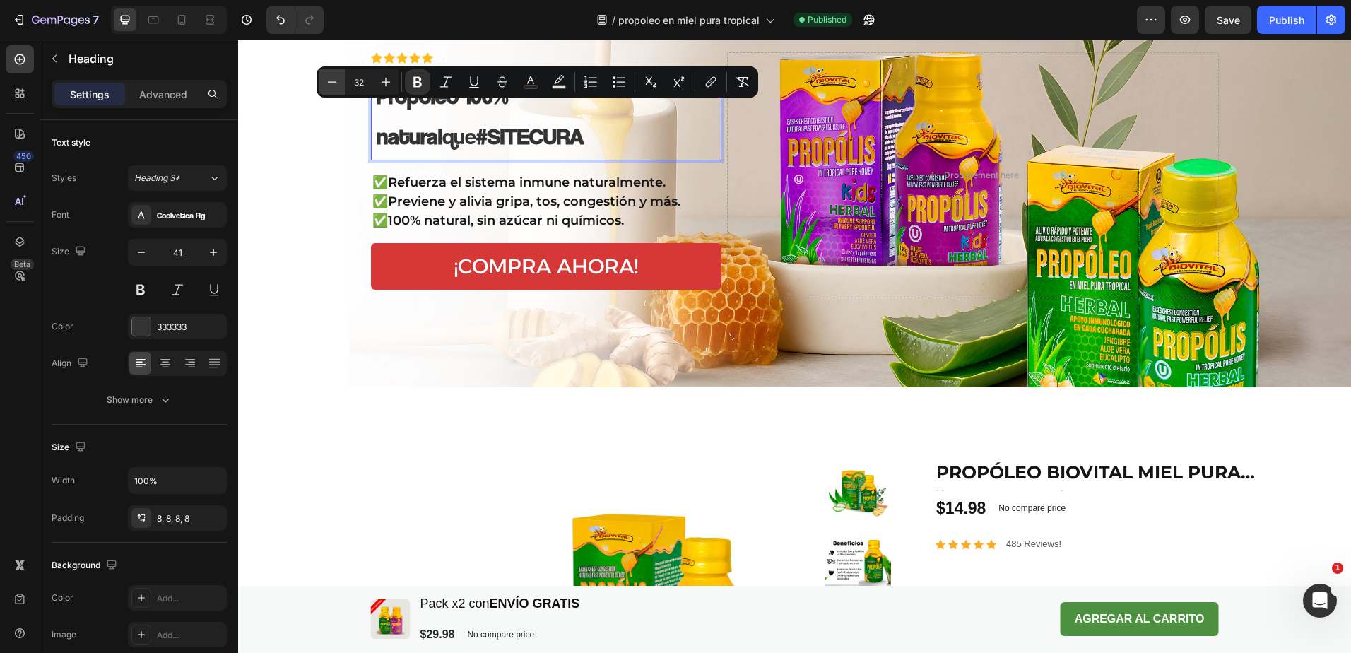
click at [338, 84] on icon "Editor contextual toolbar" at bounding box center [332, 82] width 14 height 14
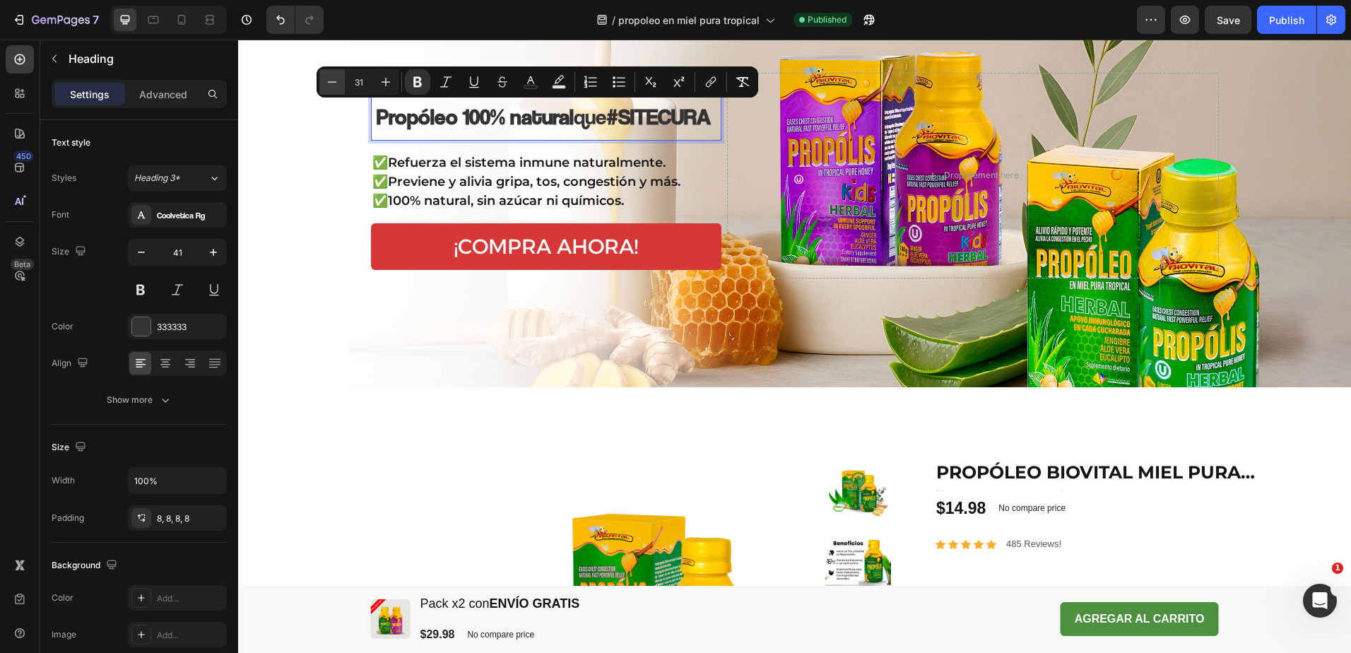
click at [332, 88] on icon "Editor contextual toolbar" at bounding box center [332, 82] width 14 height 14
click at [390, 90] on button "Plus" at bounding box center [385, 81] width 25 height 25
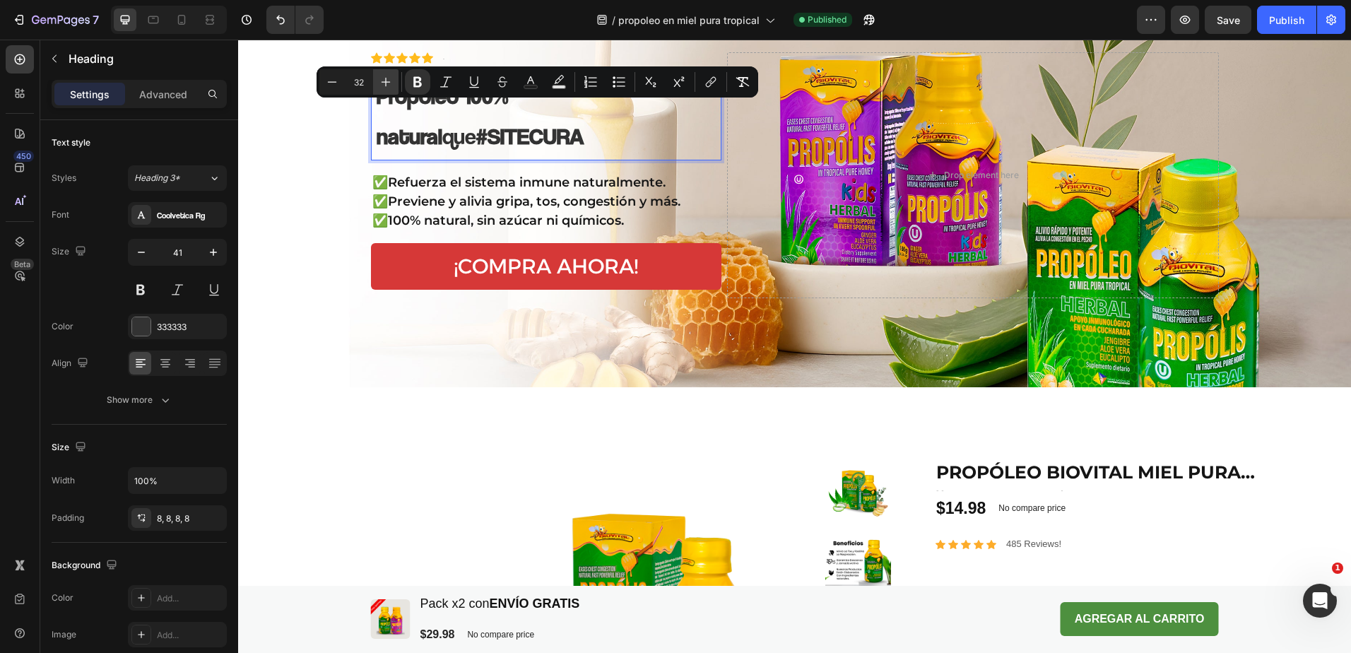
click at [390, 90] on button "Plus" at bounding box center [385, 81] width 25 height 25
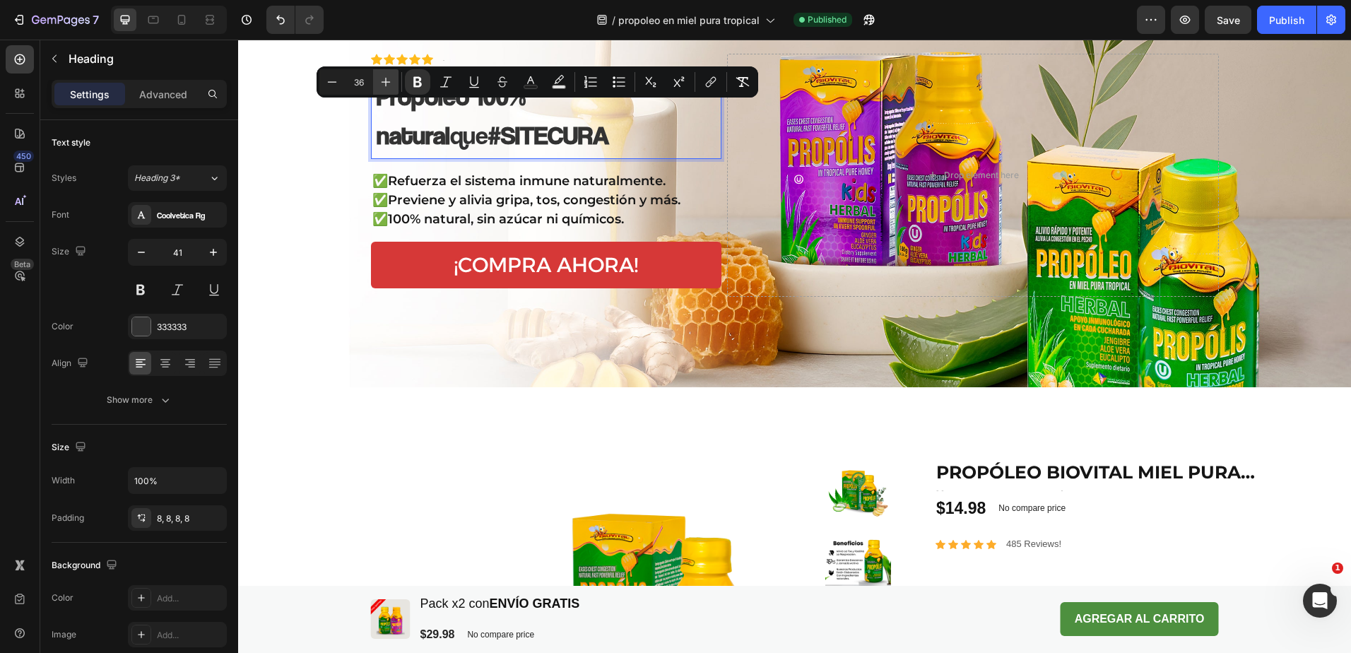
click at [390, 90] on button "Plus" at bounding box center [385, 81] width 25 height 25
type input "40"
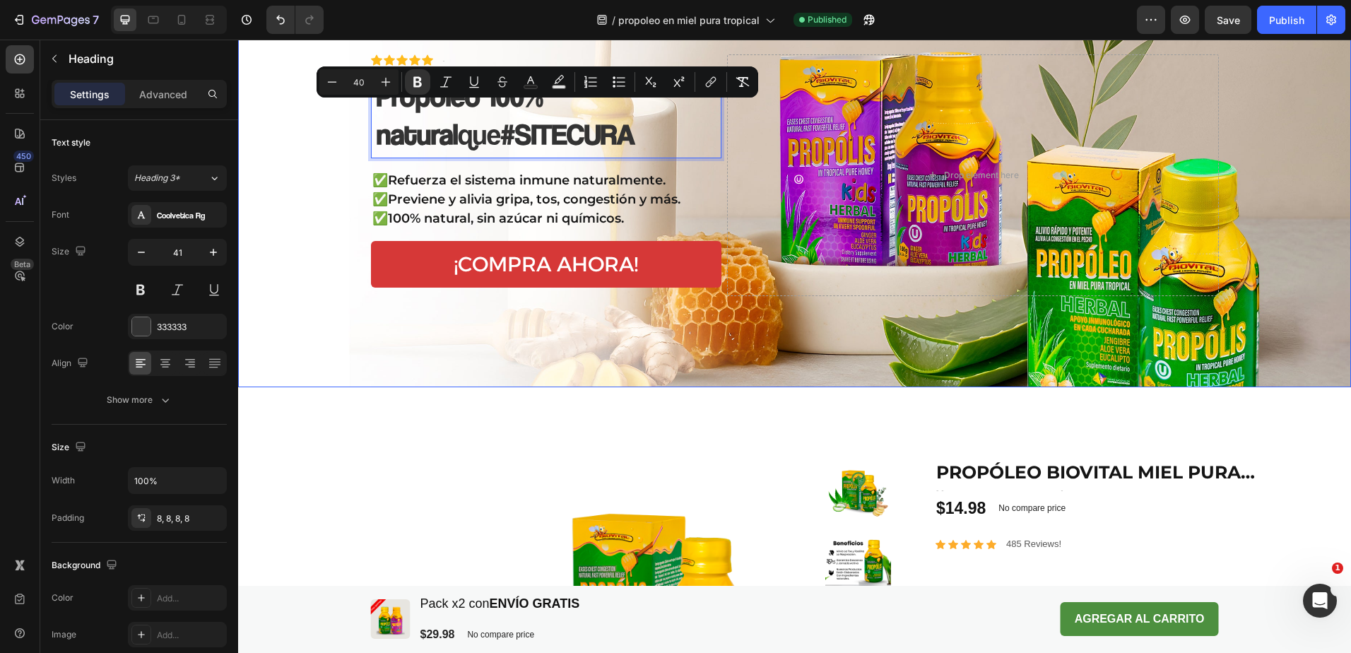
click at [317, 170] on div "Background Image" at bounding box center [794, 175] width 1113 height 424
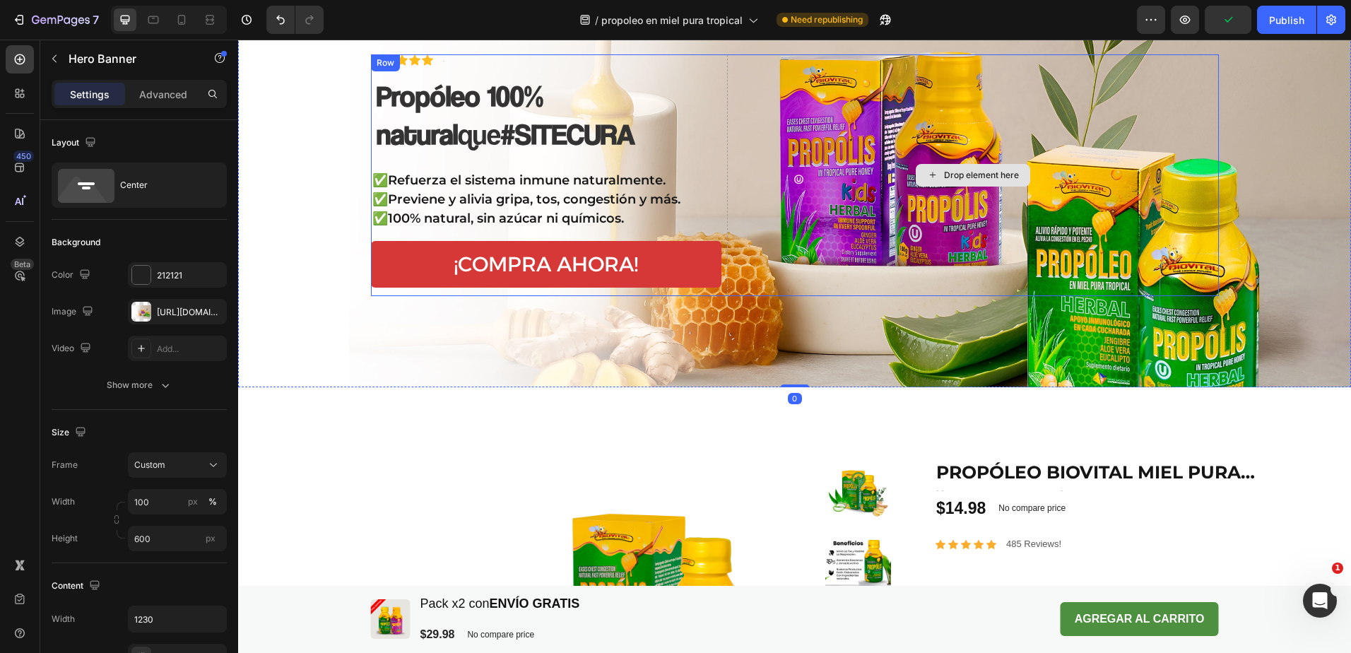
scroll to position [0, 0]
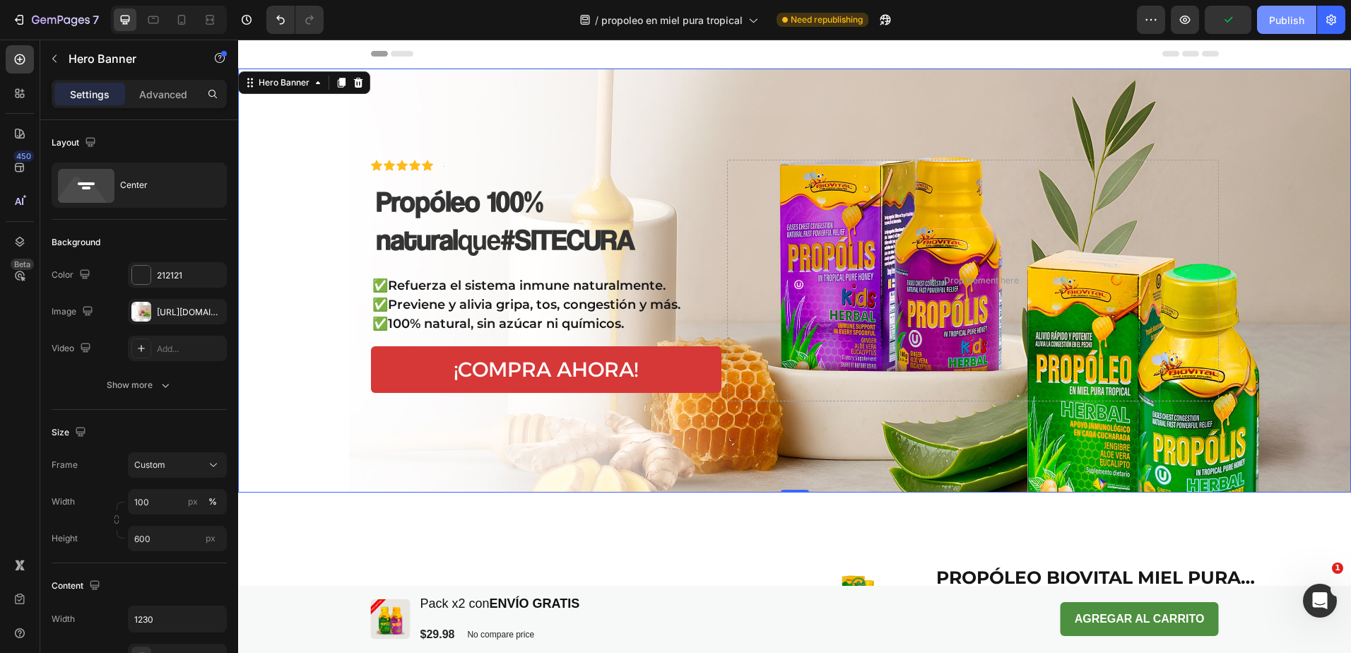
click at [1300, 16] on div "Publish" at bounding box center [1286, 20] width 35 height 15
click at [181, 18] on icon at bounding box center [182, 20] width 14 height 14
type input "100%"
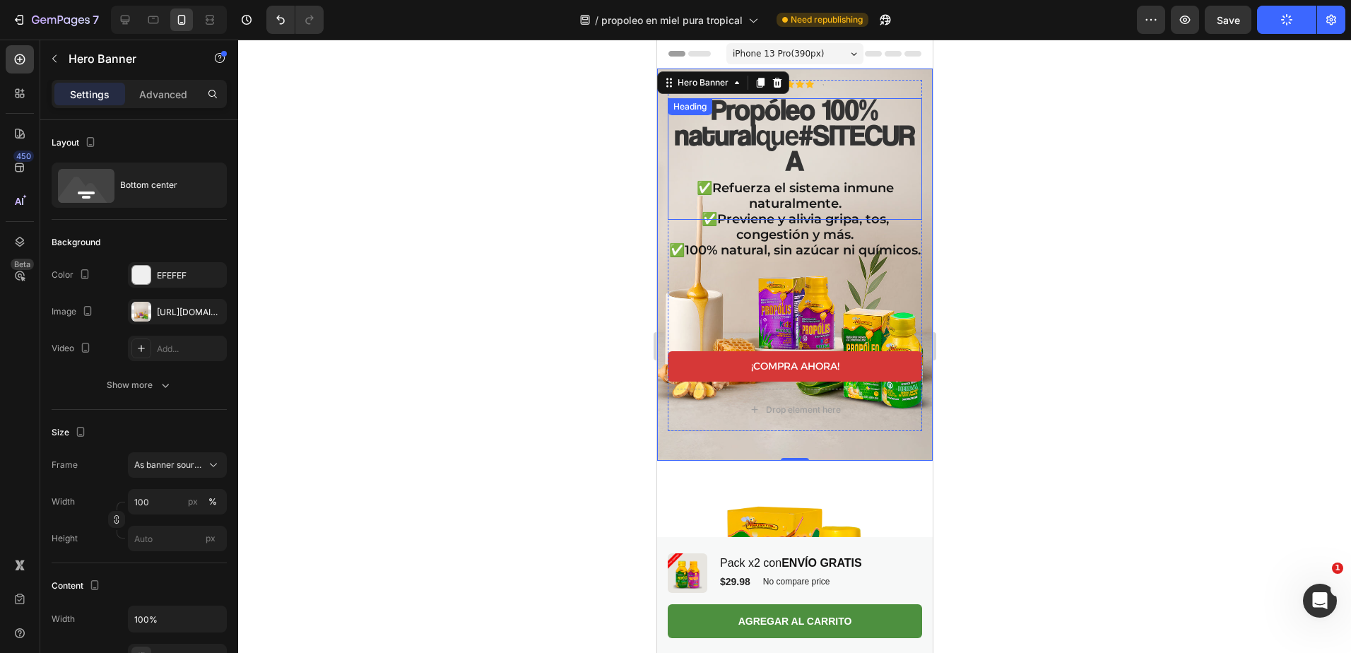
click at [780, 111] on strong "Propóleo 100% natural" at bounding box center [776, 121] width 204 height 59
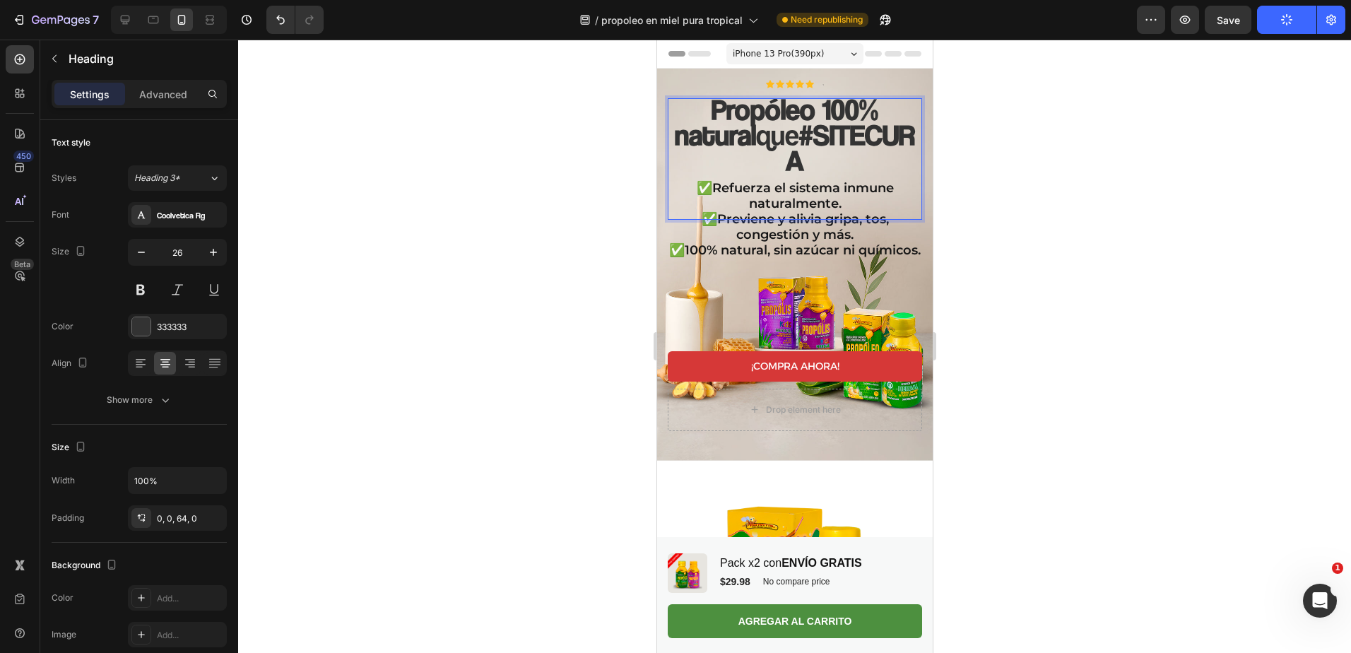
click at [847, 119] on strong "#SITECURA" at bounding box center [849, 146] width 129 height 59
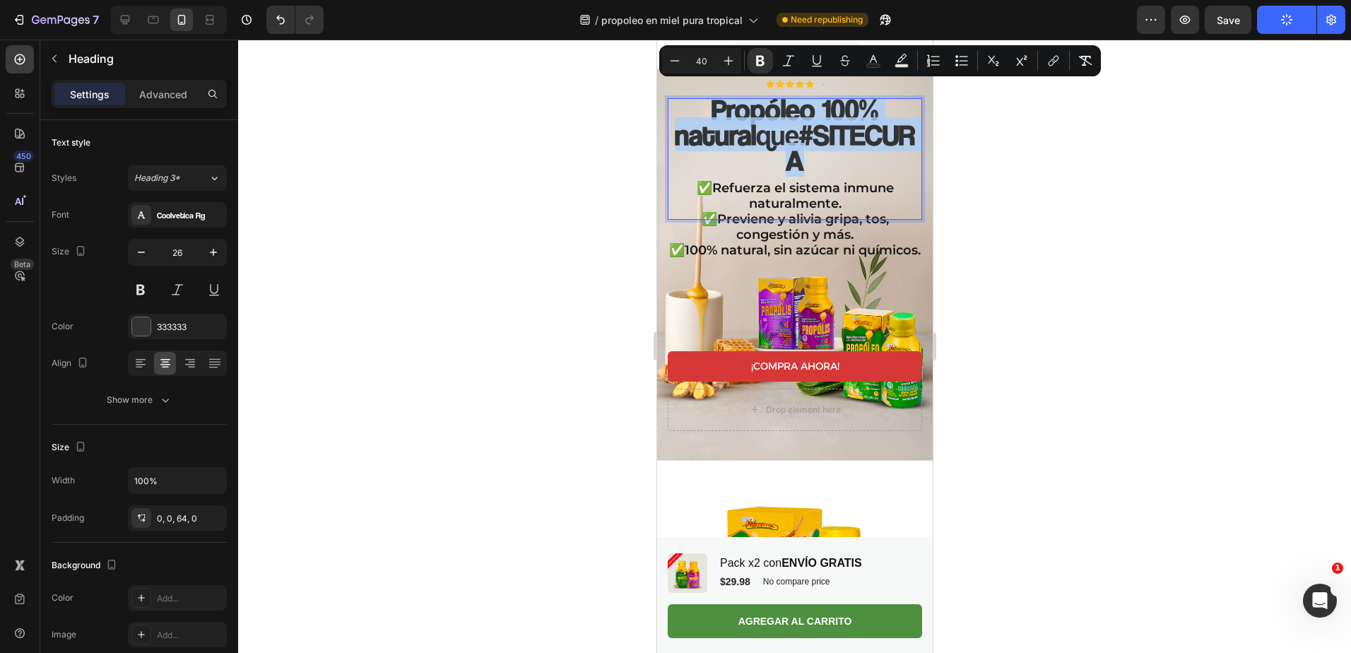
drag, startPoint x: 870, startPoint y: 132, endPoint x: 710, endPoint y: 80, distance: 168.7
click at [710, 98] on p "Propóleo 100% natural que #SITECURA" at bounding box center [794, 136] width 254 height 77
click at [688, 66] on input "40" at bounding box center [702, 60] width 28 height 17
click at [674, 63] on icon "Editor contextual toolbar" at bounding box center [675, 61] width 14 height 14
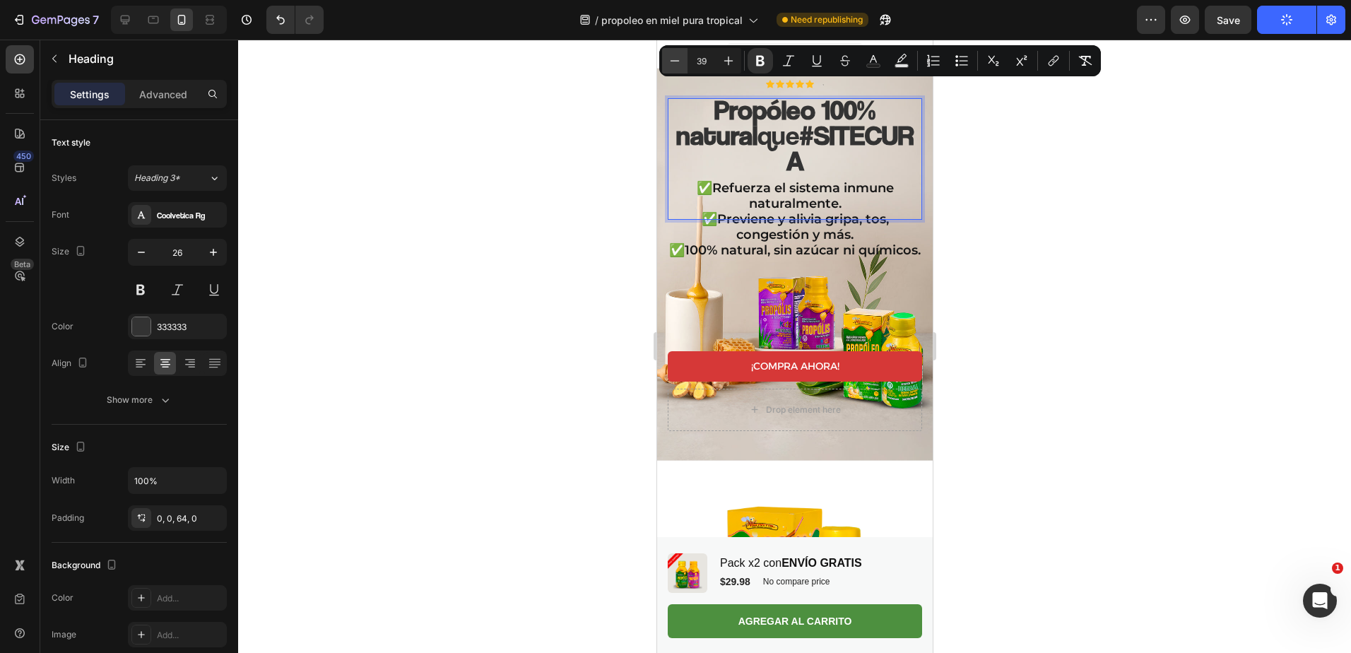
click at [674, 63] on icon "Editor contextual toolbar" at bounding box center [675, 61] width 14 height 14
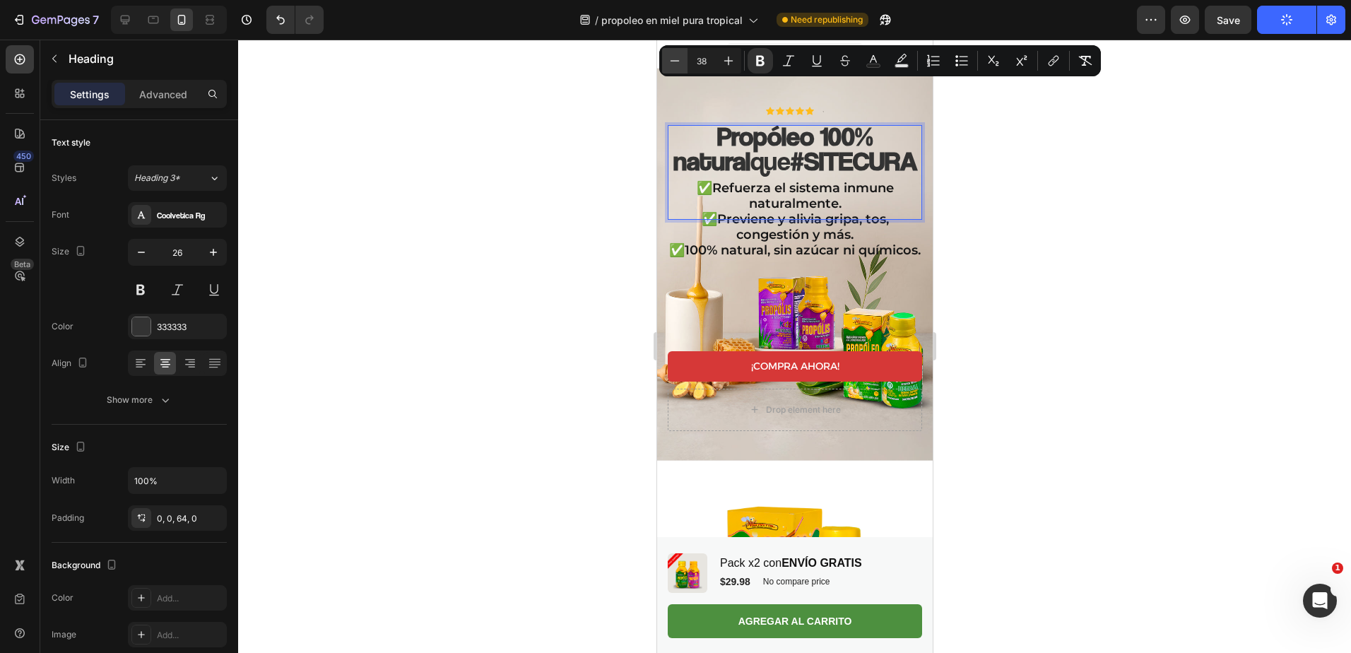
click at [674, 63] on icon "Editor contextual toolbar" at bounding box center [675, 61] width 14 height 14
type input "34"
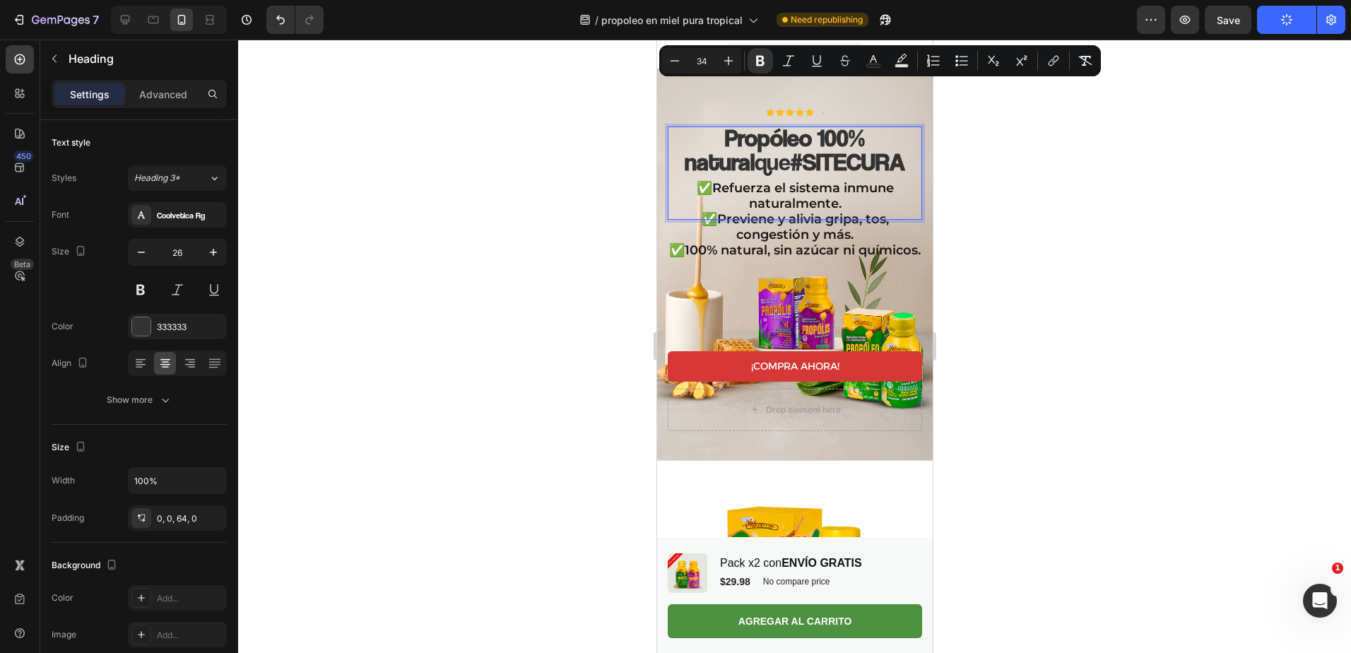
click at [1013, 231] on div at bounding box center [794, 346] width 1113 height 613
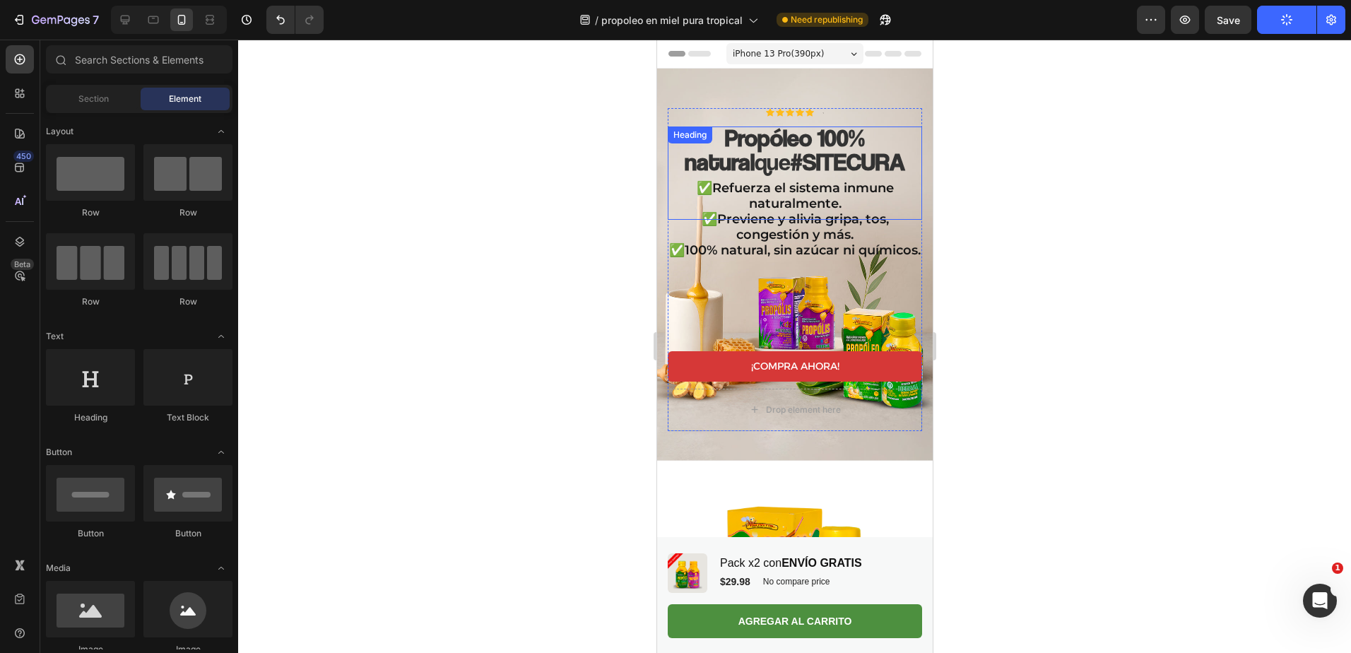
click at [848, 147] on strong "#SITECURA" at bounding box center [847, 161] width 114 height 29
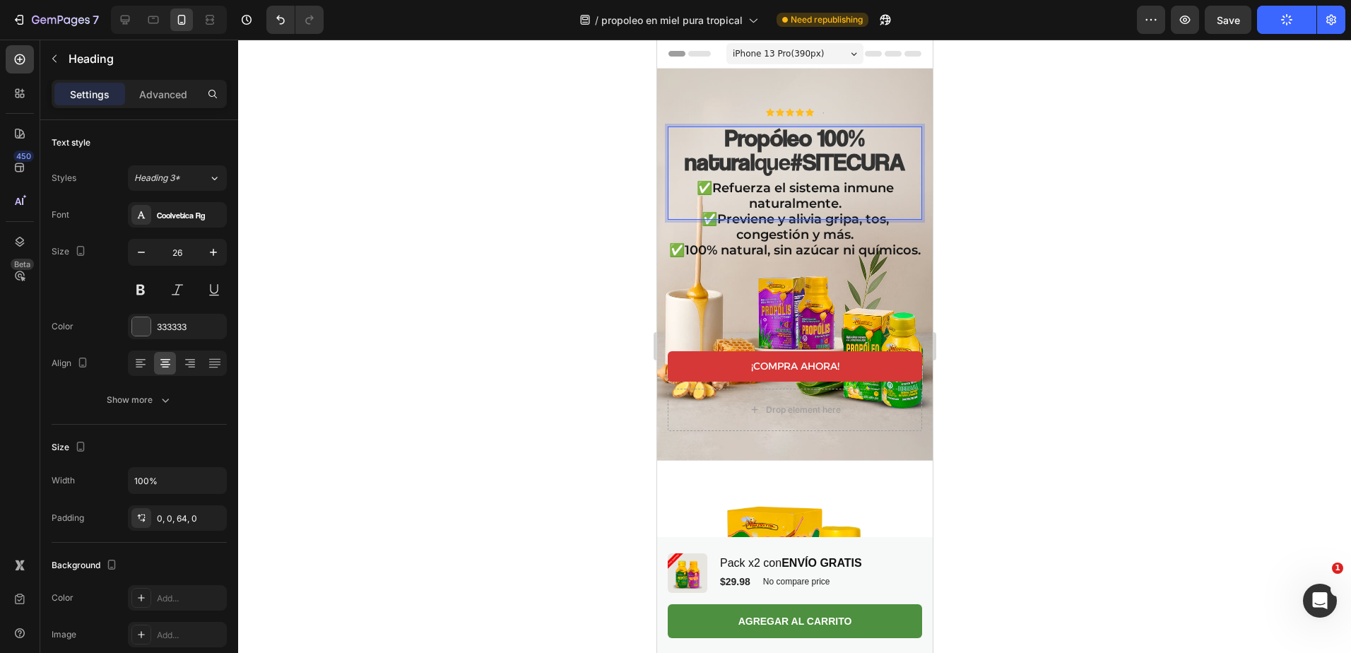
click at [870, 132] on p "Propóleo 100% natural que #SITECURA" at bounding box center [794, 151] width 254 height 48
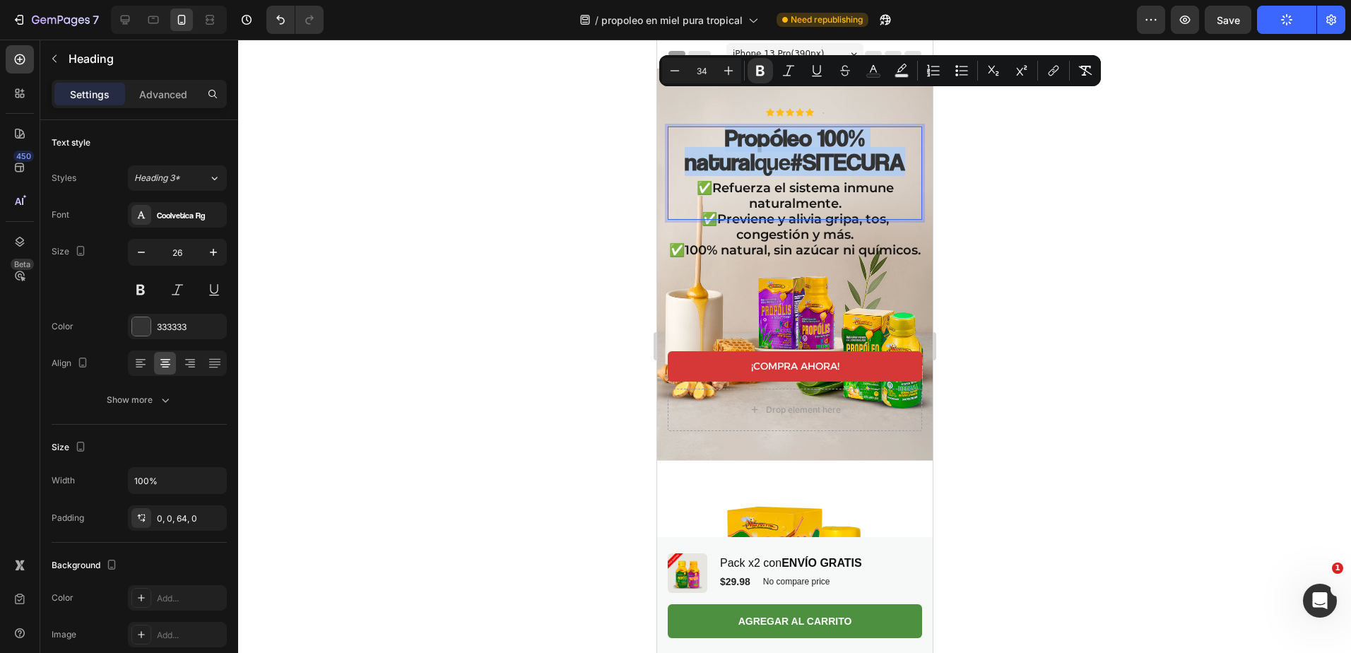
drag, startPoint x: 870, startPoint y: 132, endPoint x: 673, endPoint y: 105, distance: 199.0
click at [673, 127] on p "Propóleo 100% natural que #SITECURA" at bounding box center [794, 151] width 254 height 48
click at [727, 69] on icon "Editor contextual toolbar" at bounding box center [729, 71] width 14 height 14
type input "35"
click at [535, 208] on div at bounding box center [794, 346] width 1113 height 613
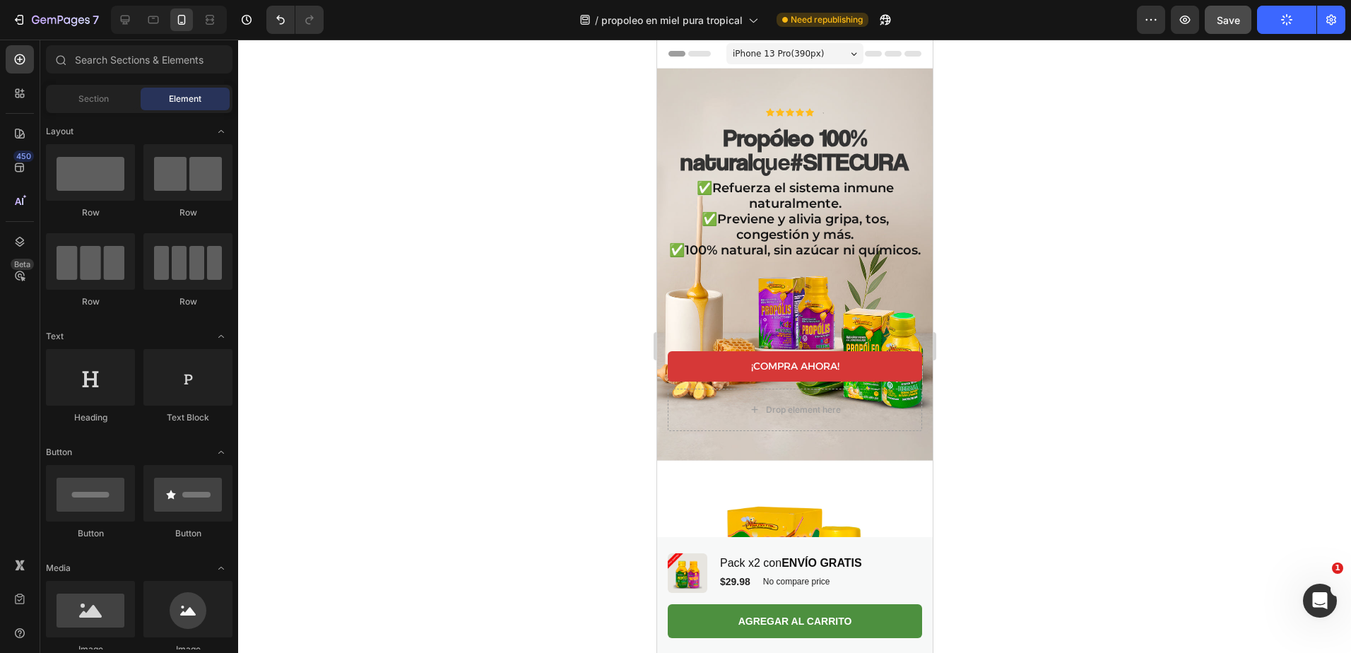
drag, startPoint x: 1281, startPoint y: 23, endPoint x: 1233, endPoint y: 17, distance: 49.2
click at [1233, 17] on div "Preview Save Publish" at bounding box center [1241, 20] width 208 height 28
click at [1233, 17] on span "Save" at bounding box center [1228, 20] width 23 height 12
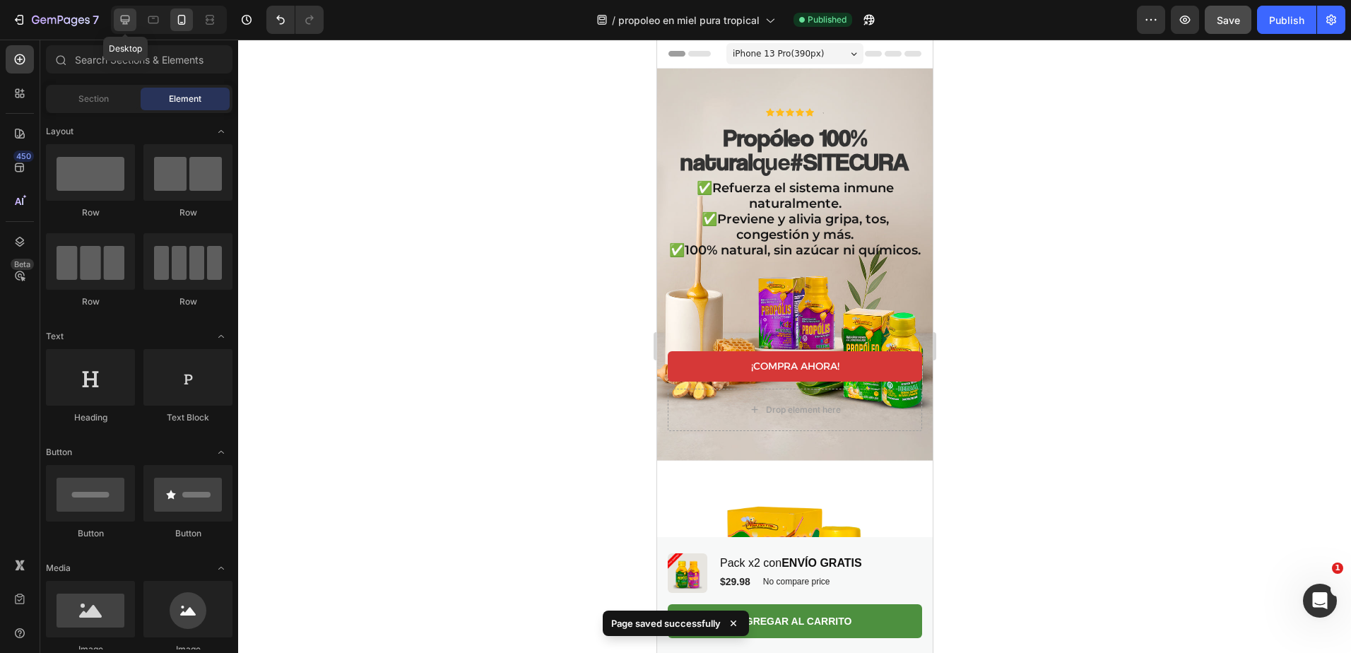
click at [124, 25] on icon at bounding box center [125, 20] width 14 height 14
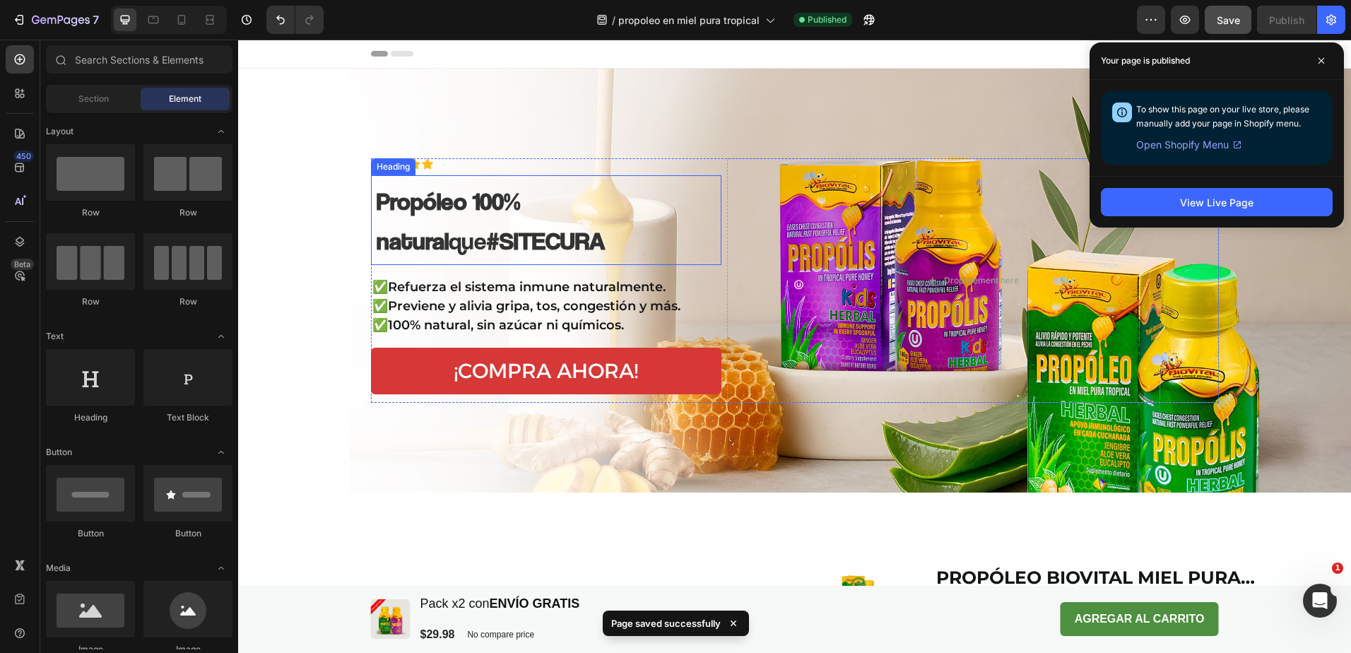
click at [487, 235] on strong "#SITECURA" at bounding box center [546, 240] width 119 height 30
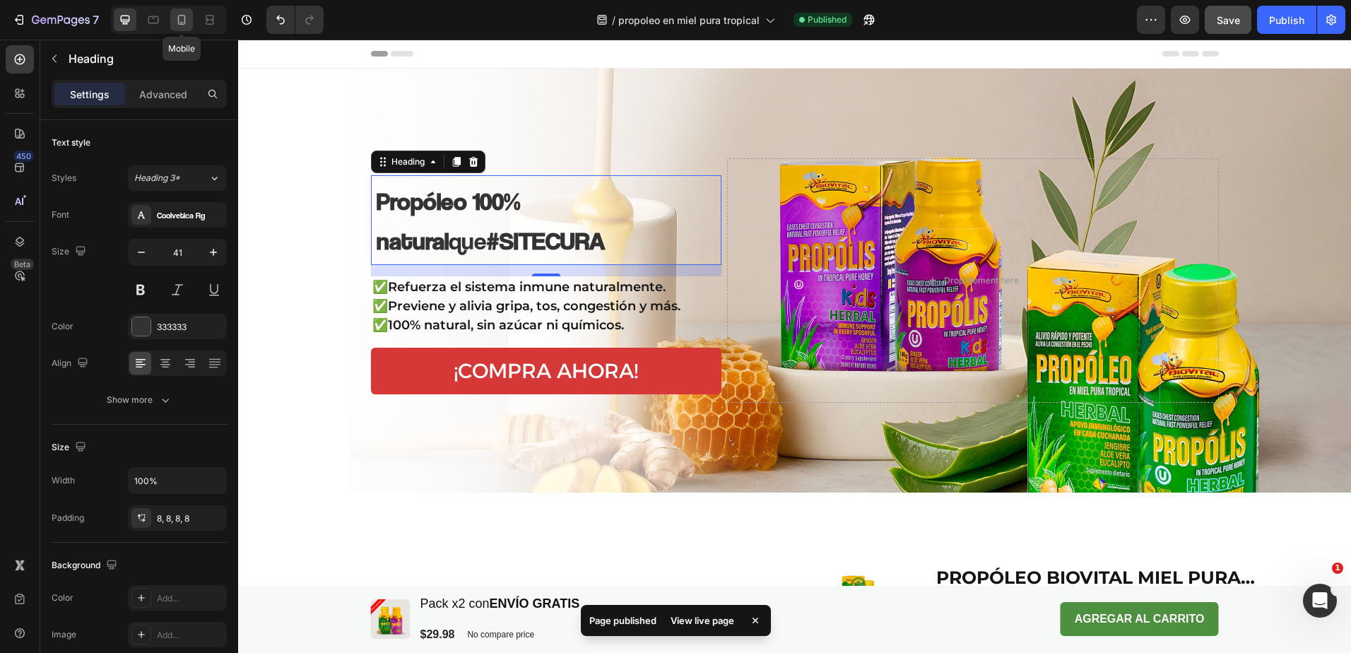
click at [173, 22] on div at bounding box center [181, 19] width 23 height 23
type input "26"
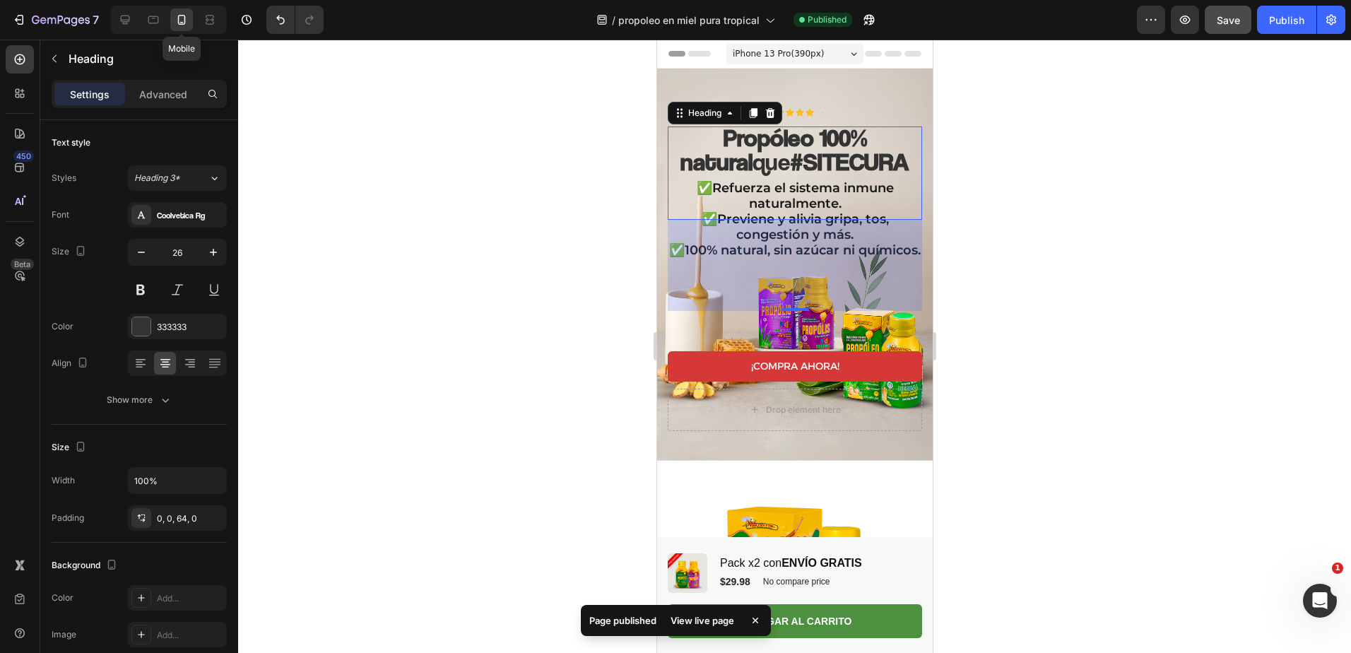
scroll to position [7, 0]
